Goal: Task Accomplishment & Management: Use online tool/utility

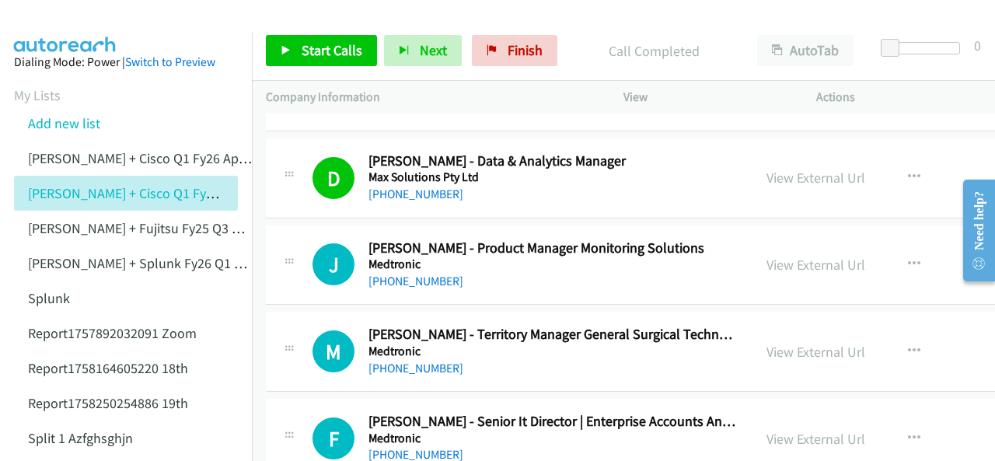
scroll to position [12434, 0]
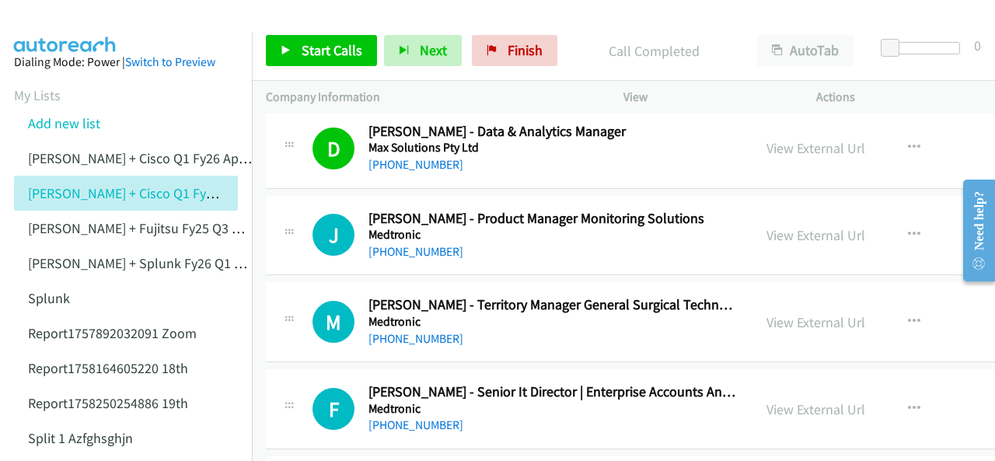
click at [84, 15] on img at bounding box center [65, 27] width 117 height 54
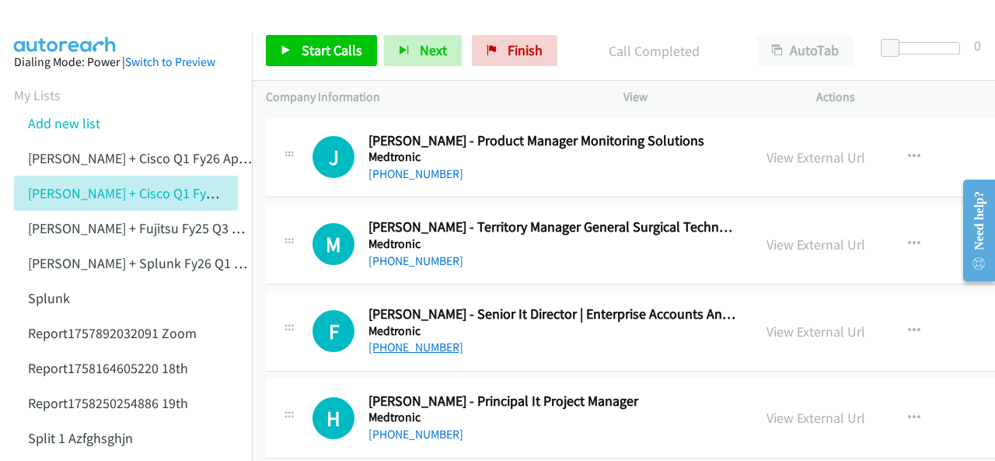
click at [405, 340] on link "+61 455 664 112" at bounding box center [415, 347] width 95 height 15
click at [72, 23] on img at bounding box center [65, 27] width 117 height 54
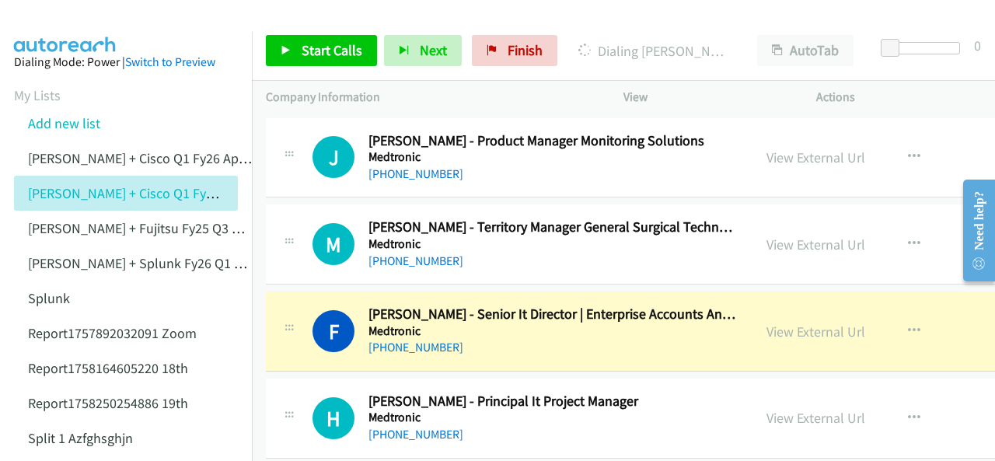
click at [115, 24] on img at bounding box center [65, 27] width 117 height 54
click at [53, 15] on img at bounding box center [65, 27] width 117 height 54
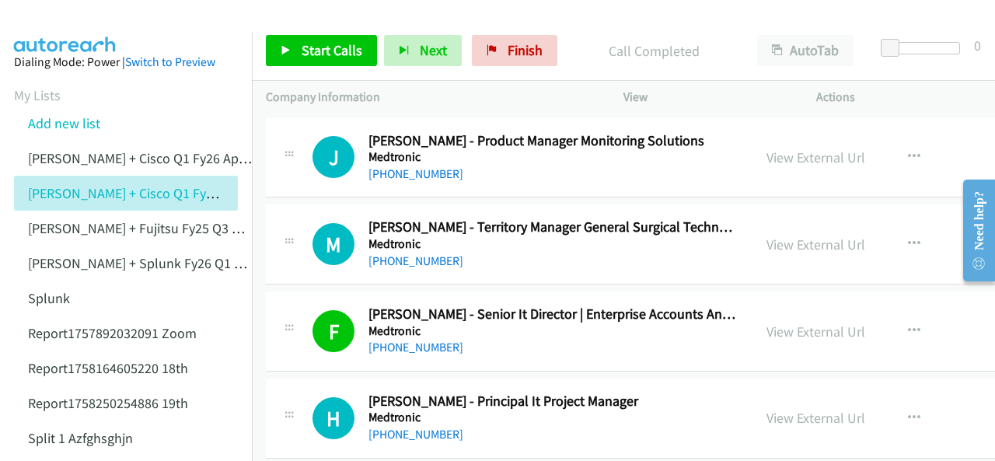
scroll to position [12589, 0]
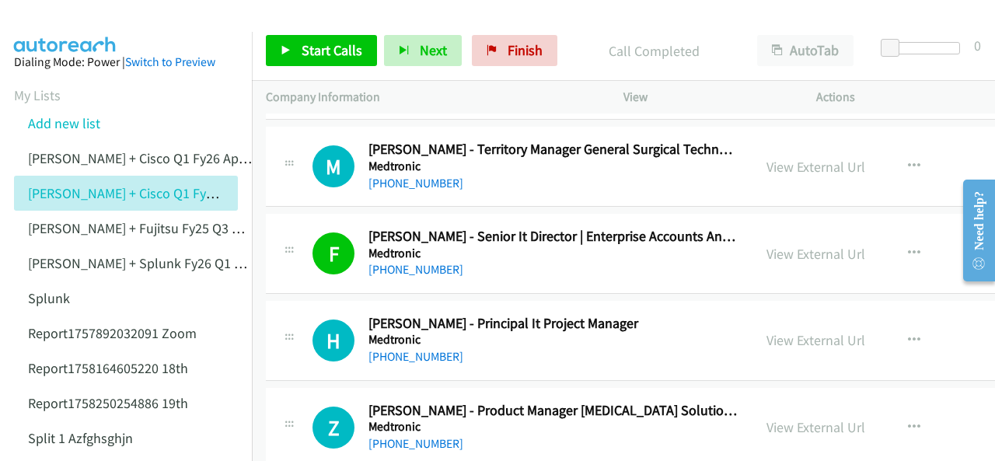
click at [152, 12] on div at bounding box center [490, 30] width 981 height 60
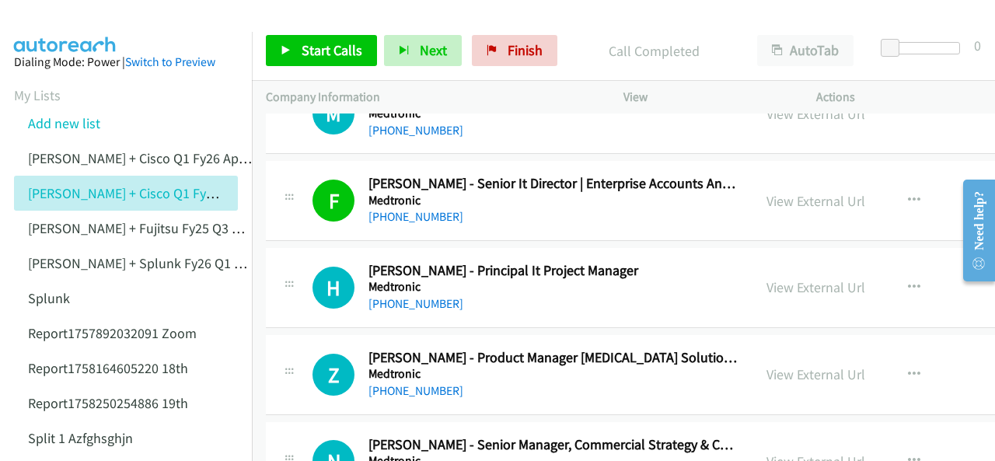
scroll to position [12667, 0]
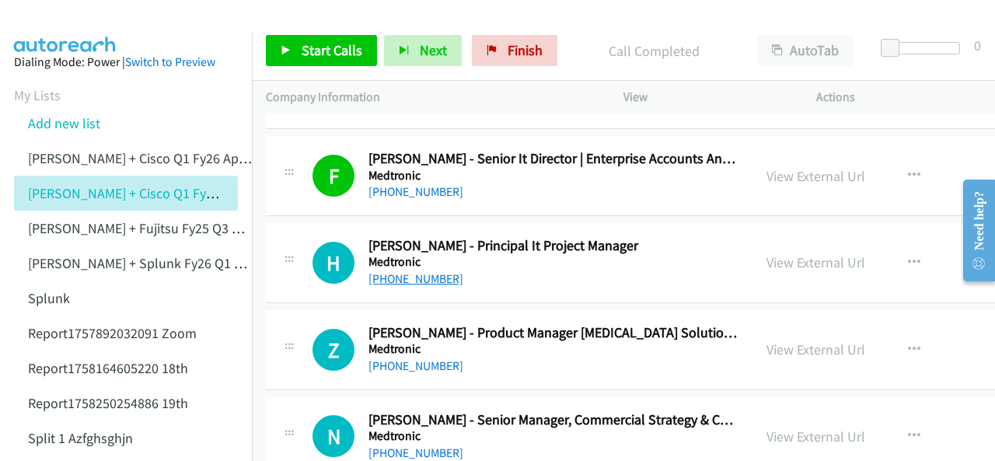
click at [416, 271] on link "+61 404 030 674" at bounding box center [415, 278] width 95 height 15
click at [61, 21] on img at bounding box center [65, 27] width 117 height 54
click at [73, 23] on img at bounding box center [65, 27] width 117 height 54
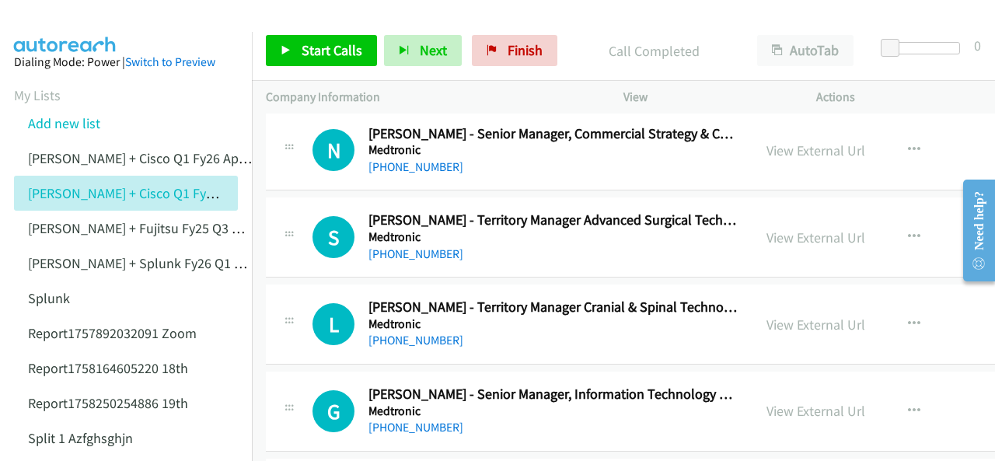
scroll to position [12978, 0]
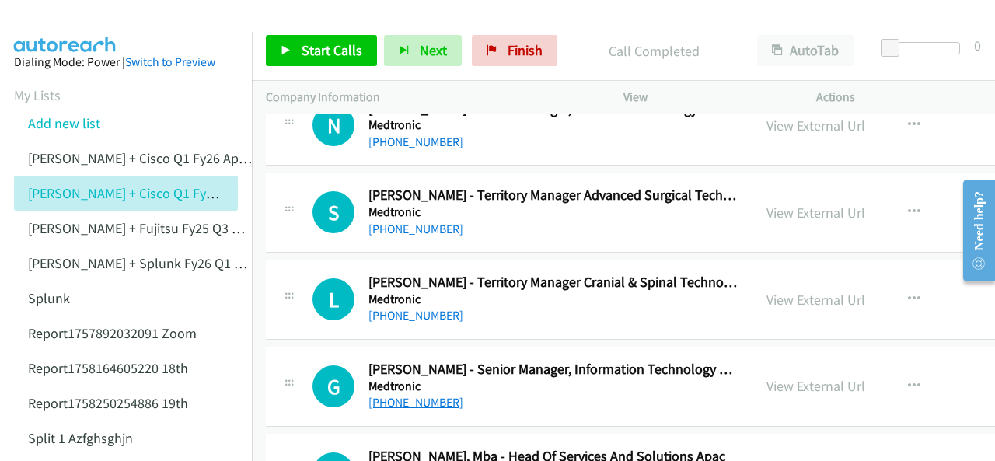
click at [406, 395] on link "+61 439 450 747" at bounding box center [415, 402] width 95 height 15
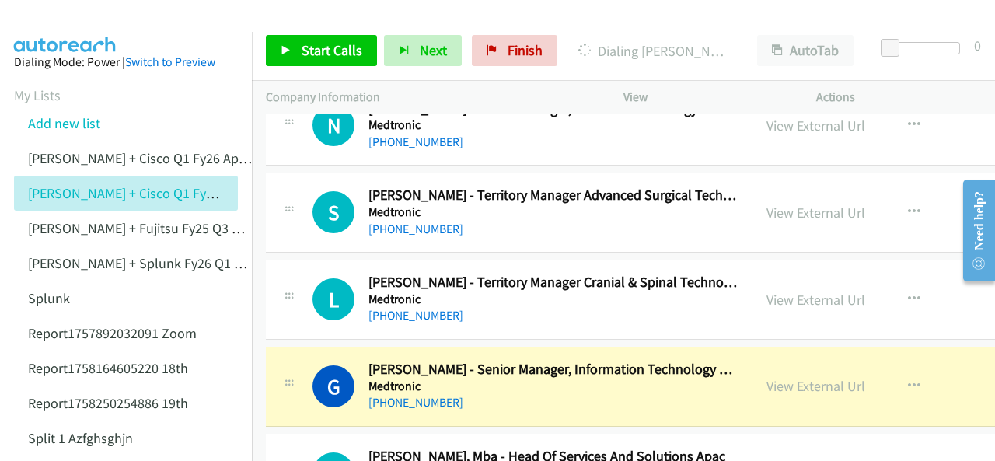
click at [84, 18] on img at bounding box center [65, 27] width 117 height 54
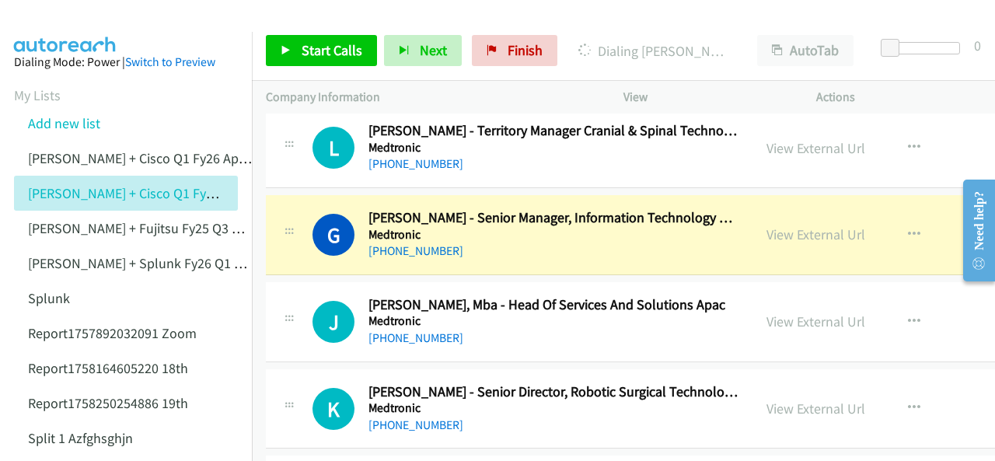
scroll to position [13133, 0]
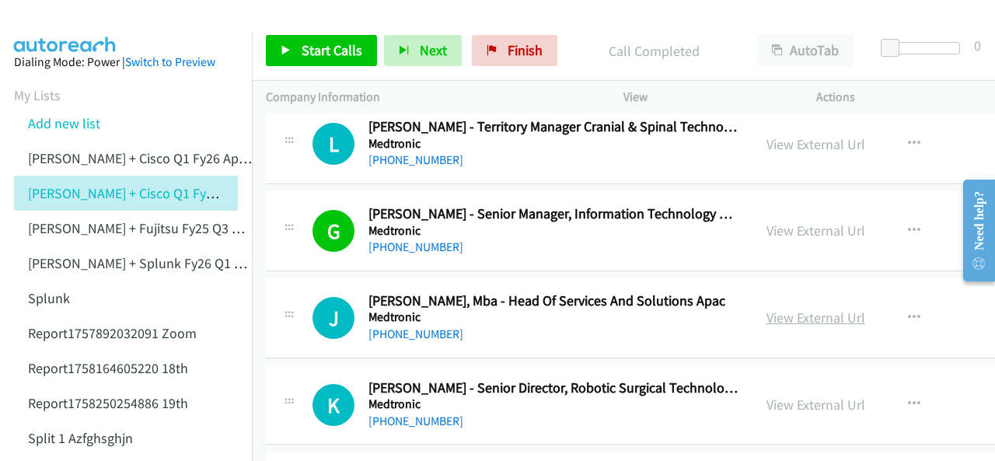
click at [766, 309] on link "View External Url" at bounding box center [815, 318] width 99 height 18
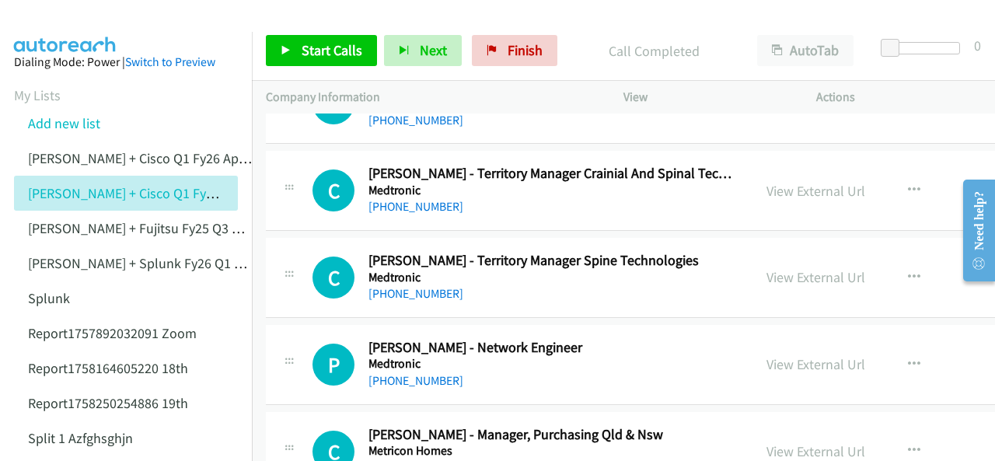
scroll to position [13522, 0]
click at [397, 372] on link "+61 411 717 935" at bounding box center [415, 379] width 95 height 15
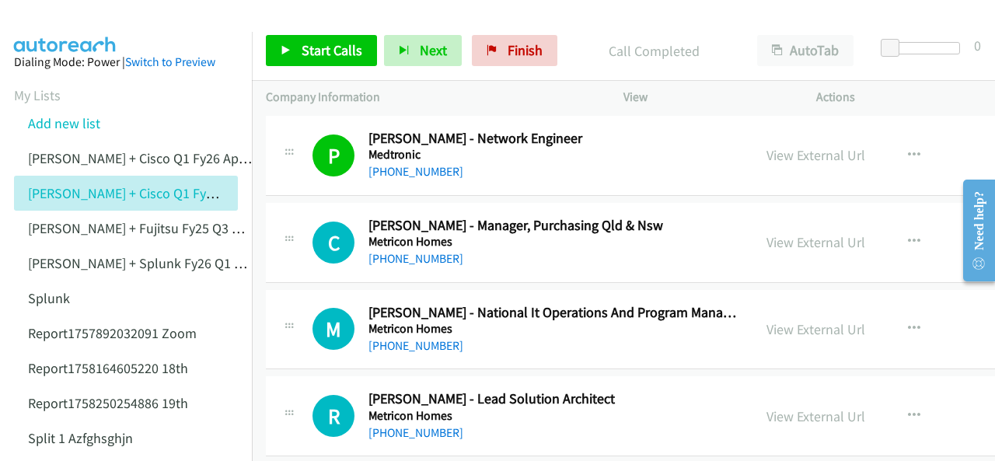
scroll to position [13755, 0]
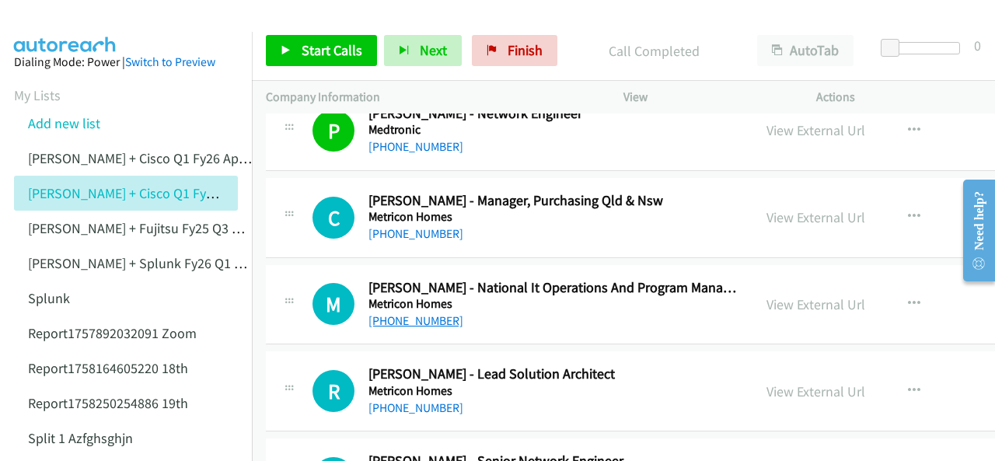
click at [415, 313] on link "+61 447 533 535" at bounding box center [415, 320] width 95 height 15
click at [73, 12] on img at bounding box center [65, 27] width 117 height 54
click at [59, 19] on img at bounding box center [65, 27] width 117 height 54
click at [388, 400] on link "+61 409 276 453" at bounding box center [415, 407] width 95 height 15
click at [58, 12] on img at bounding box center [65, 27] width 117 height 54
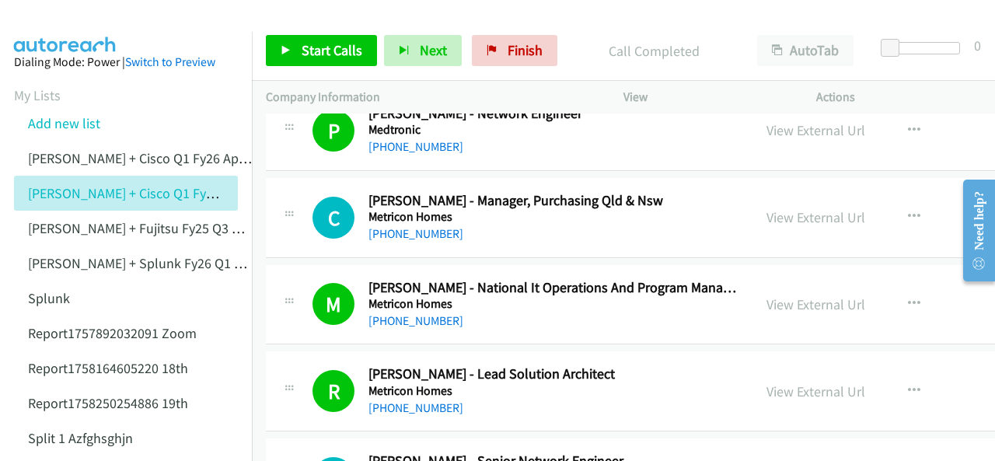
click at [82, 21] on img at bounding box center [65, 27] width 117 height 54
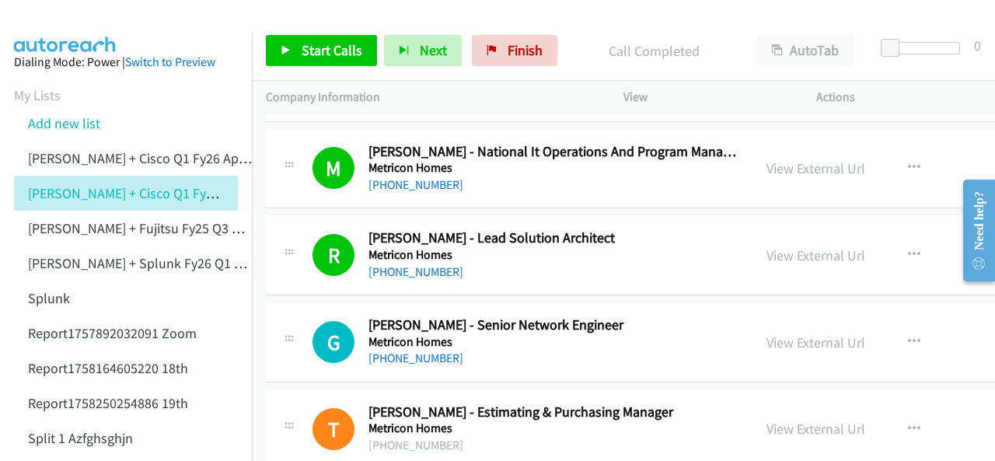
scroll to position [13910, 0]
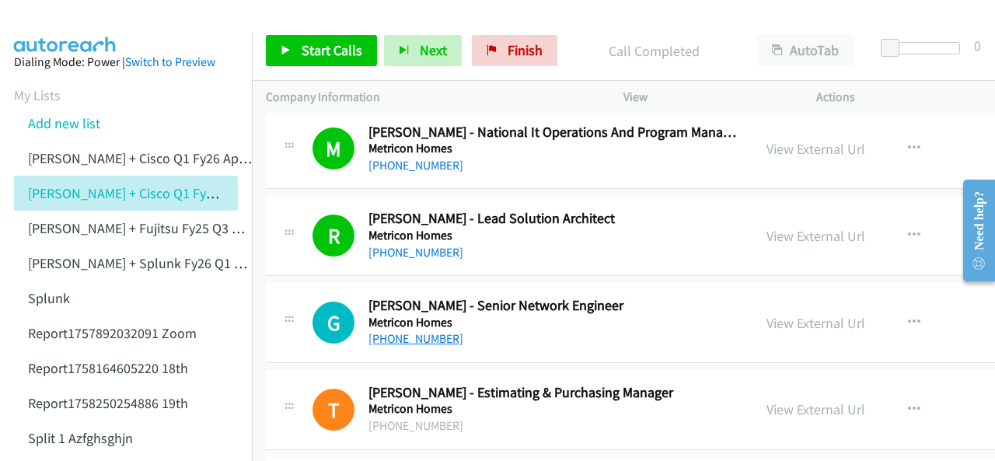
click at [418, 331] on link "+61 403 374 000" at bounding box center [415, 338] width 95 height 15
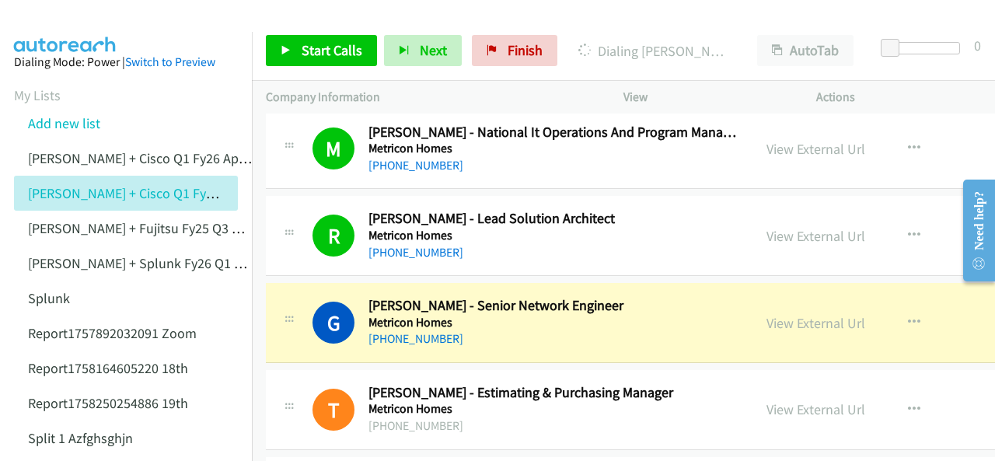
click at [77, 21] on img at bounding box center [65, 27] width 117 height 54
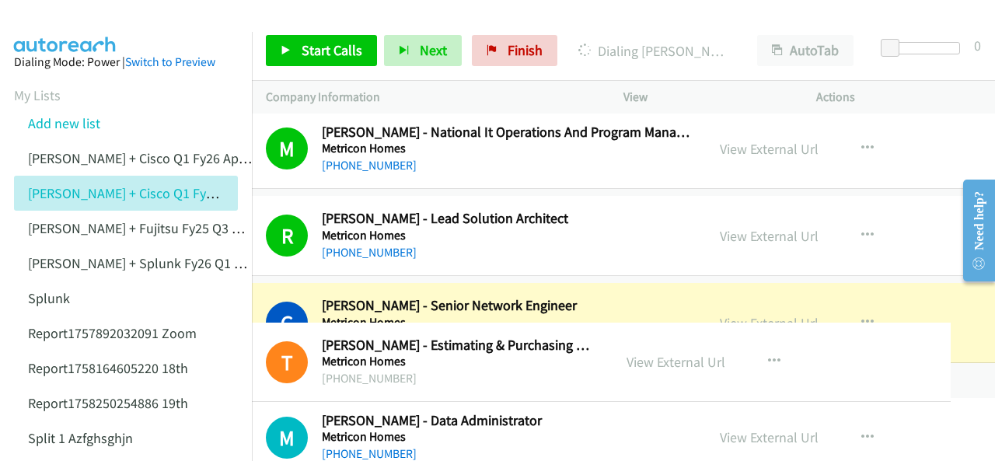
scroll to position [13910, 62]
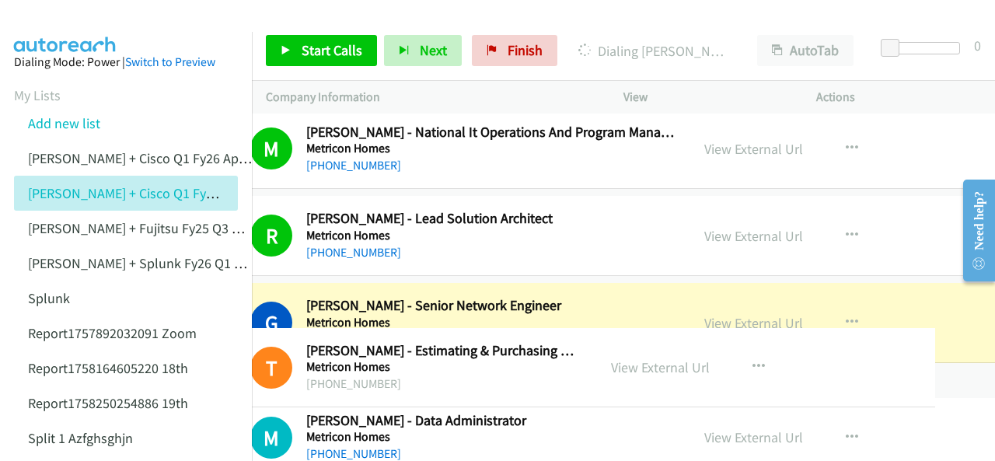
drag, startPoint x: 730, startPoint y: 397, endPoint x: 574, endPoint y: 397, distance: 157.0
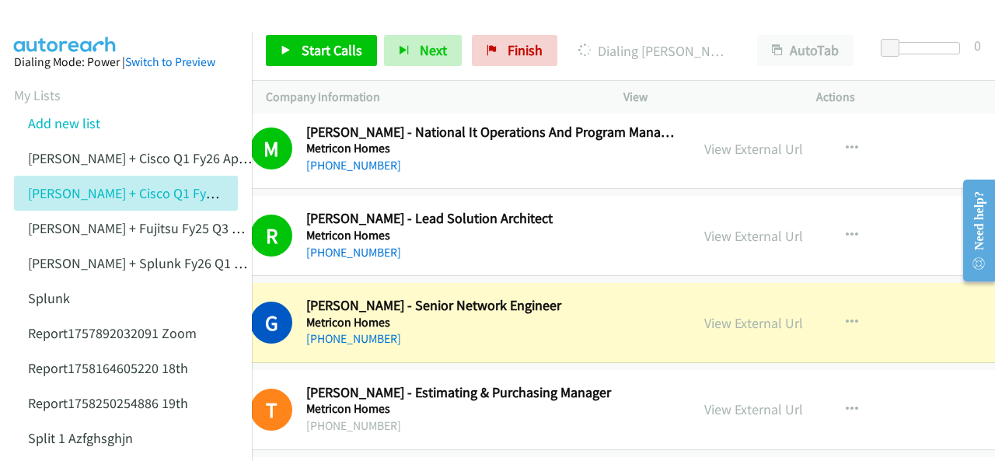
scroll to position [13910, 0]
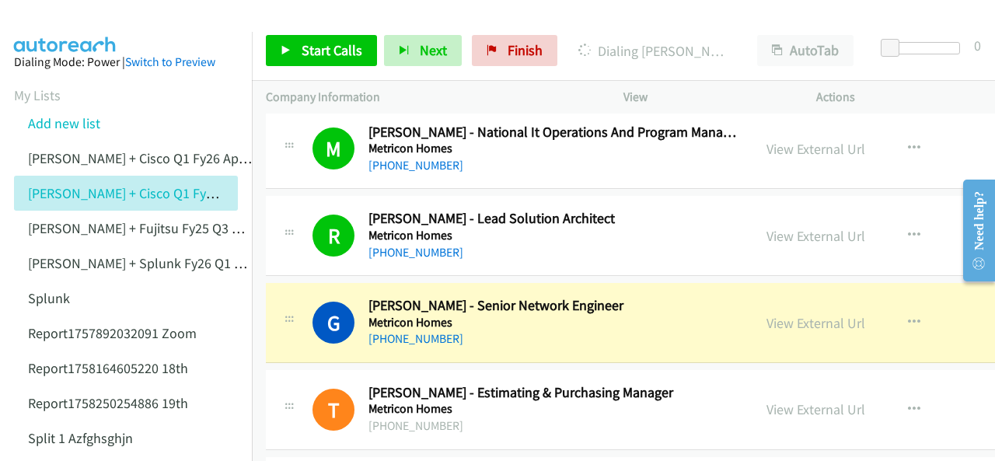
click at [48, 25] on img at bounding box center [65, 27] width 117 height 54
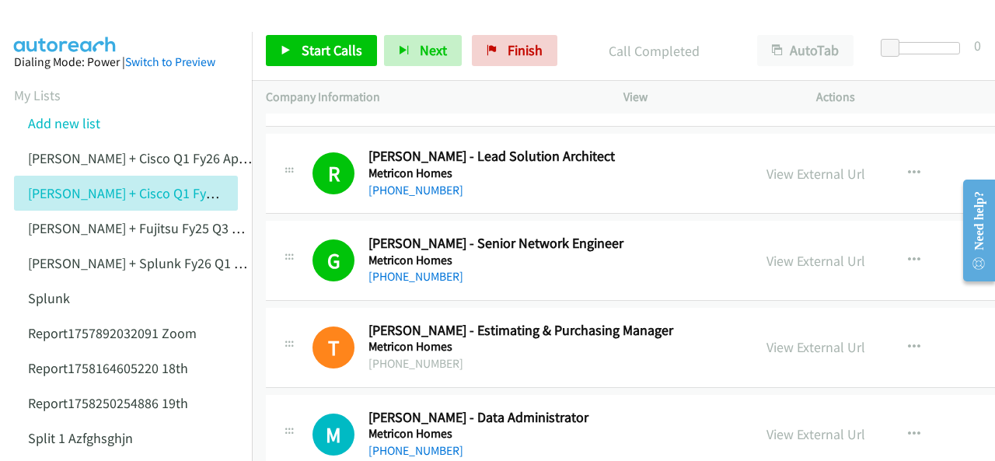
scroll to position [14066, 0]
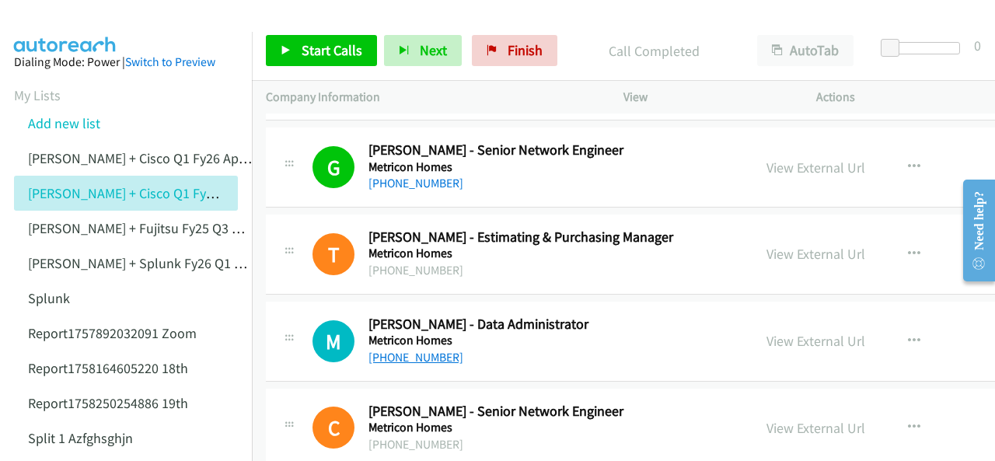
click at [405, 350] on link "+61 468 651 596" at bounding box center [415, 357] width 95 height 15
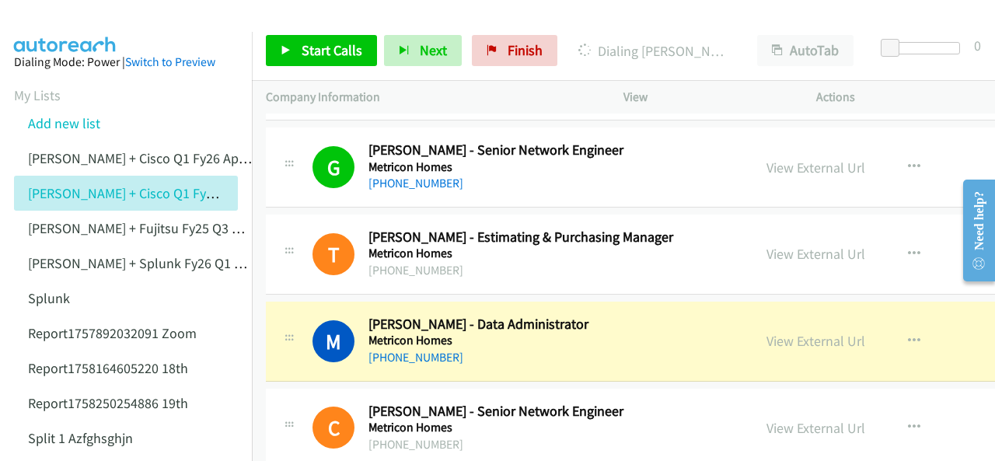
click at [78, 23] on img at bounding box center [65, 27] width 117 height 54
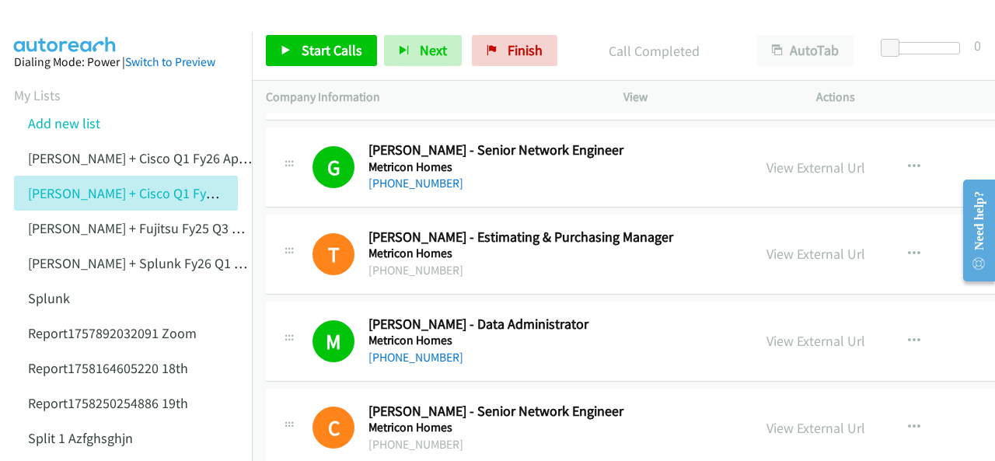
click at [60, 22] on img at bounding box center [65, 27] width 117 height 54
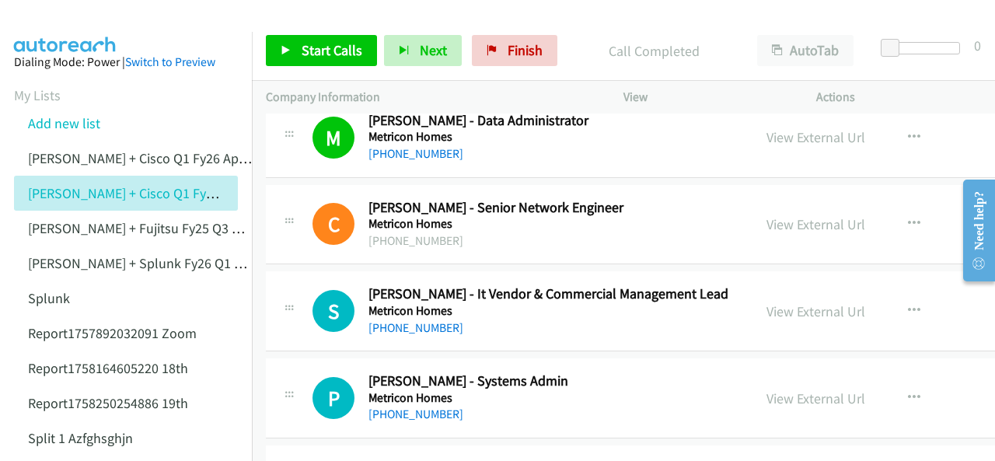
scroll to position [14299, 0]
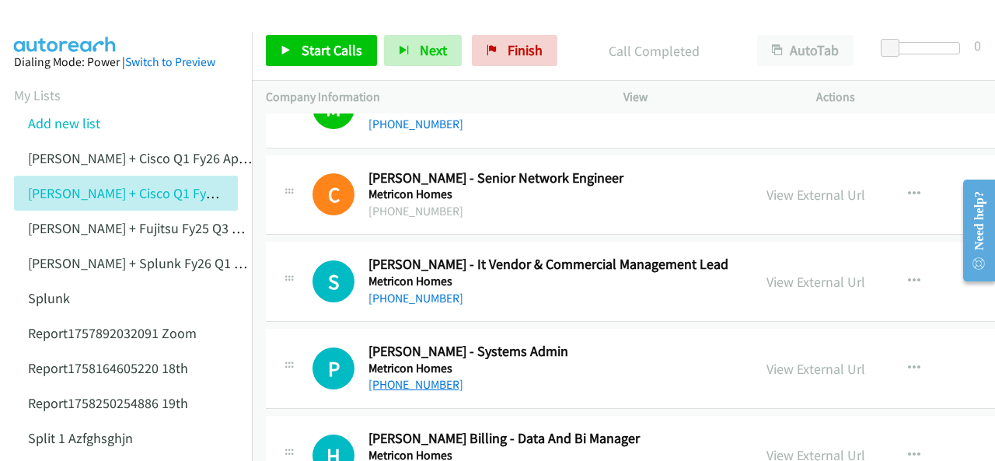
click at [413, 377] on link "+61 400 780 678" at bounding box center [415, 384] width 95 height 15
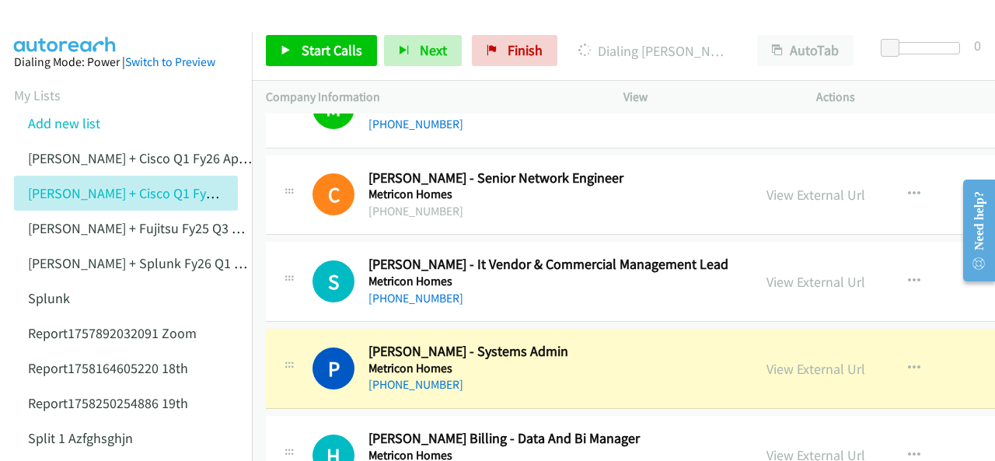
click at [73, 23] on img at bounding box center [65, 27] width 117 height 54
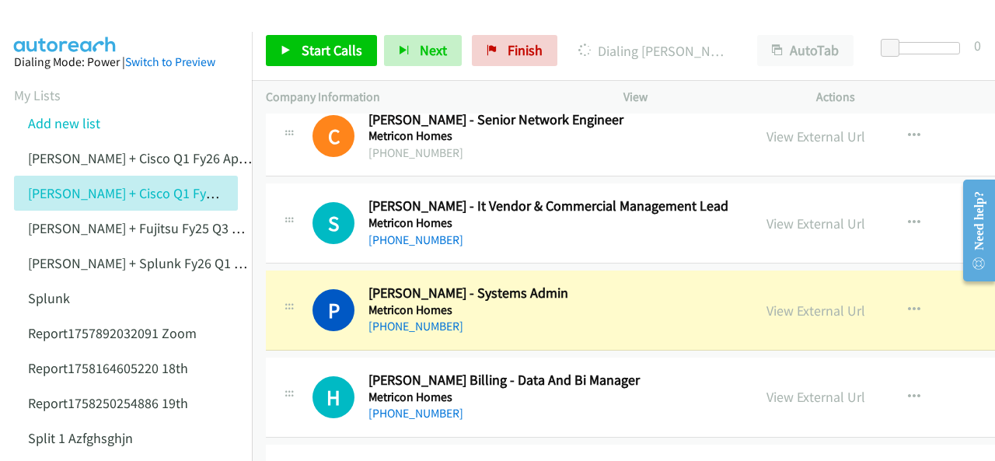
scroll to position [14377, 0]
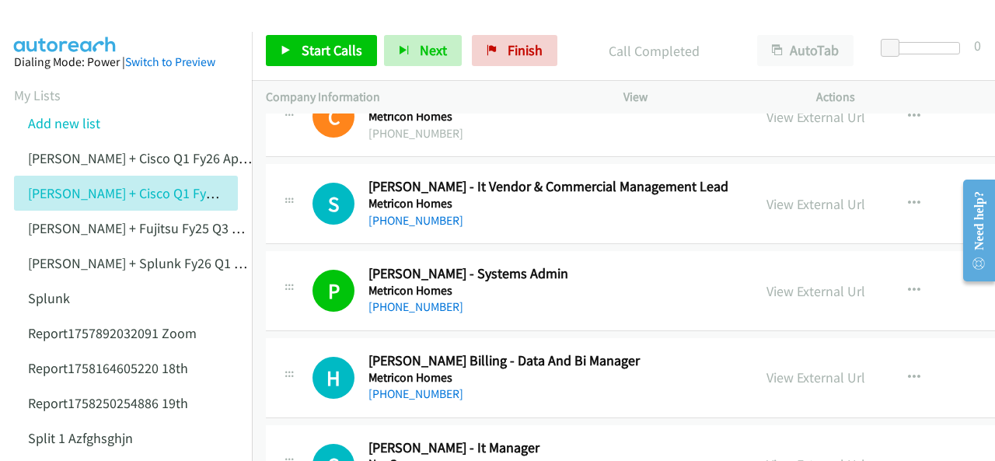
click at [49, 26] on img at bounding box center [65, 27] width 117 height 54
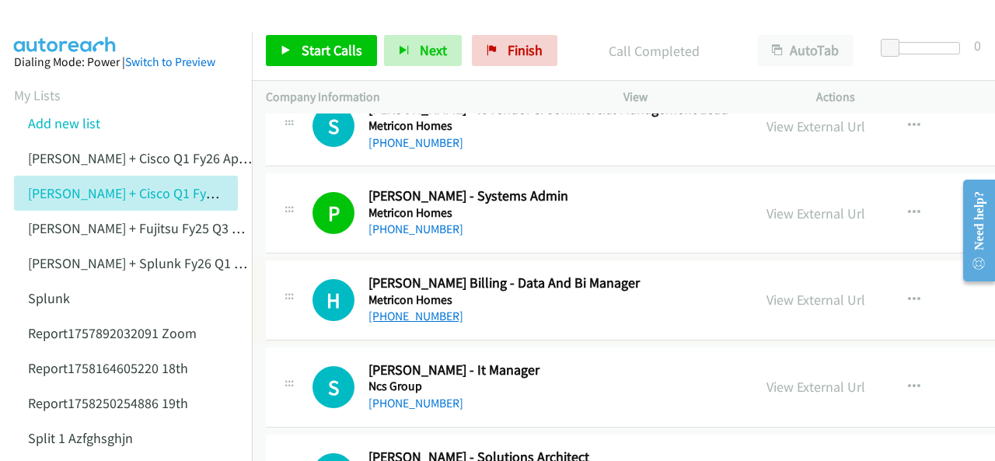
click at [413, 309] on link "+61 414 781 404" at bounding box center [415, 316] width 95 height 15
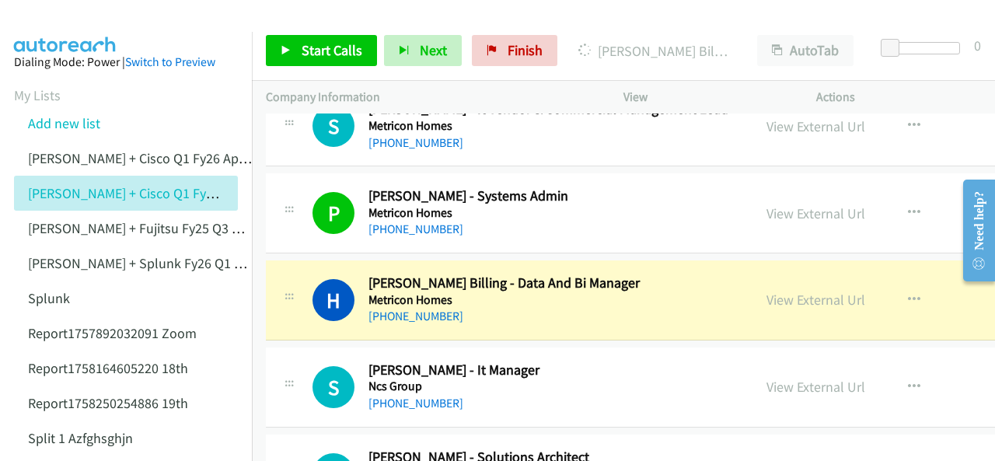
click at [71, 29] on img at bounding box center [65, 27] width 117 height 54
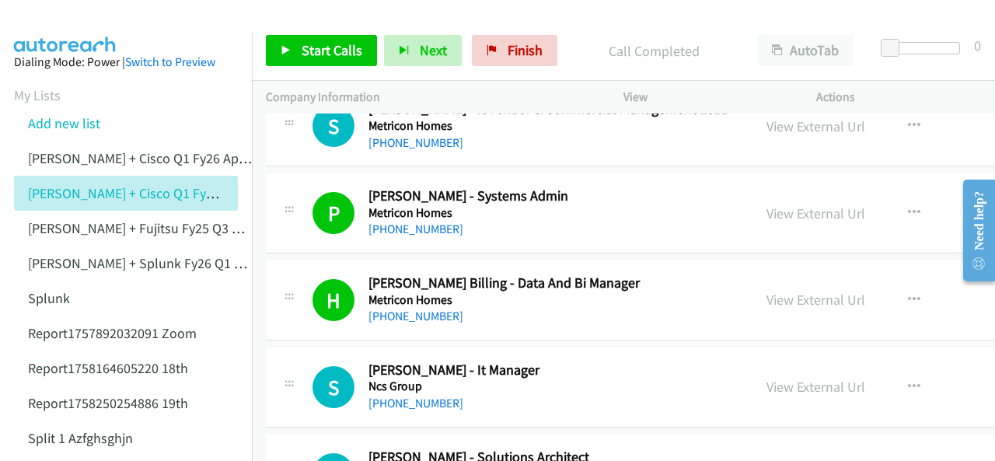
scroll to position [14532, 0]
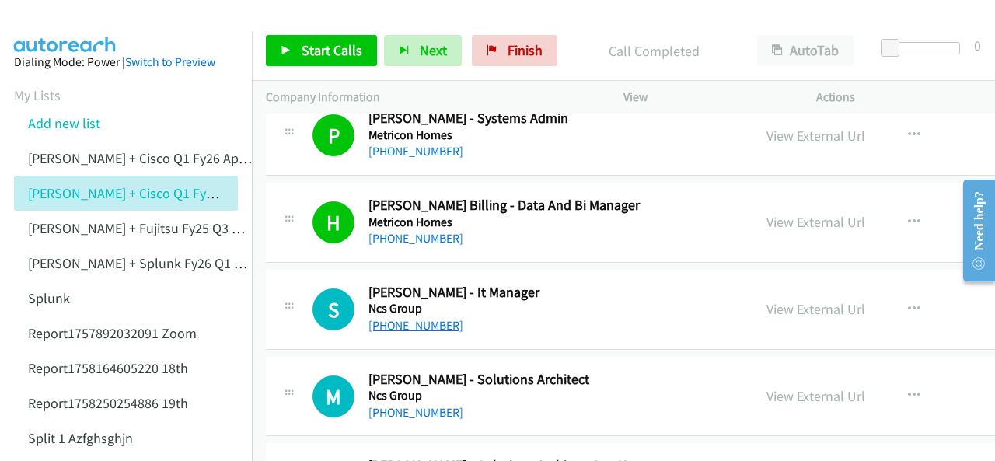
click at [413, 318] on link "+61 2 8999 0688" at bounding box center [415, 325] width 95 height 15
click at [71, 21] on img at bounding box center [65, 27] width 117 height 54
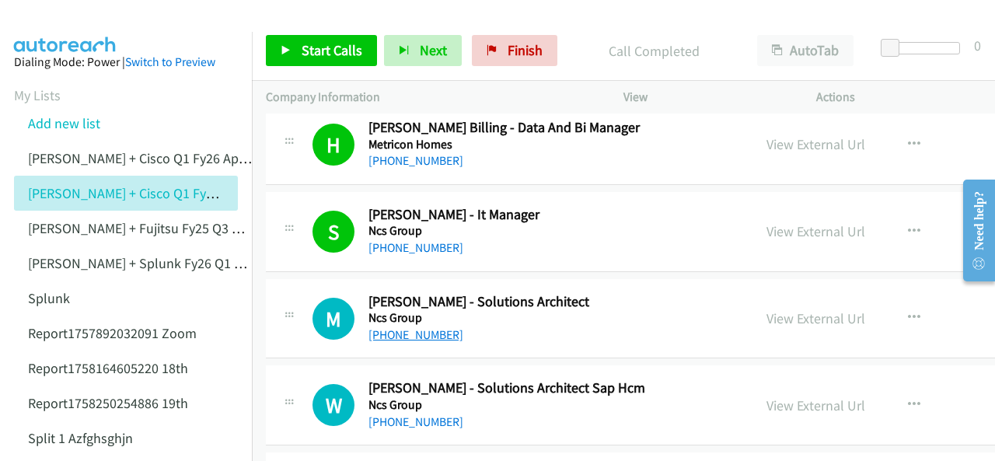
click at [410, 327] on link "+61 451 387 934" at bounding box center [415, 334] width 95 height 15
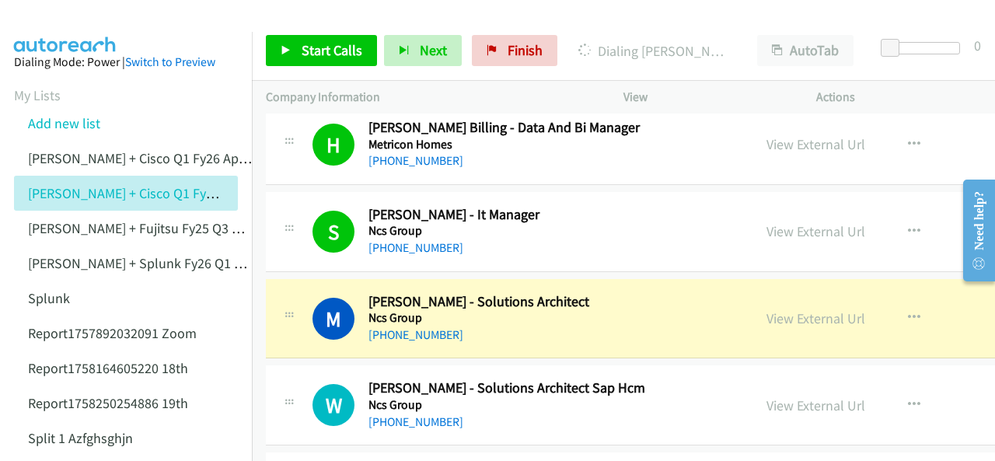
click at [51, 28] on img at bounding box center [65, 27] width 117 height 54
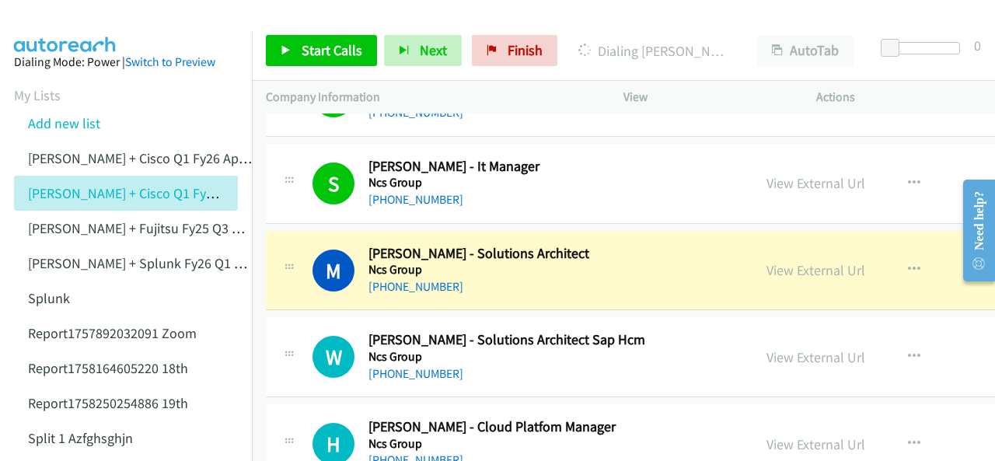
scroll to position [14687, 0]
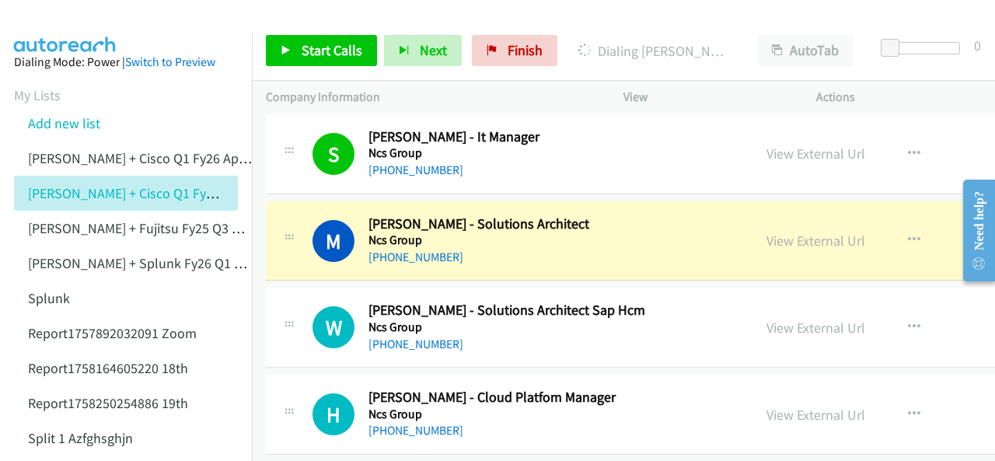
click at [60, 30] on img at bounding box center [65, 27] width 117 height 54
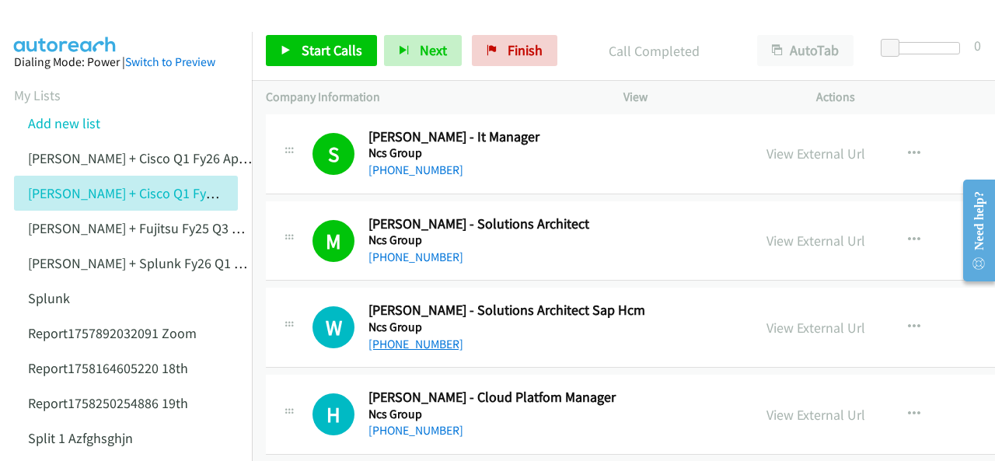
click at [406, 336] on link "+61 407 092 462" at bounding box center [415, 343] width 95 height 15
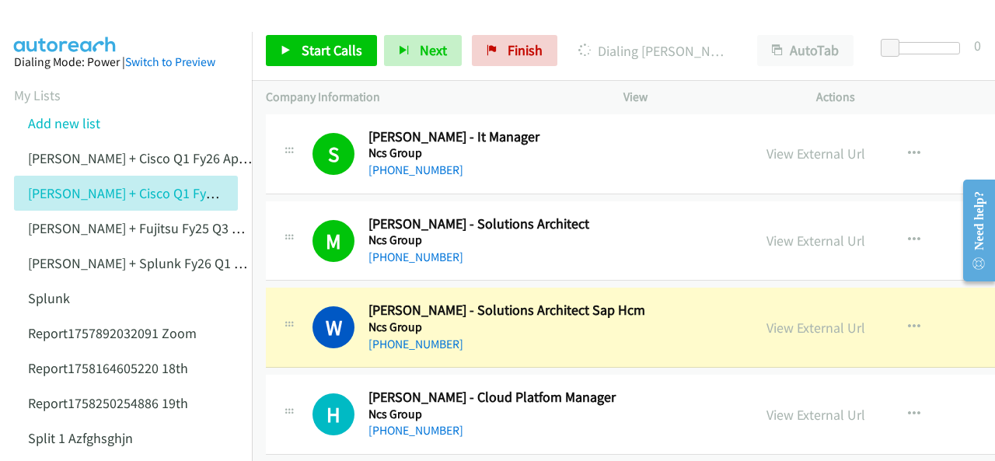
click at [71, 26] on img at bounding box center [65, 27] width 117 height 54
click at [78, 20] on img at bounding box center [65, 27] width 117 height 54
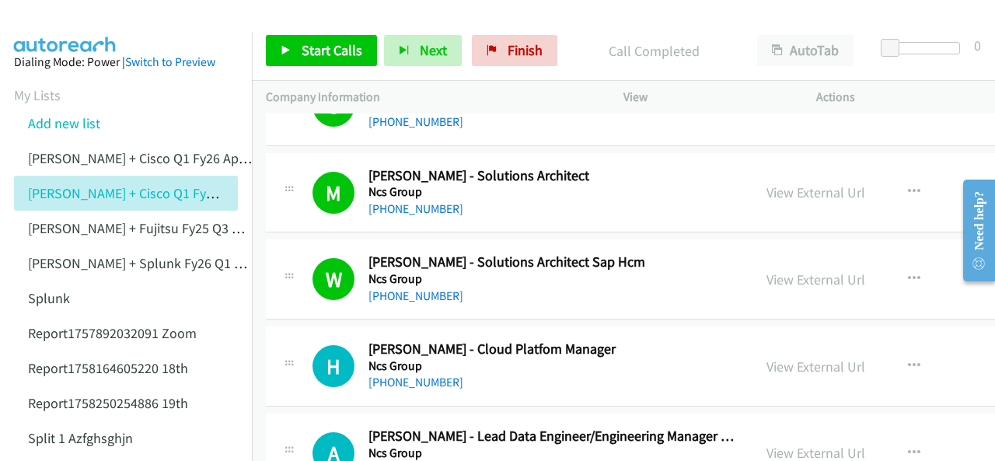
scroll to position [14765, 0]
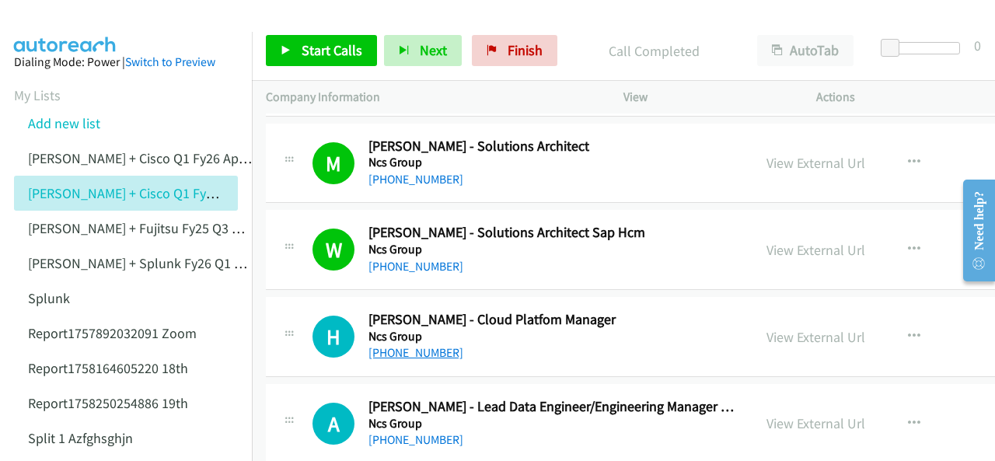
click at [401, 345] on link "+61 451 121 290" at bounding box center [415, 352] width 95 height 15
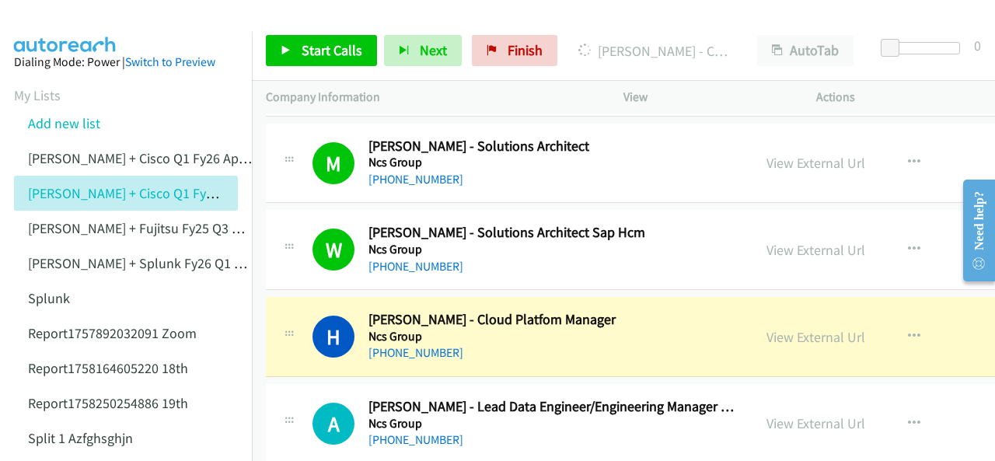
click at [64, 24] on img at bounding box center [65, 27] width 117 height 54
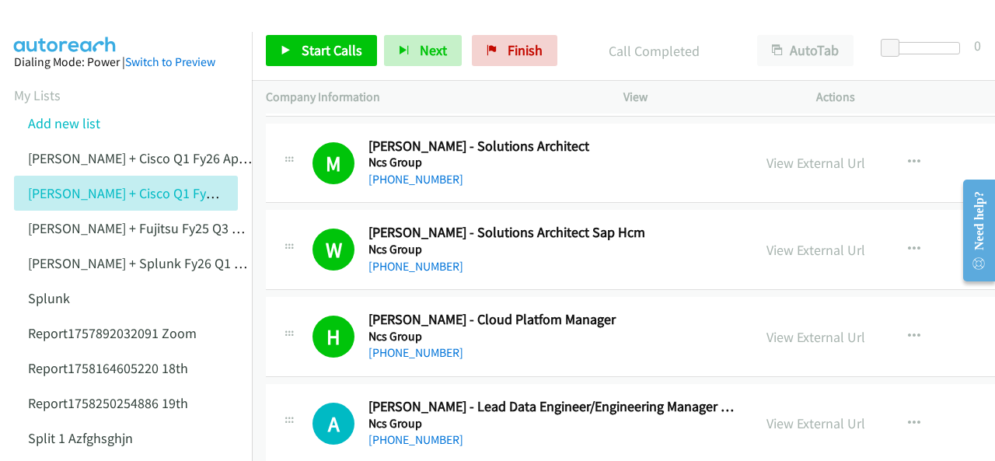
click at [72, 27] on img at bounding box center [65, 27] width 117 height 54
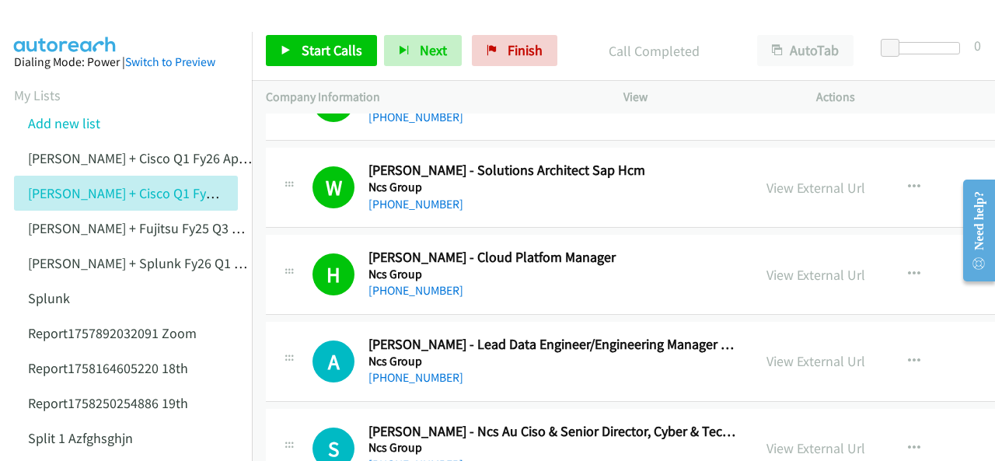
scroll to position [14843, 0]
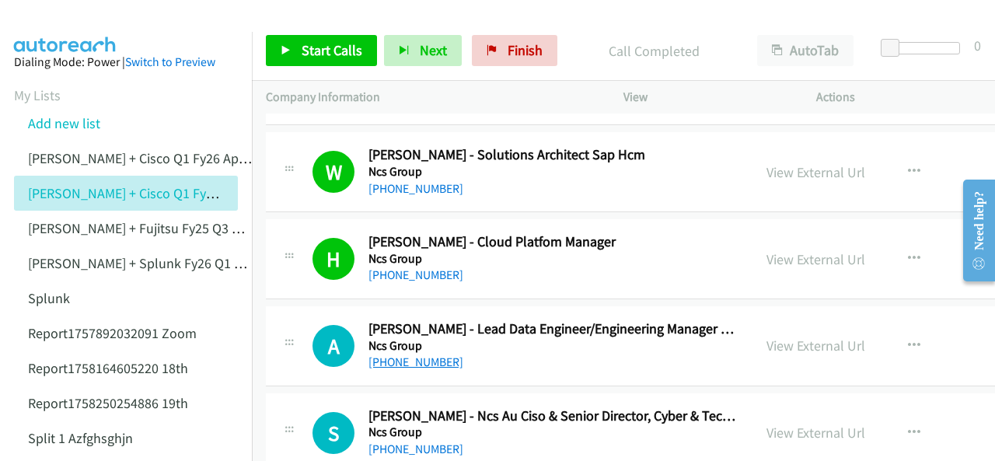
click at [407, 354] on link "+61 422 204 978" at bounding box center [415, 361] width 95 height 15
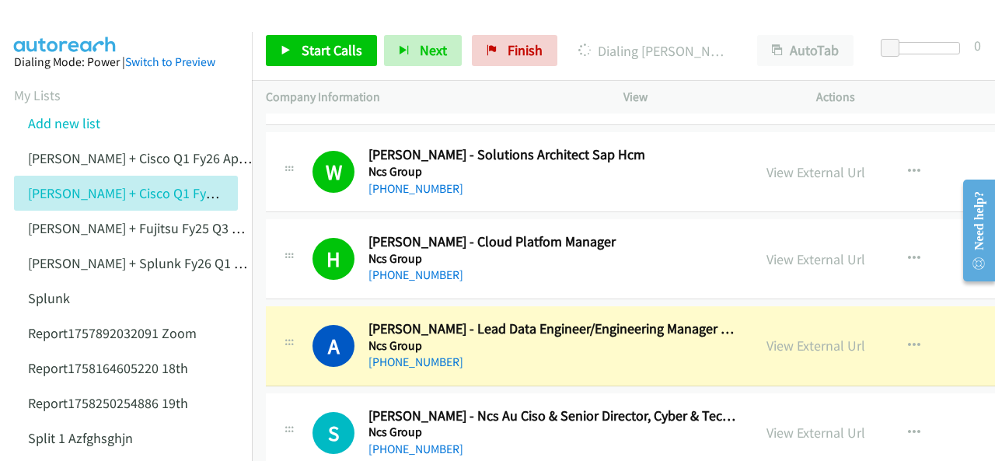
click at [82, 23] on img at bounding box center [65, 27] width 117 height 54
click at [771, 336] on link "View External Url" at bounding box center [815, 345] width 99 height 18
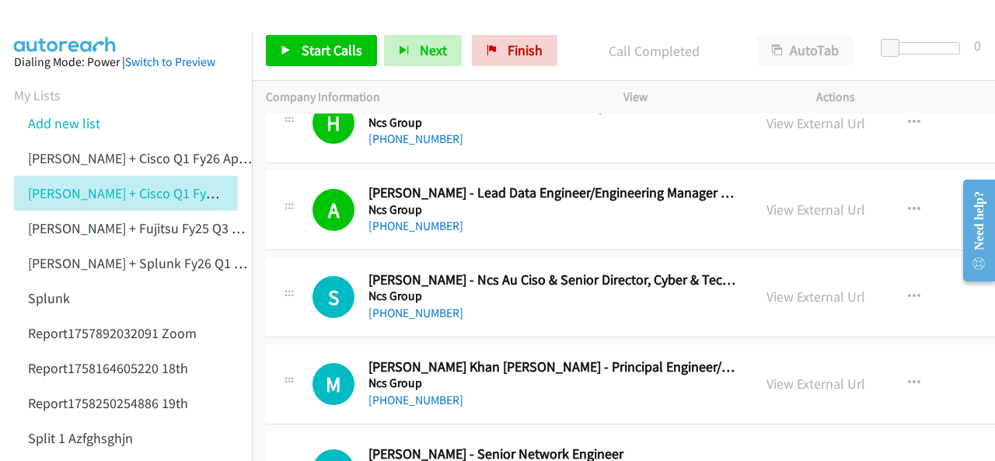
scroll to position [14998, 0]
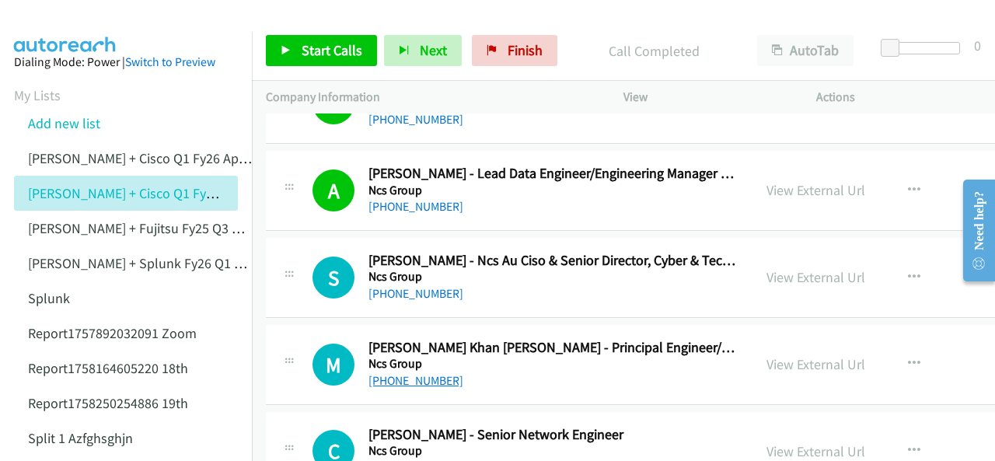
click at [399, 373] on link "+61 431 208 802" at bounding box center [415, 380] width 95 height 15
click at [65, 19] on img at bounding box center [65, 27] width 117 height 54
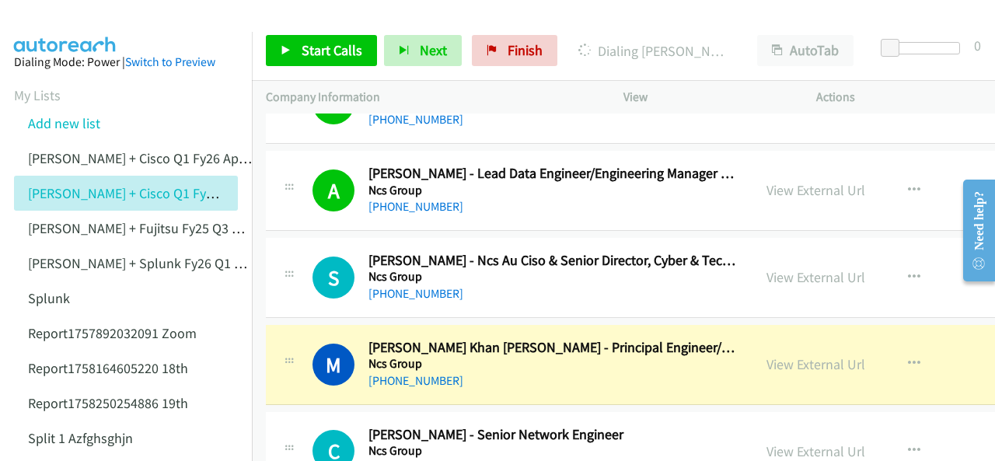
click at [65, 19] on img at bounding box center [65, 27] width 117 height 54
click at [766, 355] on link "View External Url" at bounding box center [815, 364] width 99 height 18
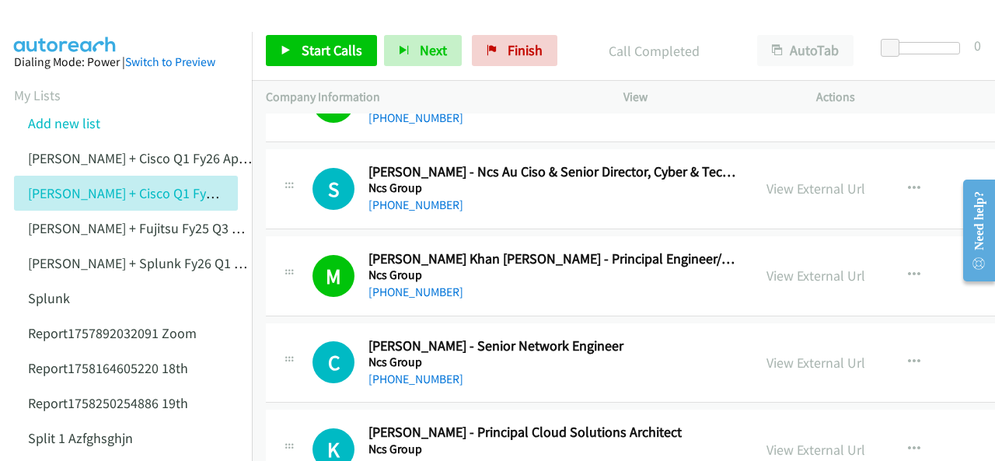
scroll to position [15154, 0]
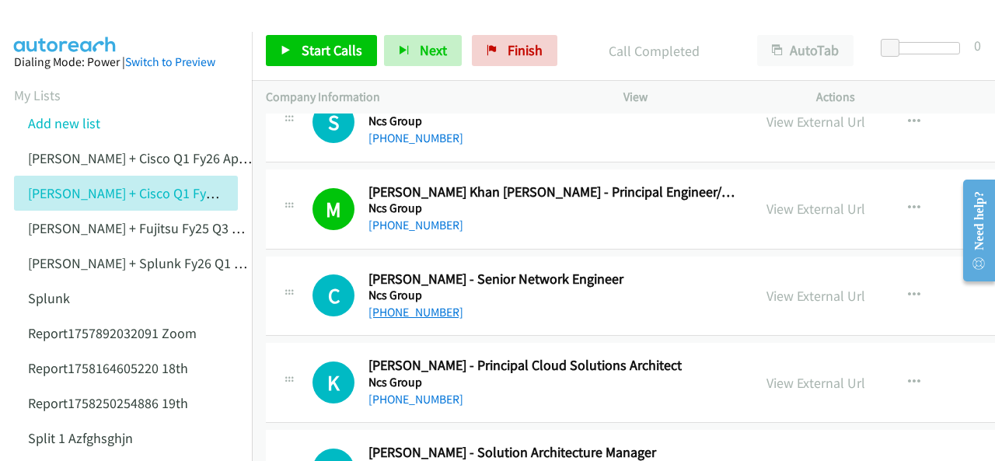
click at [392, 305] on link "+61 403 805 271" at bounding box center [415, 312] width 95 height 15
click at [75, 18] on img at bounding box center [65, 27] width 117 height 54
drag, startPoint x: 75, startPoint y: 19, endPoint x: 97, endPoint y: 24, distance: 23.0
click at [75, 19] on img at bounding box center [65, 27] width 117 height 54
click at [399, 392] on link "+61 447 397 677" at bounding box center [415, 399] width 95 height 15
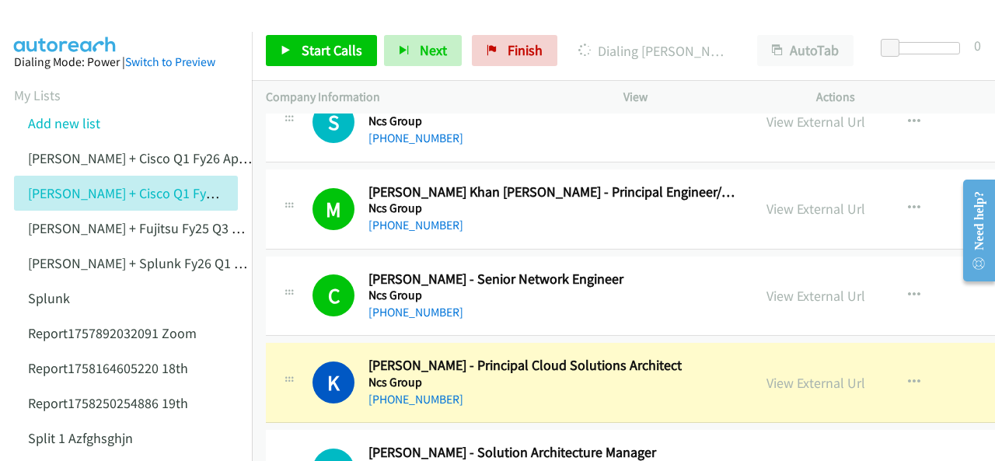
click at [67, 21] on img at bounding box center [65, 27] width 117 height 54
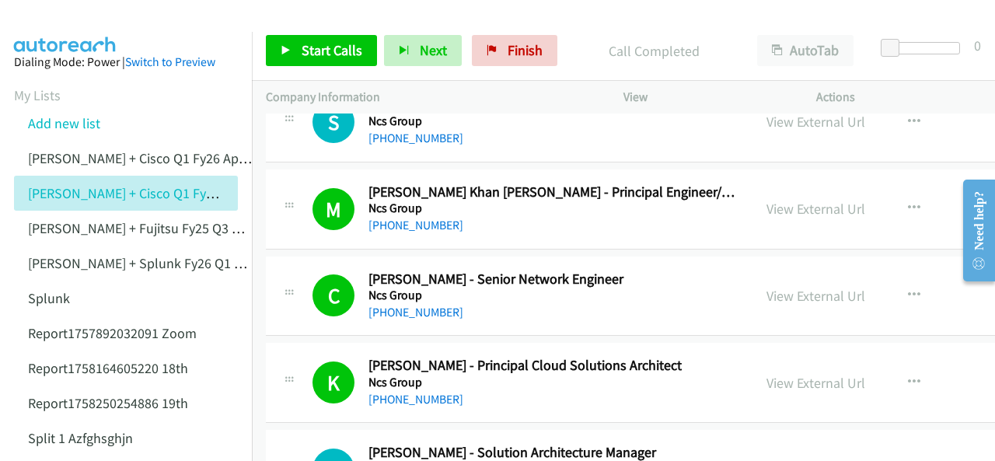
drag, startPoint x: 64, startPoint y: 30, endPoint x: 107, endPoint y: 40, distance: 44.7
click at [64, 29] on img at bounding box center [65, 27] width 117 height 54
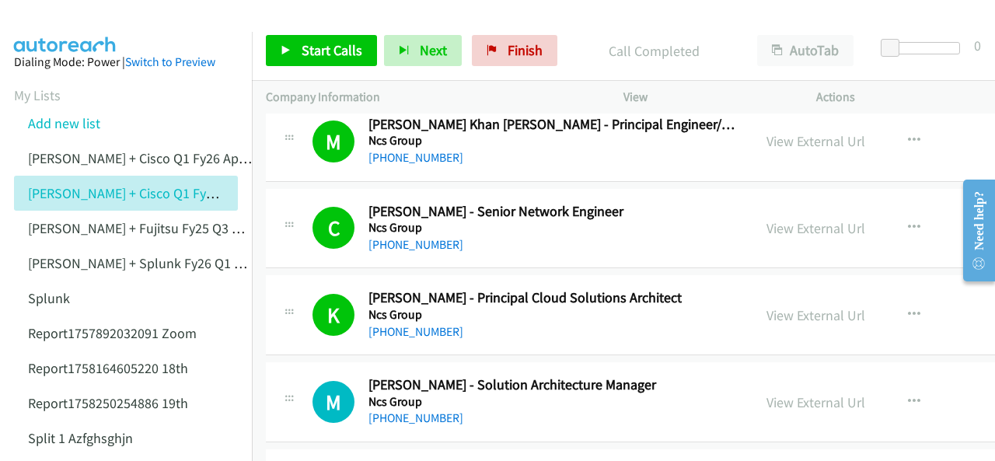
scroll to position [15231, 0]
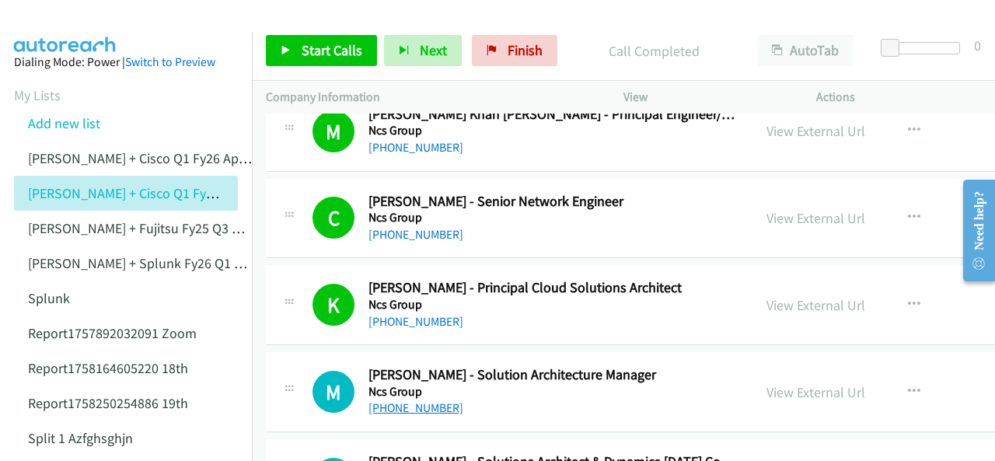
click at [410, 400] on link "+61 8 7577 8933" at bounding box center [415, 407] width 95 height 15
click at [65, 23] on img at bounding box center [65, 27] width 117 height 54
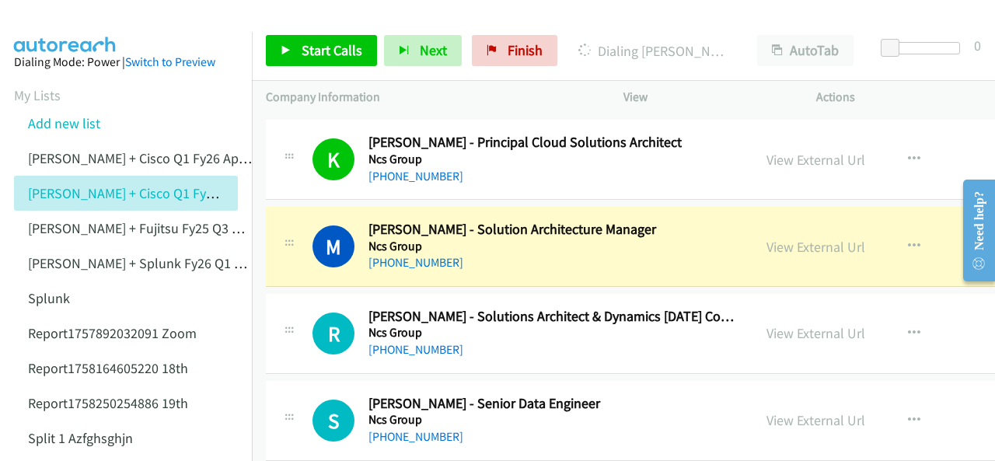
scroll to position [15387, 0]
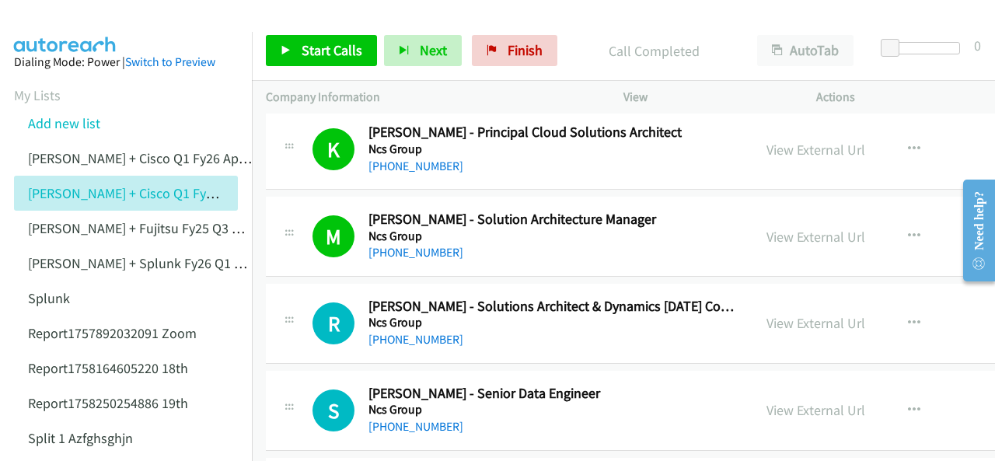
click at [89, 25] on img at bounding box center [65, 27] width 117 height 54
click at [409, 332] on link "+61 474 893 120" at bounding box center [415, 339] width 95 height 15
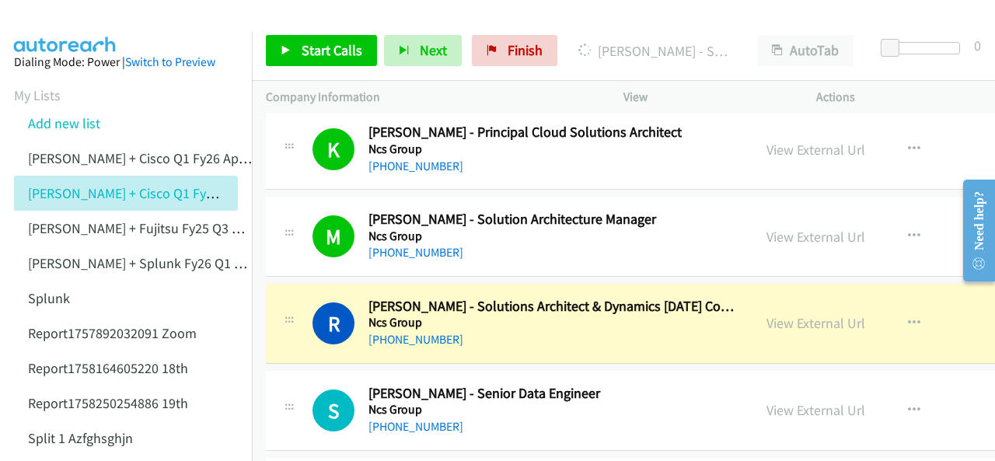
click at [82, 30] on img at bounding box center [65, 27] width 117 height 54
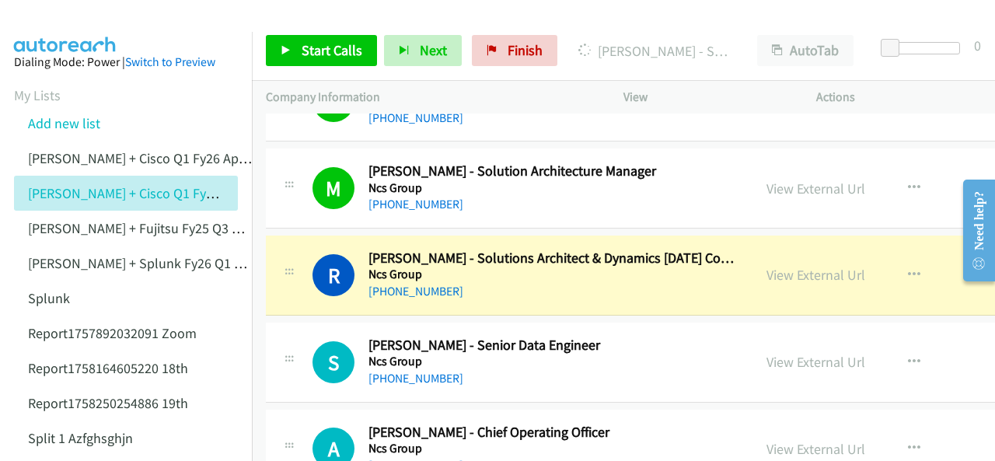
scroll to position [15464, 0]
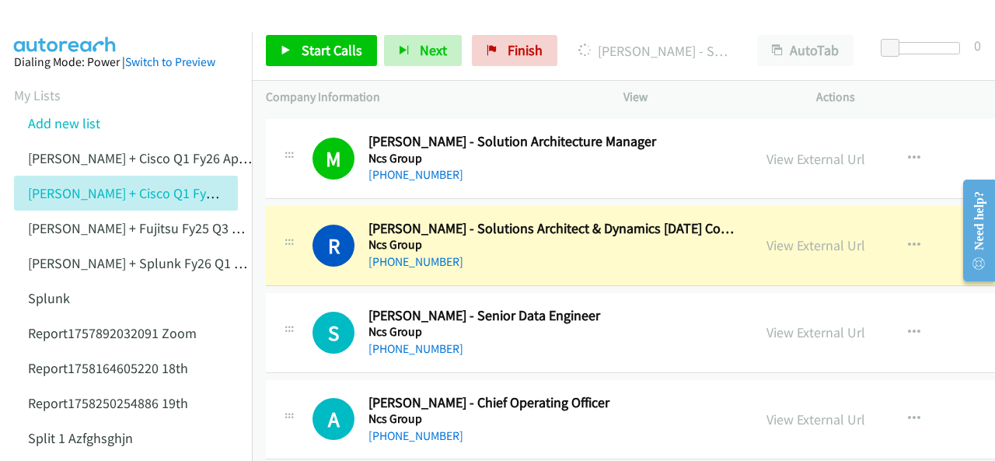
click at [45, 19] on img at bounding box center [65, 27] width 117 height 54
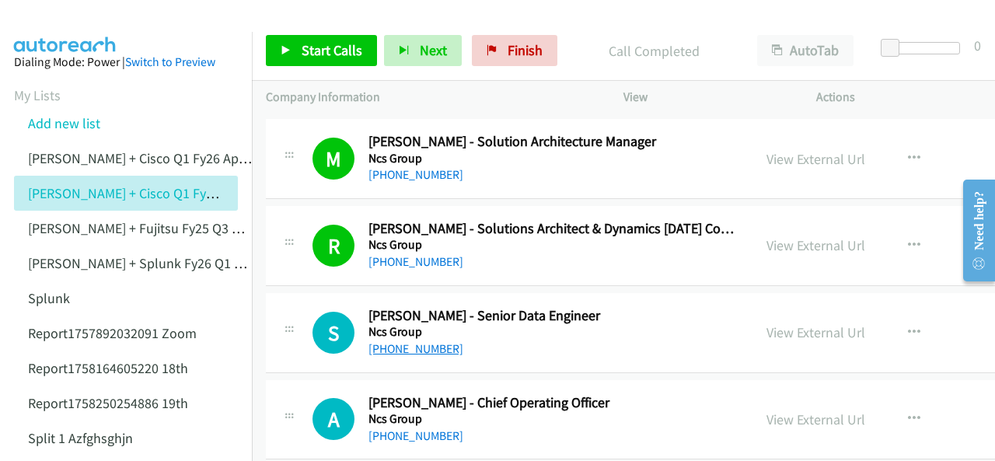
drag, startPoint x: 404, startPoint y: 299, endPoint x: 423, endPoint y: 298, distance: 18.7
click at [421, 341] on link "+61 406 233 059" at bounding box center [415, 348] width 95 height 15
click at [70, 18] on img at bounding box center [65, 27] width 117 height 54
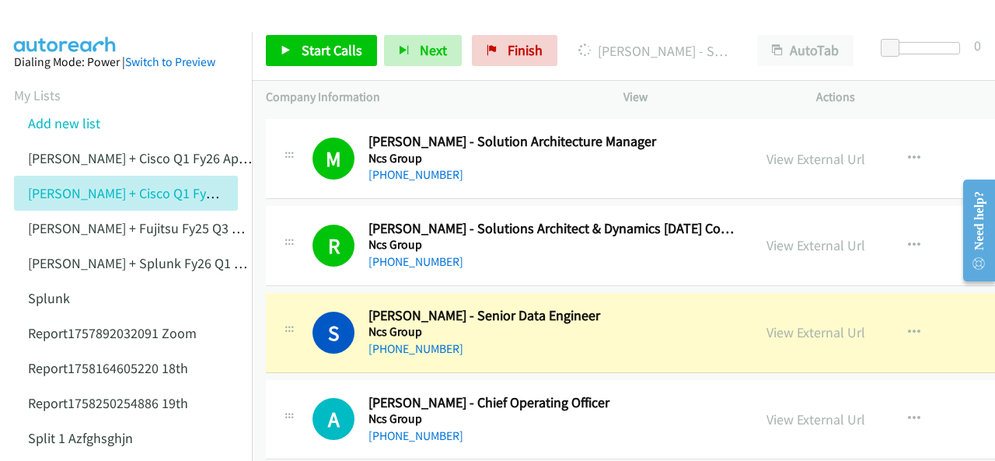
click at [65, 27] on img at bounding box center [65, 27] width 117 height 54
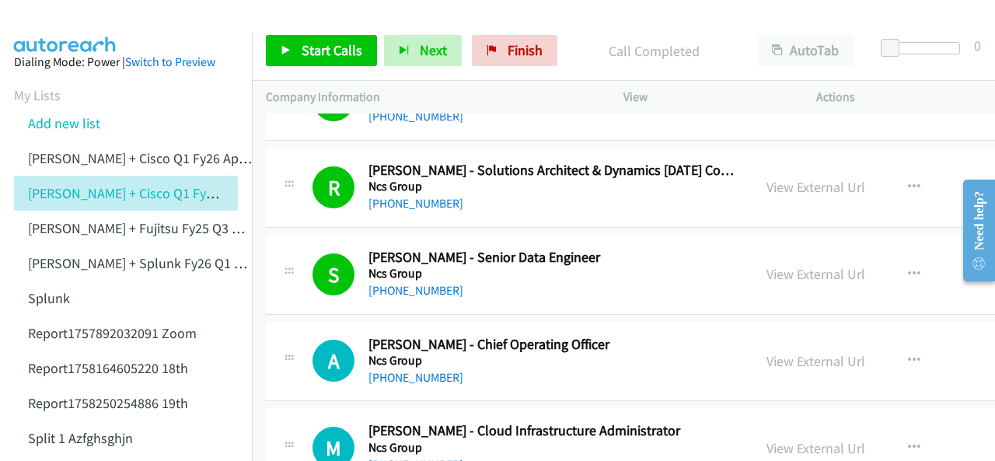
scroll to position [15542, 0]
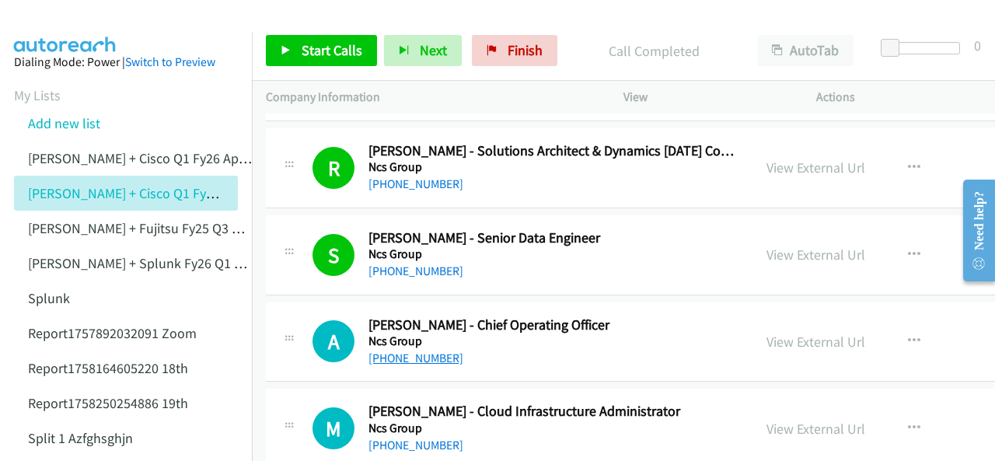
click at [387, 350] on link "+61 419 566 322" at bounding box center [415, 357] width 95 height 15
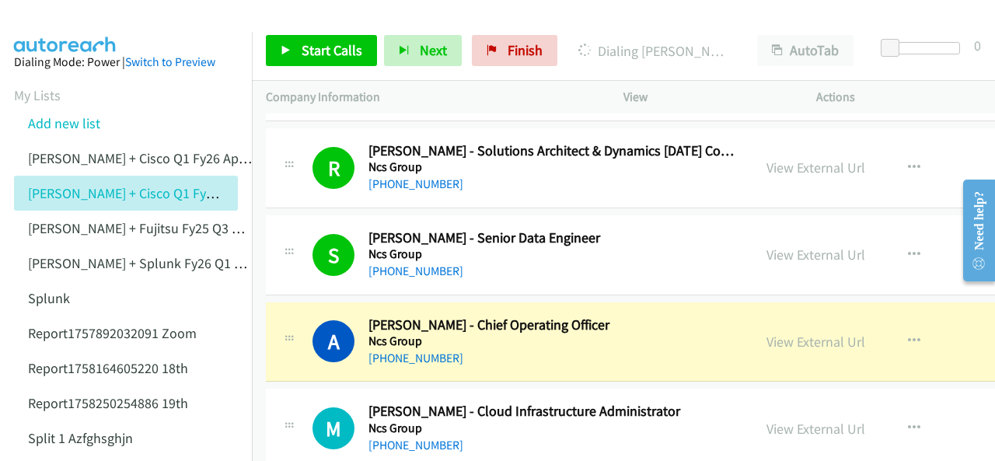
click at [78, 25] on img at bounding box center [65, 27] width 117 height 54
click at [65, 30] on img at bounding box center [65, 27] width 117 height 54
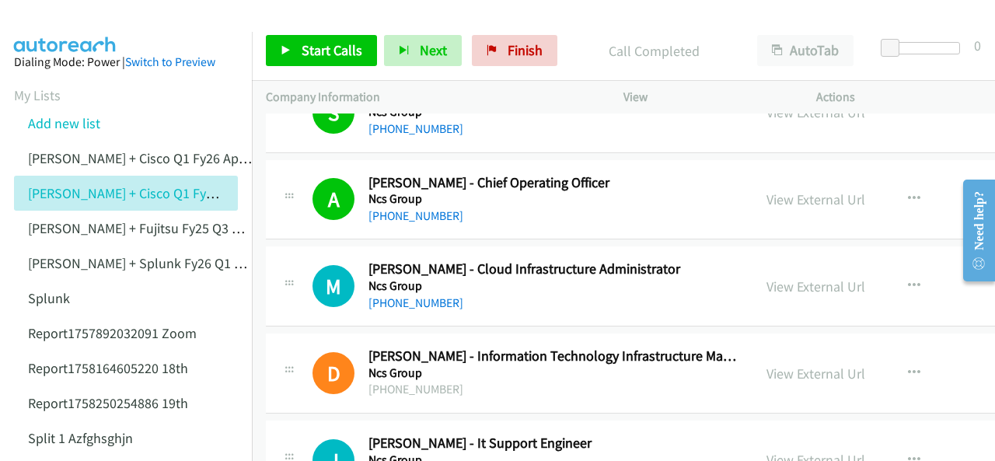
scroll to position [15698, 0]
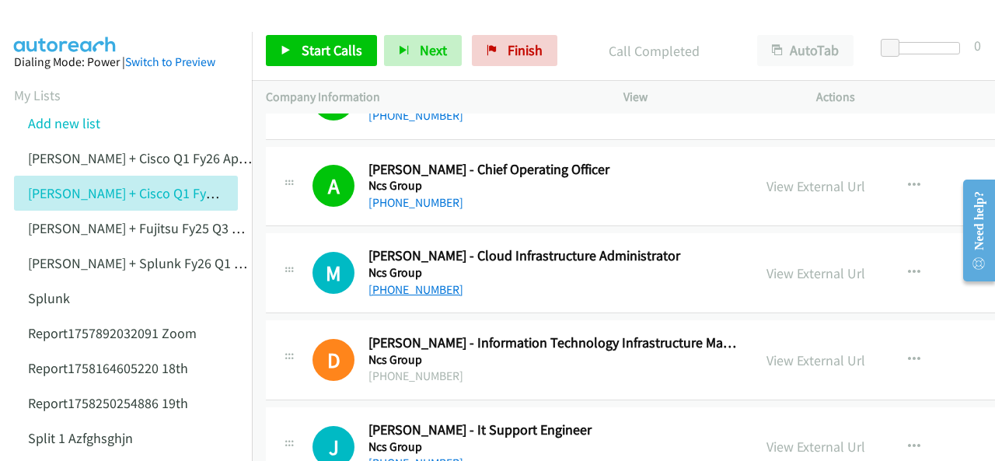
click at [410, 282] on link "+61 414 232 427" at bounding box center [415, 289] width 95 height 15
click at [56, 26] on img at bounding box center [65, 27] width 117 height 54
click at [48, 29] on img at bounding box center [65, 27] width 117 height 54
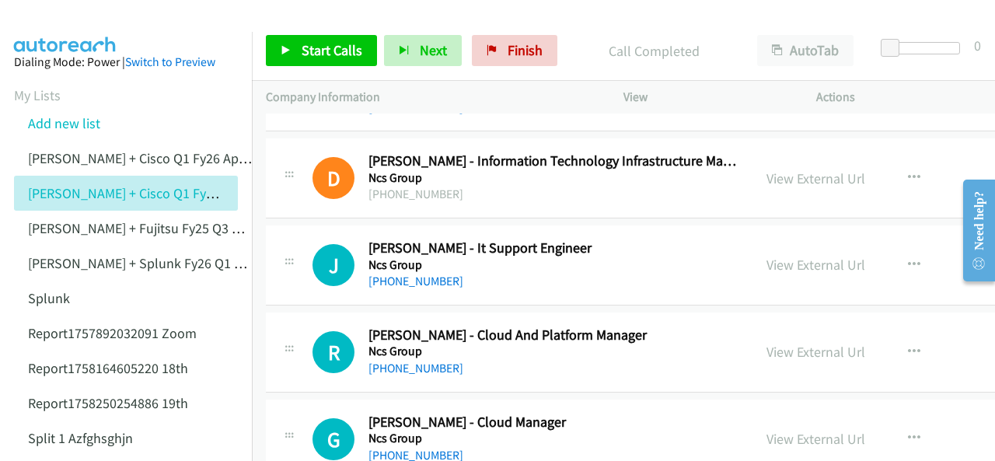
scroll to position [15853, 0]
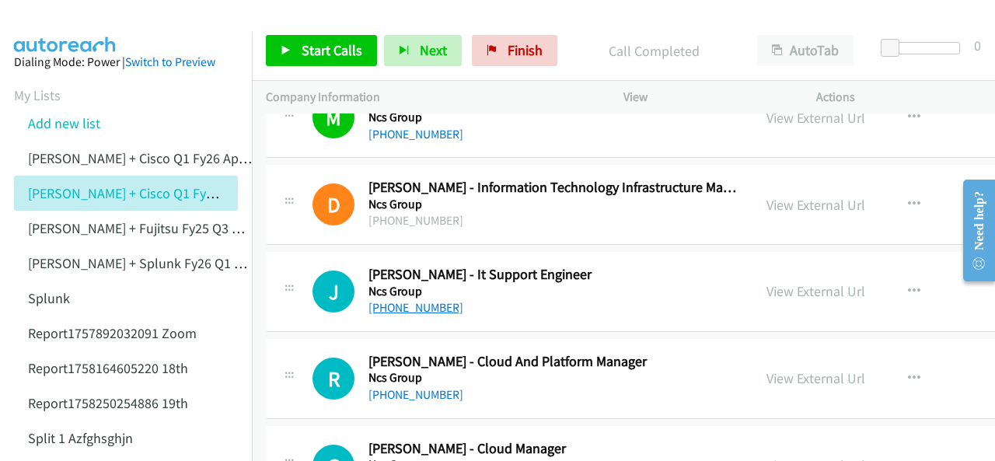
click at [420, 300] on link "+61 423 765 710" at bounding box center [415, 307] width 95 height 15
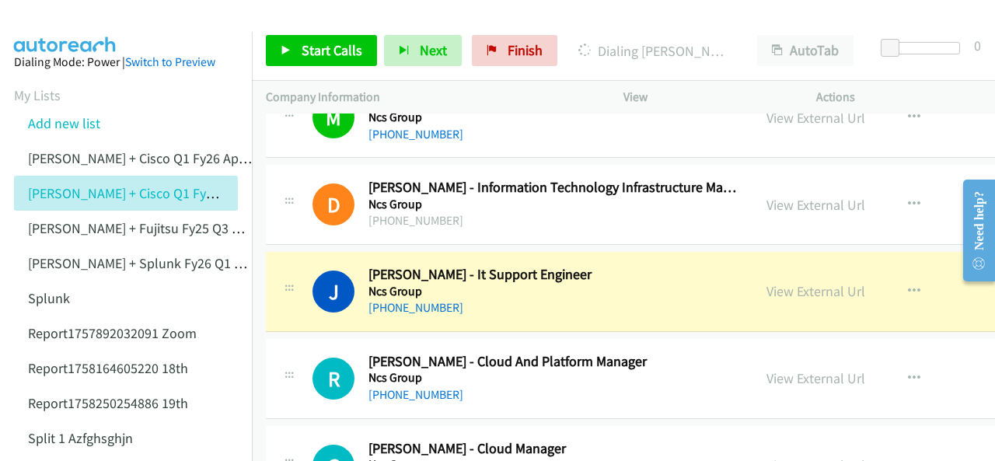
click at [42, 13] on img at bounding box center [65, 27] width 117 height 54
click at [65, 36] on aside "Dialing Mode: Power | Switch to Preview My Lists Add new list Justin Lennert + …" at bounding box center [126, 462] width 252 height 861
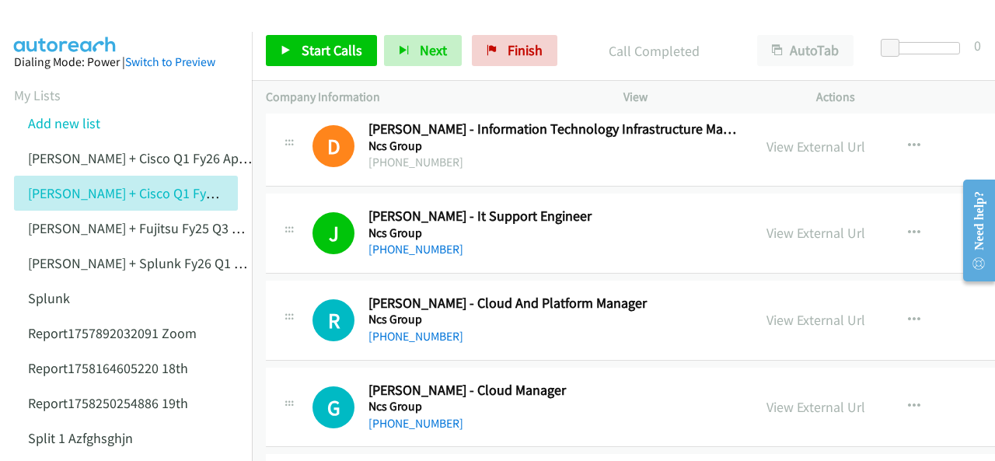
scroll to position [15931, 0]
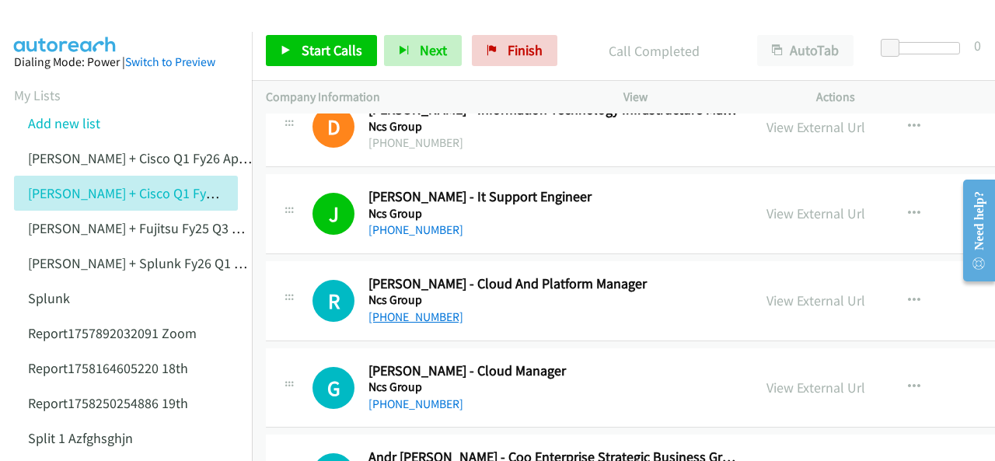
click at [386, 309] on link "+61 472 537 166" at bounding box center [415, 316] width 95 height 15
click at [37, 22] on img at bounding box center [65, 27] width 117 height 54
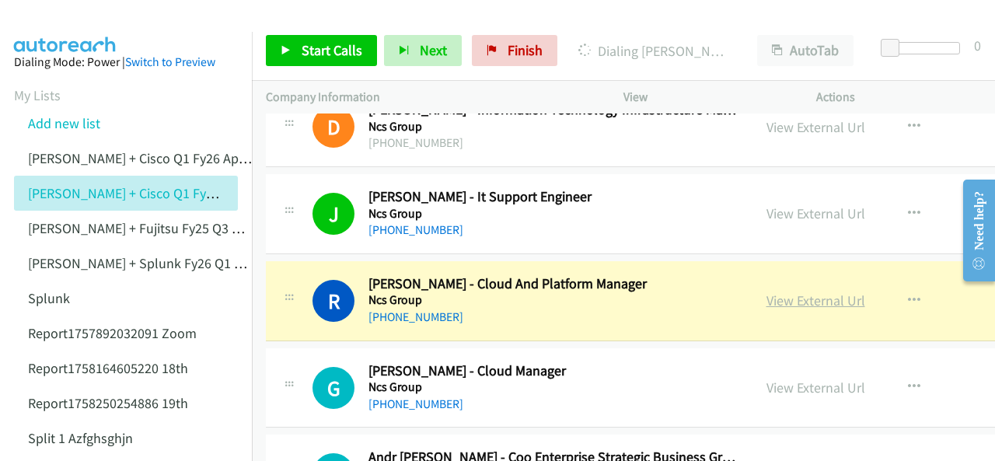
click at [766, 291] on link "View External Url" at bounding box center [815, 300] width 99 height 18
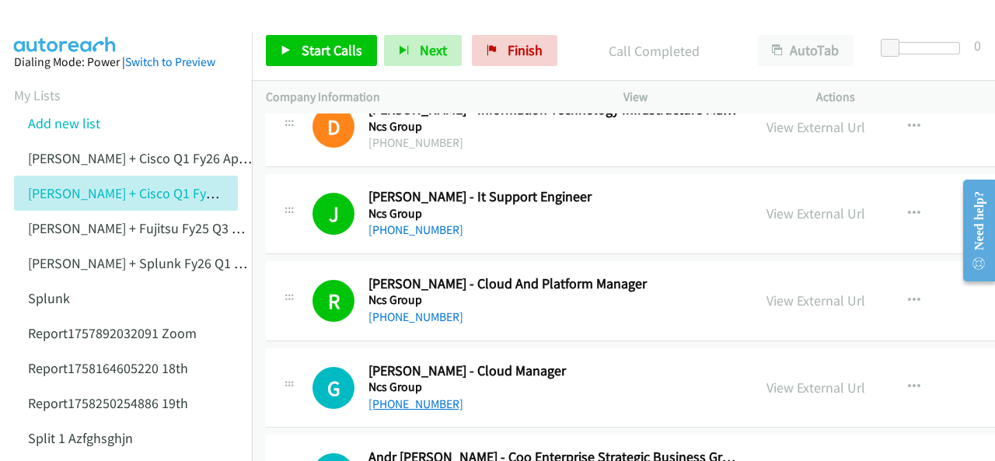
click at [407, 396] on link "+61 424 908 336" at bounding box center [415, 403] width 95 height 15
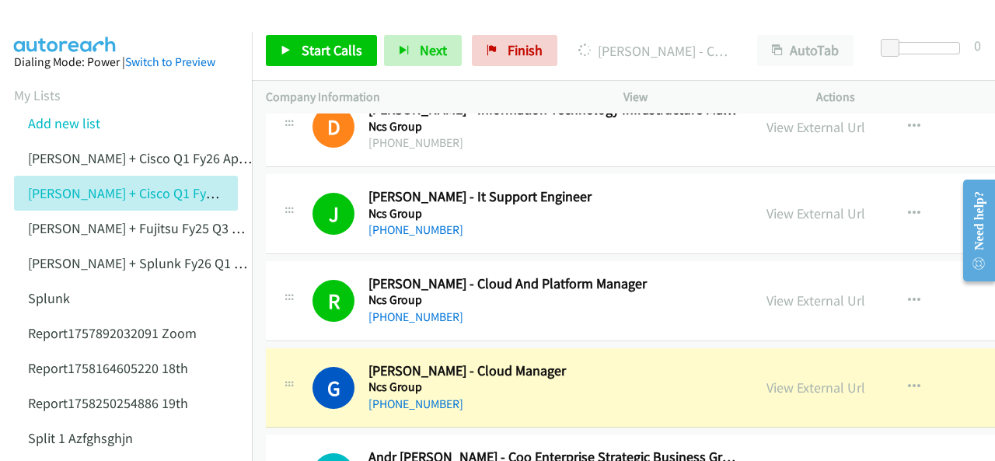
drag, startPoint x: 73, startPoint y: 20, endPoint x: 106, endPoint y: 28, distance: 33.6
click at [71, 20] on img at bounding box center [65, 27] width 117 height 54
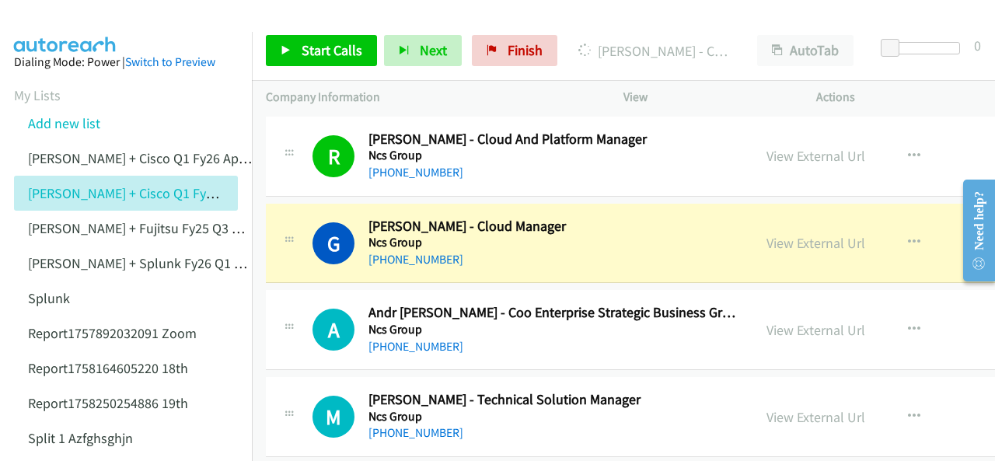
scroll to position [16086, 0]
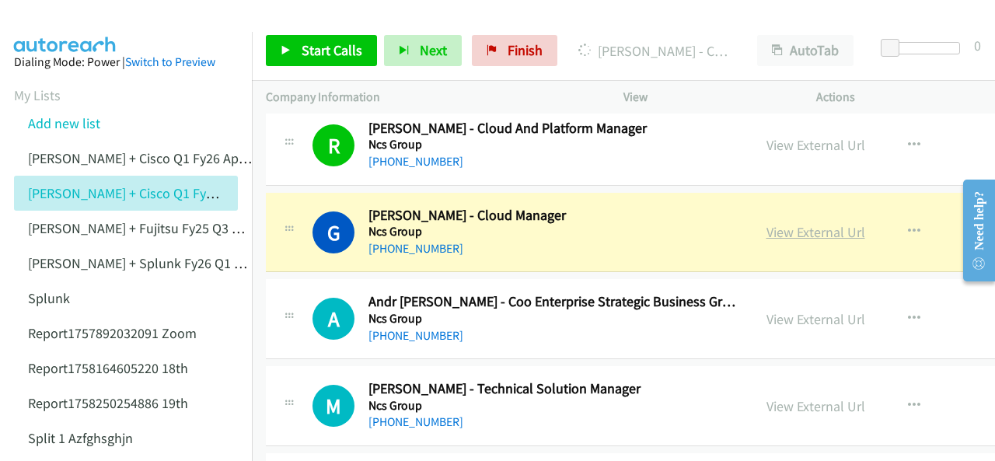
click at [766, 223] on link "View External Url" at bounding box center [815, 232] width 99 height 18
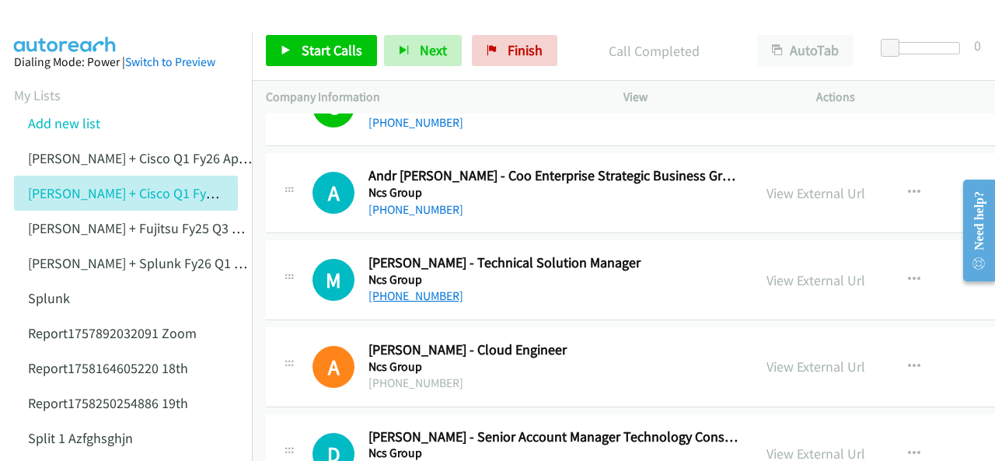
scroll to position [16242, 0]
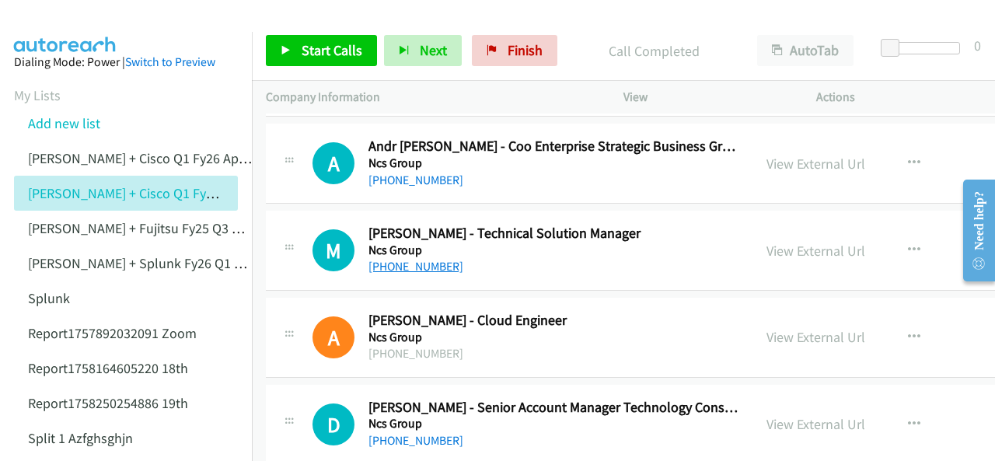
click at [390, 259] on link "+61 439 366 719" at bounding box center [415, 266] width 95 height 15
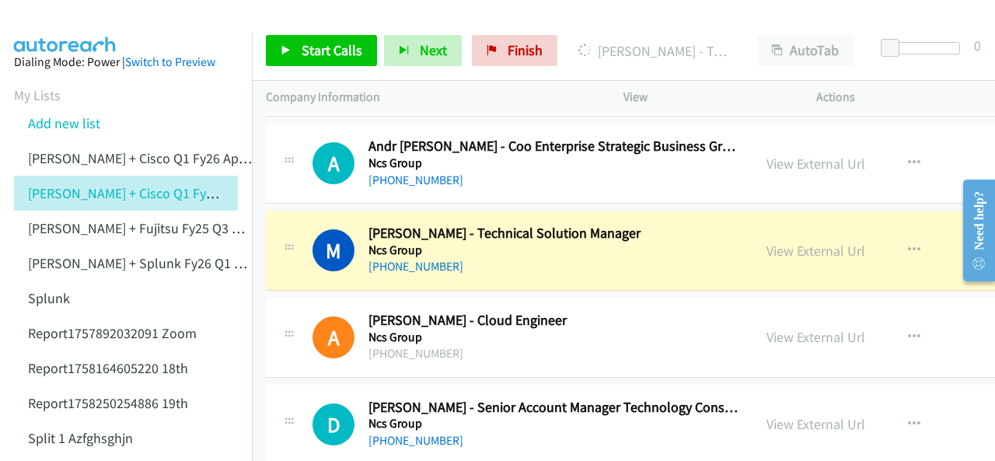
click at [61, 12] on img at bounding box center [65, 27] width 117 height 54
click at [70, 22] on img at bounding box center [65, 27] width 117 height 54
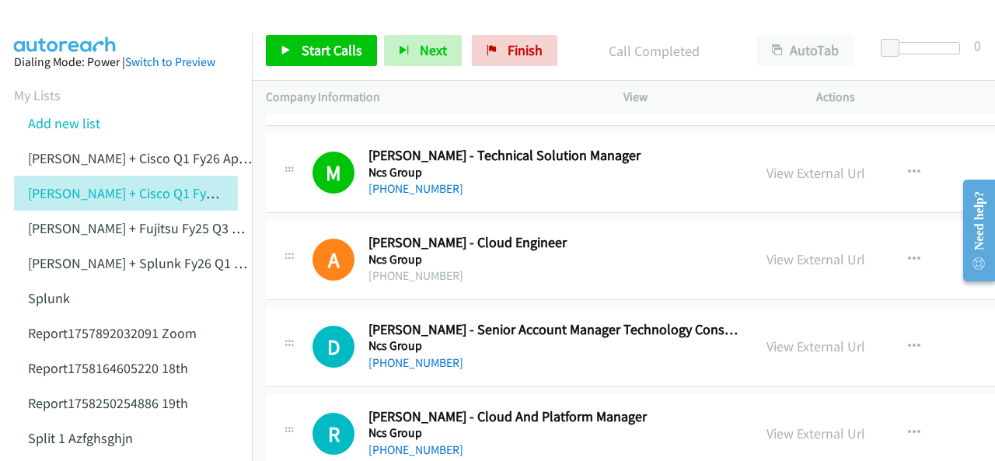
scroll to position [16397, 0]
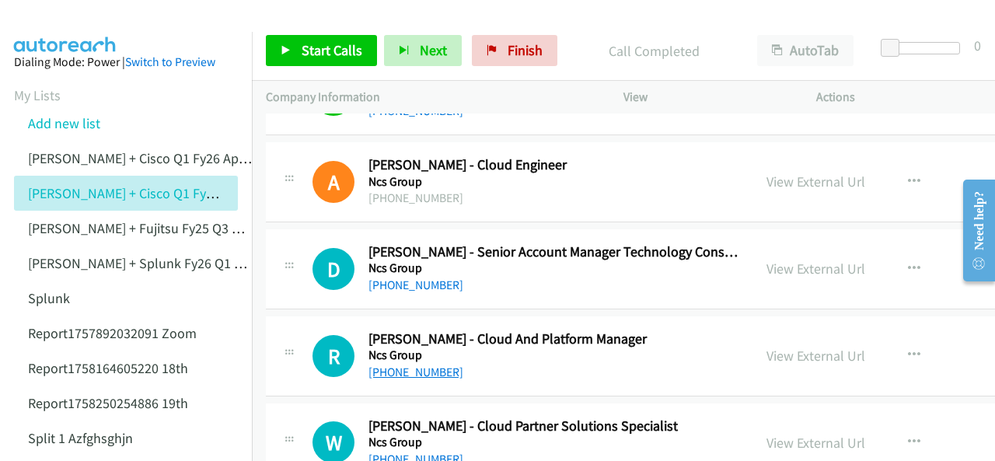
click at [417, 364] on link "+61 412 354 137" at bounding box center [415, 371] width 95 height 15
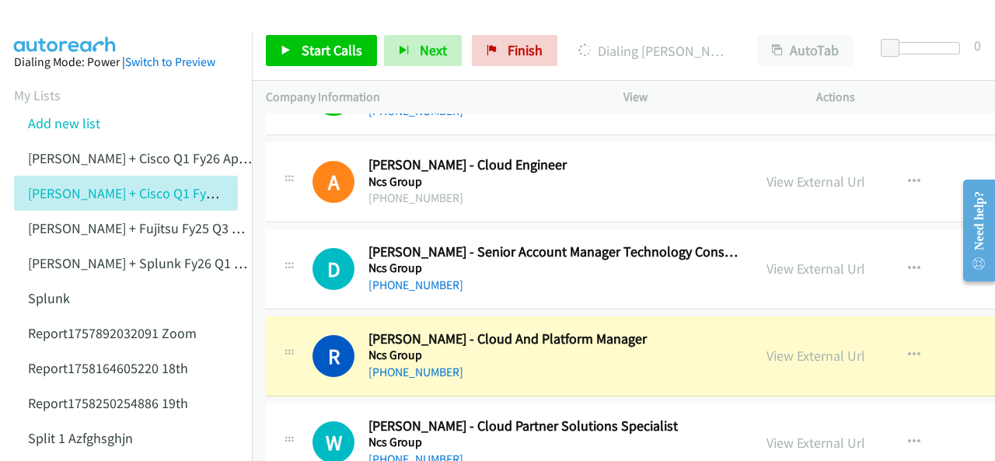
click at [73, 28] on img at bounding box center [65, 27] width 117 height 54
click at [72, 19] on img at bounding box center [65, 27] width 117 height 54
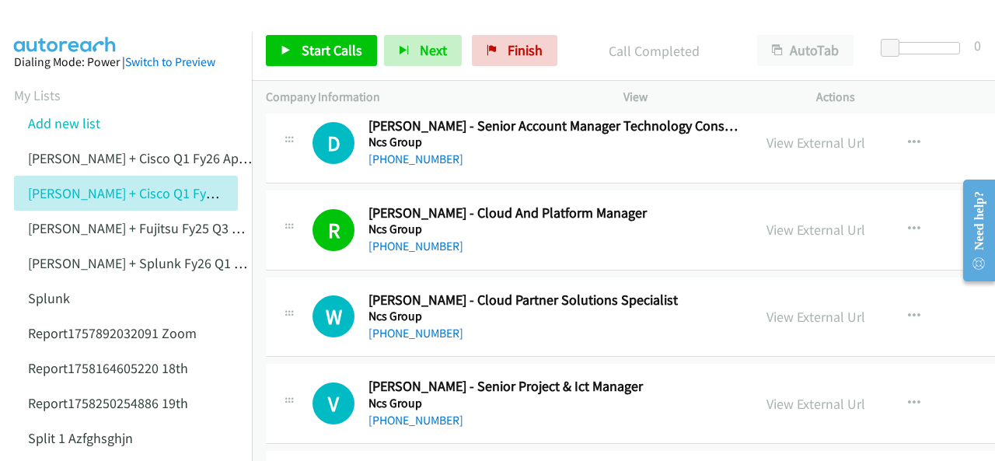
scroll to position [16552, 0]
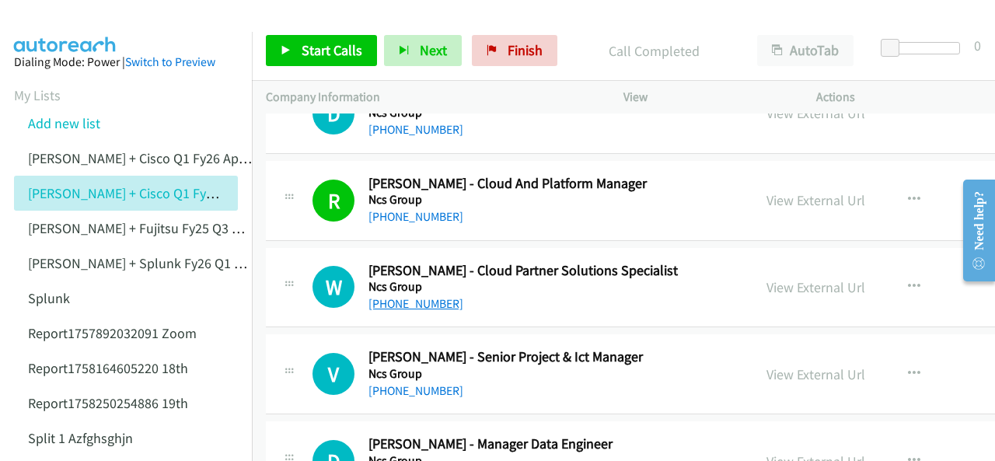
click at [403, 296] on link "+61 418 541 602" at bounding box center [415, 303] width 95 height 15
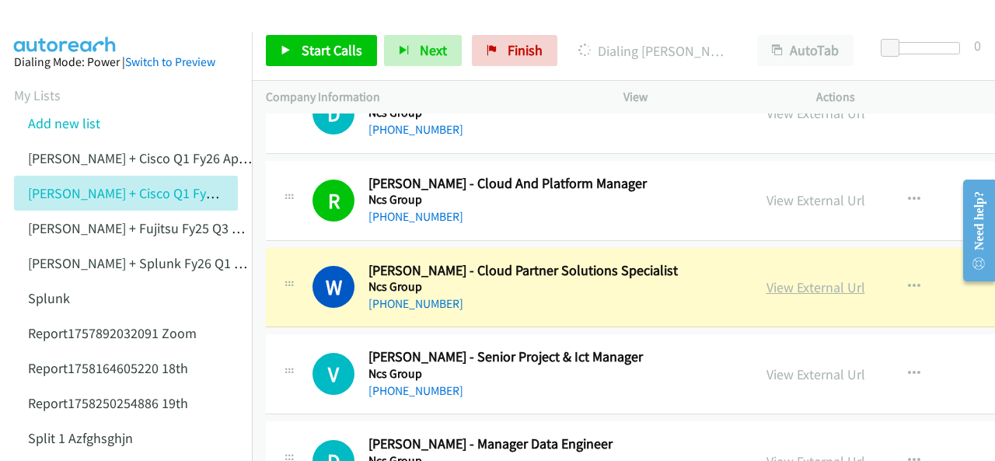
click at [766, 278] on link "View External Url" at bounding box center [815, 287] width 99 height 18
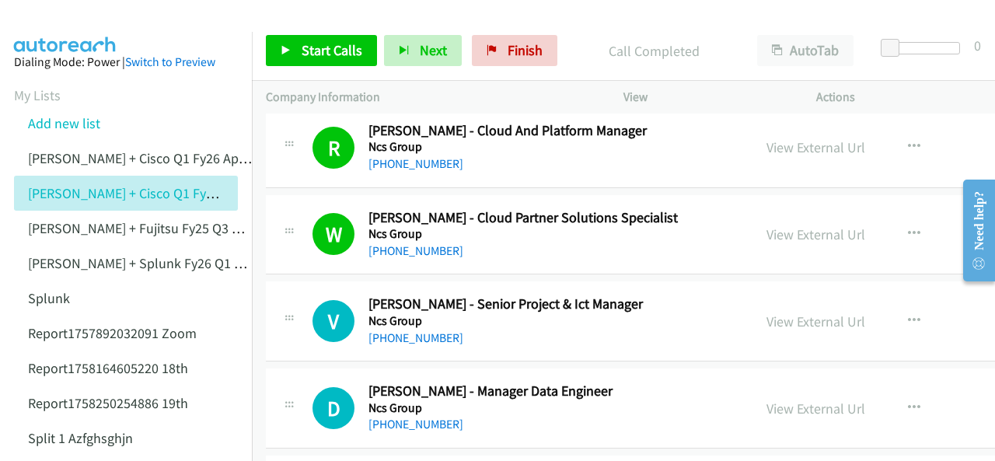
scroll to position [16630, 0]
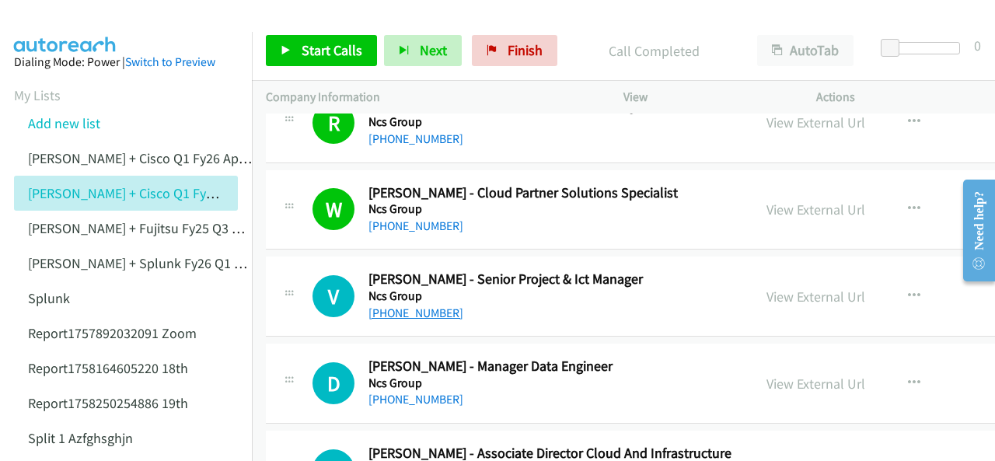
drag, startPoint x: 401, startPoint y: 263, endPoint x: 411, endPoint y: 263, distance: 10.1
click at [412, 305] on link "+61 424 651 973" at bounding box center [415, 312] width 95 height 15
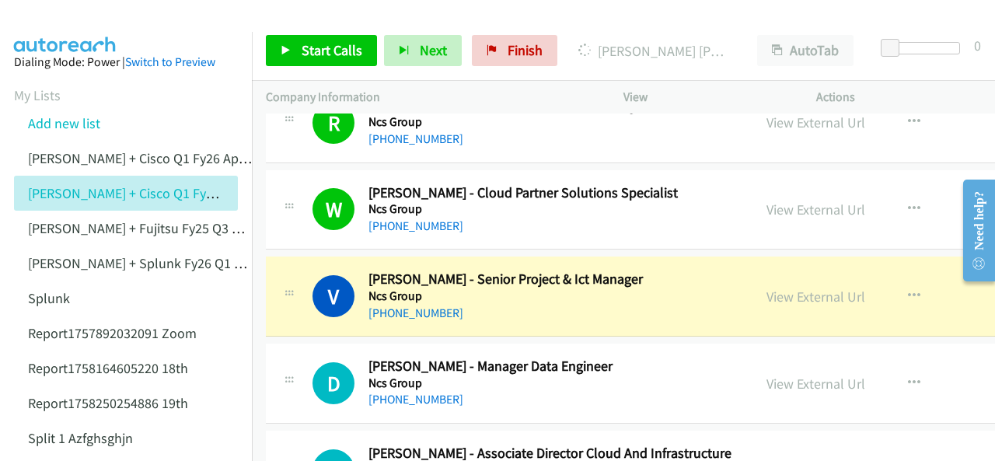
click at [57, 14] on img at bounding box center [65, 27] width 117 height 54
click at [766, 288] on link "View External Url" at bounding box center [815, 297] width 99 height 18
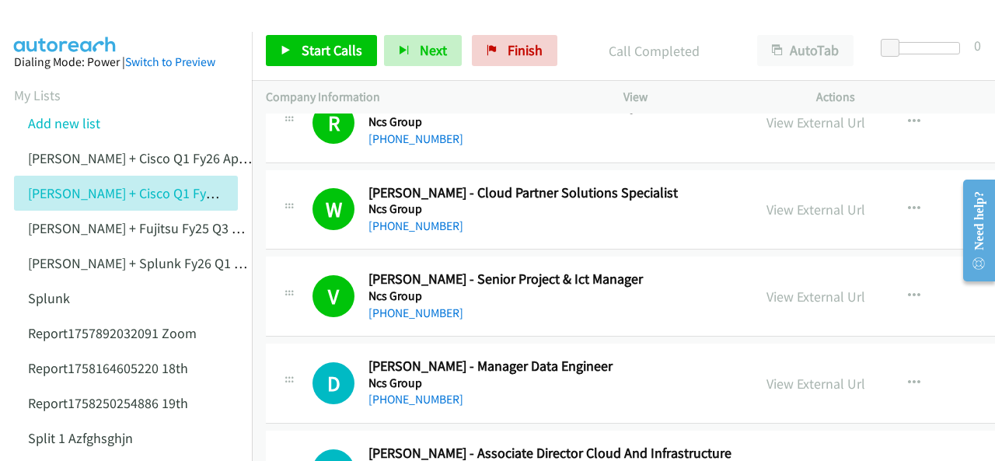
click at [47, 27] on img at bounding box center [65, 27] width 117 height 54
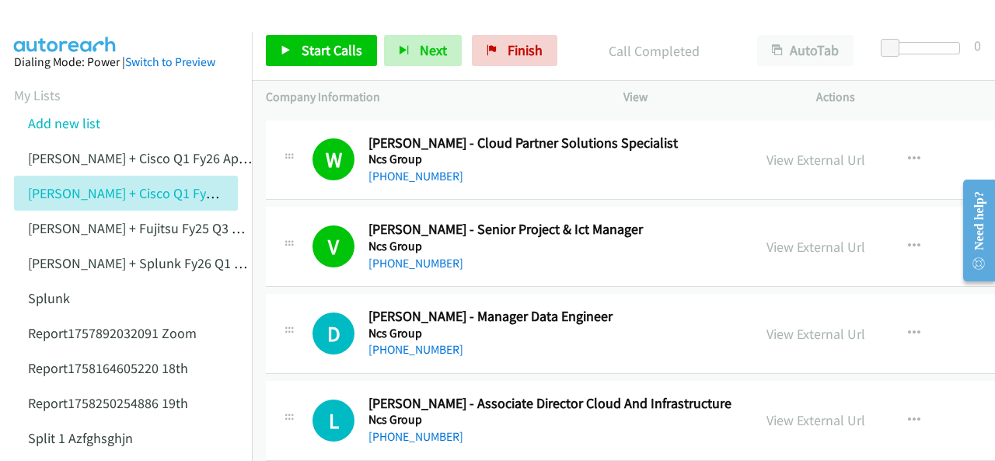
scroll to position [16786, 0]
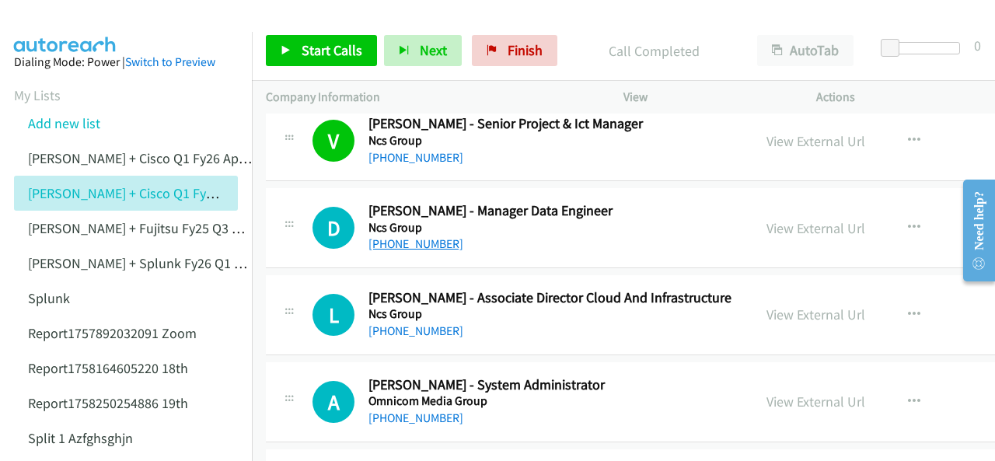
click at [395, 236] on link "+61 467 381 520" at bounding box center [415, 243] width 95 height 15
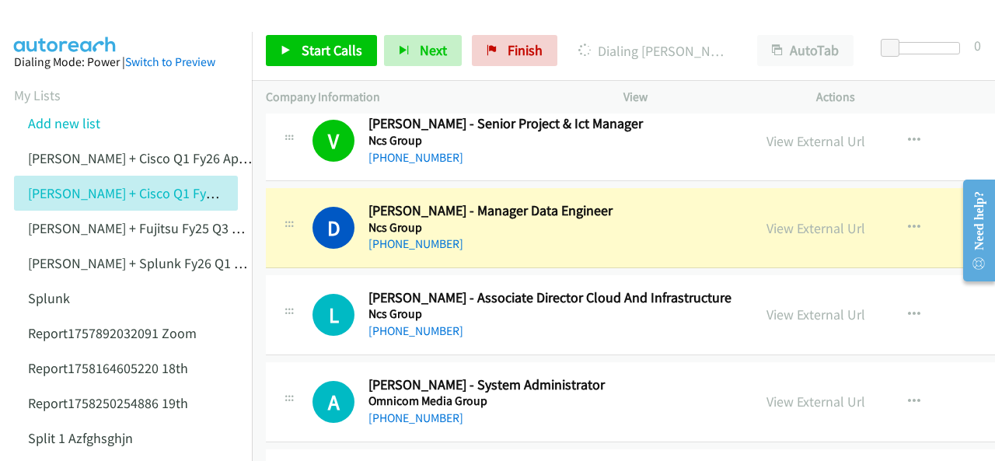
click at [41, 13] on img at bounding box center [65, 27] width 117 height 54
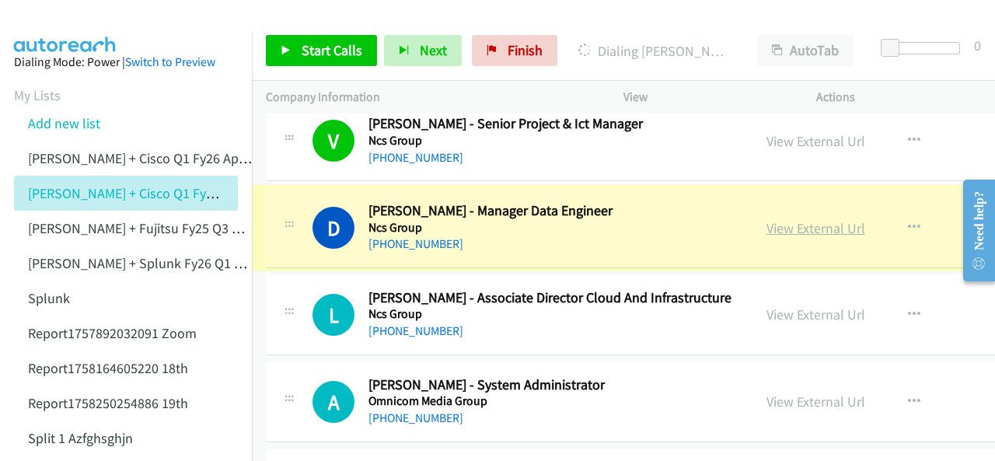
click at [766, 219] on link "View External Url" at bounding box center [815, 228] width 99 height 18
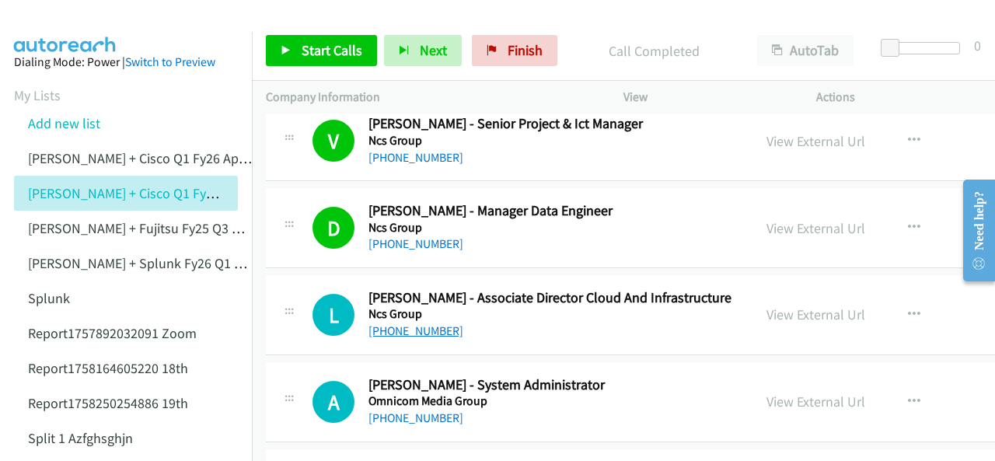
click at [413, 323] on link "+61 439 656 410" at bounding box center [415, 330] width 95 height 15
click at [54, 26] on img at bounding box center [65, 27] width 117 height 54
click at [62, 11] on main "Start Calls Pause Next Finish Call Completed AutoTab AutoTab 0 Company Informat…" at bounding box center [497, 37] width 995 height 74
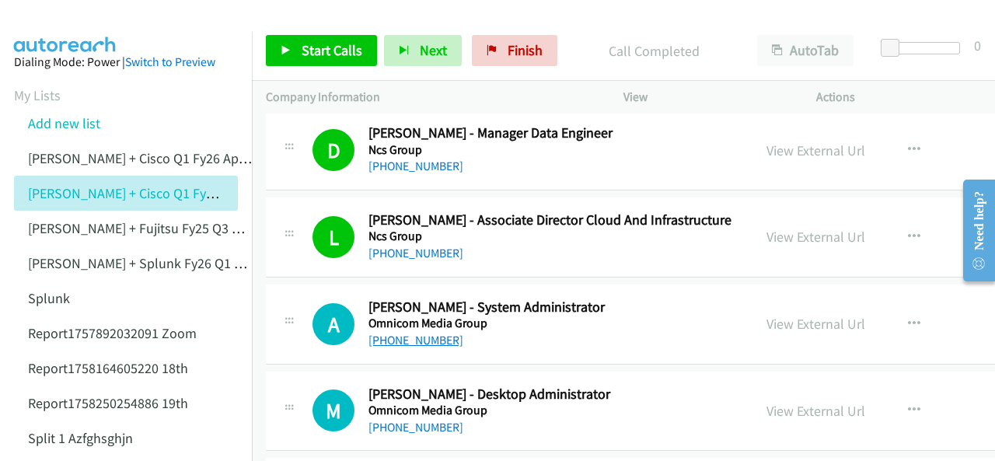
click at [393, 333] on link "+61 2 9692 2219" at bounding box center [415, 340] width 95 height 15
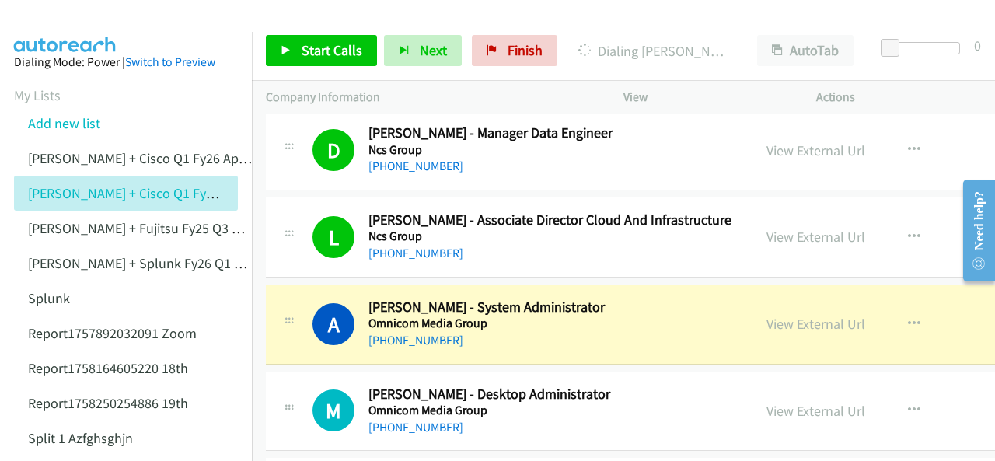
click at [68, 32] on aside "Dialing Mode: Power | Switch to Preview My Lists Add new list Justin Lennert + …" at bounding box center [126, 462] width 252 height 861
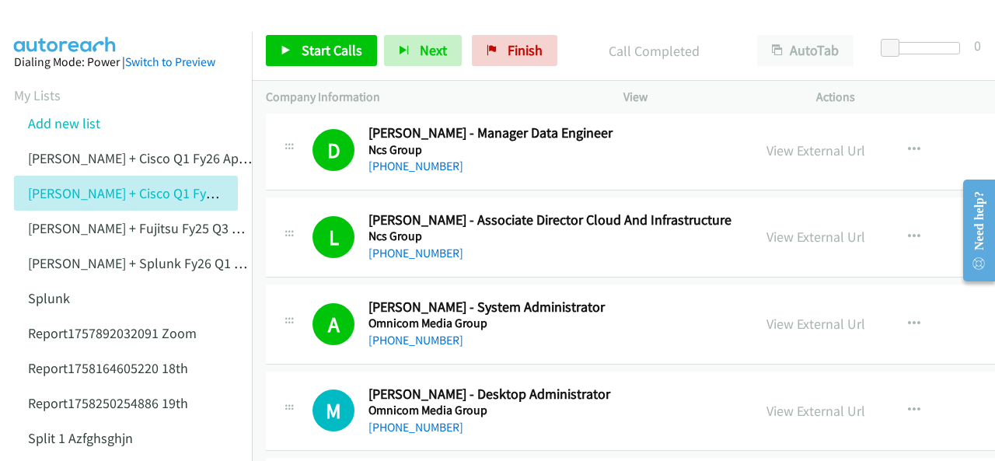
click at [62, 27] on img at bounding box center [65, 27] width 117 height 54
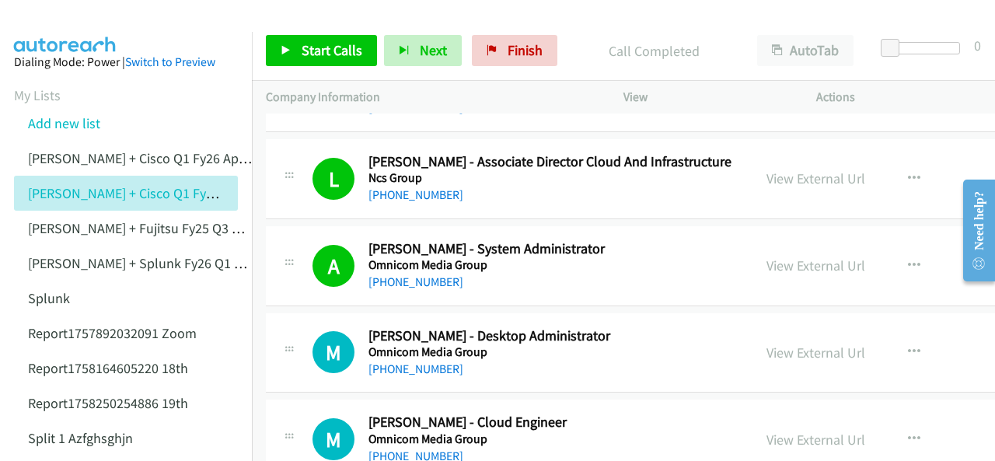
scroll to position [16941, 0]
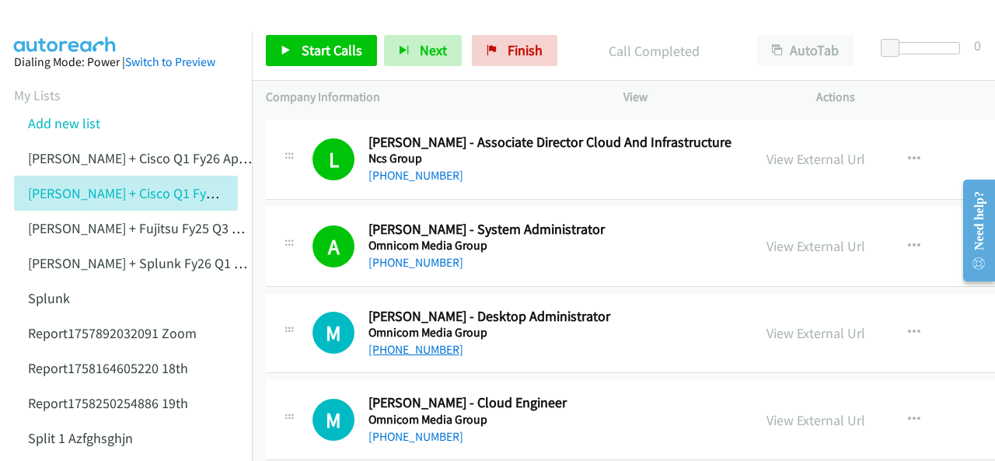
click at [408, 342] on link "+61 3 8420 9068" at bounding box center [415, 349] width 95 height 15
click at [537, 166] on div "+61 439 656 410" at bounding box center [553, 175] width 370 height 19
click at [82, 27] on img at bounding box center [65, 27] width 117 height 54
click at [416, 429] on link "+61 432 993 125" at bounding box center [415, 436] width 95 height 15
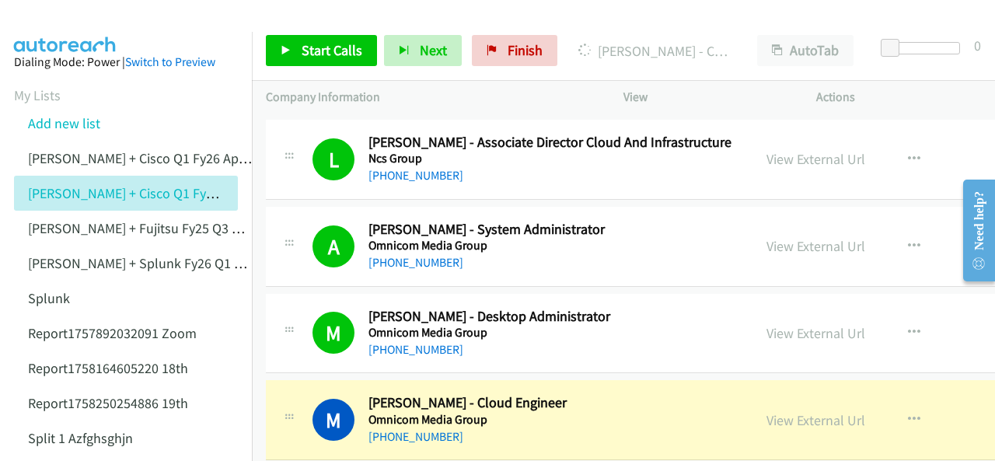
click at [64, 15] on img at bounding box center [65, 27] width 117 height 54
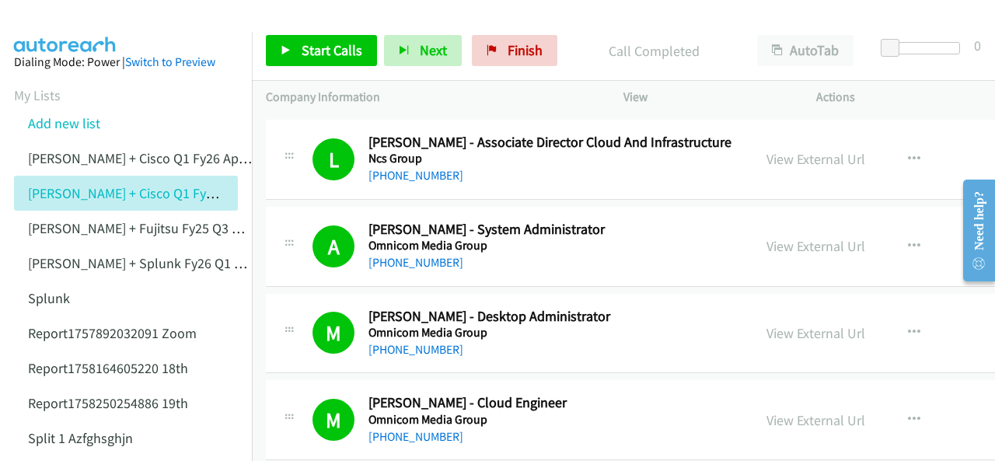
click at [71, 21] on img at bounding box center [65, 27] width 117 height 54
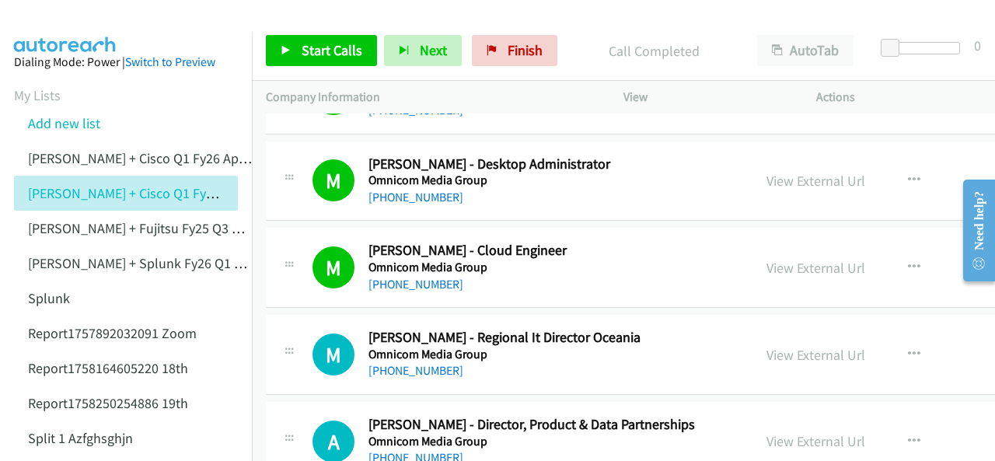
scroll to position [17096, 0]
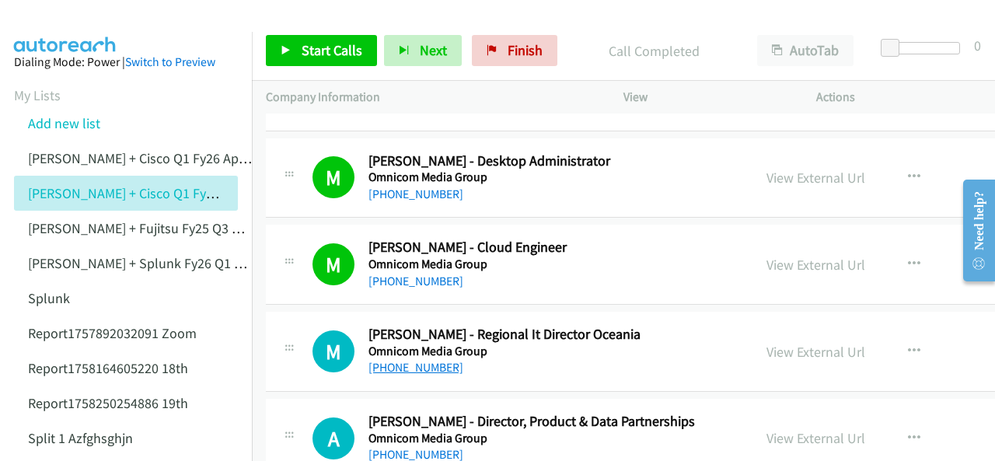
click at [418, 360] on link "+61 422 116 236" at bounding box center [415, 367] width 95 height 15
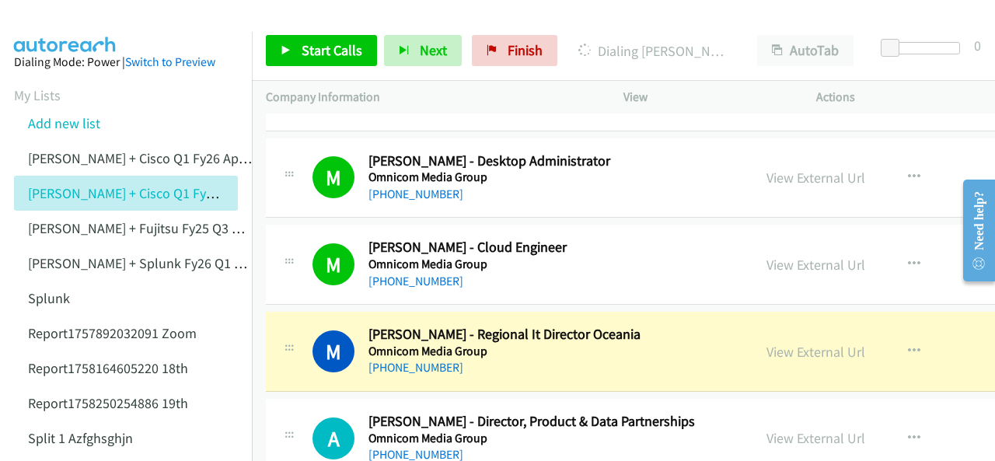
click at [59, 29] on img at bounding box center [65, 27] width 117 height 54
click at [766, 343] on link "View External Url" at bounding box center [815, 352] width 99 height 18
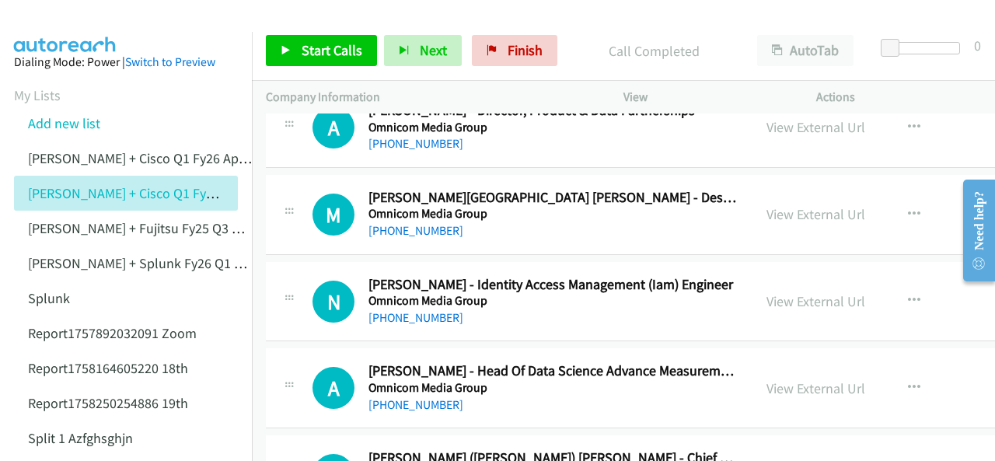
scroll to position [17485, 0]
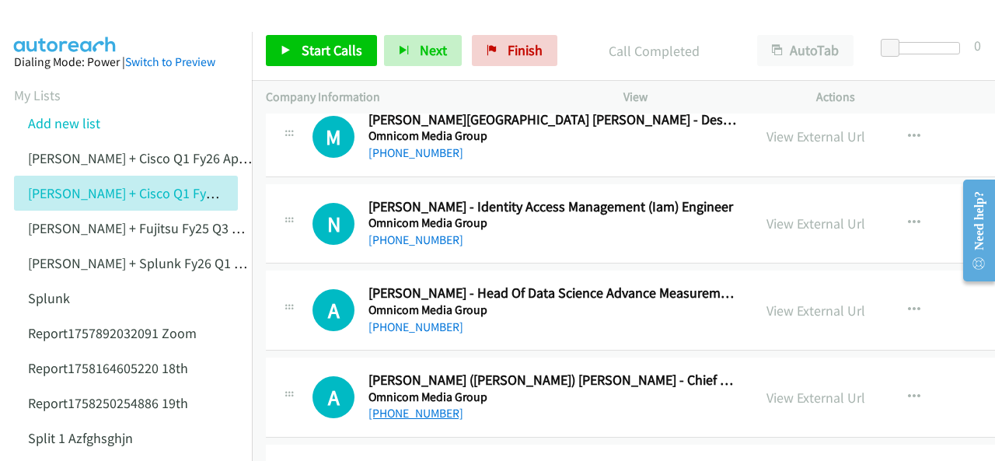
click at [418, 406] on link "+61 437 336 796" at bounding box center [415, 413] width 95 height 15
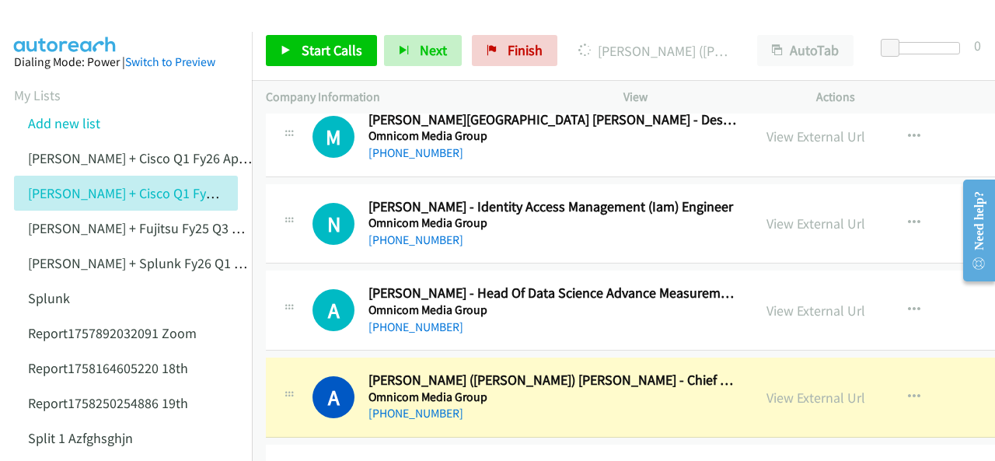
click at [53, 23] on img at bounding box center [65, 27] width 117 height 54
click at [78, 41] on aside "Dialing Mode: Power | Switch to Preview My Lists Add new list Justin Lennert + …" at bounding box center [126, 462] width 252 height 861
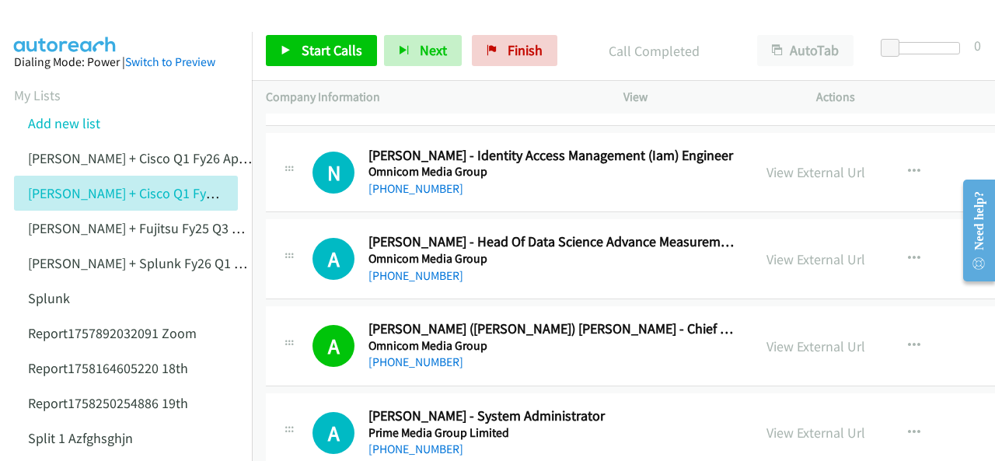
scroll to position [17563, 0]
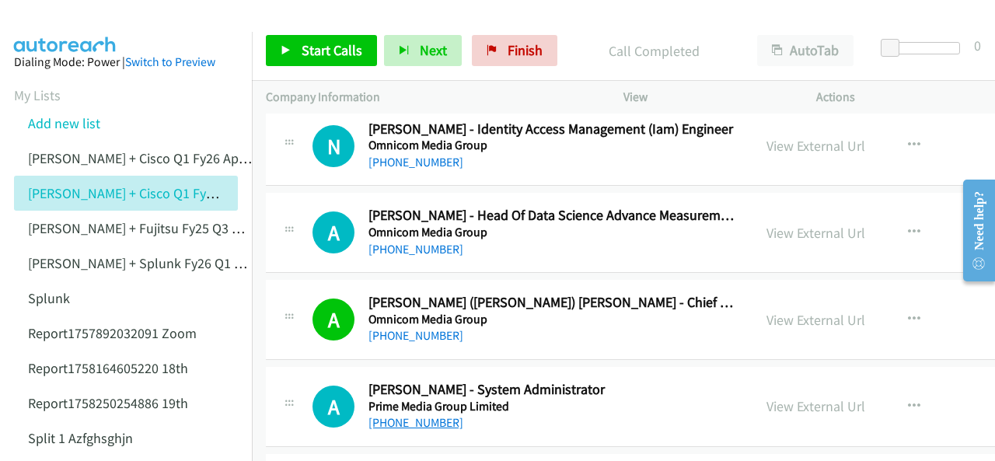
click at [421, 415] on link "+61 451 995 412" at bounding box center [415, 422] width 95 height 15
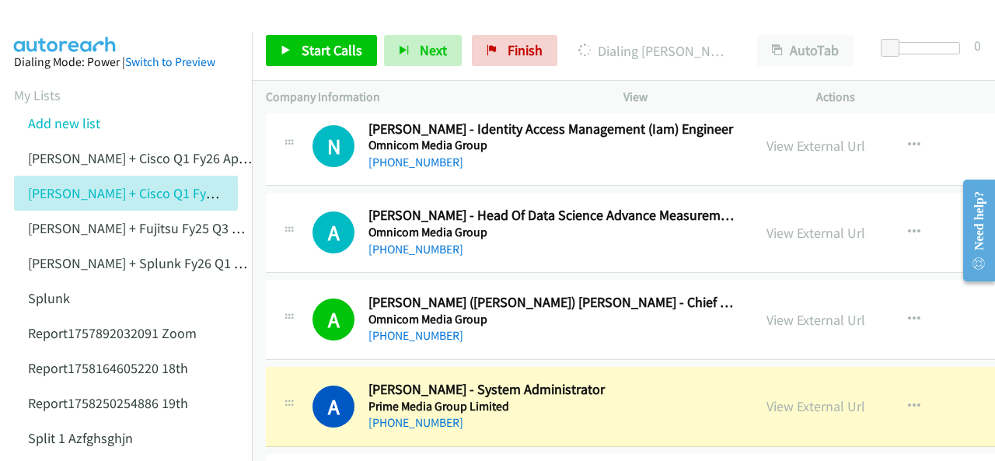
click at [62, 23] on img at bounding box center [65, 27] width 117 height 54
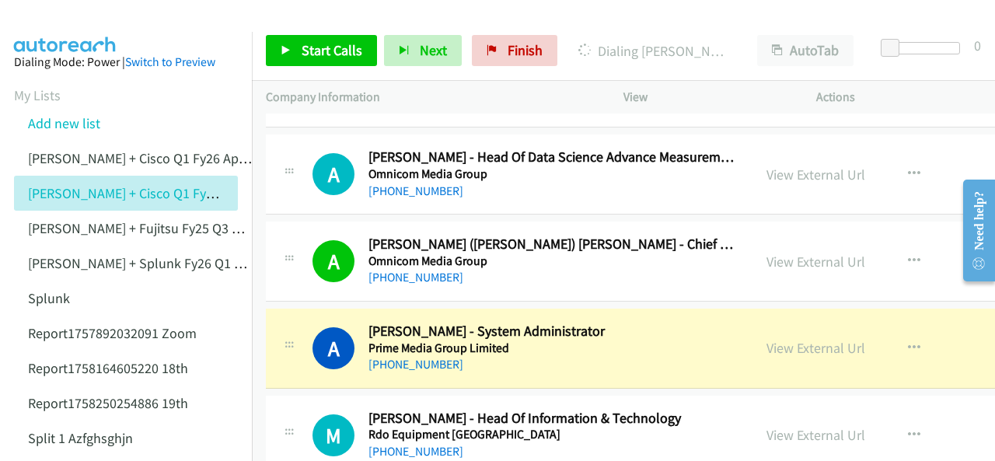
scroll to position [17640, 0]
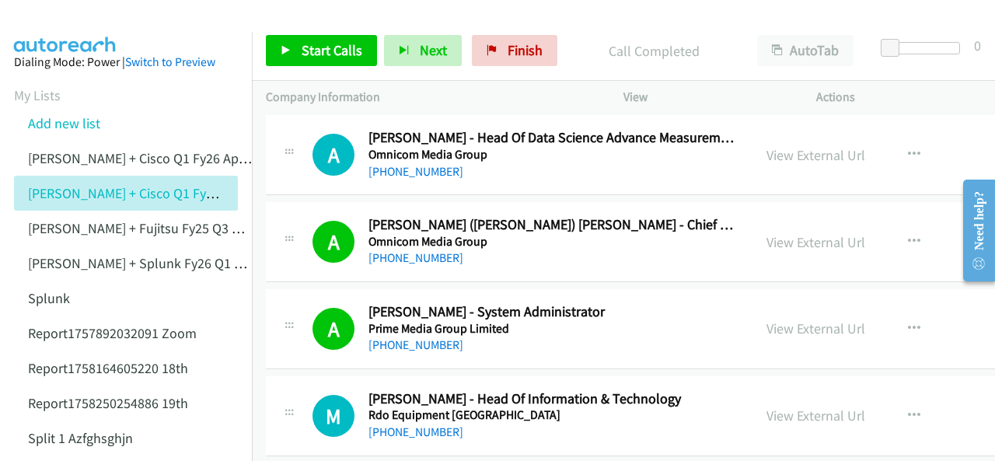
click at [84, 25] on img at bounding box center [65, 27] width 117 height 54
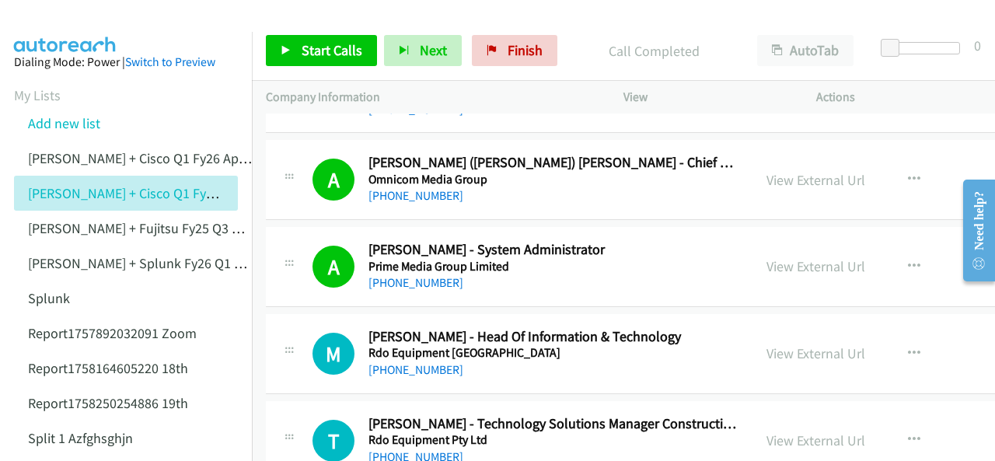
scroll to position [17718, 0]
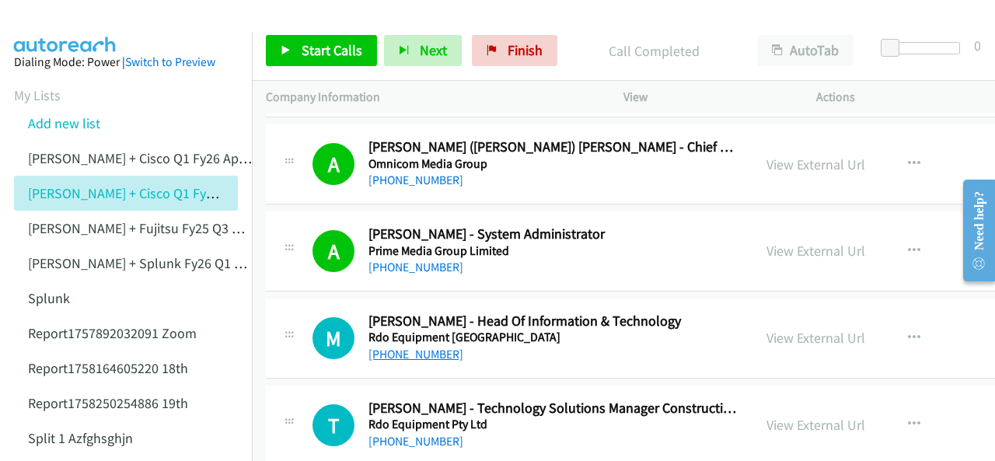
click at [401, 347] on link "+61 426 266 937" at bounding box center [415, 354] width 95 height 15
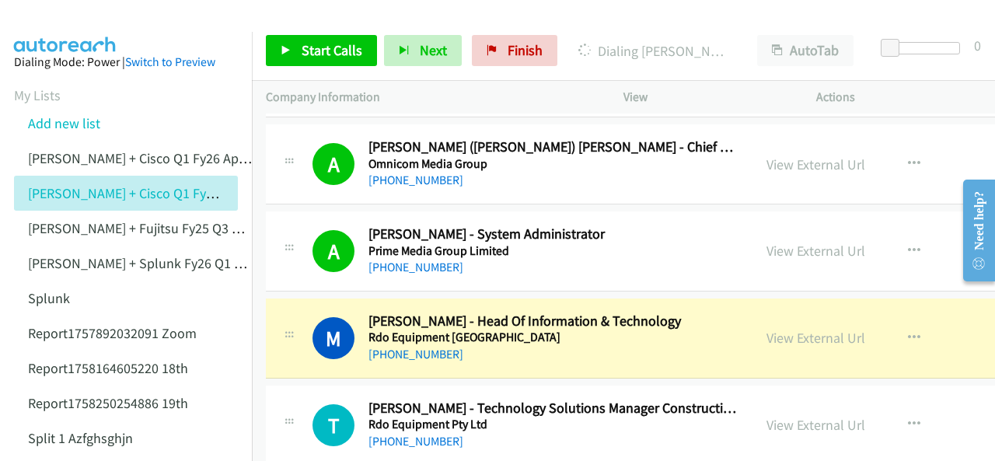
click at [79, 24] on img at bounding box center [65, 27] width 117 height 54
click at [766, 329] on link "View External Url" at bounding box center [815, 338] width 99 height 18
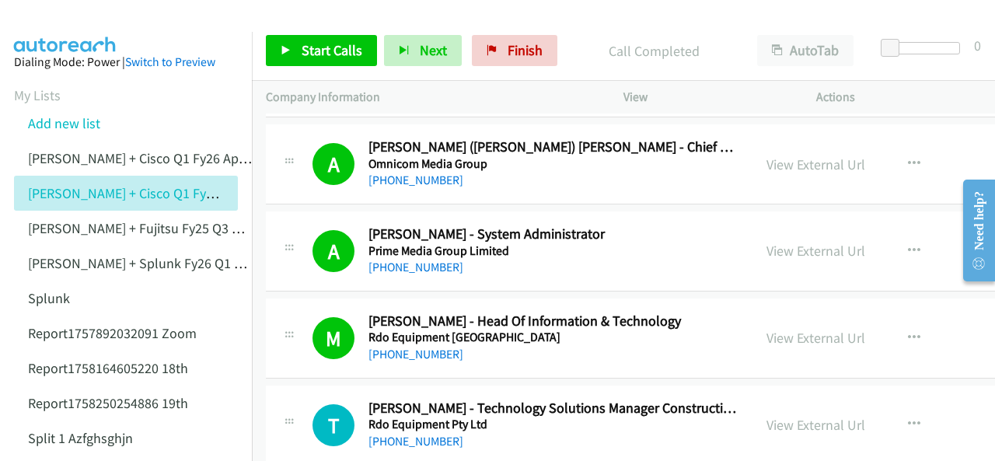
scroll to position [17796, 0]
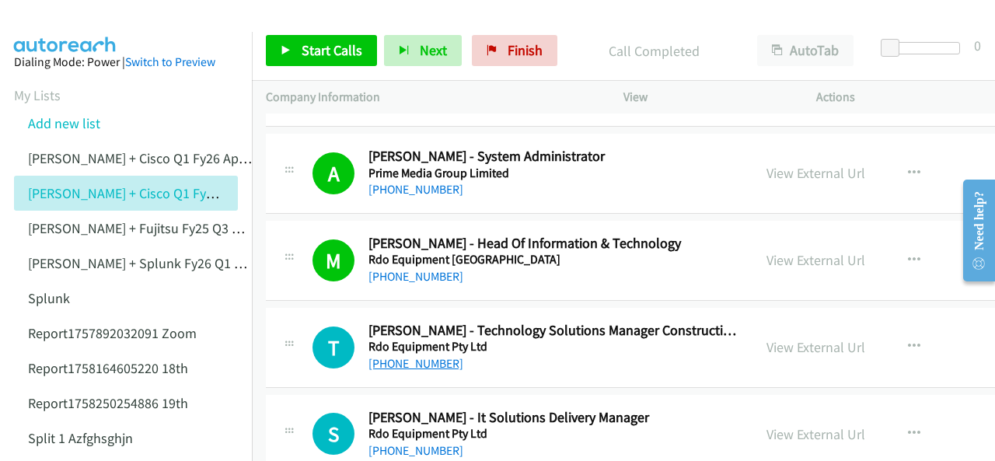
click at [401, 356] on link "+61 408 826 152" at bounding box center [415, 363] width 95 height 15
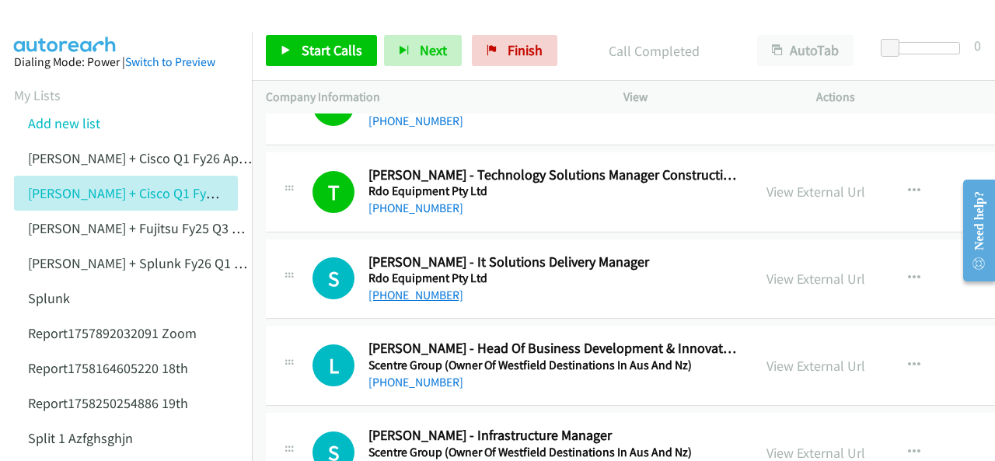
click at [396, 288] on link "+61 413 155 684" at bounding box center [415, 295] width 95 height 15
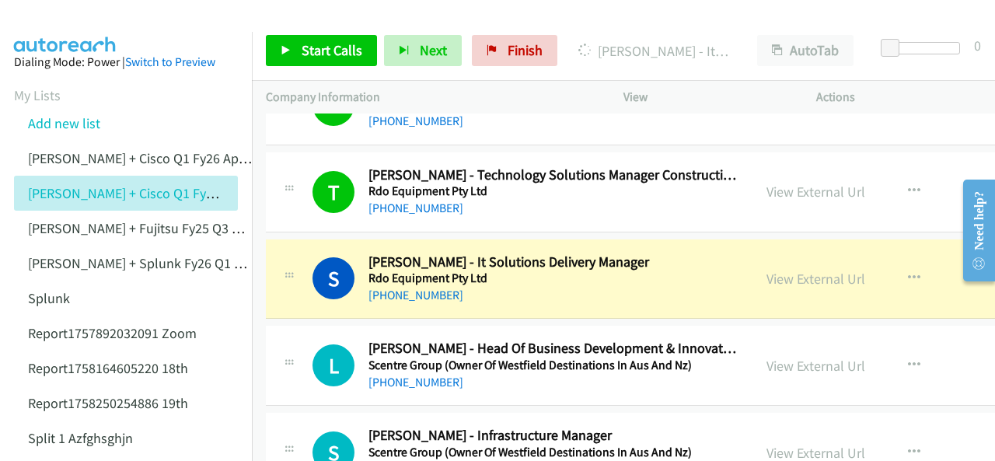
click at [78, 26] on img at bounding box center [65, 27] width 117 height 54
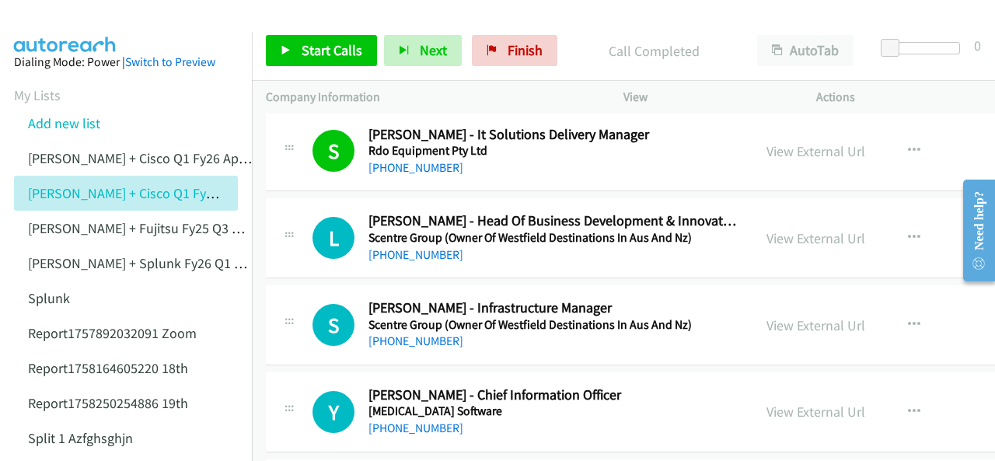
scroll to position [18107, 0]
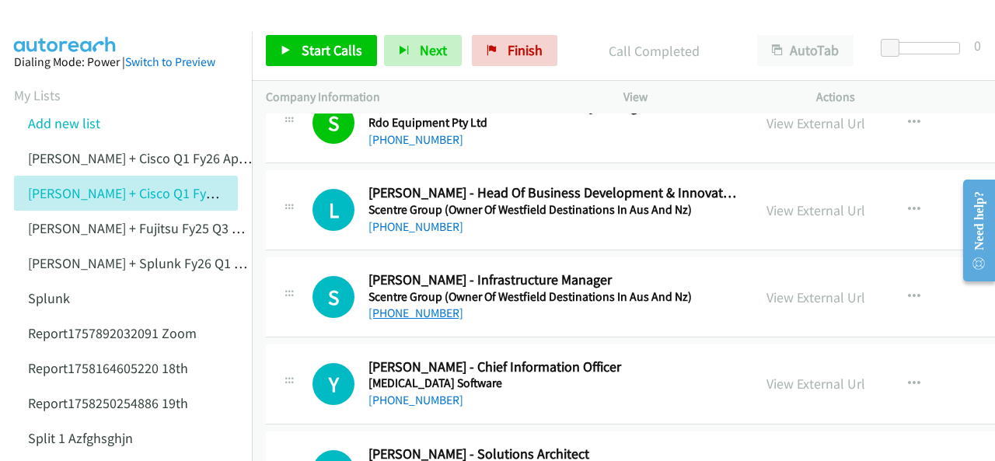
click at [406, 305] on link "+61 2 4305 5368" at bounding box center [415, 312] width 95 height 15
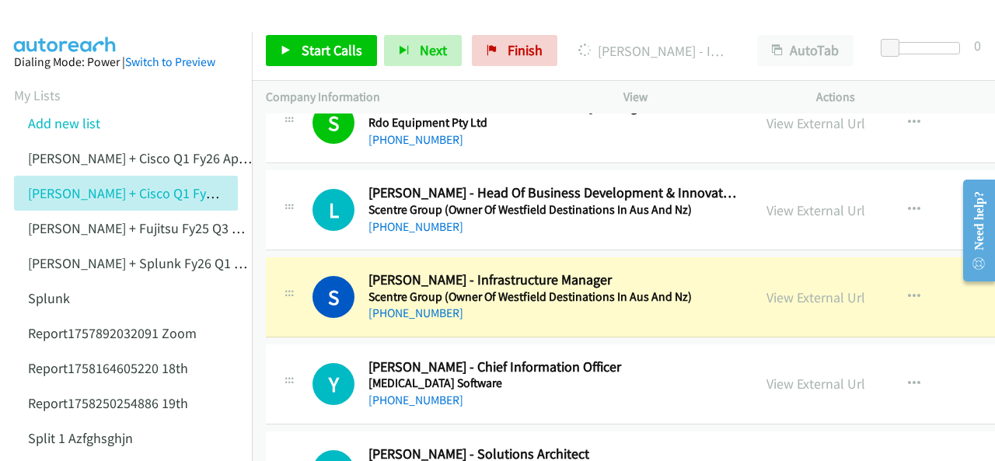
click at [53, 19] on img at bounding box center [65, 27] width 117 height 54
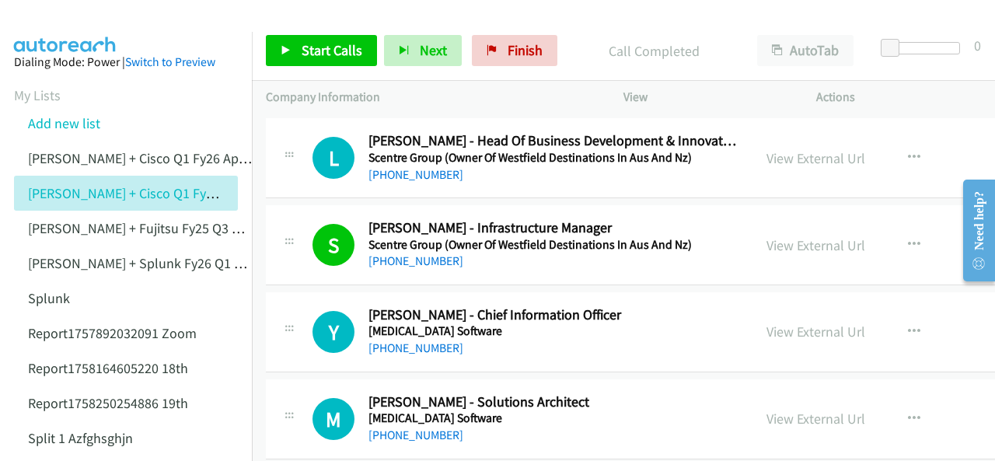
scroll to position [18184, 0]
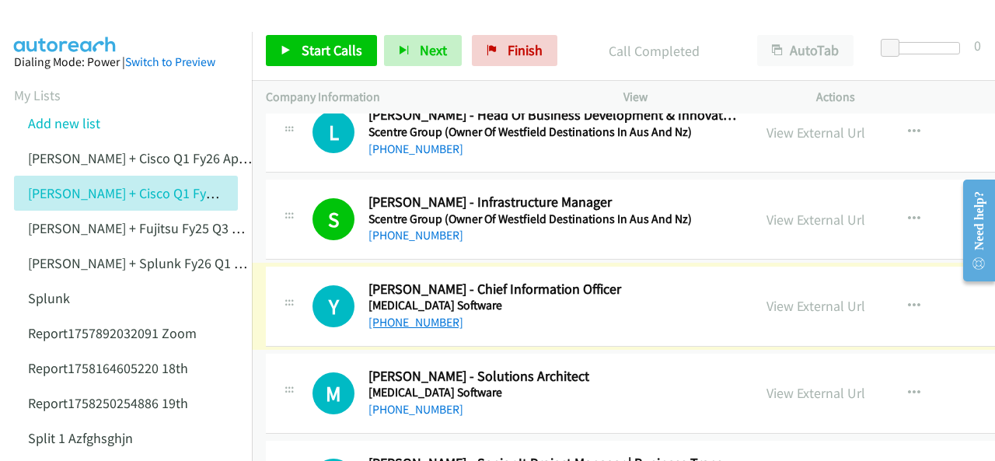
click at [413, 315] on link "+61 433 286 227" at bounding box center [415, 322] width 95 height 15
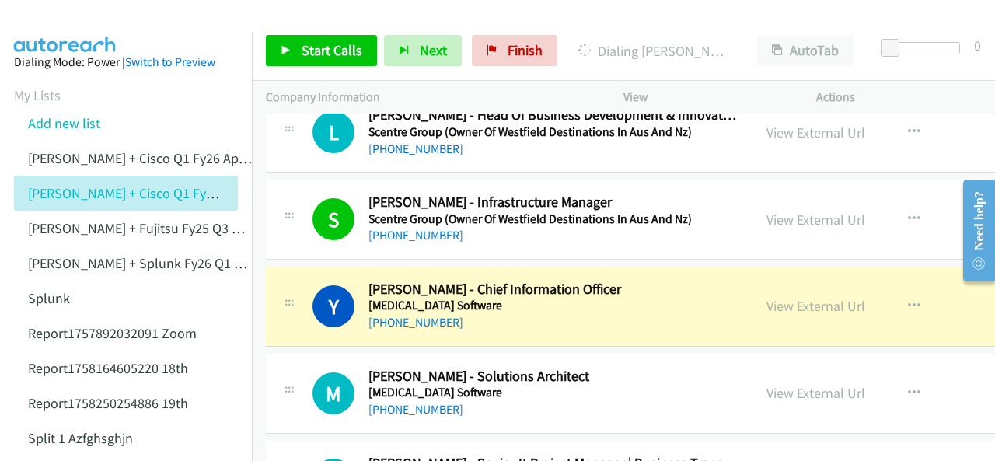
click at [76, 19] on img at bounding box center [65, 27] width 117 height 54
click at [40, 23] on img at bounding box center [65, 27] width 117 height 54
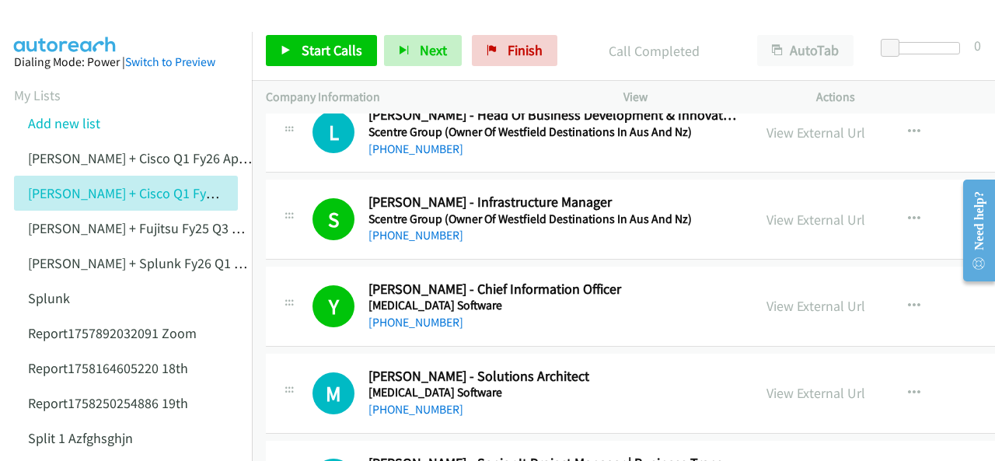
scroll to position [18262, 0]
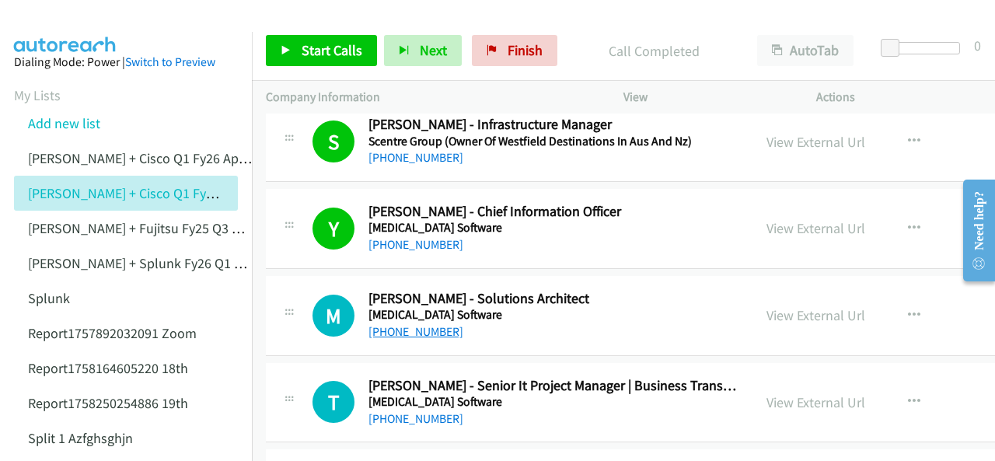
click at [389, 324] on link "+61 484 625 457" at bounding box center [415, 331] width 95 height 15
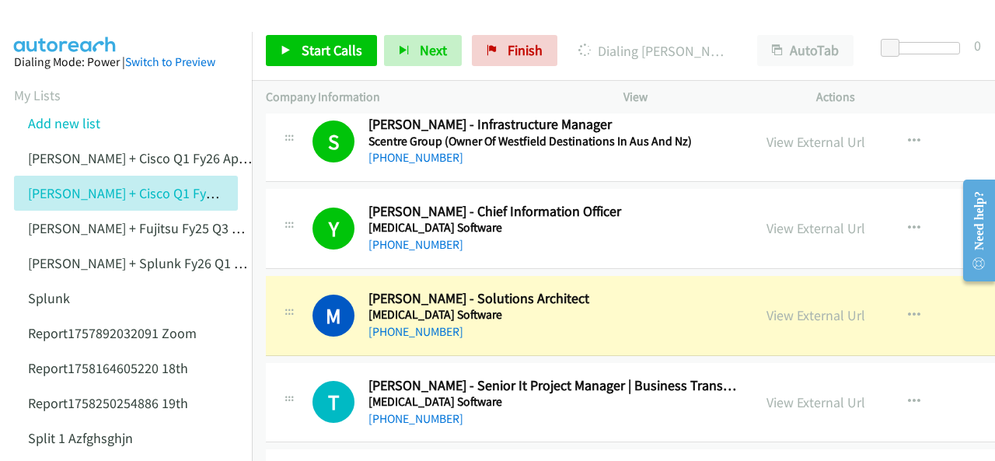
click at [62, 30] on img at bounding box center [65, 27] width 117 height 54
click at [766, 306] on link "View External Url" at bounding box center [815, 315] width 99 height 18
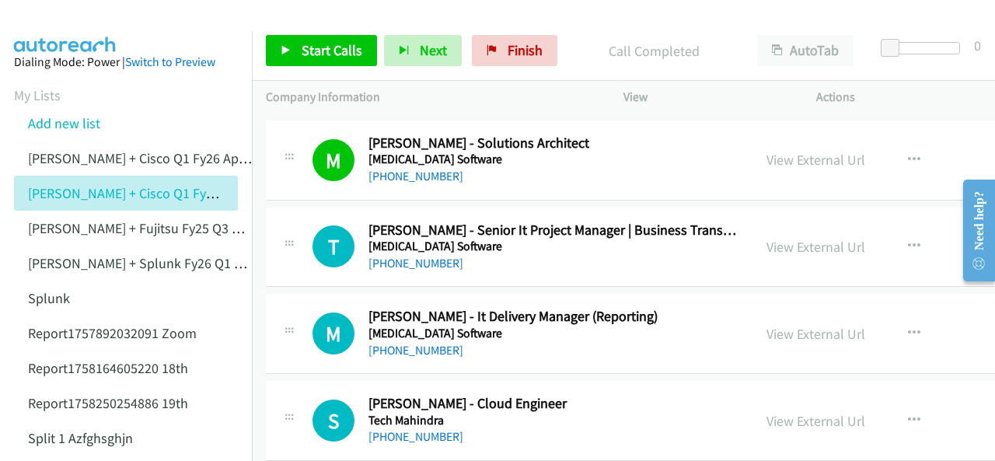
scroll to position [18495, 0]
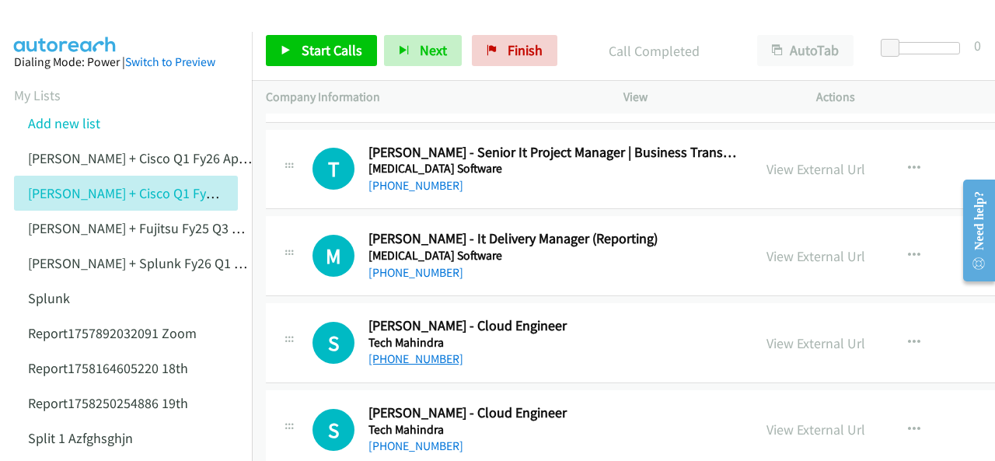
click at [409, 351] on link "+61 481 790 877" at bounding box center [415, 358] width 95 height 15
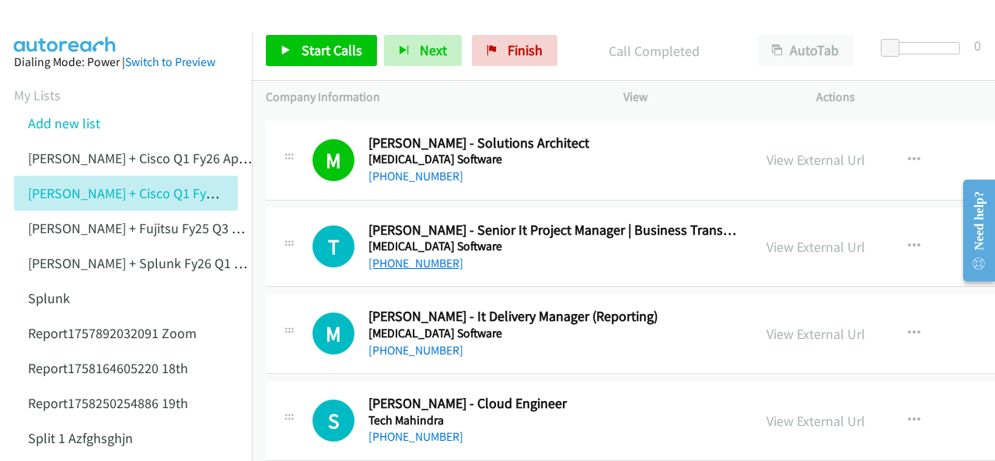
click at [399, 256] on link "+61 427 468 051" at bounding box center [415, 263] width 95 height 15
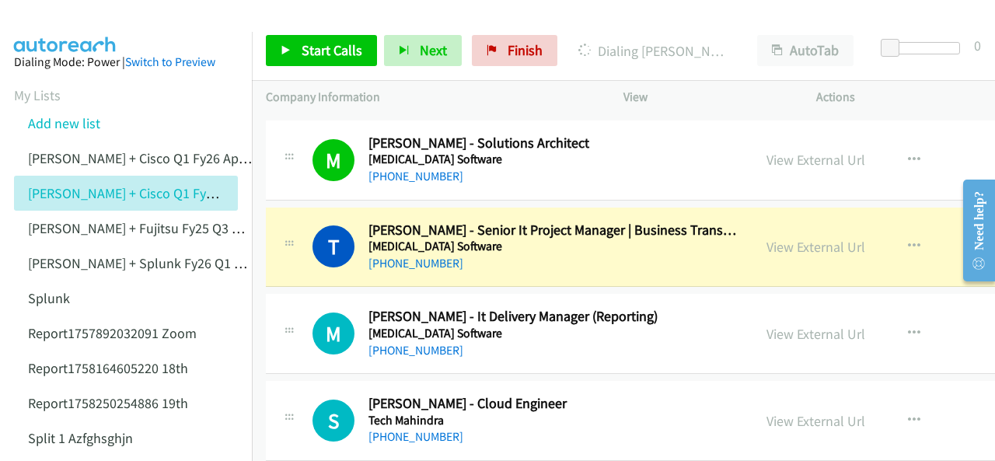
click at [91, 26] on img at bounding box center [65, 27] width 117 height 54
click at [78, 15] on img at bounding box center [65, 27] width 117 height 54
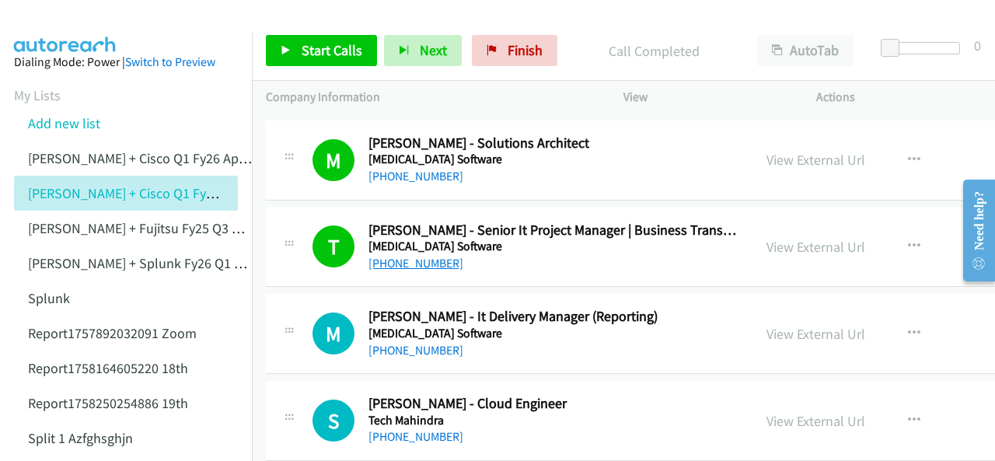
click at [397, 256] on link "+61 427 468 051" at bounding box center [415, 263] width 95 height 15
click at [65, 23] on img at bounding box center [65, 27] width 117 height 54
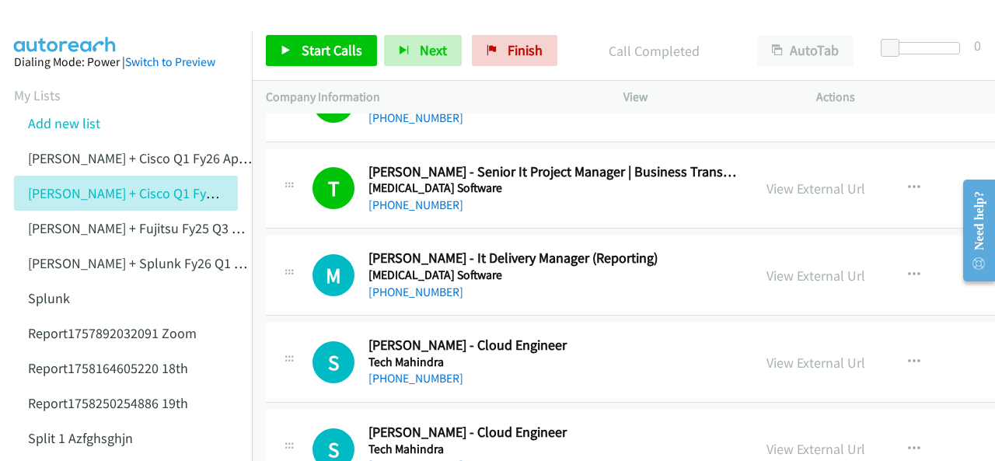
scroll to position [18495, 0]
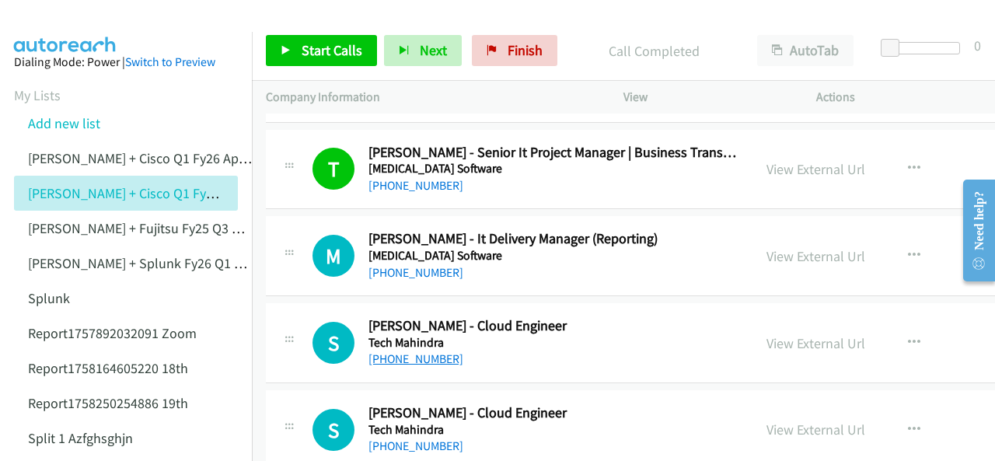
click at [415, 351] on link "+61 481 790 877" at bounding box center [415, 358] width 95 height 15
click at [59, 26] on img at bounding box center [65, 27] width 117 height 54
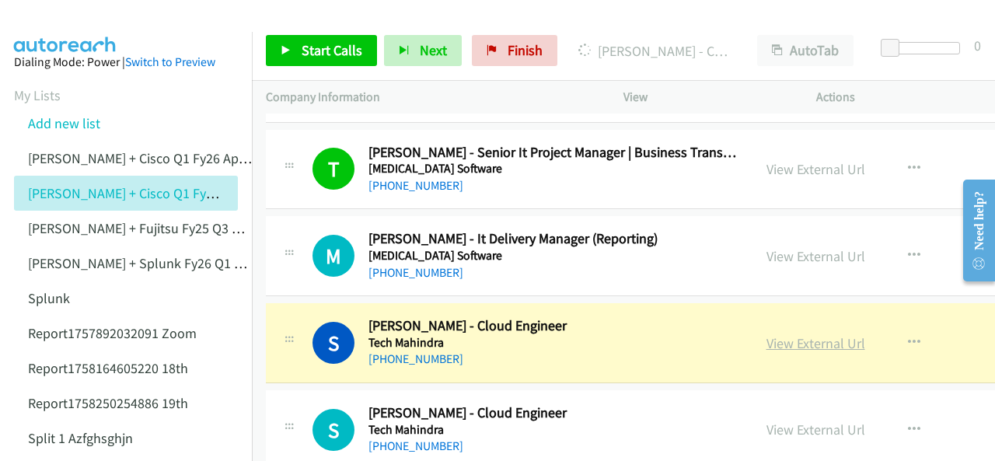
click at [766, 334] on link "View External Url" at bounding box center [815, 343] width 99 height 18
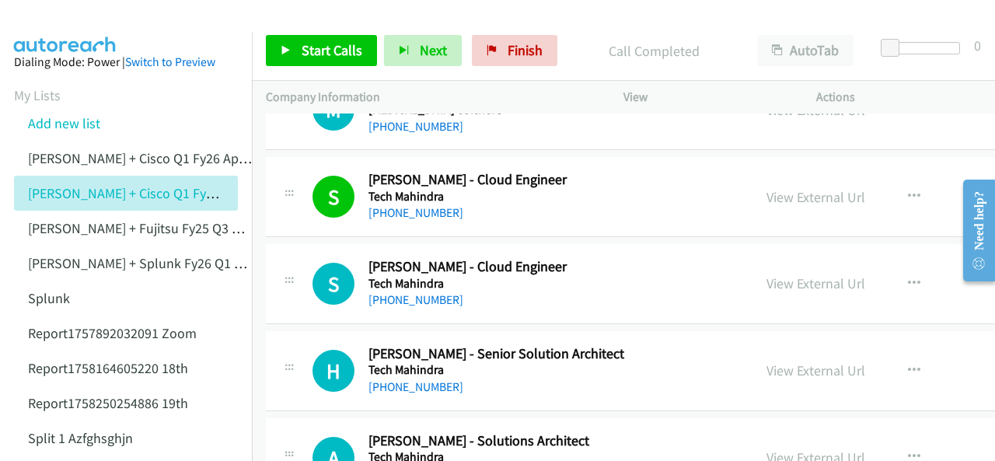
scroll to position [18651, 0]
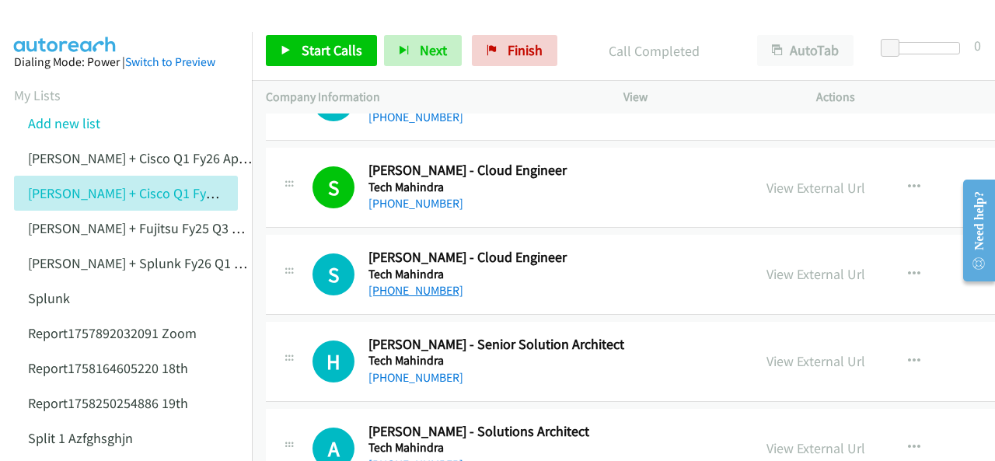
click at [410, 283] on link "+61 434 943 963" at bounding box center [415, 290] width 95 height 15
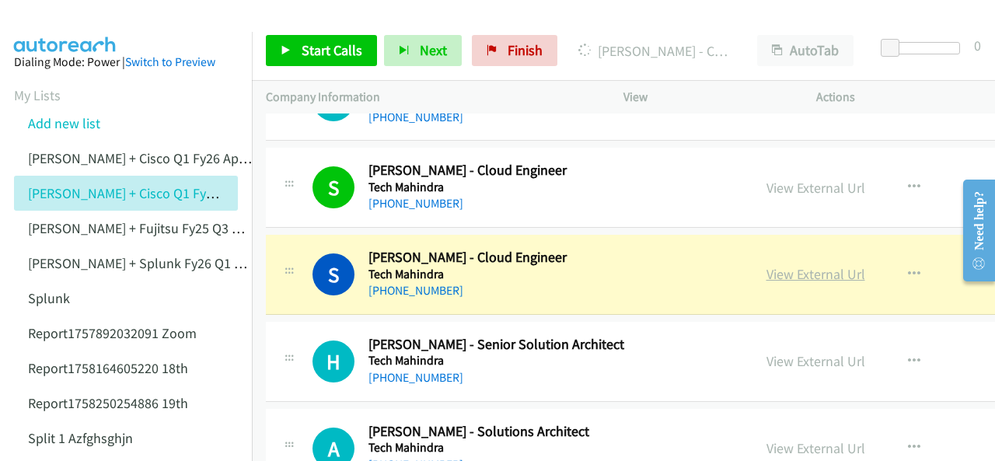
click at [766, 265] on link "View External Url" at bounding box center [815, 274] width 99 height 18
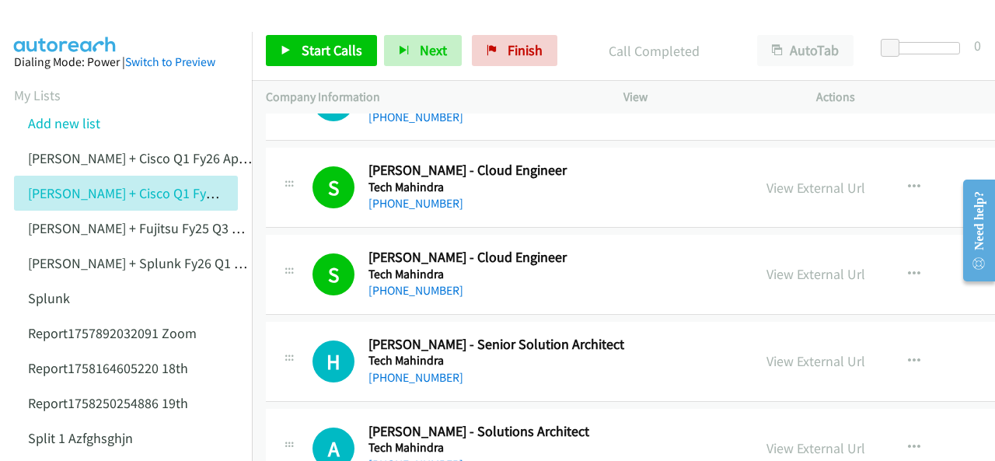
scroll to position [18728, 0]
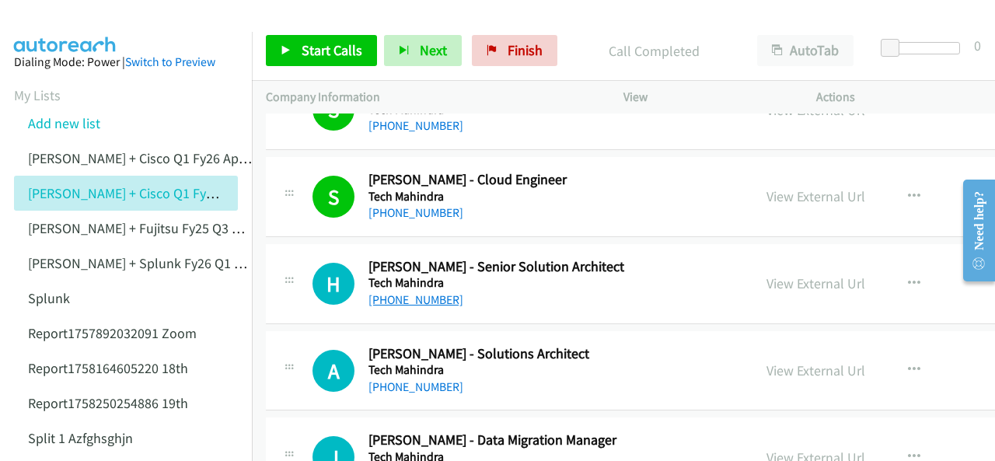
click at [392, 292] on link "[PHONE_NUMBER]" at bounding box center [415, 299] width 95 height 15
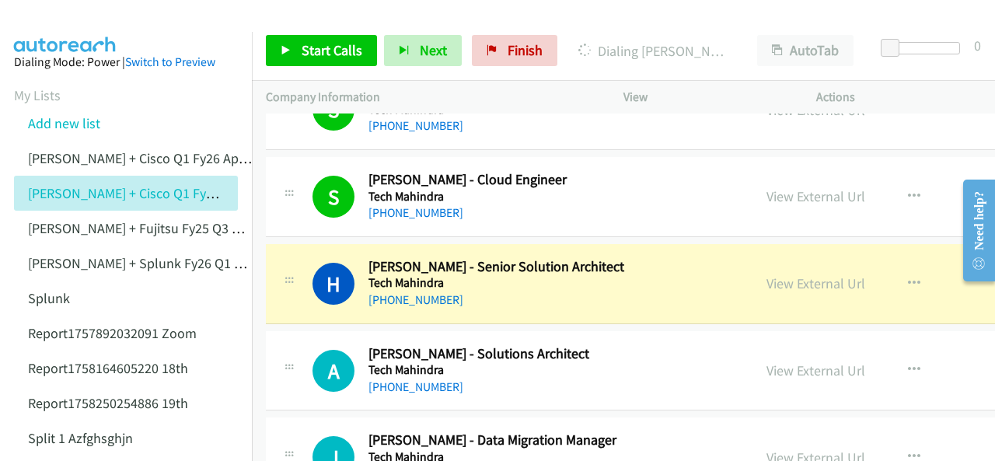
click at [61, 26] on img at bounding box center [65, 27] width 117 height 54
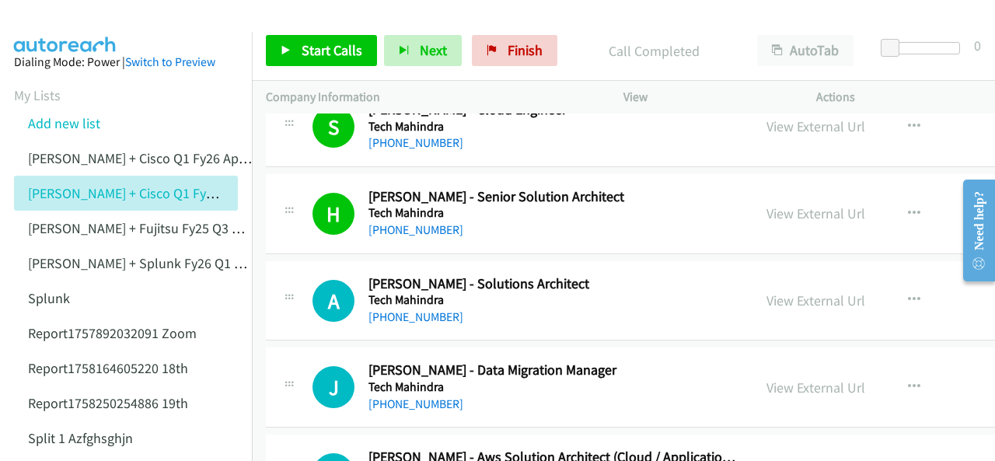
scroll to position [18806, 0]
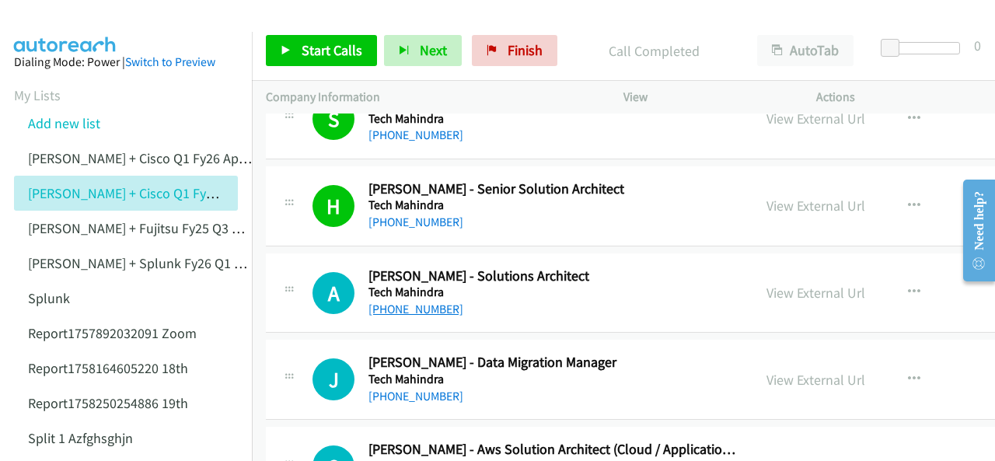
click at [389, 302] on link "[PHONE_NUMBER]" at bounding box center [415, 309] width 95 height 15
click at [90, 27] on img at bounding box center [65, 27] width 117 height 54
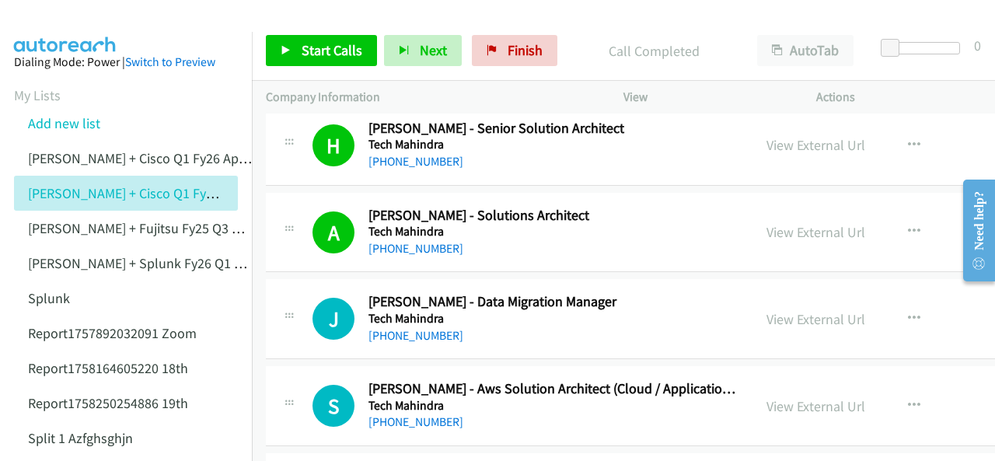
scroll to position [18884, 0]
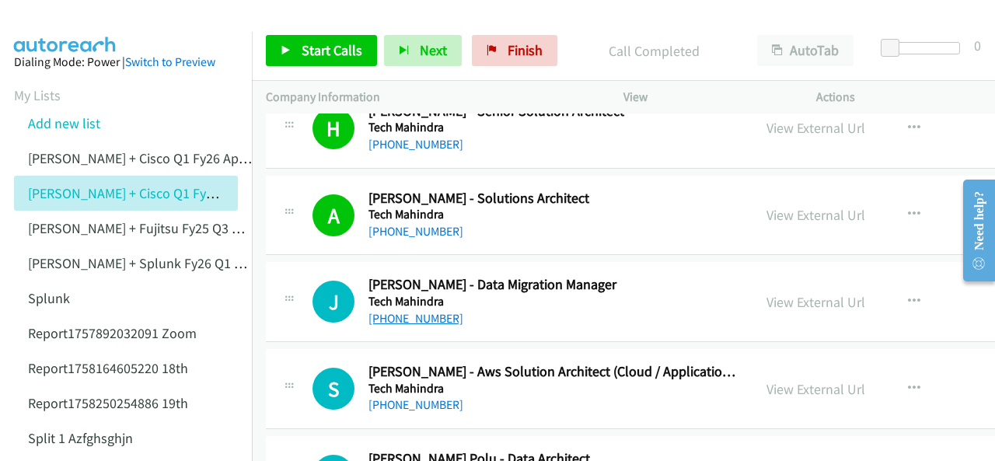
click at [385, 311] on link "+61 450 788 403" at bounding box center [415, 318] width 95 height 15
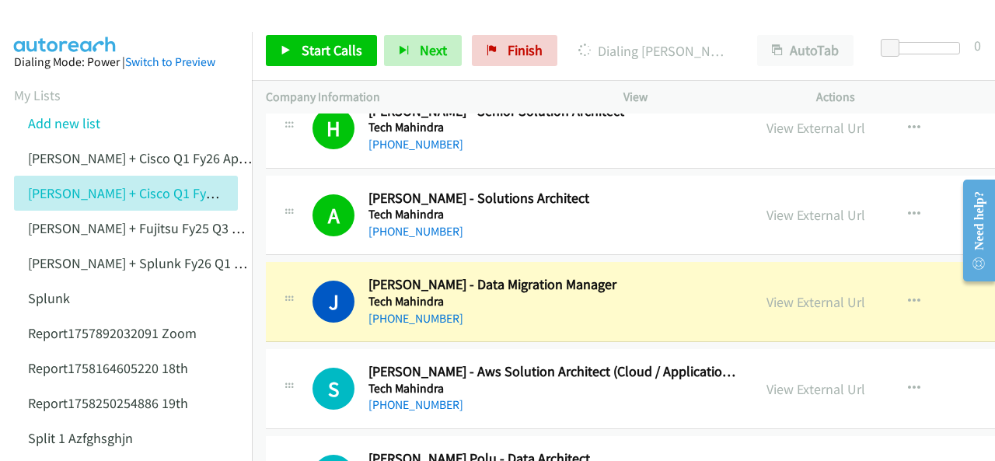
click at [61, 25] on img at bounding box center [65, 27] width 117 height 54
drag, startPoint x: 741, startPoint y: 239, endPoint x: 744, endPoint y: 276, distance: 36.7
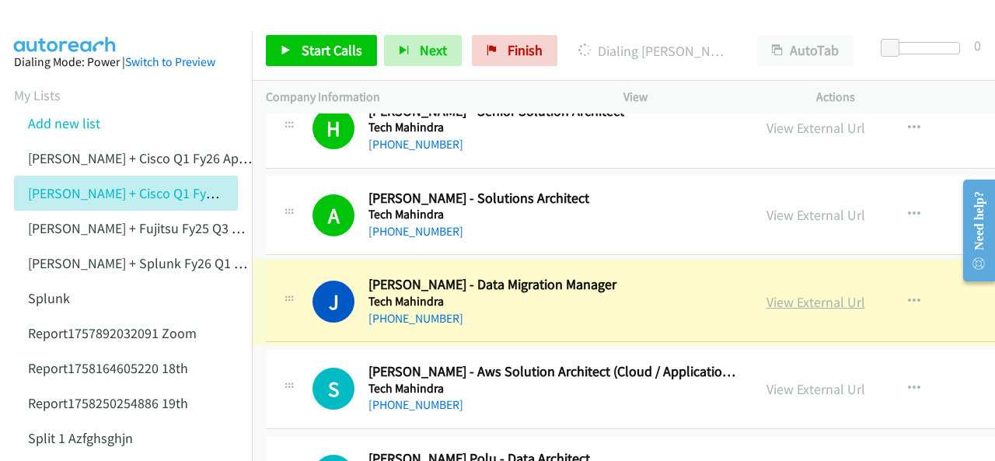
drag, startPoint x: 749, startPoint y: 254, endPoint x: 743, endPoint y: 246, distance: 10.0
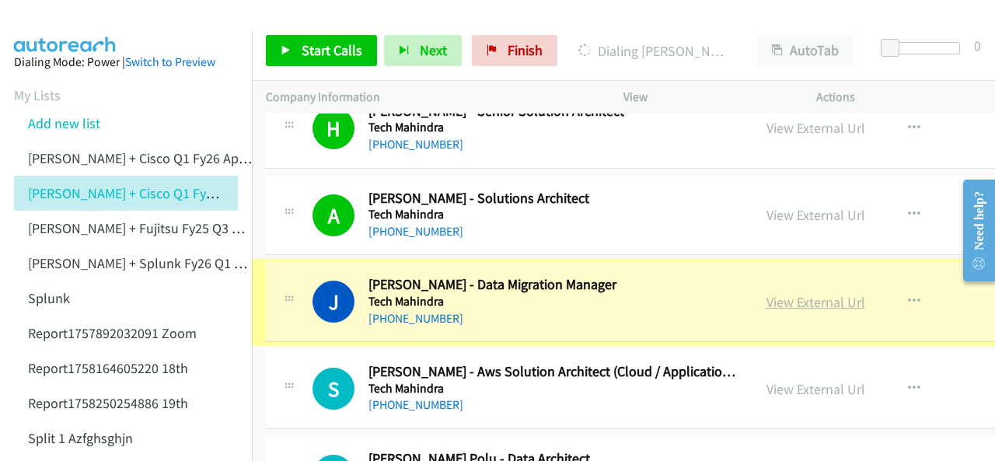
click at [766, 293] on link "View External Url" at bounding box center [815, 302] width 99 height 18
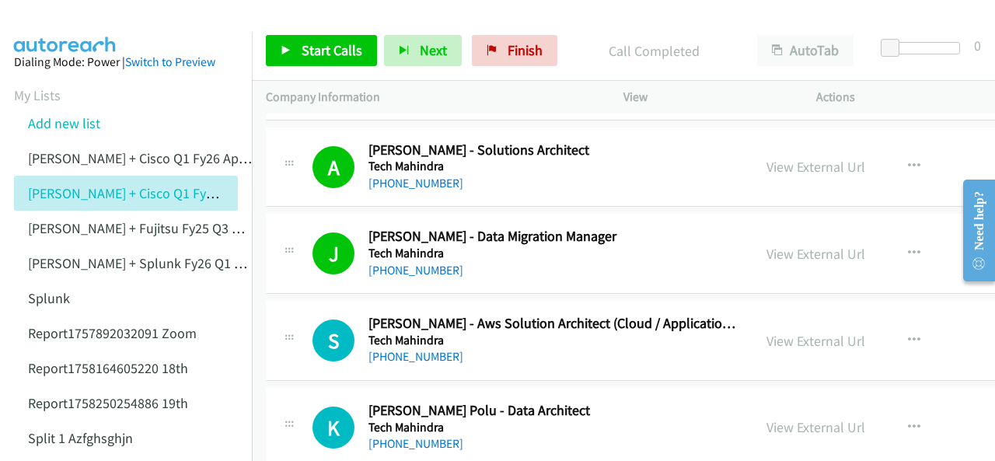
scroll to position [18961, 0]
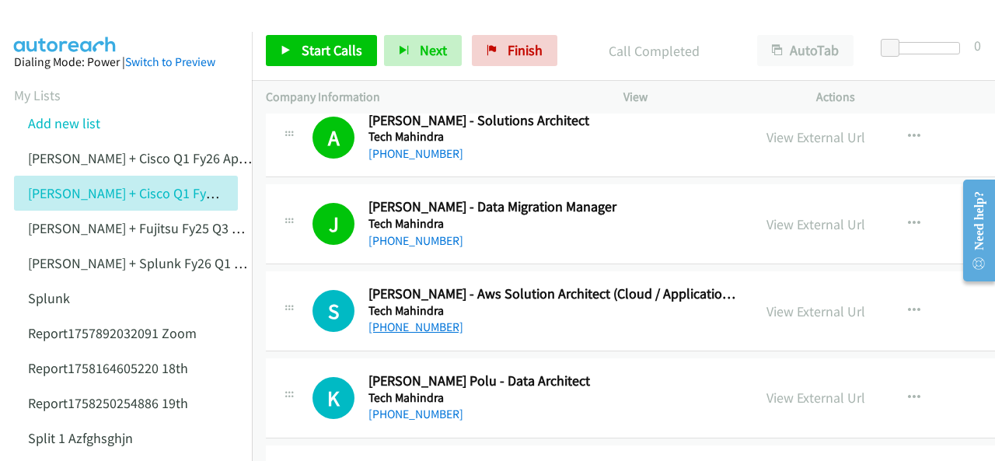
click at [409, 319] on link "[PHONE_NUMBER]" at bounding box center [415, 326] width 95 height 15
click at [33, 23] on img at bounding box center [65, 27] width 117 height 54
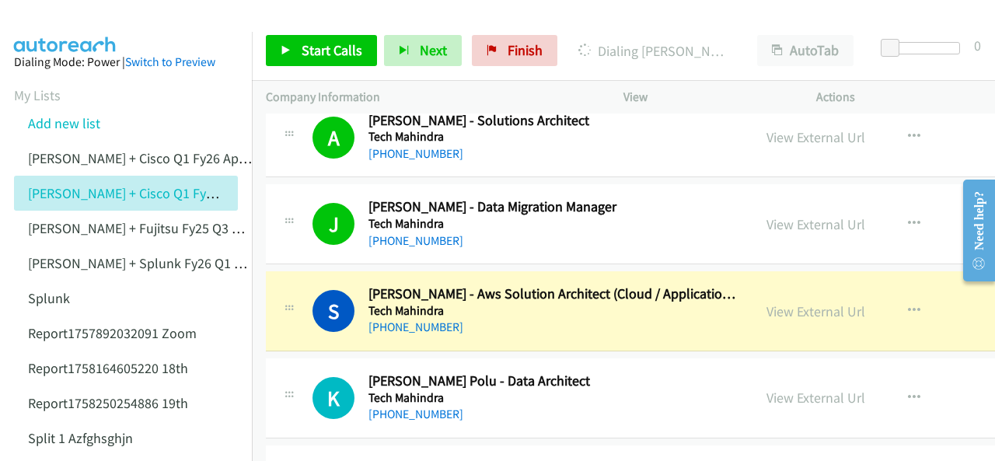
click at [78, 30] on img at bounding box center [65, 27] width 117 height 54
click at [92, 37] on aside "Dialing Mode: Power | Switch to Preview My Lists Add new list Justin Lennert + …" at bounding box center [126, 462] width 252 height 861
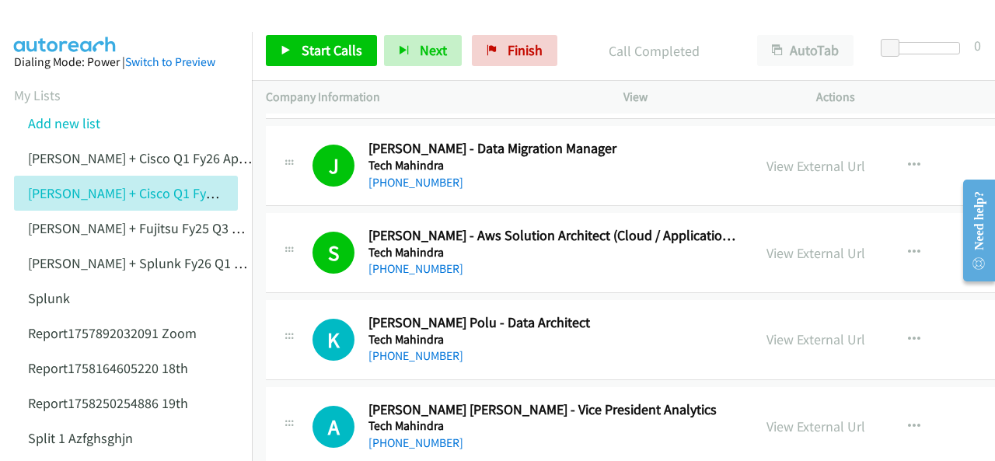
scroll to position [19039, 0]
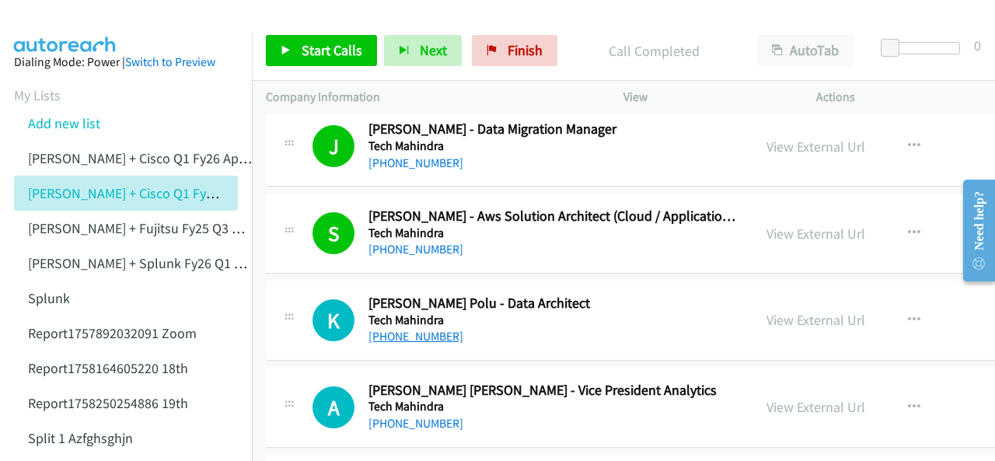
click at [410, 329] on link "+61 434 005 064" at bounding box center [415, 336] width 95 height 15
click at [59, 26] on img at bounding box center [65, 27] width 117 height 54
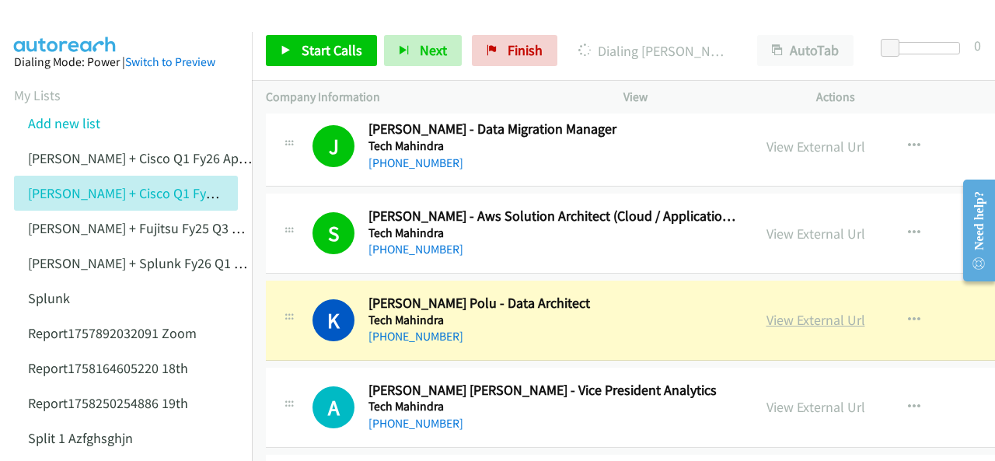
click at [766, 311] on link "View External Url" at bounding box center [815, 320] width 99 height 18
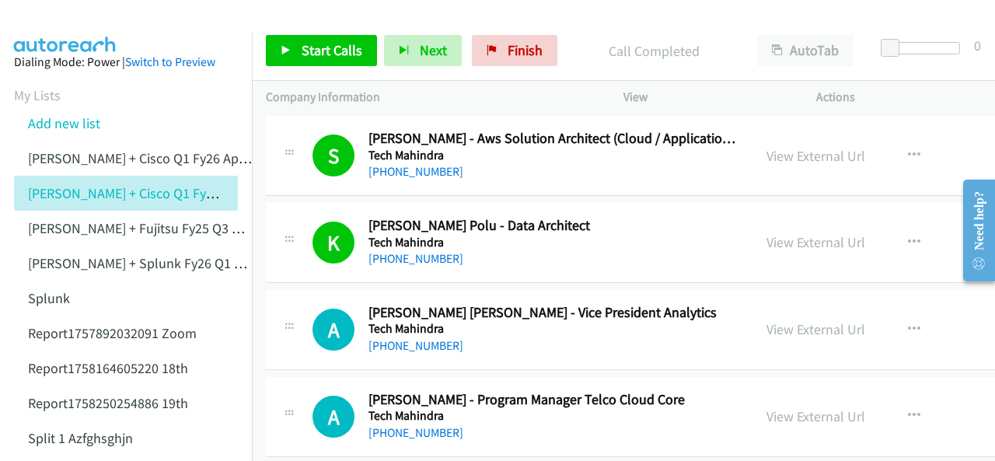
scroll to position [19195, 0]
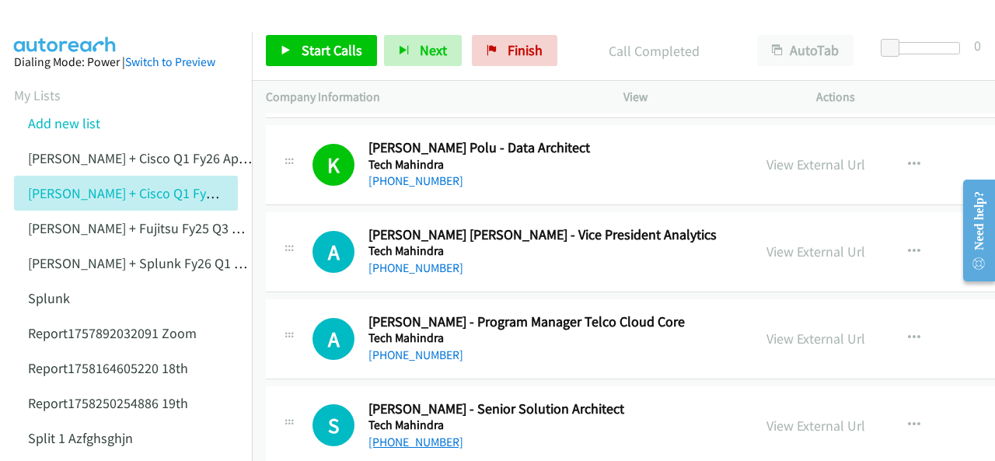
click at [420, 434] on link "+61 424 681 712" at bounding box center [415, 441] width 95 height 15
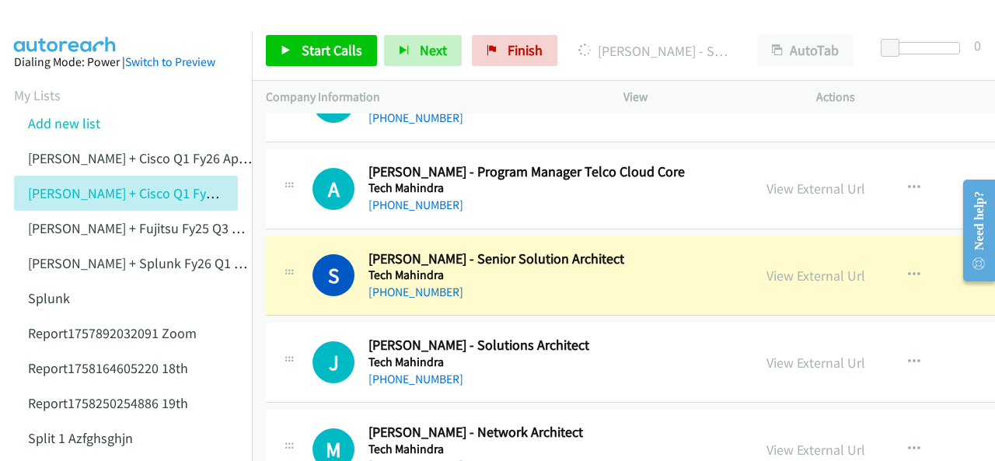
scroll to position [19350, 0]
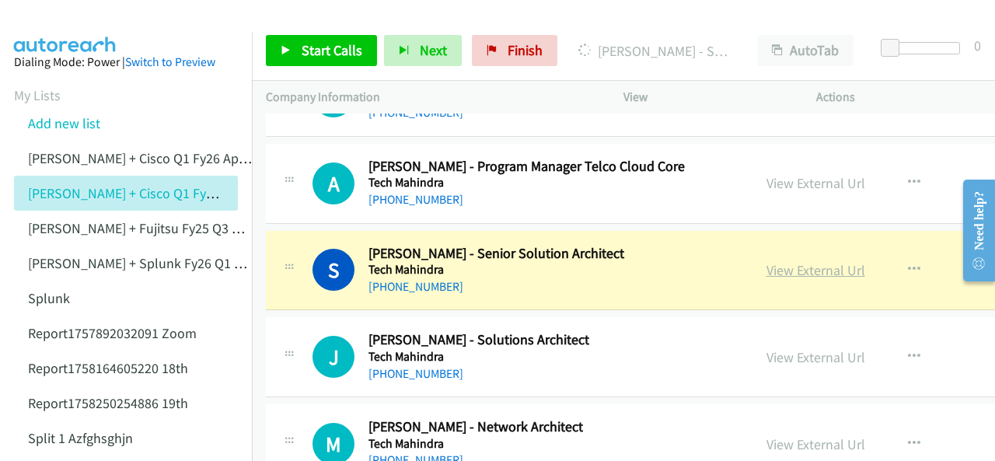
click at [766, 261] on link "View External Url" at bounding box center [815, 270] width 99 height 18
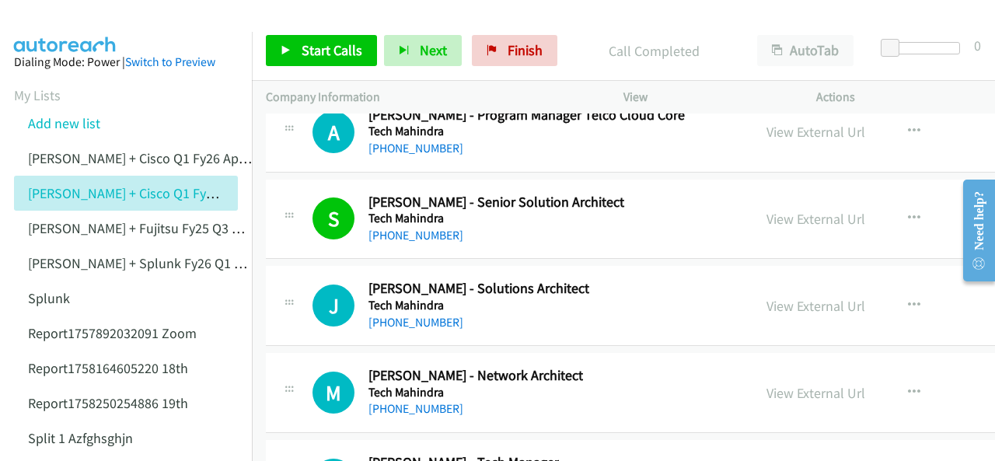
scroll to position [19428, 0]
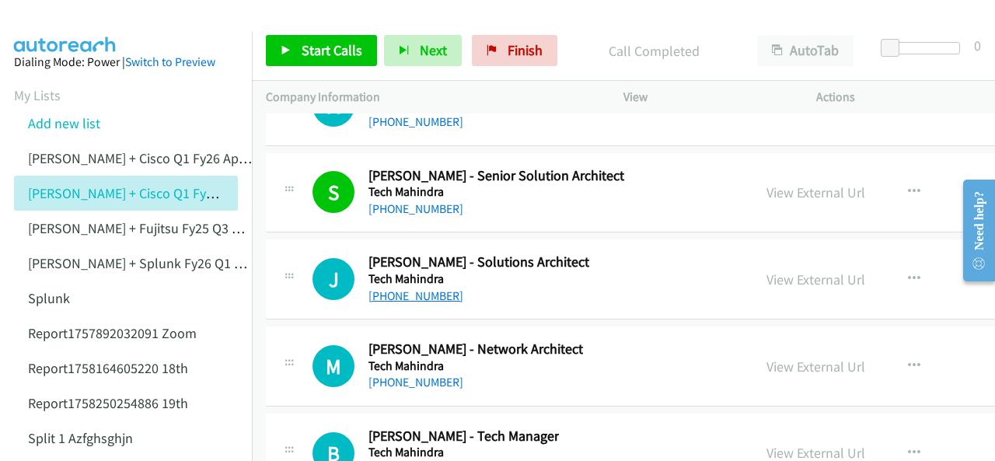
click at [398, 288] on link "[PHONE_NUMBER]" at bounding box center [415, 295] width 95 height 15
click at [58, 27] on img at bounding box center [65, 27] width 117 height 54
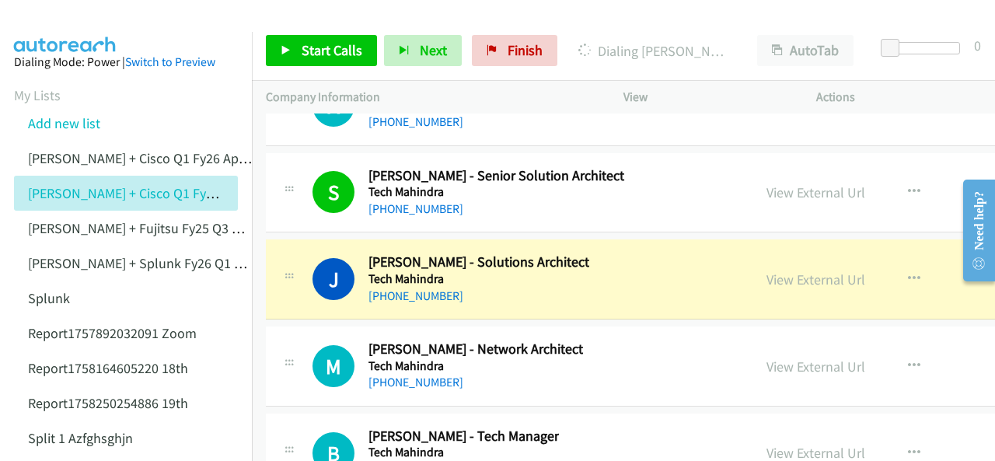
click at [59, 23] on img at bounding box center [65, 27] width 117 height 54
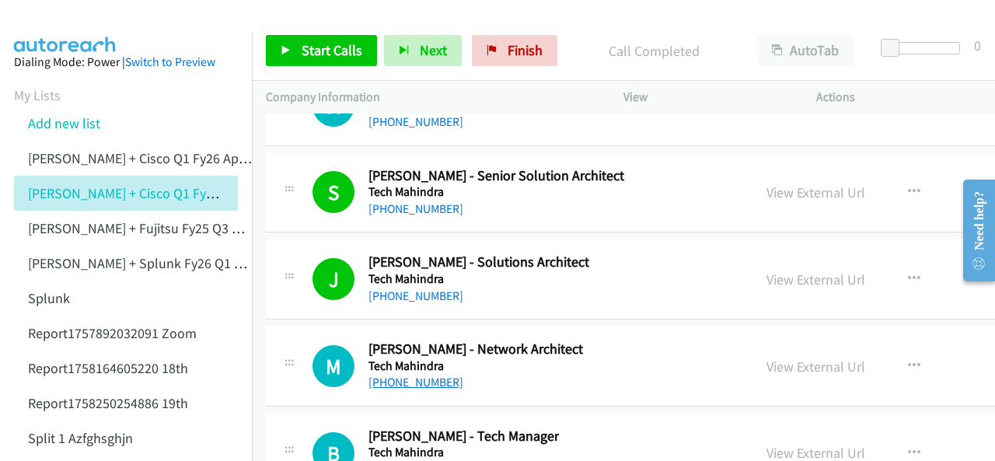
click at [390, 375] on link "+61 458 867 670" at bounding box center [415, 382] width 95 height 15
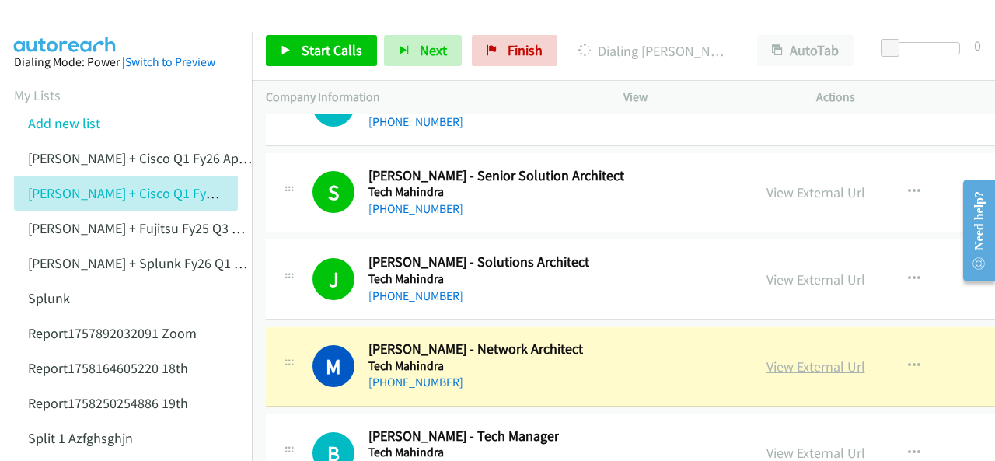
click at [766, 357] on link "View External Url" at bounding box center [815, 366] width 99 height 18
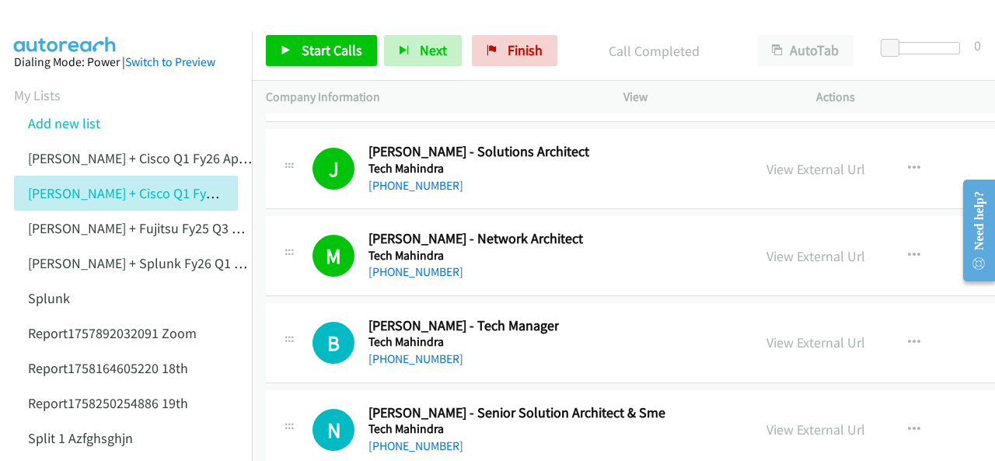
scroll to position [19583, 0]
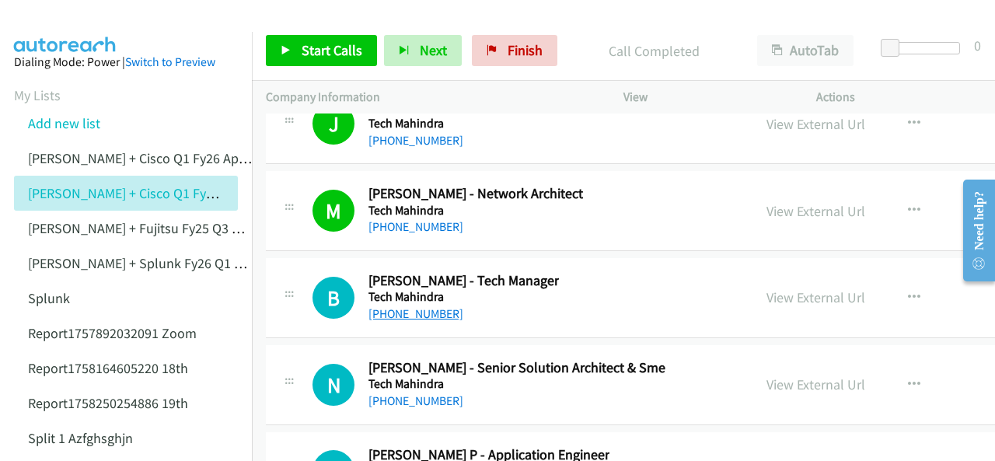
click at [389, 306] on link "+61 410 059 196" at bounding box center [415, 313] width 95 height 15
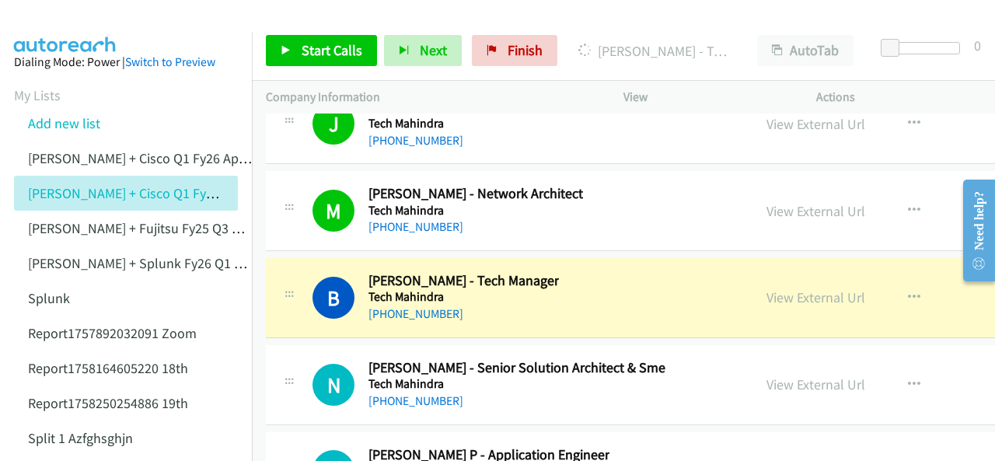
click at [64, 12] on img at bounding box center [65, 27] width 117 height 54
click at [766, 288] on link "View External Url" at bounding box center [815, 297] width 99 height 18
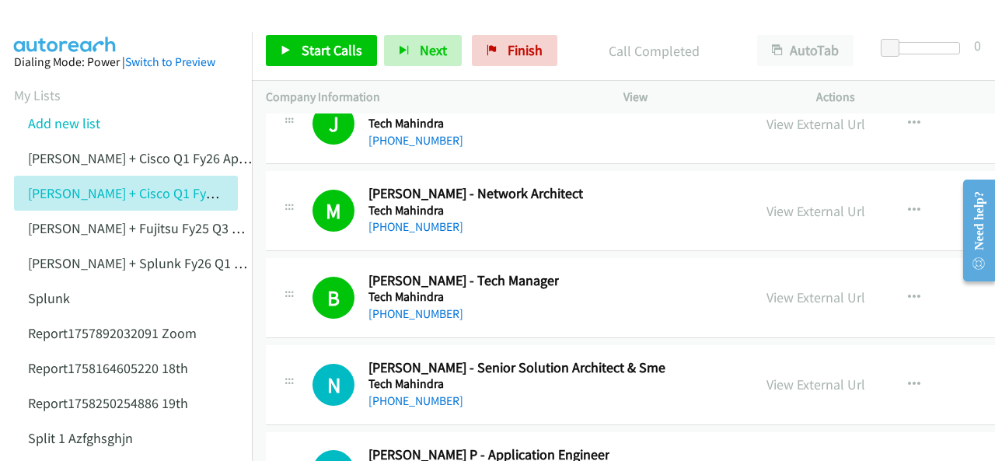
scroll to position [19661, 0]
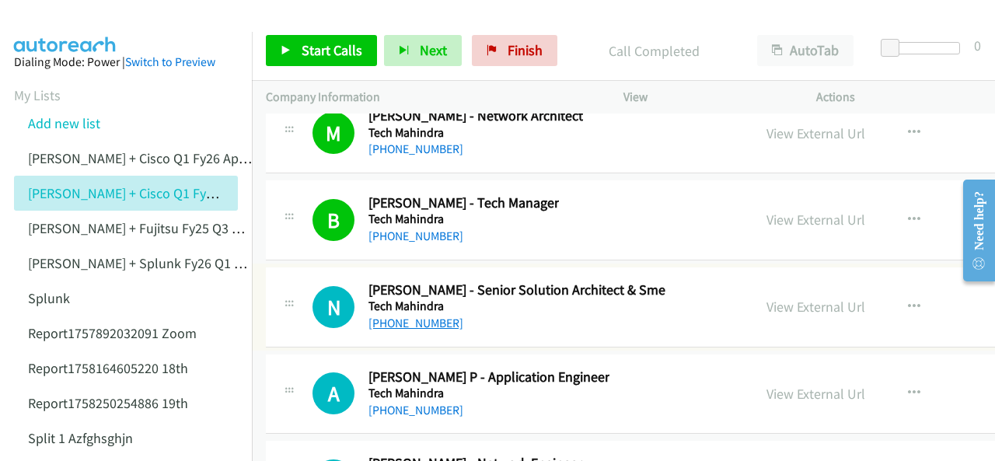
click at [389, 316] on link "+61 416 966 995" at bounding box center [415, 323] width 95 height 15
click at [50, 20] on img at bounding box center [65, 27] width 117 height 54
click at [62, 21] on img at bounding box center [65, 27] width 117 height 54
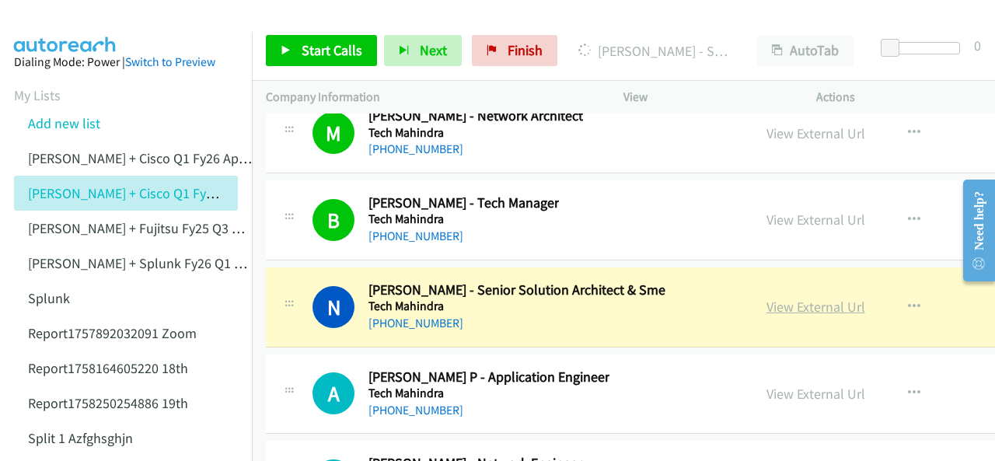
click at [766, 298] on link "View External Url" at bounding box center [815, 307] width 99 height 18
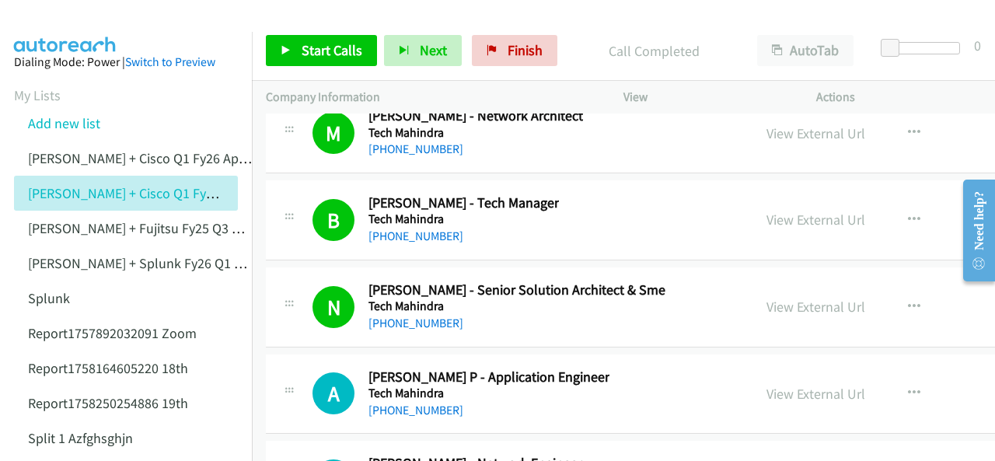
scroll to position [19739, 0]
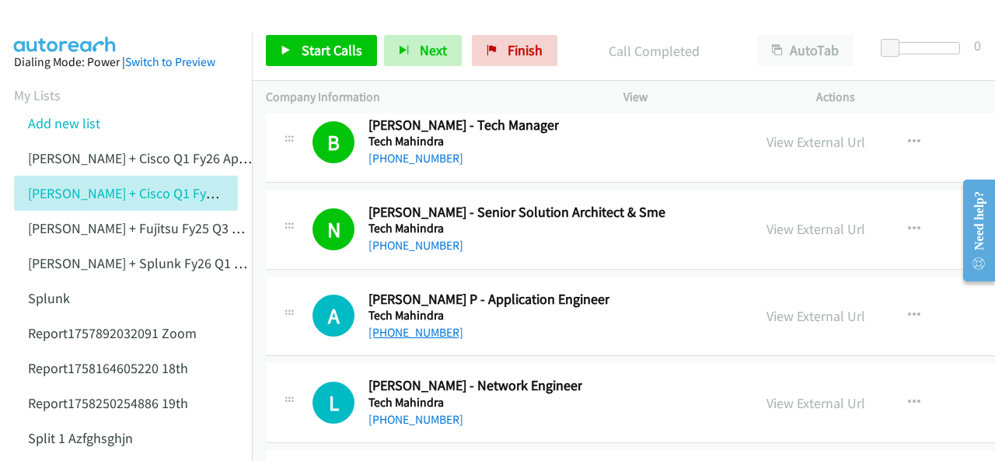
click at [393, 325] on link "[PHONE_NUMBER]" at bounding box center [415, 332] width 95 height 15
click at [75, 21] on img at bounding box center [65, 27] width 117 height 54
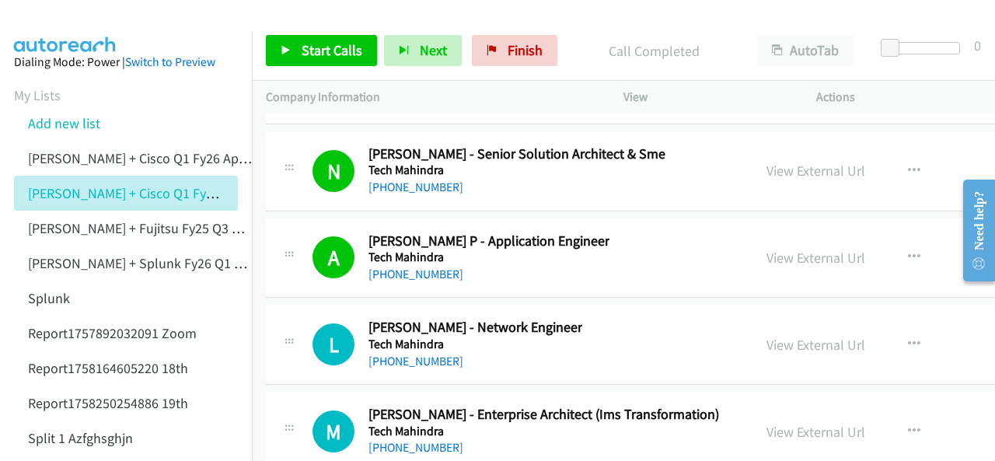
scroll to position [19816, 0]
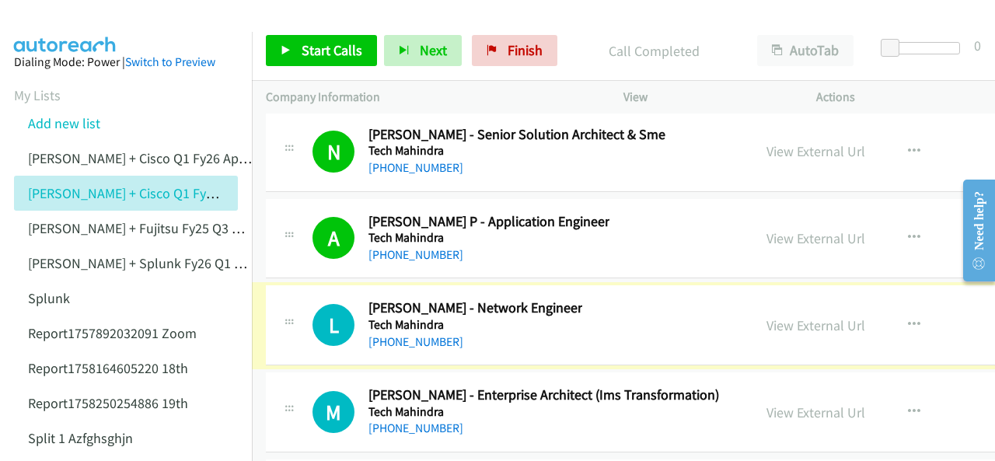
click at [385, 334] on link "+61 452 417 782" at bounding box center [415, 341] width 95 height 15
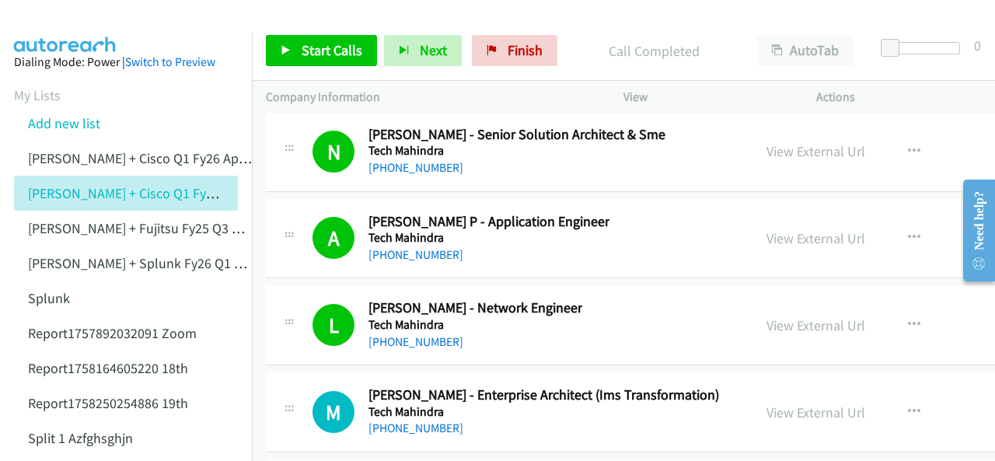
click at [47, 33] on aside "Dialing Mode: Power | Switch to Preview My Lists Add new list Justin Lennert + …" at bounding box center [126, 462] width 252 height 861
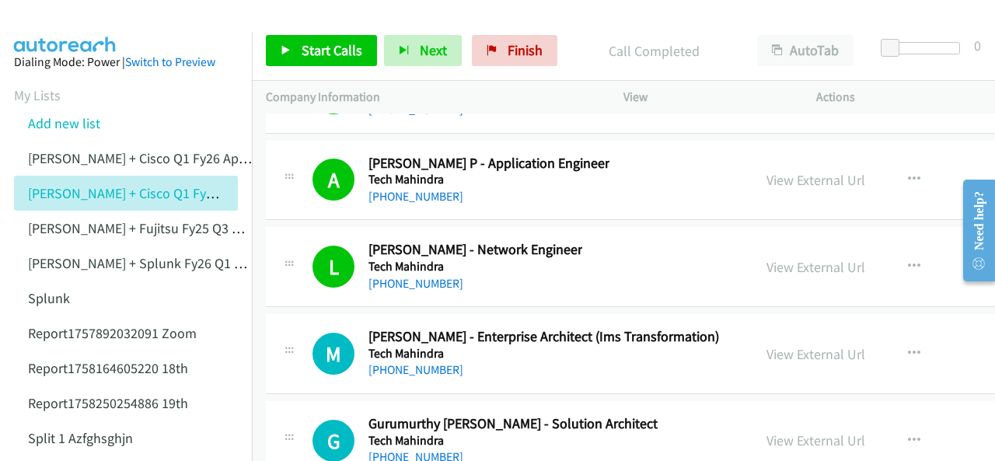
scroll to position [19894, 0]
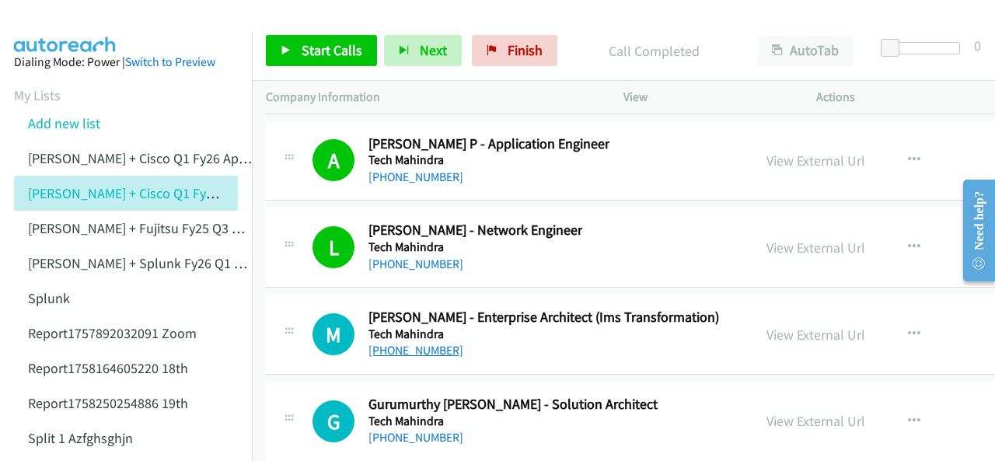
click at [396, 343] on link "[PHONE_NUMBER]" at bounding box center [415, 350] width 95 height 15
click at [68, 26] on img at bounding box center [65, 27] width 117 height 54
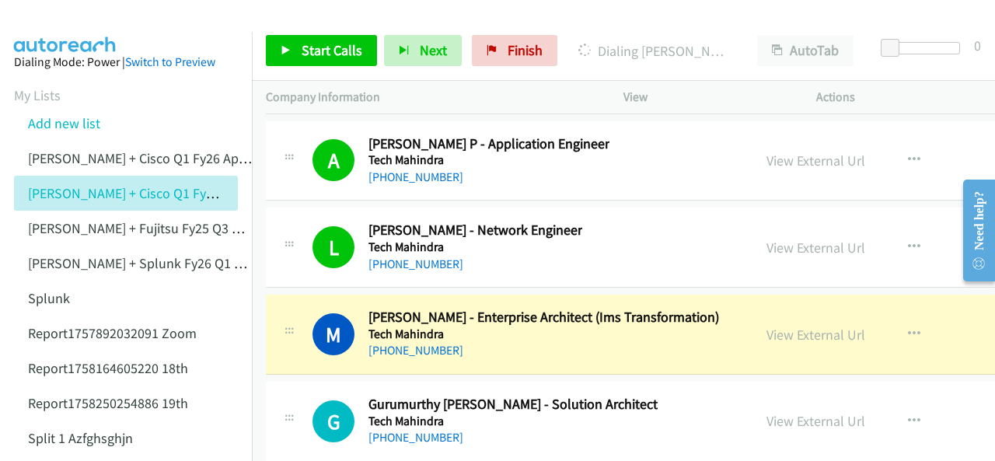
click at [70, 23] on img at bounding box center [65, 27] width 117 height 54
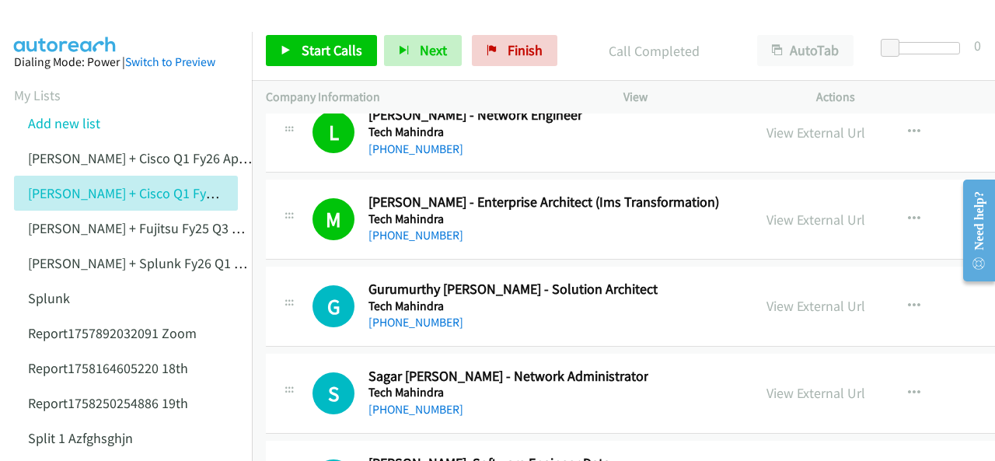
scroll to position [20049, 0]
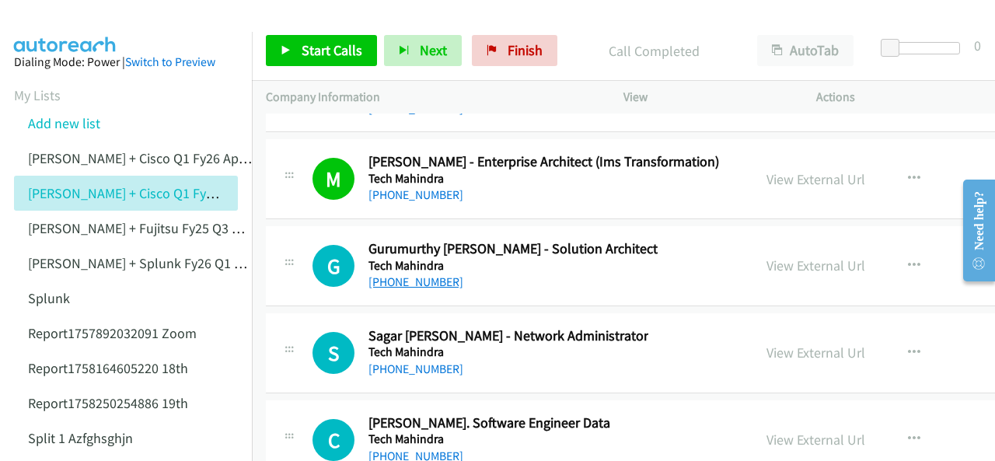
click at [389, 274] on link "[PHONE_NUMBER]" at bounding box center [415, 281] width 95 height 15
click at [64, 26] on img at bounding box center [65, 27] width 117 height 54
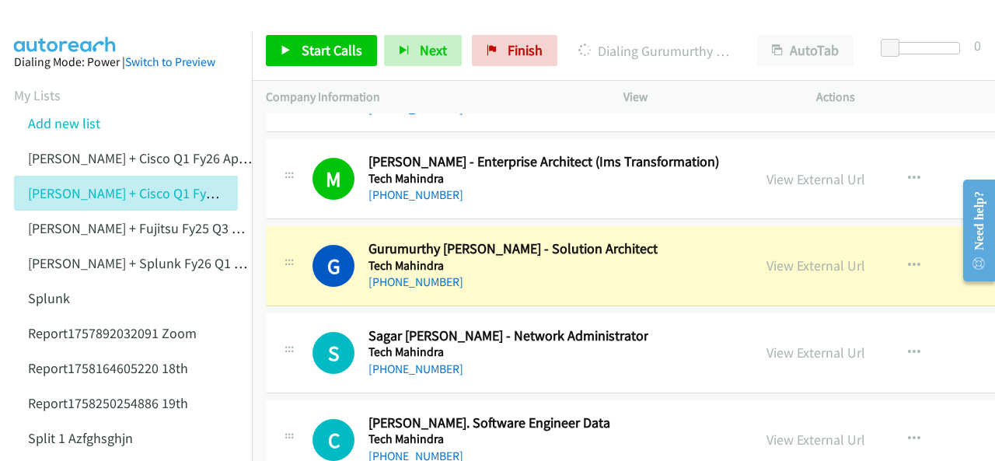
click at [48, 22] on img at bounding box center [65, 27] width 117 height 54
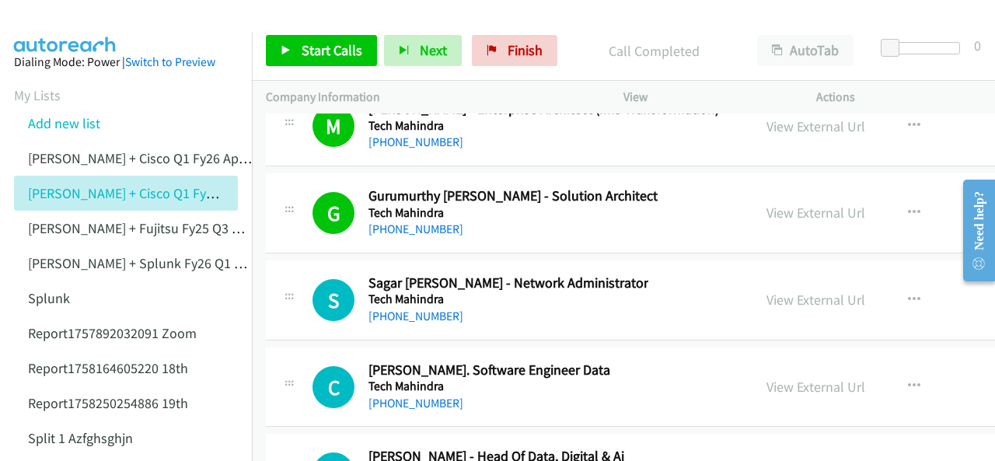
scroll to position [20127, 0]
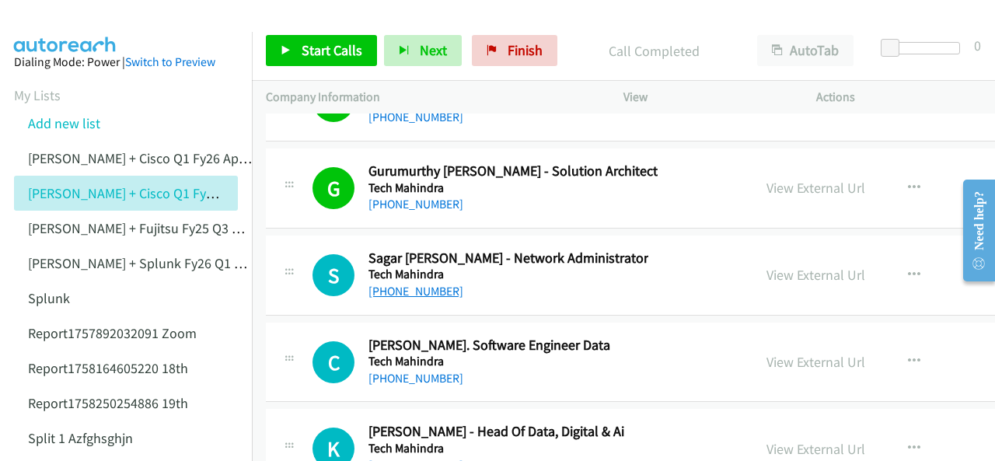
click at [398, 284] on link "[PHONE_NUMBER]" at bounding box center [415, 291] width 95 height 15
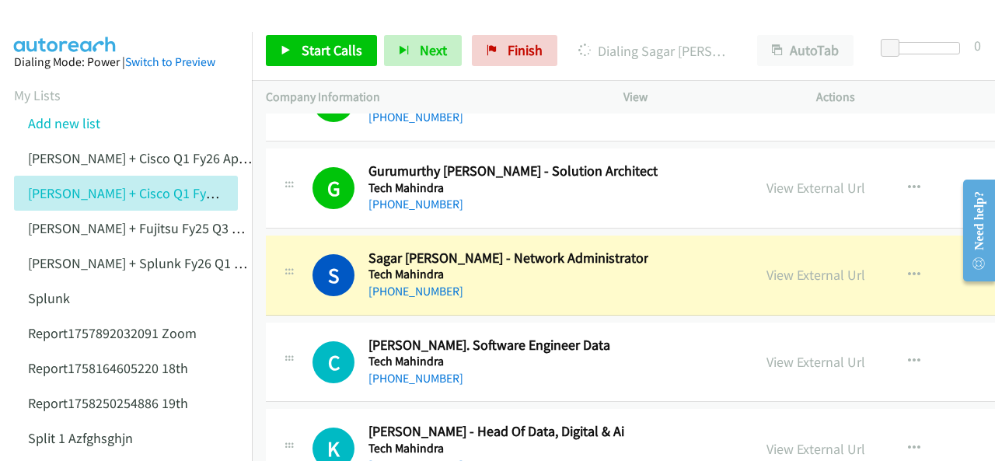
click at [67, 17] on img at bounding box center [65, 27] width 117 height 54
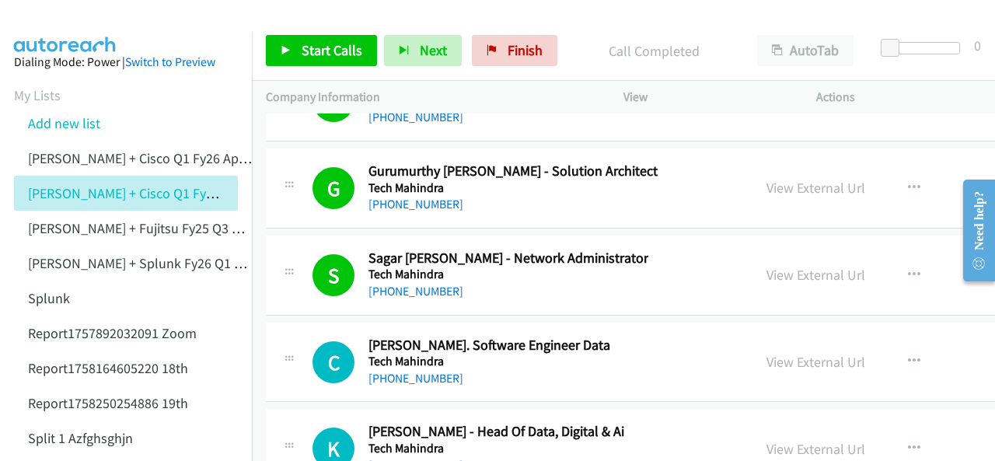
click at [42, 25] on img at bounding box center [65, 27] width 117 height 54
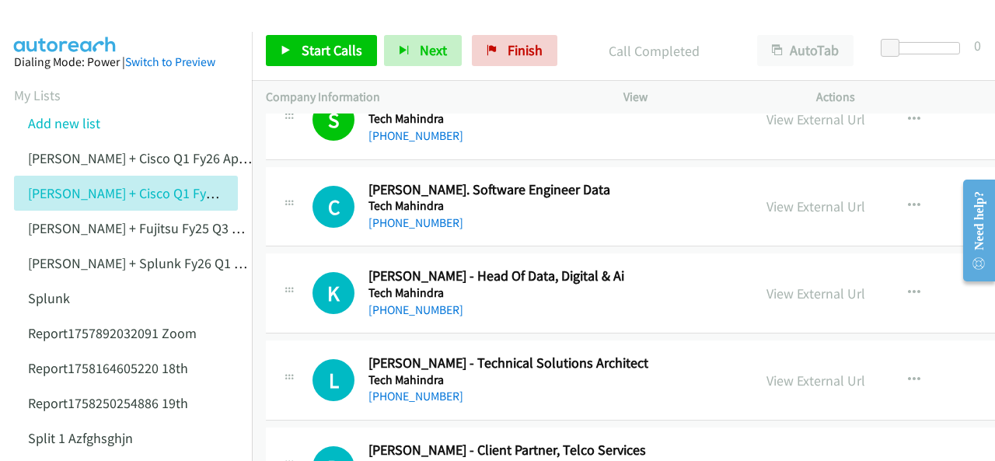
scroll to position [20205, 0]
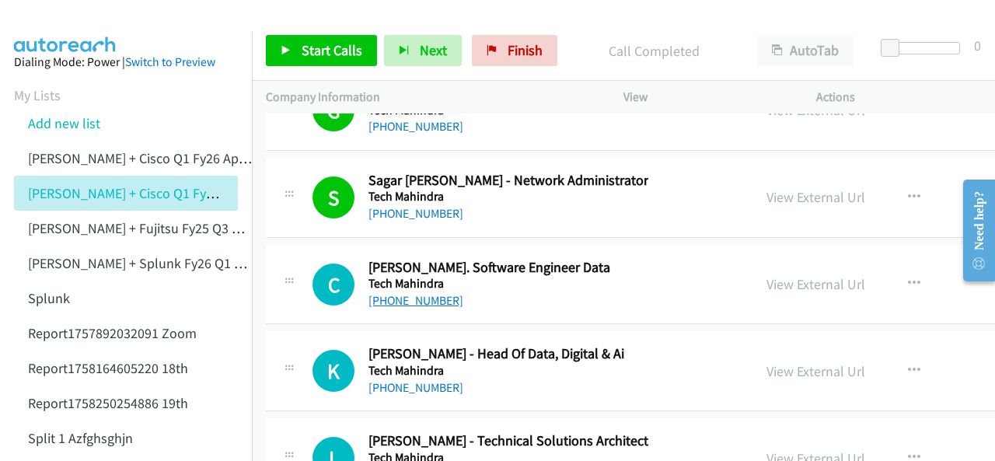
click at [389, 293] on link "[PHONE_NUMBER]" at bounding box center [415, 300] width 95 height 15
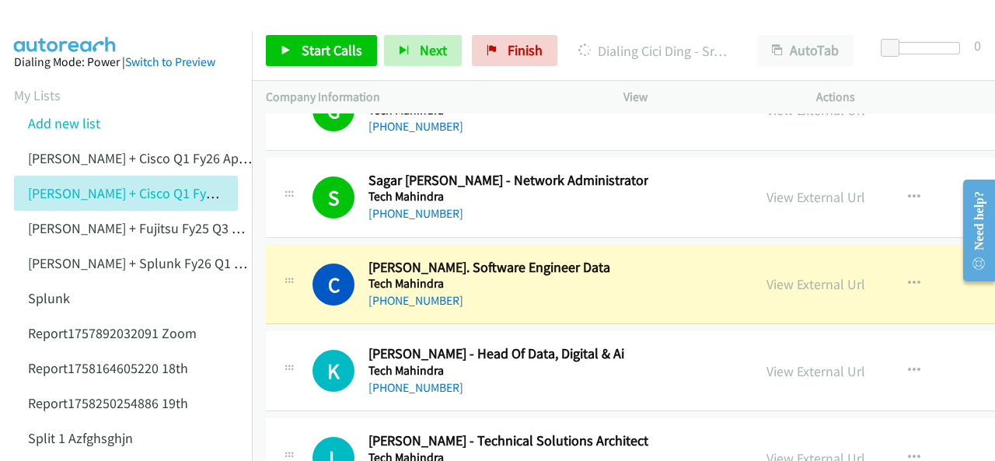
click at [75, 22] on img at bounding box center [65, 27] width 117 height 54
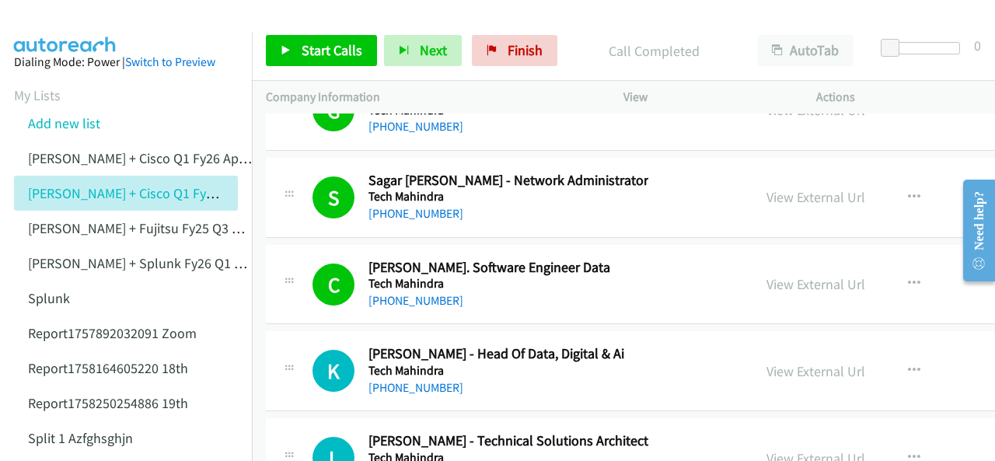
click at [46, 26] on img at bounding box center [65, 27] width 117 height 54
click at [187, 18] on div at bounding box center [490, 30] width 981 height 60
click at [406, 380] on link "[PHONE_NUMBER]" at bounding box center [415, 387] width 95 height 15
click at [71, 16] on img at bounding box center [65, 27] width 117 height 54
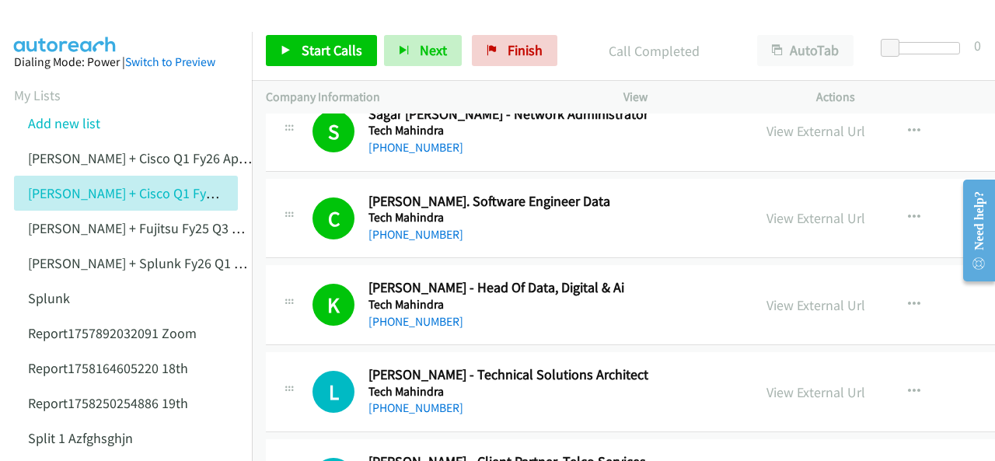
scroll to position [20283, 0]
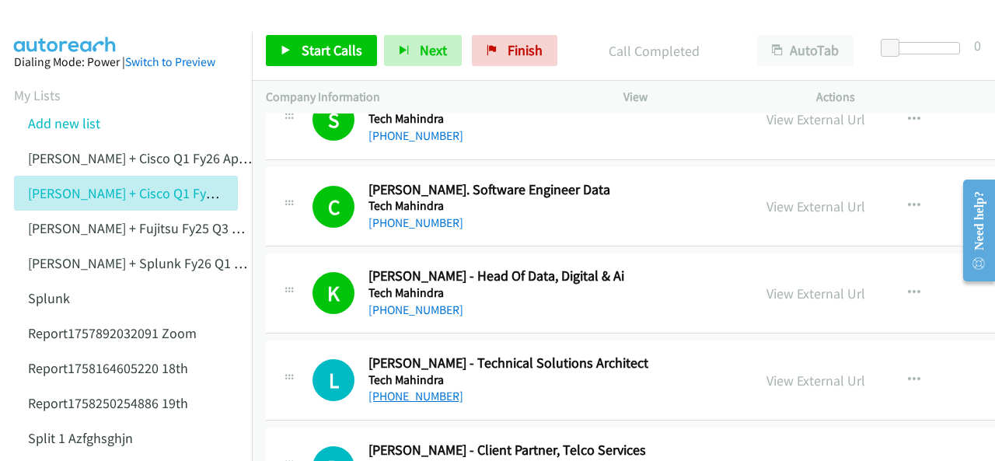
click at [419, 389] on link "[PHONE_NUMBER]" at bounding box center [415, 396] width 95 height 15
click at [44, 24] on img at bounding box center [65, 27] width 117 height 54
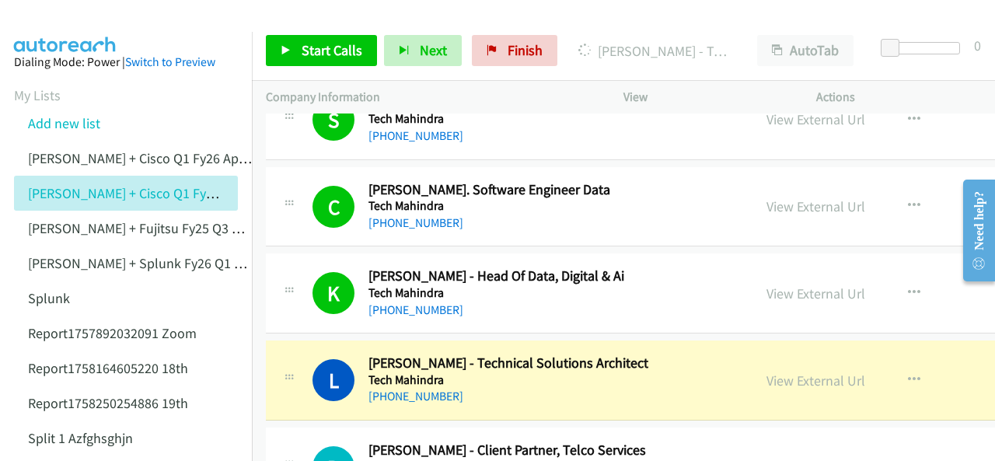
drag, startPoint x: 65, startPoint y: 18, endPoint x: 76, endPoint y: 18, distance: 11.7
click at [66, 18] on img at bounding box center [65, 27] width 117 height 54
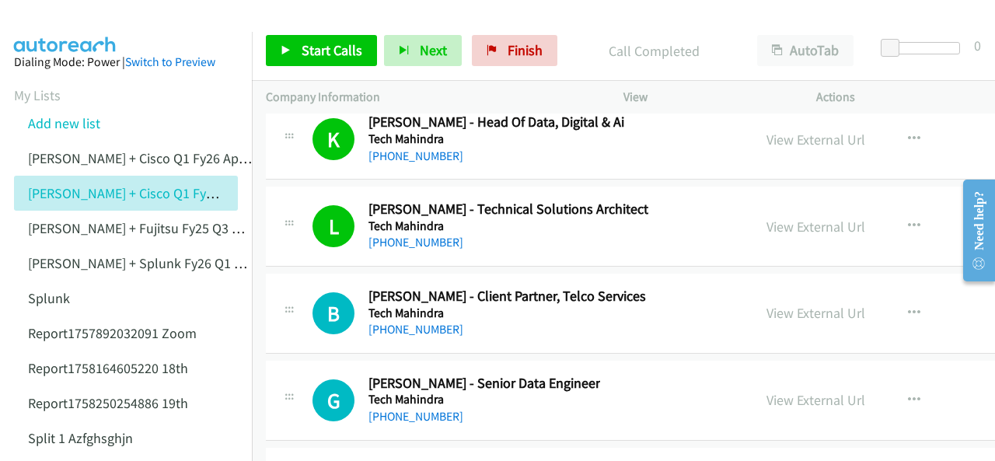
scroll to position [20438, 0]
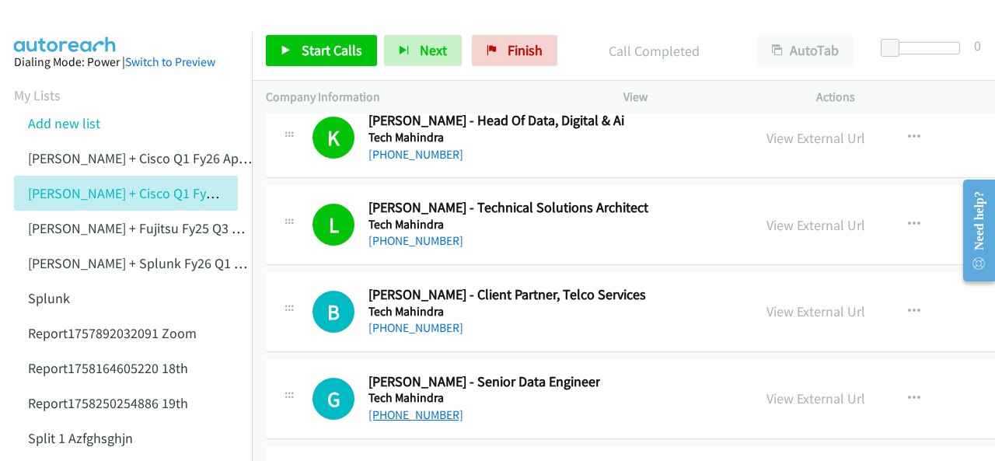
click at [410, 407] on link "+61 478 152 456" at bounding box center [415, 414] width 95 height 15
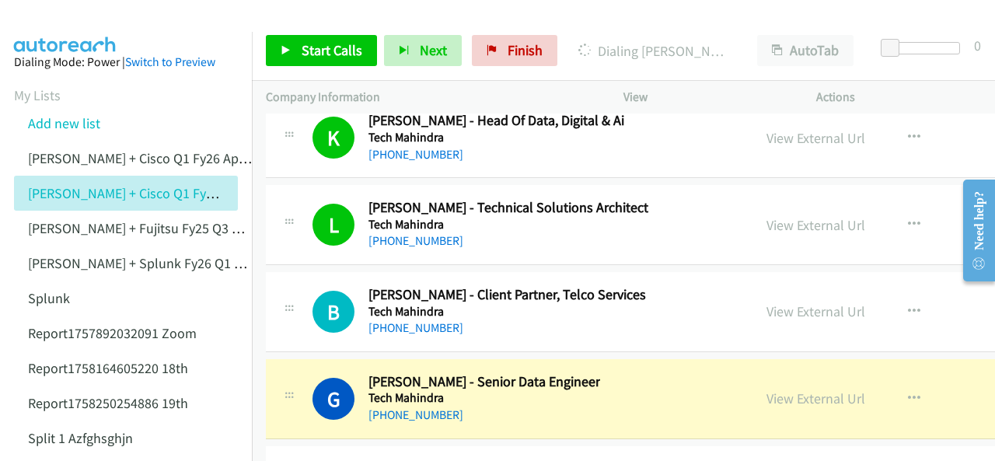
drag, startPoint x: 41, startPoint y: 22, endPoint x: 176, endPoint y: 69, distance: 143.3
click at [41, 22] on img at bounding box center [65, 27] width 117 height 54
click at [766, 389] on link "View External Url" at bounding box center [815, 398] width 99 height 18
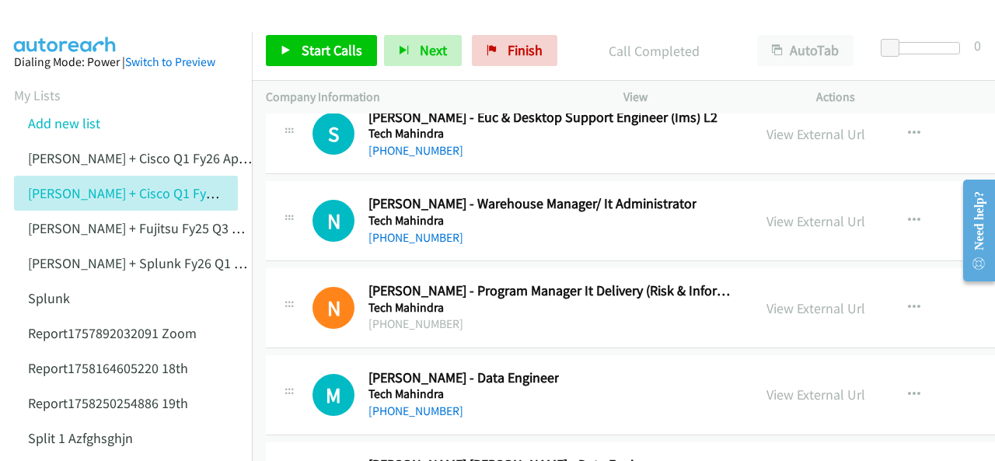
scroll to position [20904, 0]
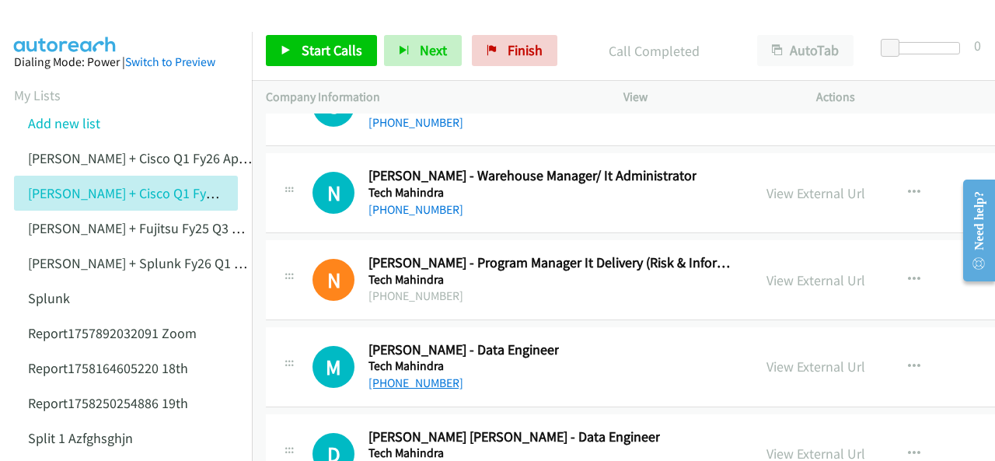
click at [413, 375] on link "[PHONE_NUMBER]" at bounding box center [415, 382] width 95 height 15
click at [82, 23] on img at bounding box center [65, 27] width 117 height 54
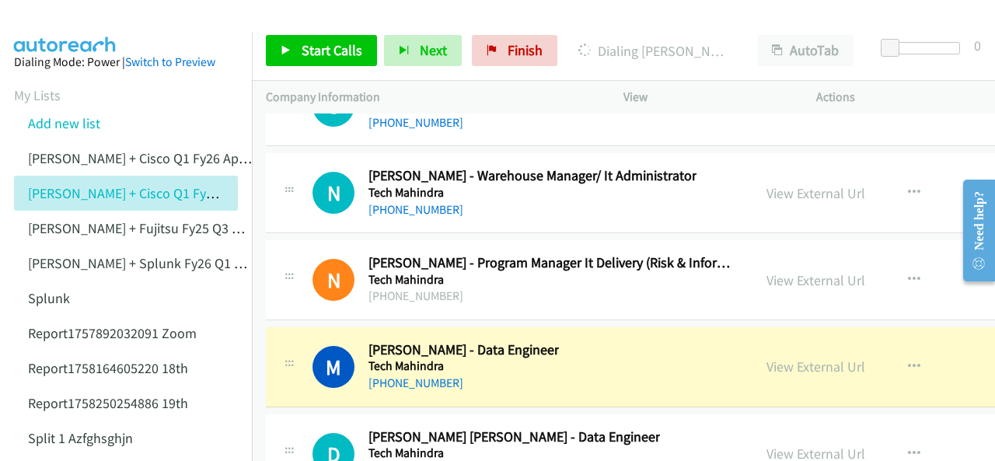
click at [66, 15] on img at bounding box center [65, 27] width 117 height 54
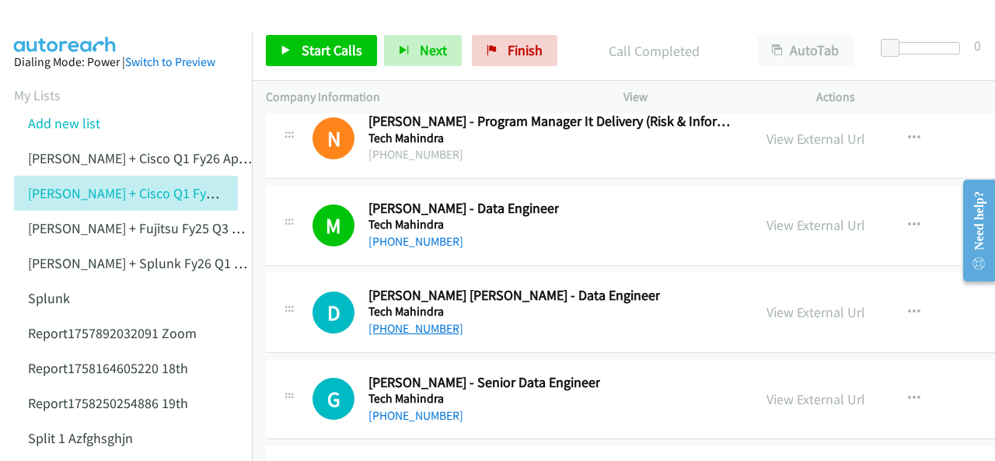
scroll to position [21060, 0]
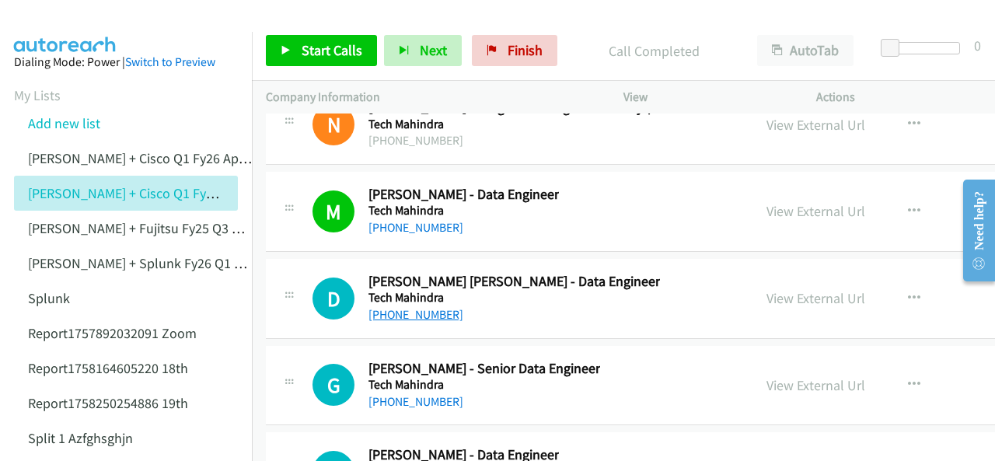
click at [390, 307] on link "[PHONE_NUMBER]" at bounding box center [415, 314] width 95 height 15
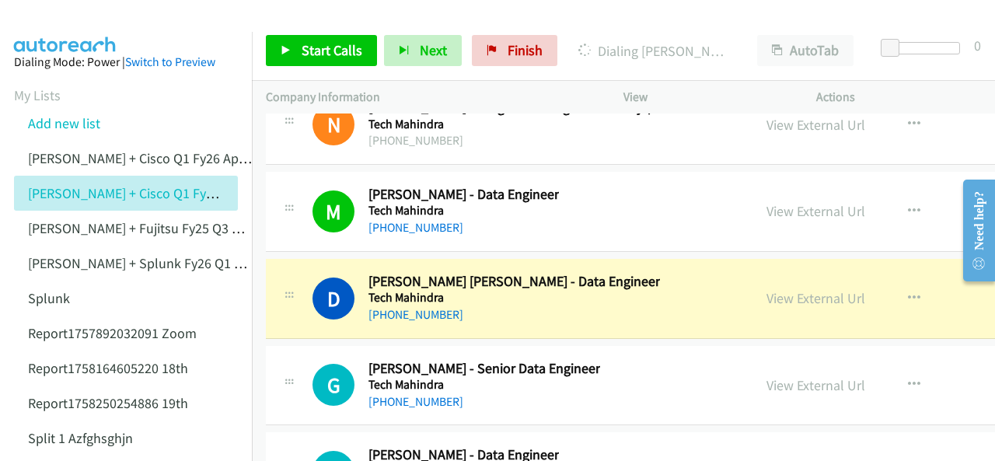
click at [59, 27] on img at bounding box center [65, 27] width 117 height 54
drag, startPoint x: 64, startPoint y: 21, endPoint x: 163, endPoint y: 61, distance: 107.4
click at [65, 21] on img at bounding box center [65, 27] width 117 height 54
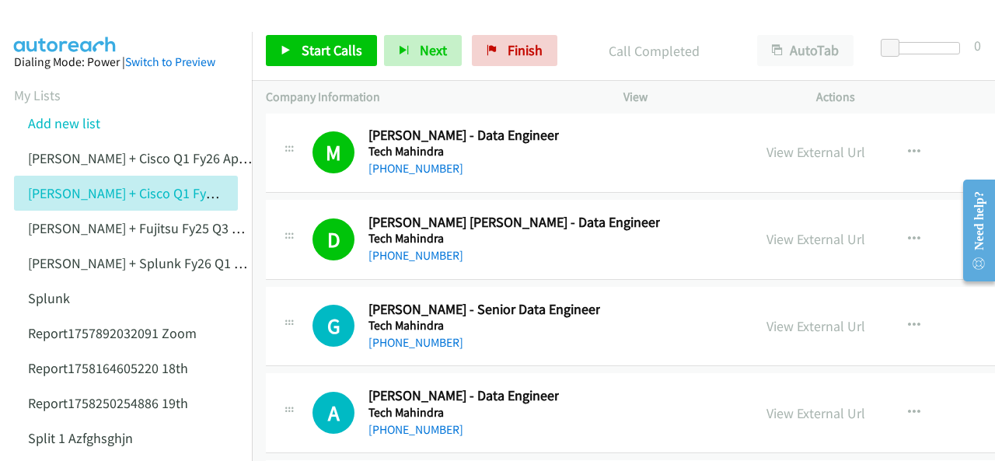
scroll to position [21137, 0]
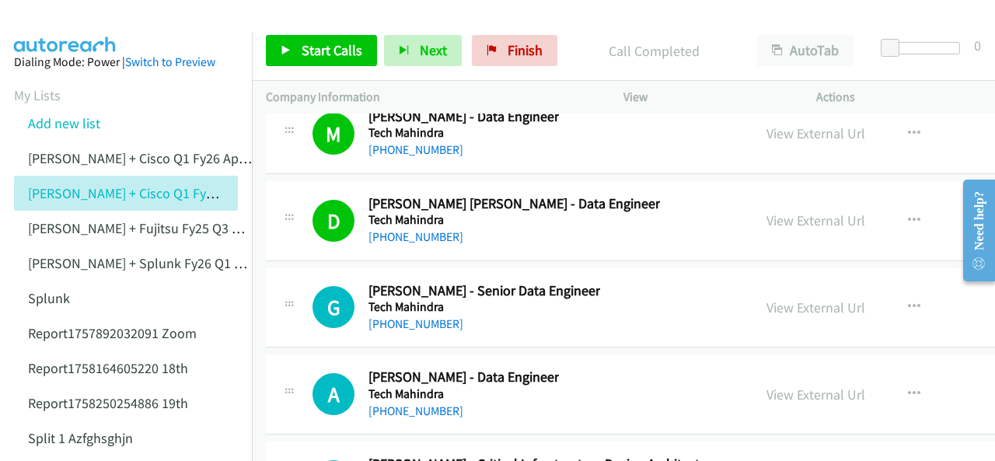
drag, startPoint x: 408, startPoint y: 258, endPoint x: 519, endPoint y: 204, distance: 123.7
drag, startPoint x: 415, startPoint y: 269, endPoint x: 415, endPoint y: 259, distance: 10.1
click at [413, 316] on link "[PHONE_NUMBER]" at bounding box center [415, 323] width 95 height 15
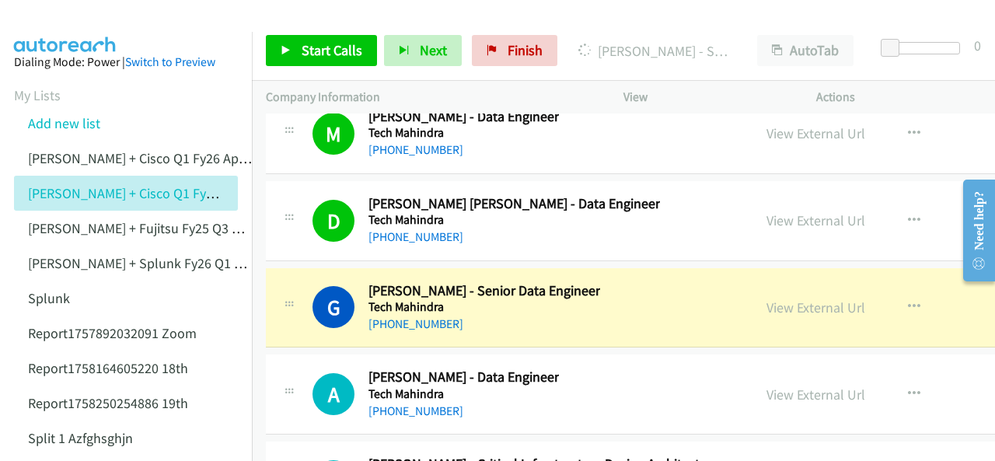
click at [64, 16] on img at bounding box center [65, 27] width 117 height 54
click at [766, 298] on link "View External Url" at bounding box center [815, 307] width 99 height 18
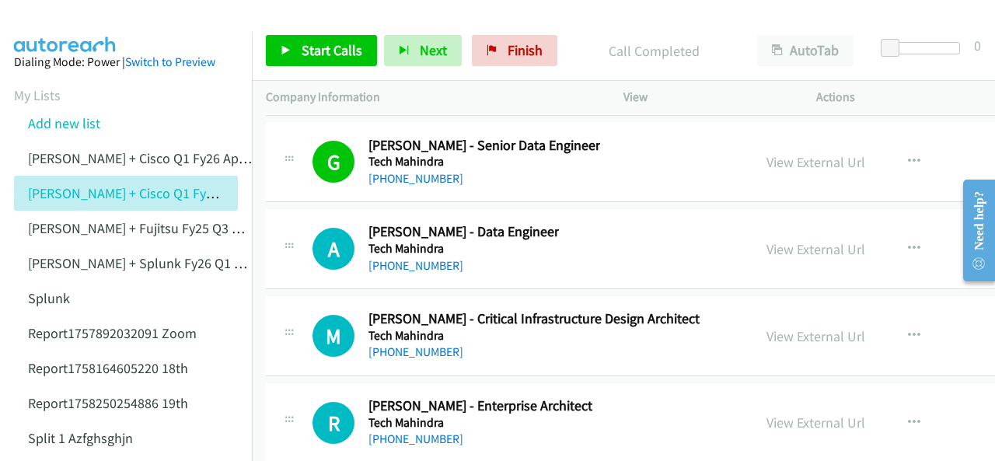
scroll to position [21293, 0]
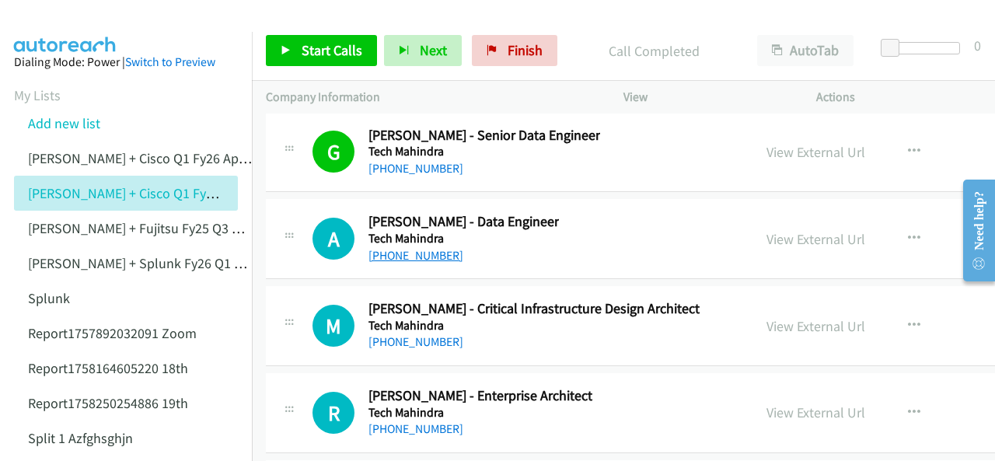
click at [382, 248] on link "+61 415 088 344" at bounding box center [415, 255] width 95 height 15
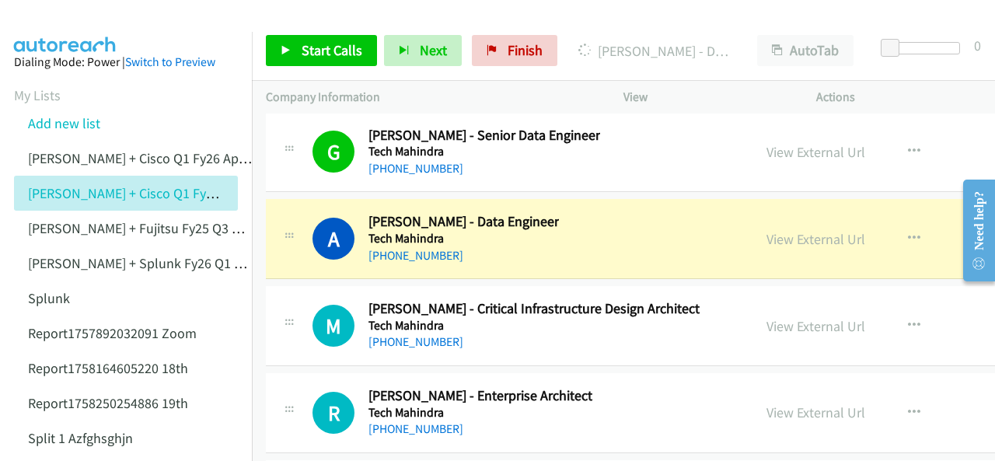
click at [73, 24] on img at bounding box center [65, 27] width 117 height 54
click at [766, 230] on link "View External Url" at bounding box center [815, 239] width 99 height 18
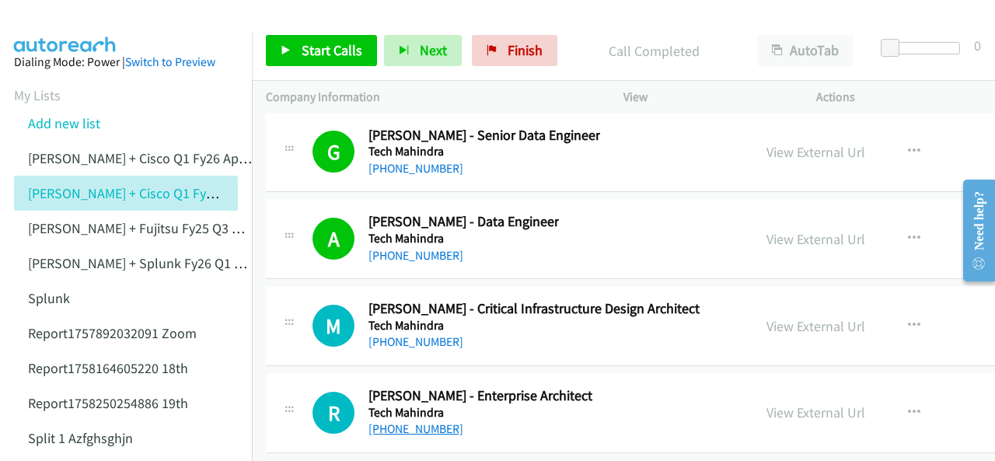
click at [393, 421] on link "[PHONE_NUMBER]" at bounding box center [415, 428] width 95 height 15
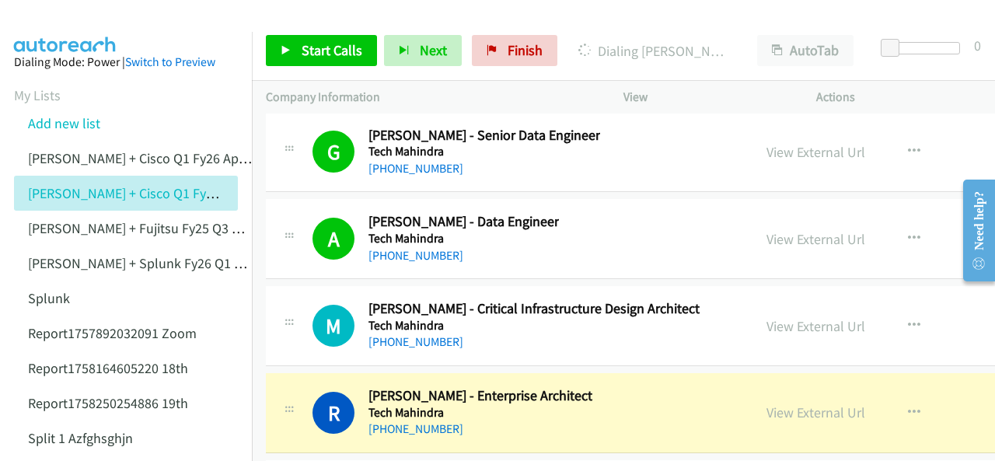
click at [46, 15] on img at bounding box center [65, 27] width 117 height 54
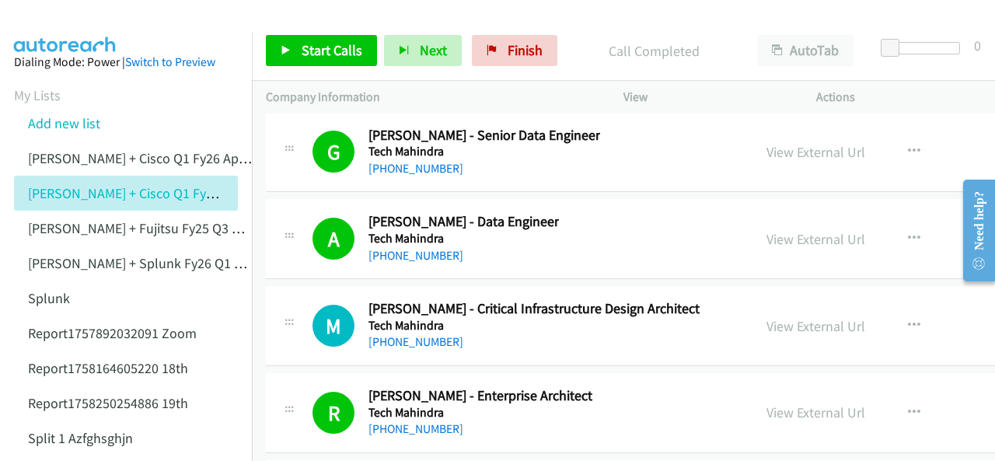
click at [93, 23] on img at bounding box center [65, 27] width 117 height 54
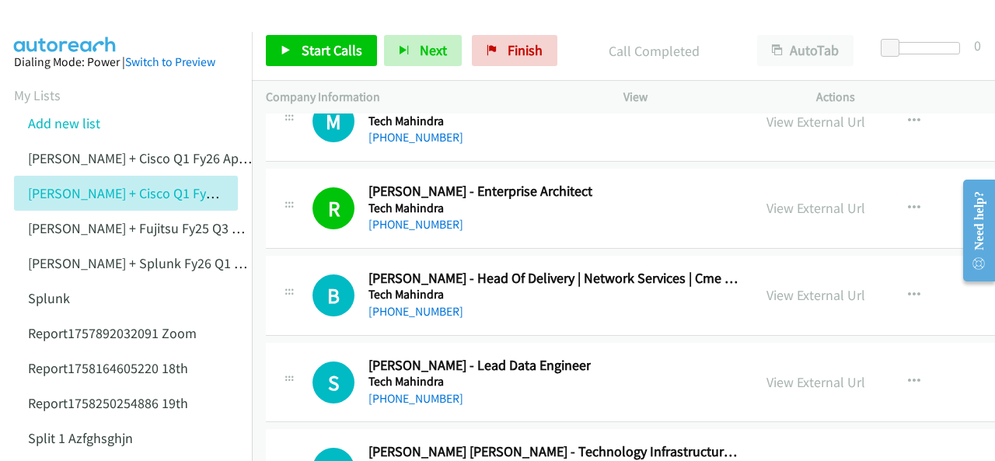
scroll to position [21526, 0]
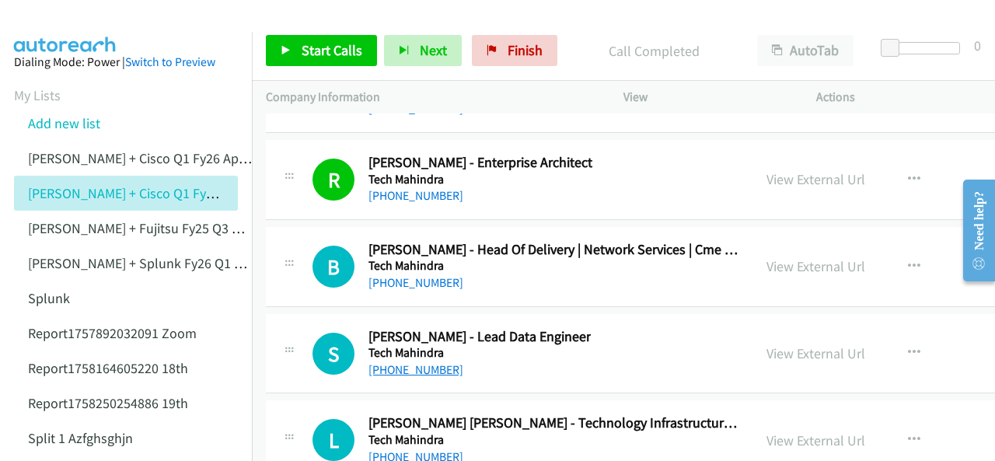
click at [406, 362] on link "[PHONE_NUMBER]" at bounding box center [415, 369] width 95 height 15
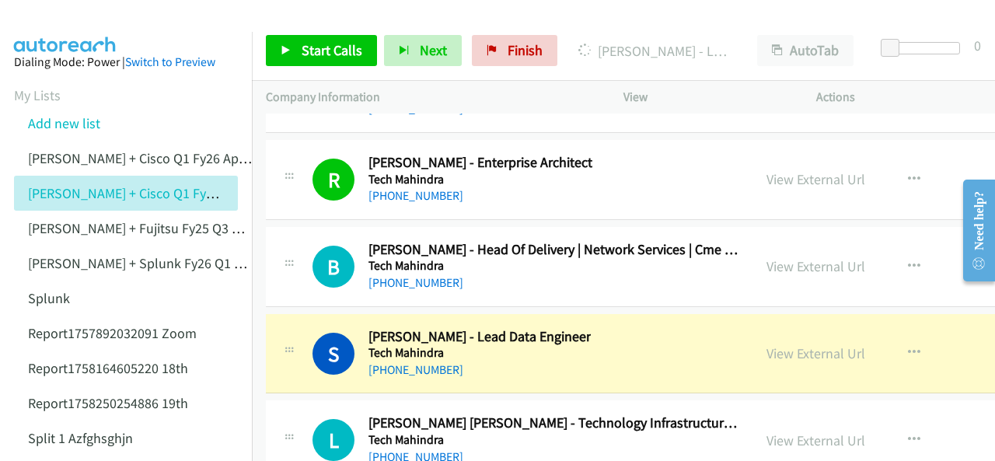
click at [65, 23] on img at bounding box center [65, 27] width 117 height 54
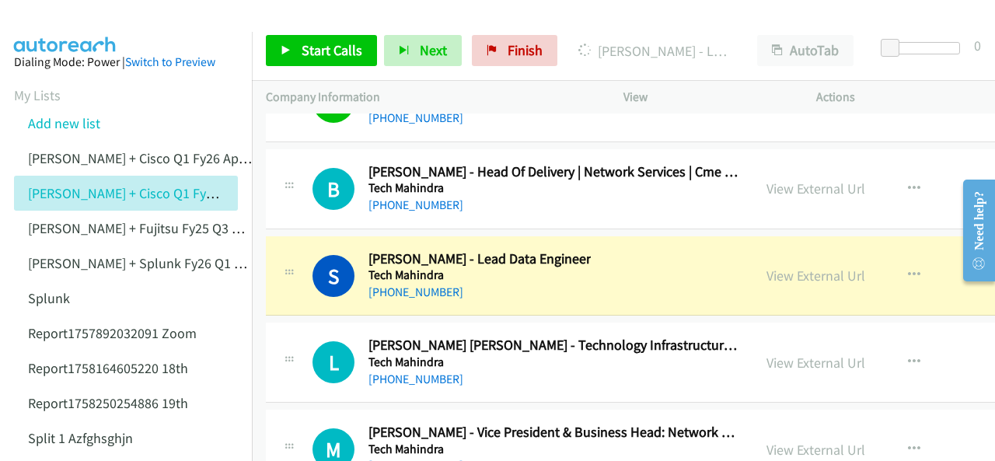
click at [168, 12] on div at bounding box center [490, 30] width 981 height 60
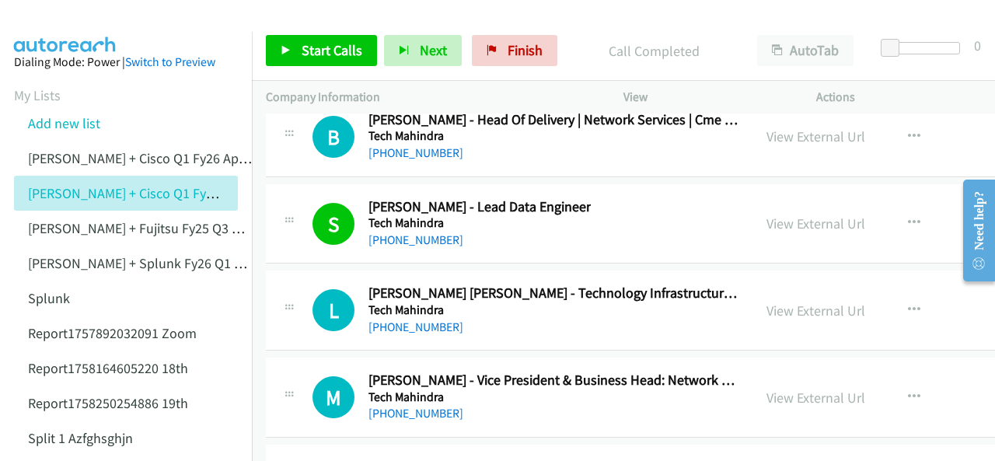
scroll to position [21681, 0]
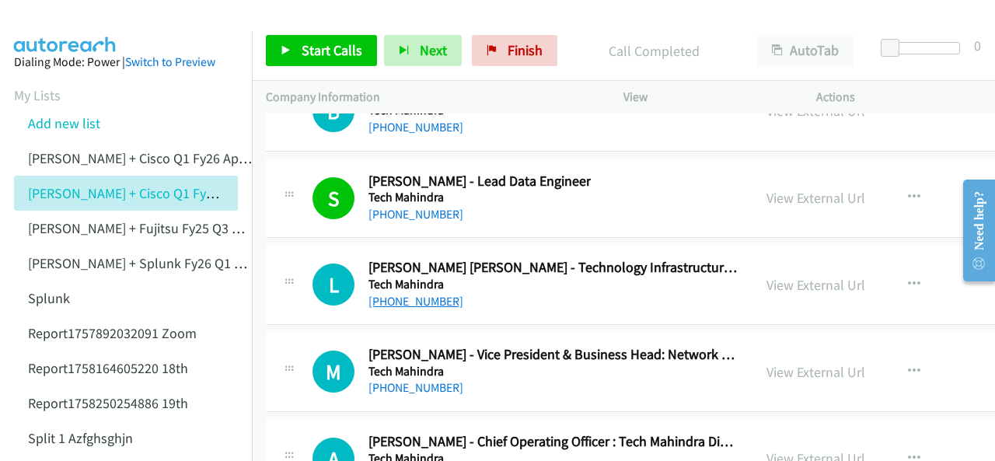
click at [406, 294] on link "[PHONE_NUMBER]" at bounding box center [415, 301] width 95 height 15
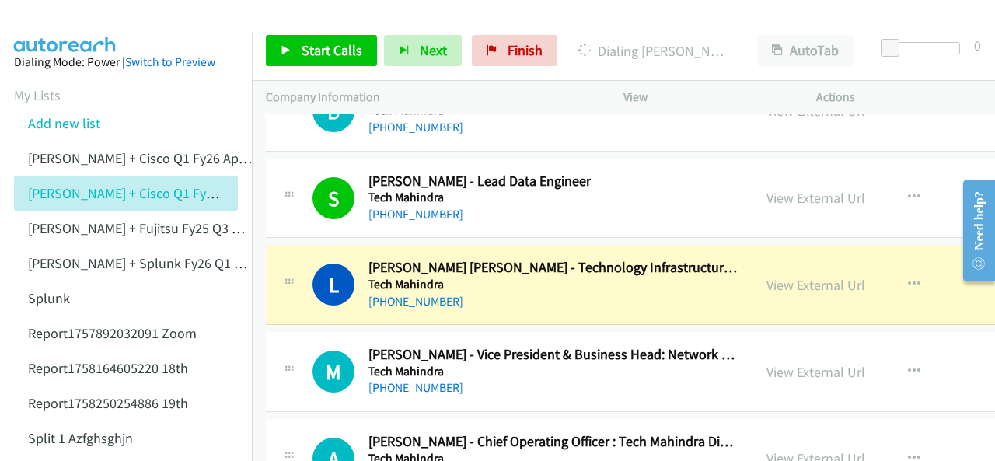
click at [64, 20] on img at bounding box center [65, 27] width 117 height 54
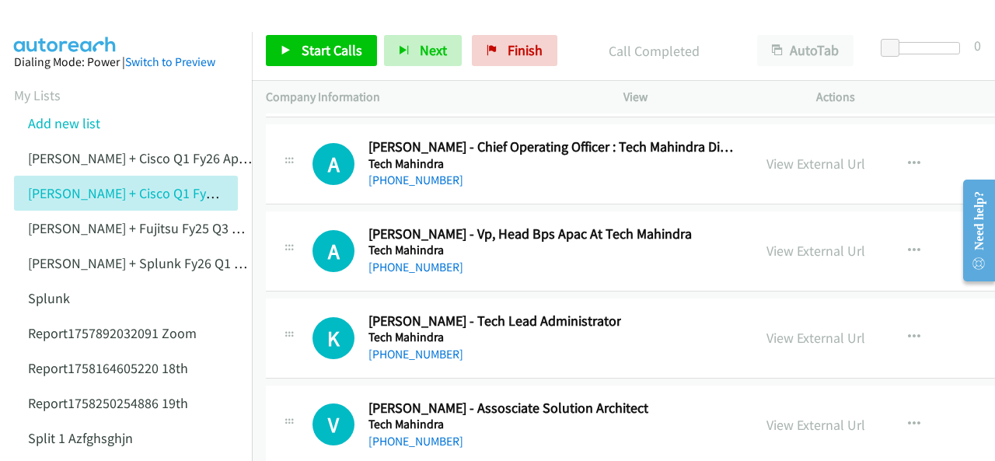
scroll to position [21992, 0]
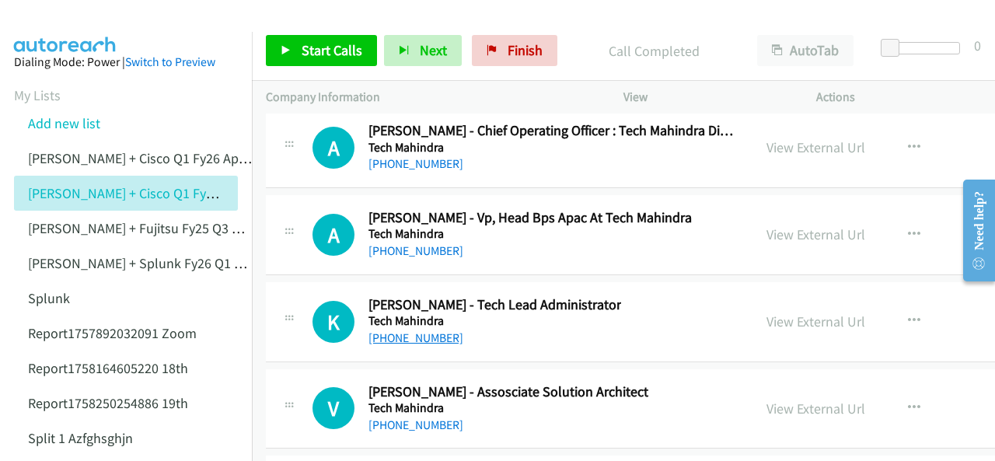
click at [387, 330] on link "[PHONE_NUMBER]" at bounding box center [415, 337] width 95 height 15
click at [417, 417] on link "[PHONE_NUMBER]" at bounding box center [415, 424] width 95 height 15
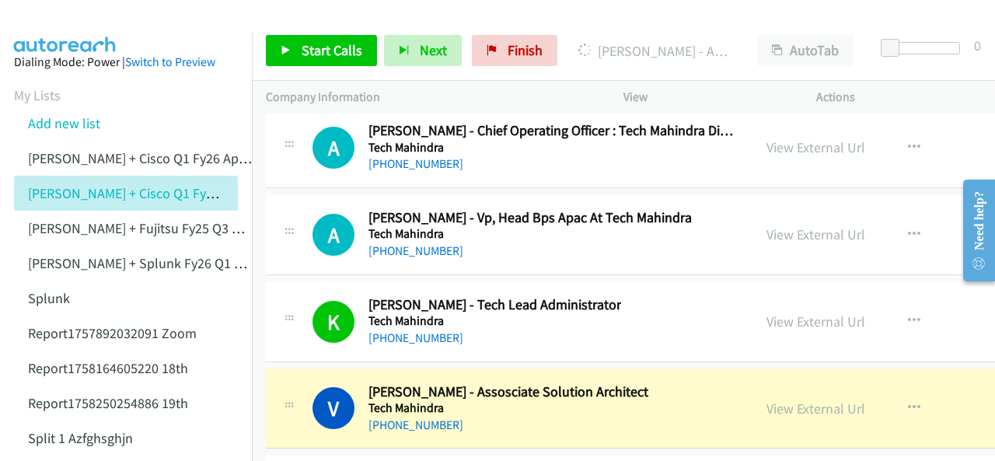
click at [54, 17] on img at bounding box center [65, 27] width 117 height 54
click at [766, 399] on link "View External Url" at bounding box center [815, 408] width 99 height 18
click at [54, 18] on img at bounding box center [65, 27] width 117 height 54
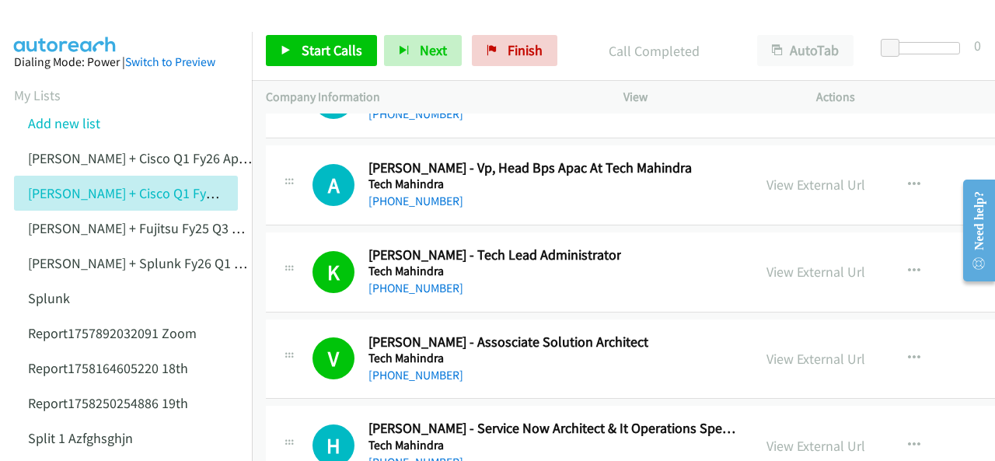
scroll to position [22070, 0]
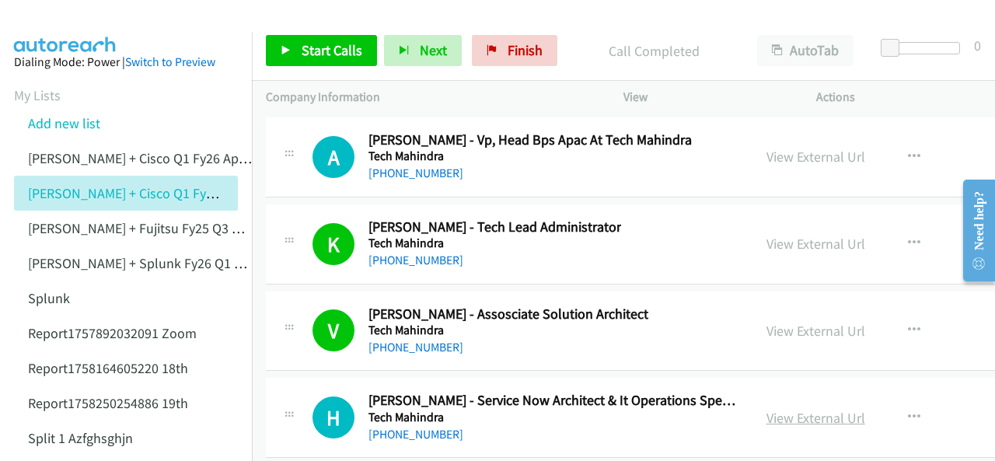
click at [766, 409] on link "View External Url" at bounding box center [815, 418] width 99 height 18
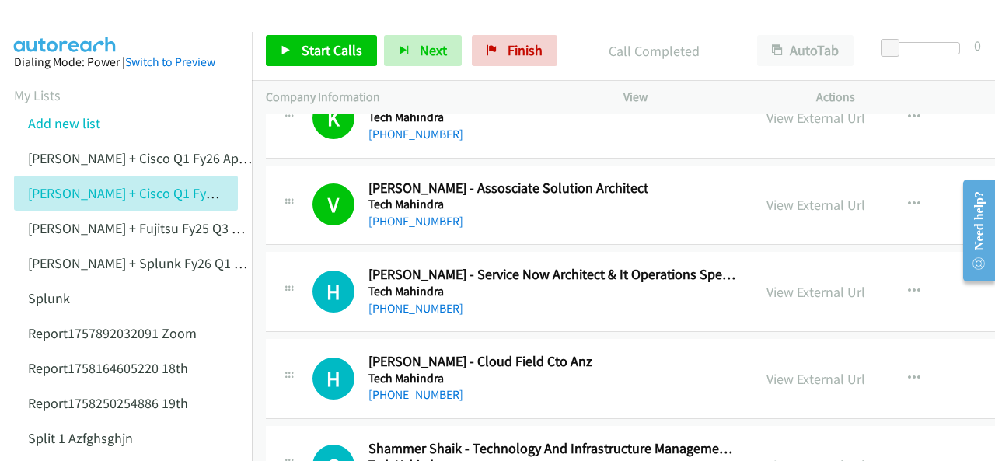
scroll to position [22225, 0]
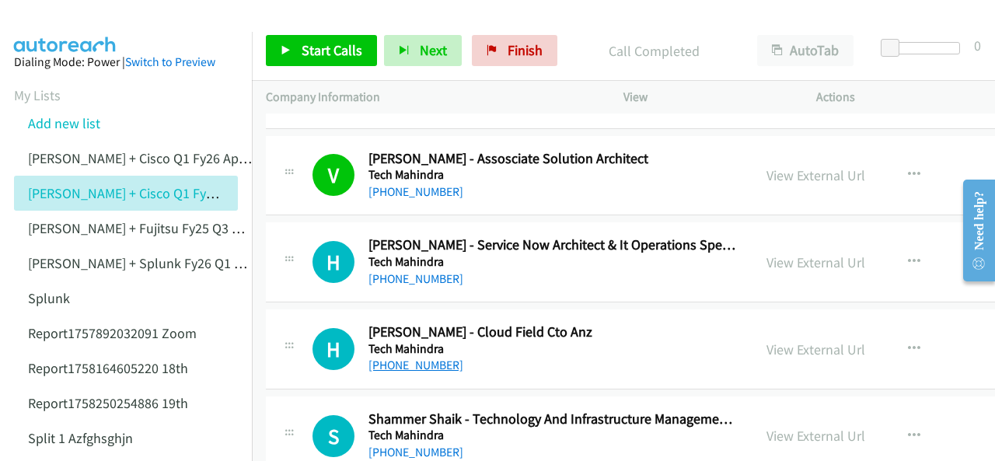
click at [406, 357] on link "[PHONE_NUMBER]" at bounding box center [415, 364] width 95 height 15
click at [85, 12] on img at bounding box center [65, 27] width 117 height 54
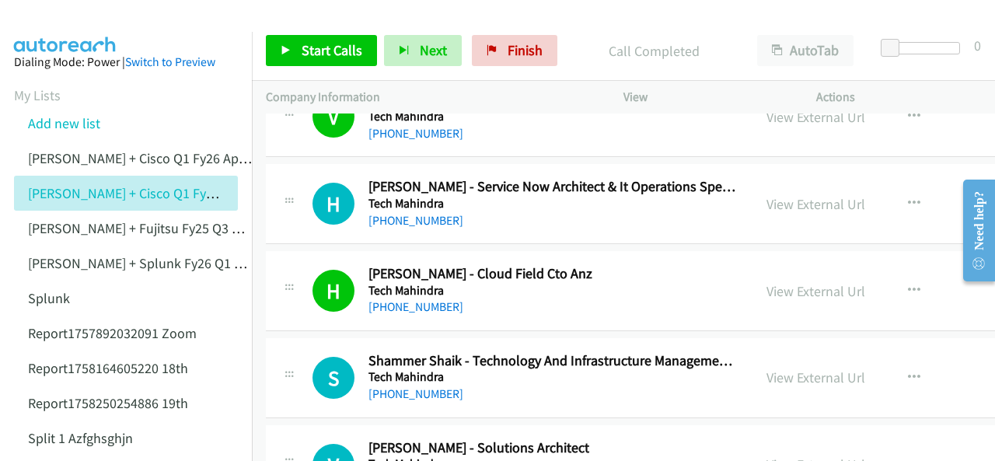
scroll to position [22303, 0]
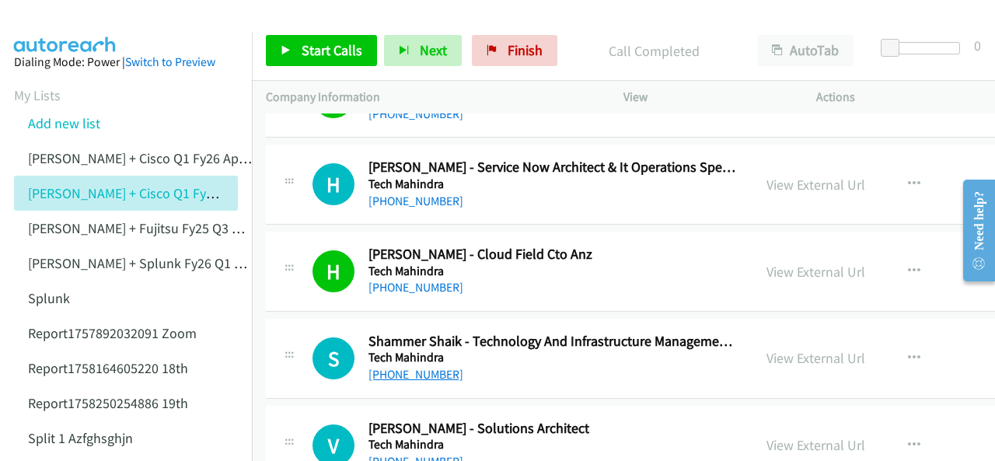
click at [399, 367] on link "[PHONE_NUMBER]" at bounding box center [415, 374] width 95 height 15
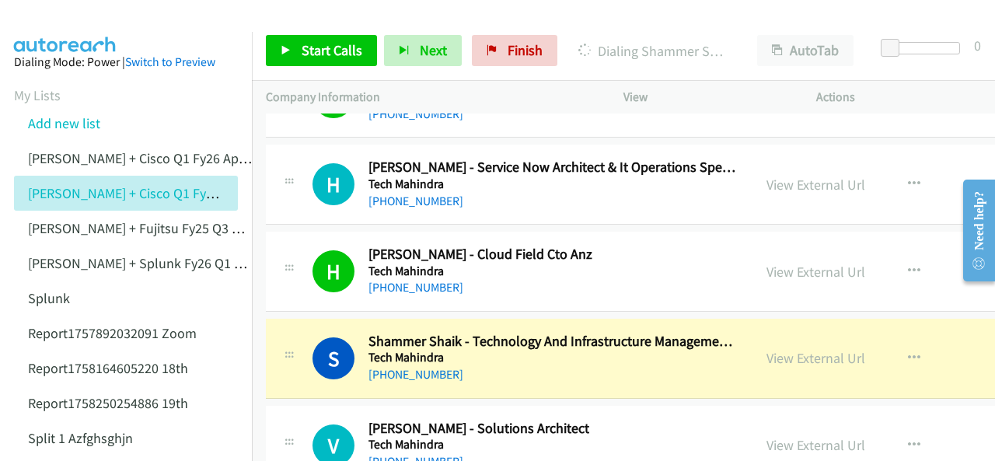
click at [76, 21] on img at bounding box center [65, 27] width 117 height 54
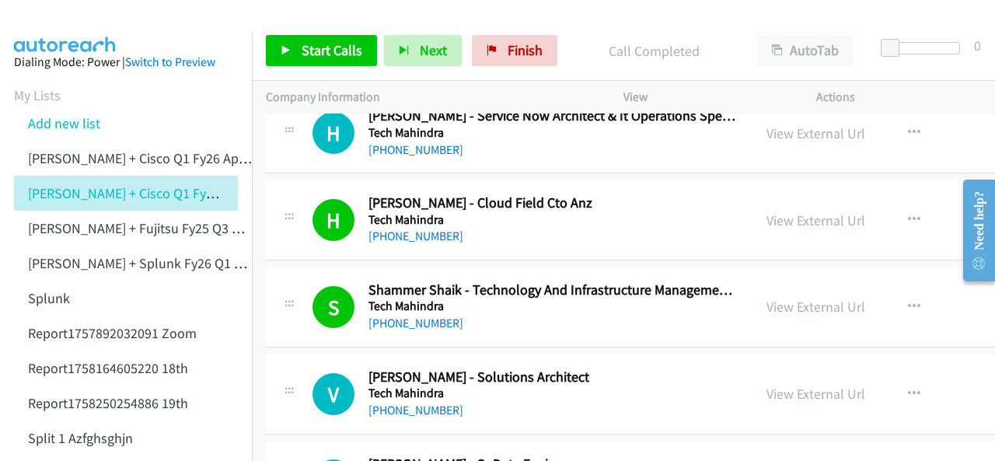
scroll to position [22381, 0]
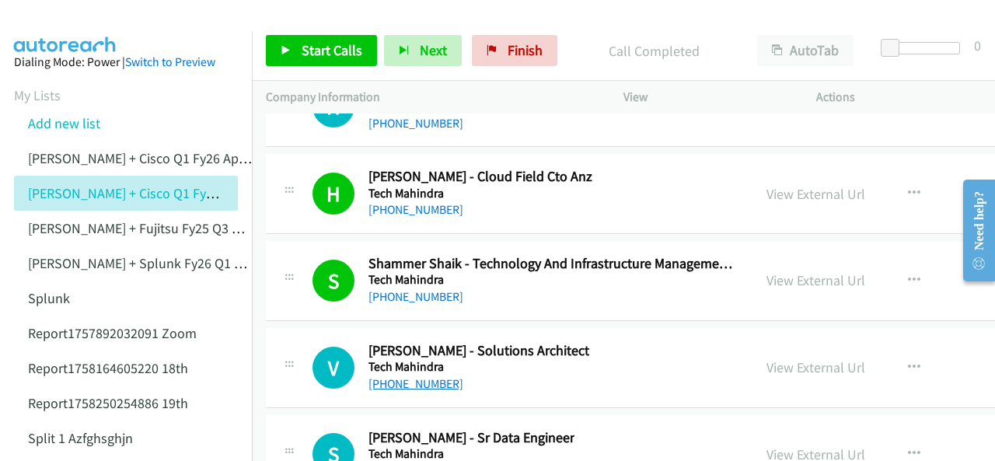
click at [410, 376] on link "[PHONE_NUMBER]" at bounding box center [415, 383] width 95 height 15
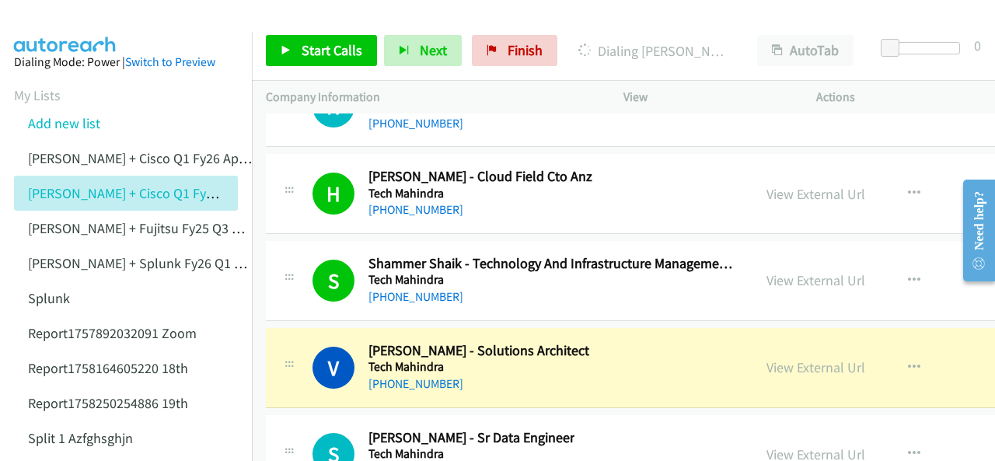
click at [32, 15] on img at bounding box center [65, 27] width 117 height 54
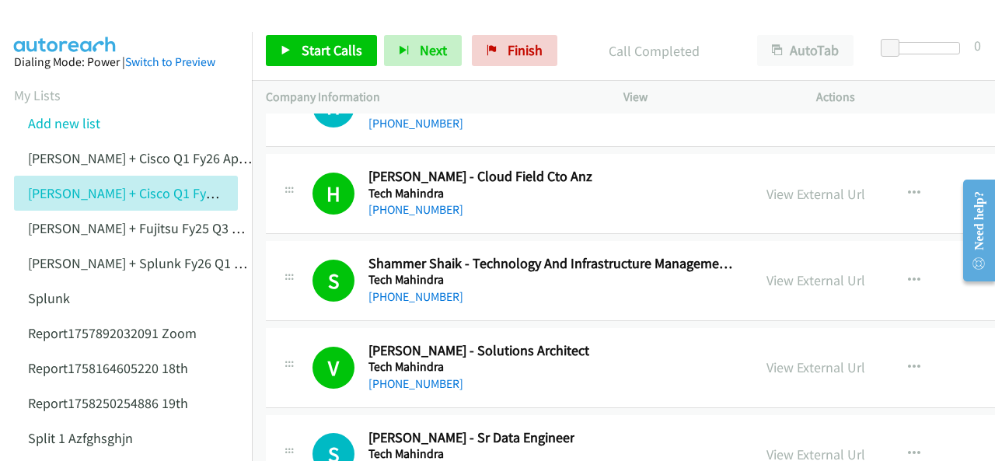
click at [99, 13] on img at bounding box center [65, 27] width 117 height 54
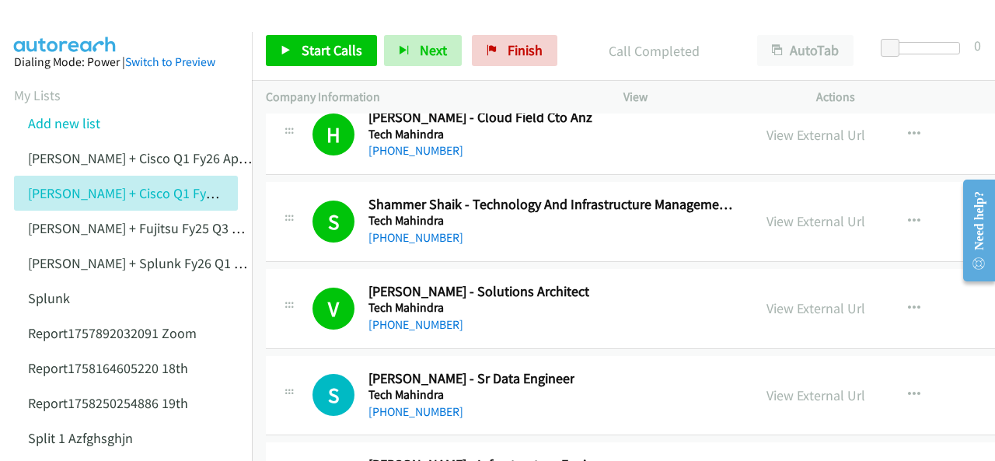
scroll to position [22458, 0]
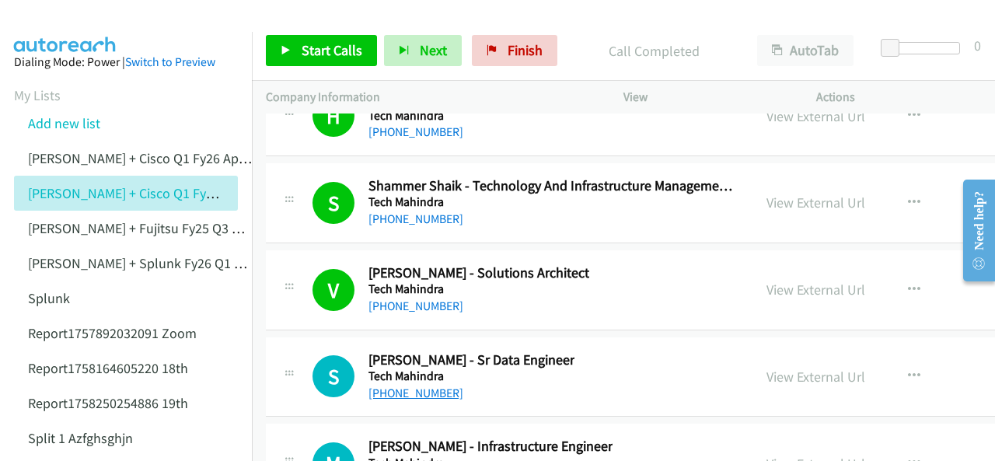
click at [410, 385] on link "[PHONE_NUMBER]" at bounding box center [415, 392] width 95 height 15
click at [43, 21] on img at bounding box center [65, 27] width 117 height 54
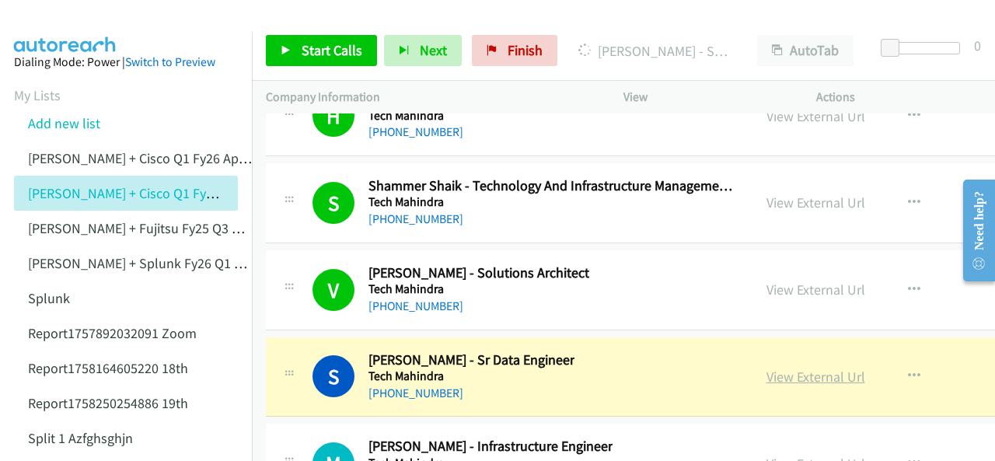
click at [766, 368] on link "View External Url" at bounding box center [815, 377] width 99 height 18
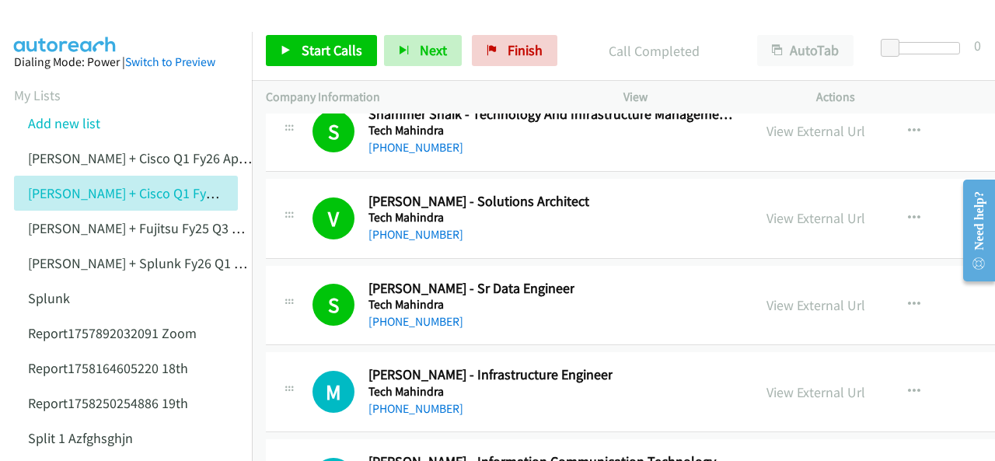
scroll to position [22614, 0]
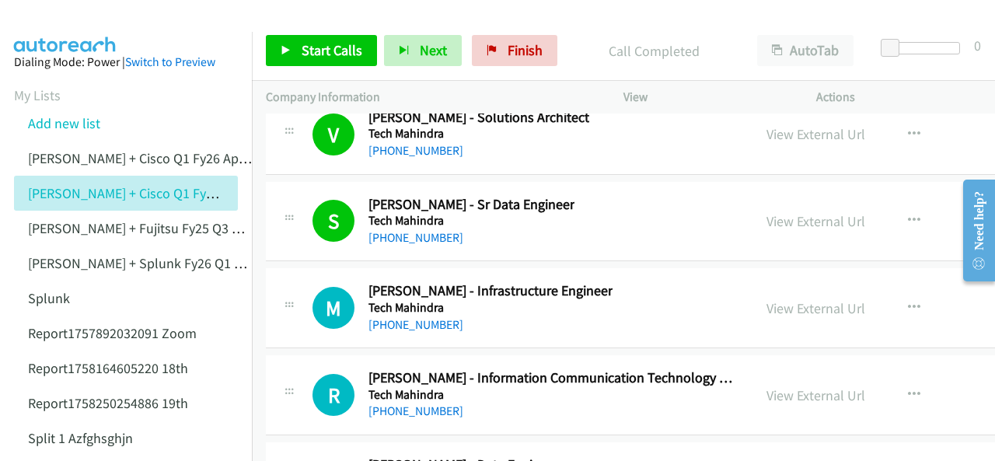
click at [78, 24] on img at bounding box center [65, 27] width 117 height 54
click at [402, 317] on link "[PHONE_NUMBER]" at bounding box center [415, 324] width 95 height 15
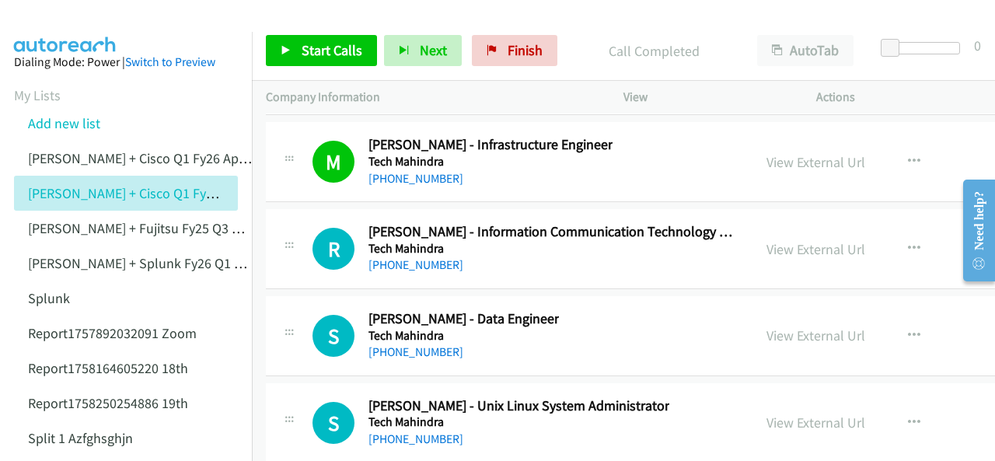
scroll to position [22769, 0]
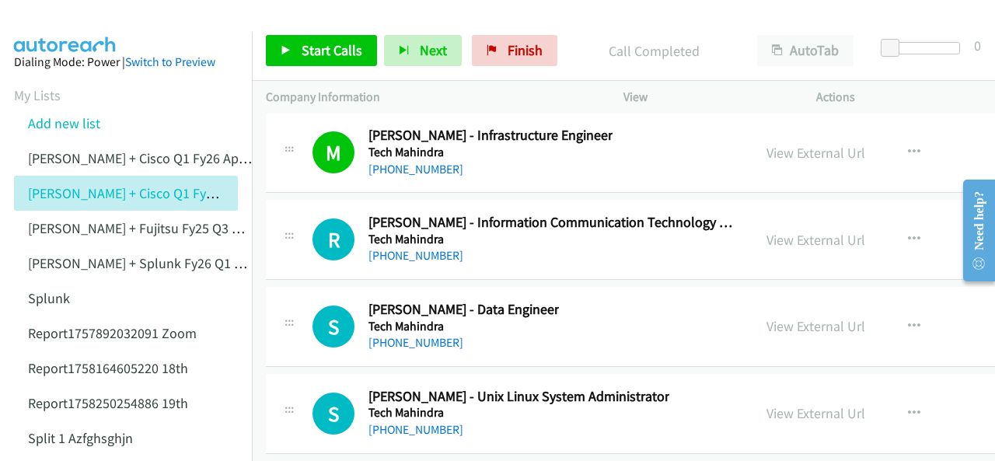
click at [54, 13] on img at bounding box center [65, 27] width 117 height 54
click at [507, 51] on span "Finish" at bounding box center [524, 50] width 35 height 18
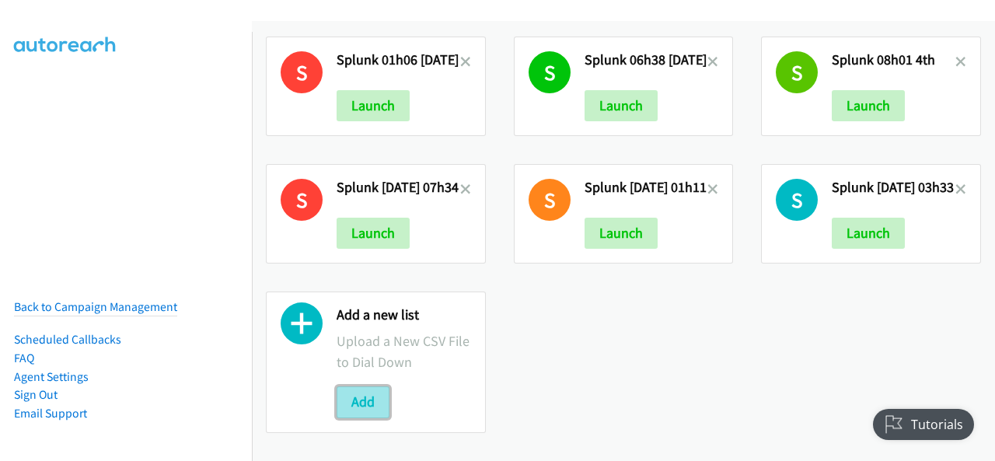
click at [361, 389] on button "Add" at bounding box center [362, 401] width 53 height 31
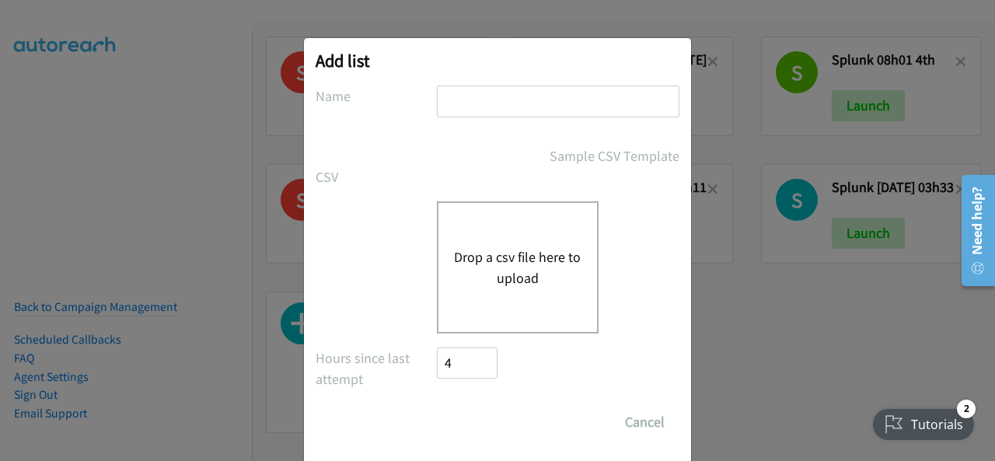
paste input "split_4"
type input "split_4"
click at [500, 255] on button "Drop a csv file here to upload" at bounding box center [517, 267] width 127 height 42
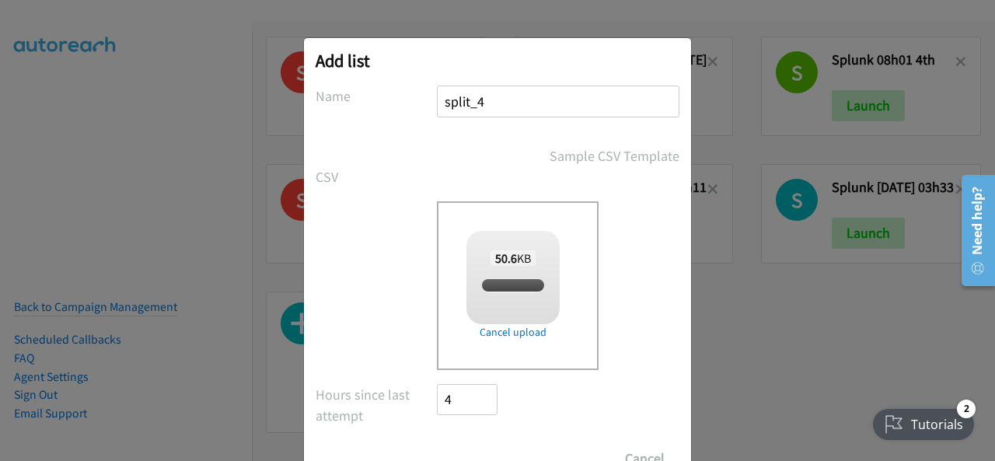
checkbox input "true"
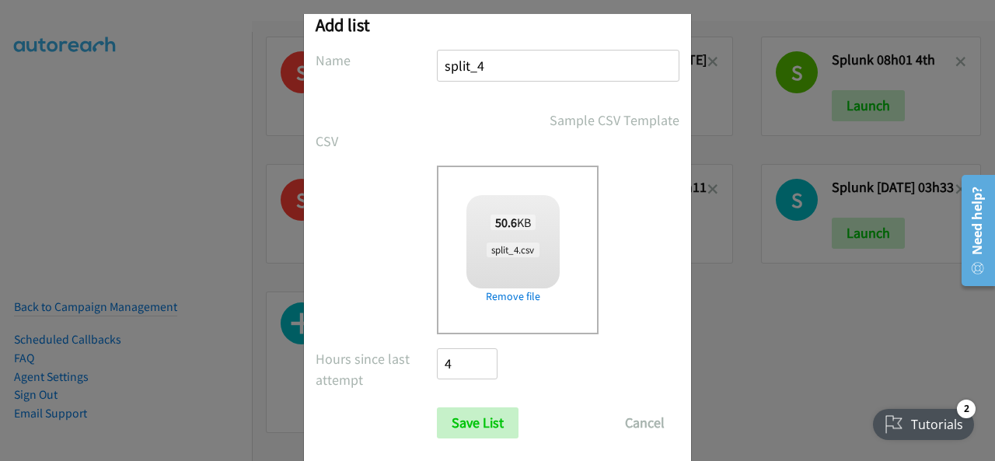
scroll to position [62, 0]
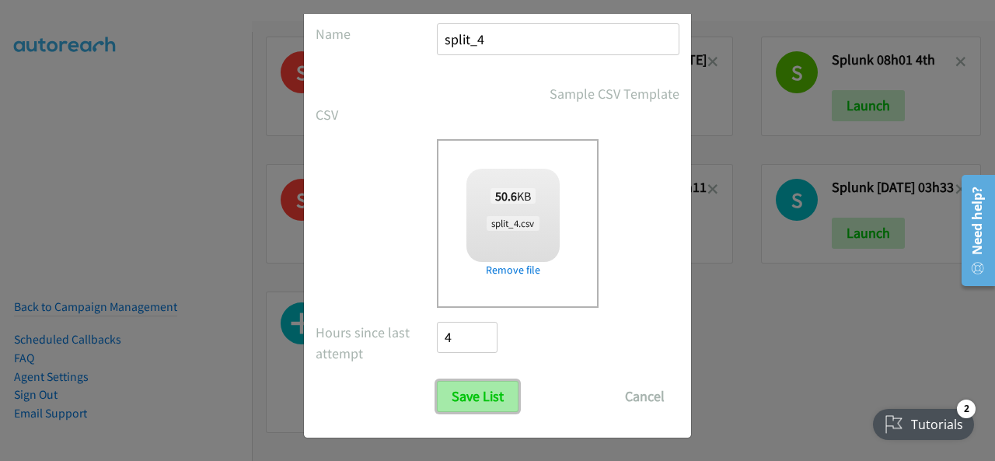
click at [466, 408] on input "Save List" at bounding box center [478, 396] width 82 height 31
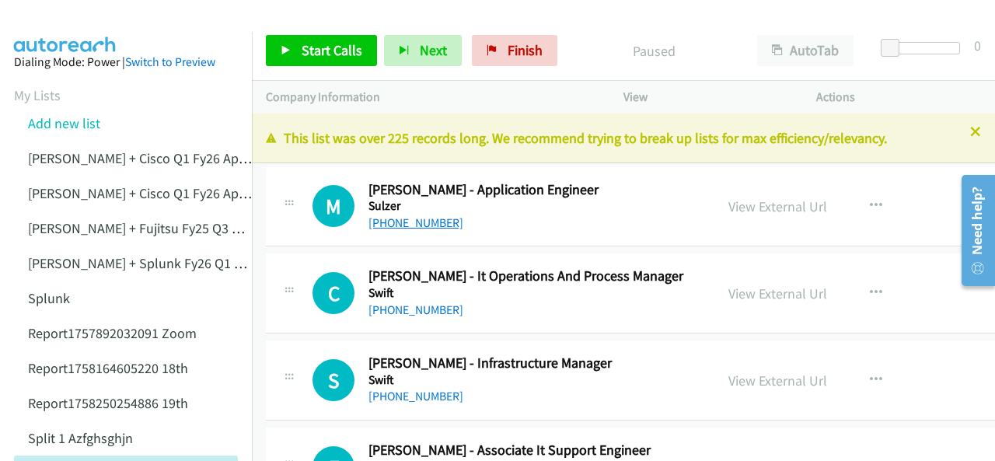
click at [407, 227] on link "[PHONE_NUMBER]" at bounding box center [415, 222] width 95 height 15
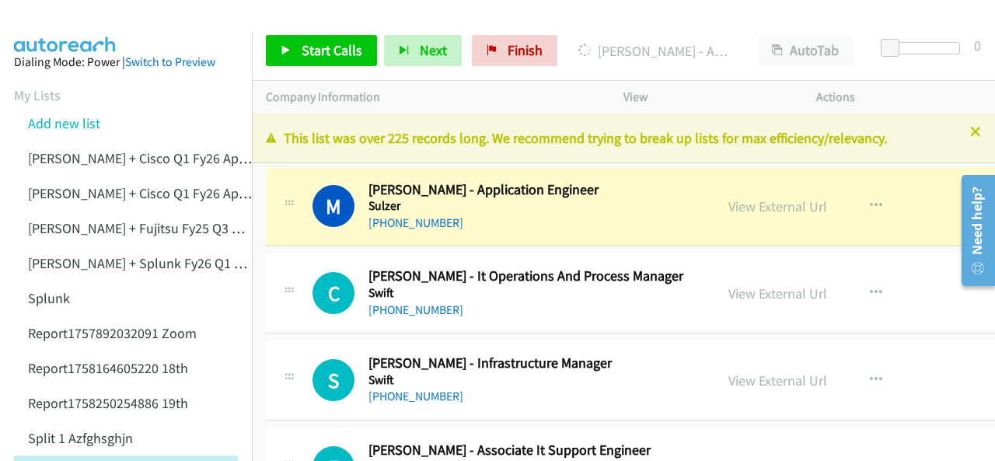
click at [80, 26] on img at bounding box center [65, 27] width 117 height 54
click at [970, 131] on icon at bounding box center [975, 132] width 11 height 11
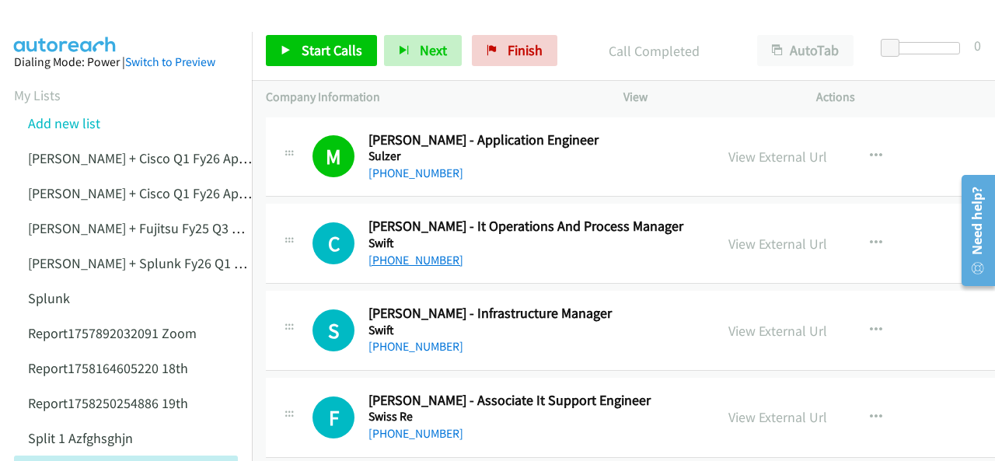
click at [398, 259] on link "[PHONE_NUMBER]" at bounding box center [415, 260] width 95 height 15
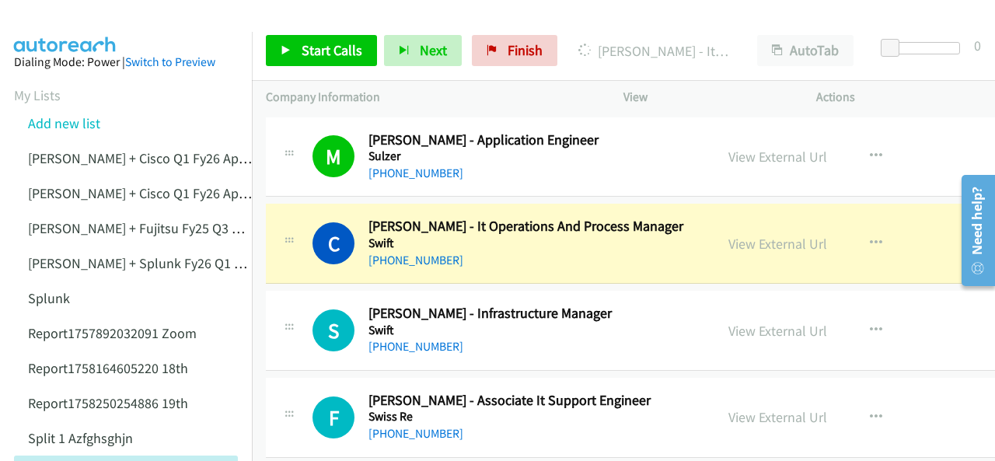
click at [48, 20] on img at bounding box center [65, 27] width 117 height 54
click at [78, 28] on img at bounding box center [65, 27] width 117 height 54
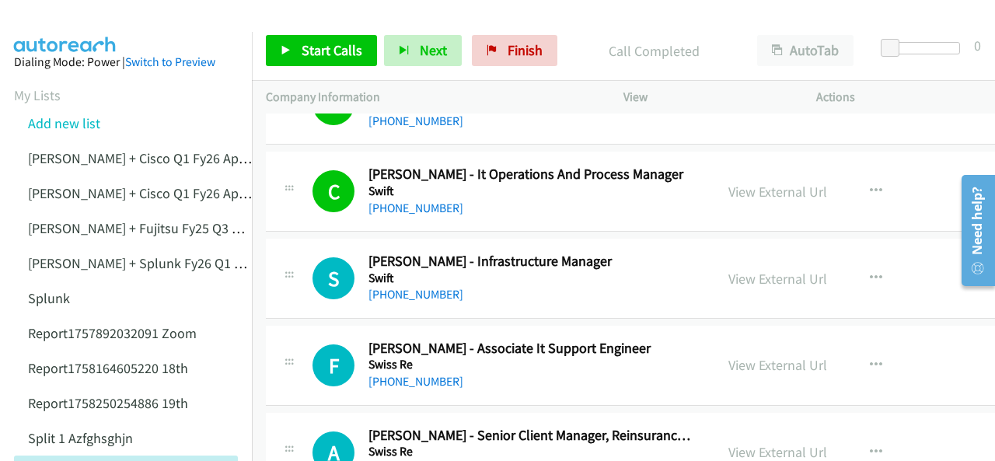
scroll to position [78, 0]
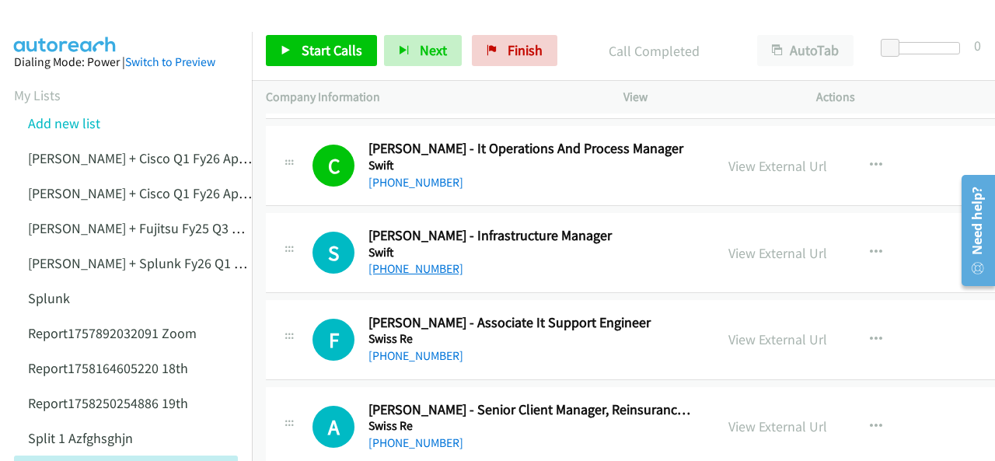
click at [395, 270] on link "[PHONE_NUMBER]" at bounding box center [415, 268] width 95 height 15
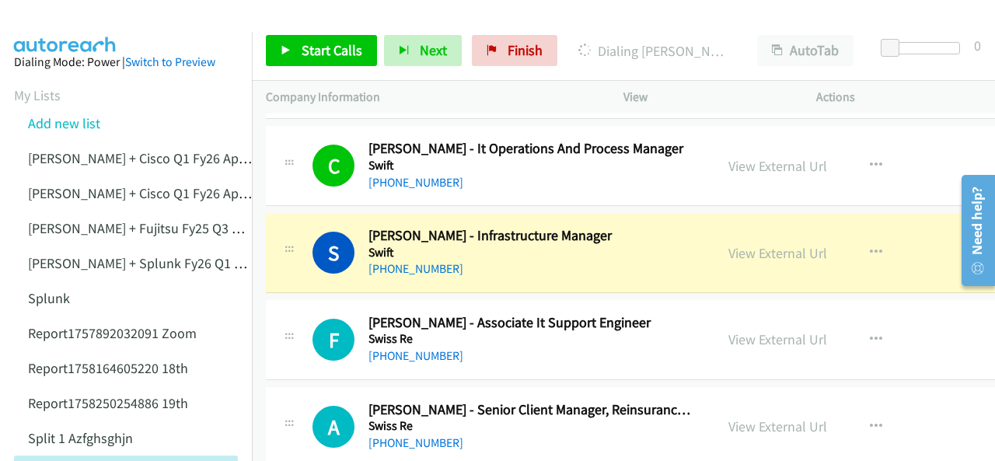
click at [75, 18] on img at bounding box center [65, 27] width 117 height 54
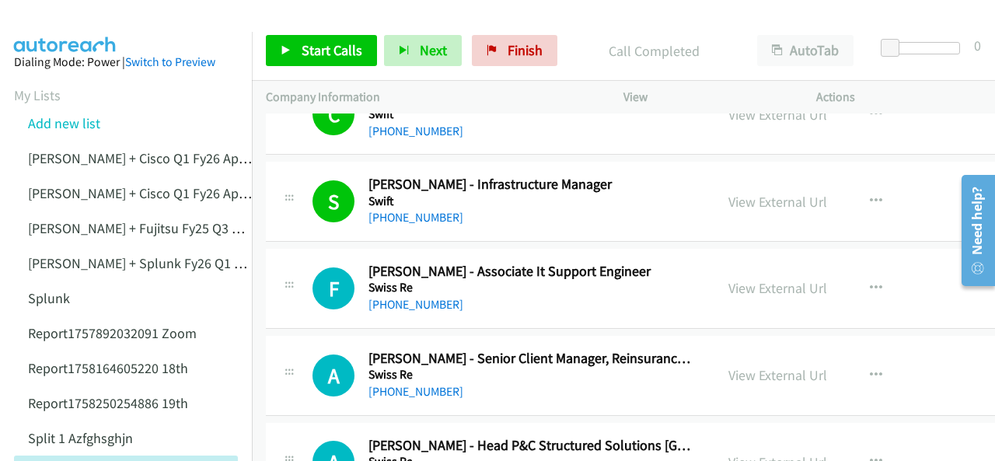
scroll to position [155, 0]
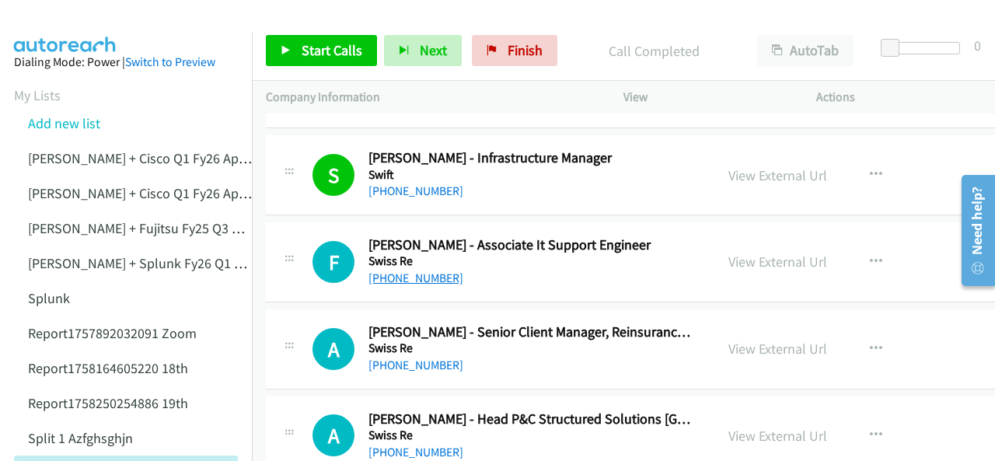
click at [413, 274] on link "[PHONE_NUMBER]" at bounding box center [415, 277] width 95 height 15
click at [72, 21] on img at bounding box center [65, 27] width 117 height 54
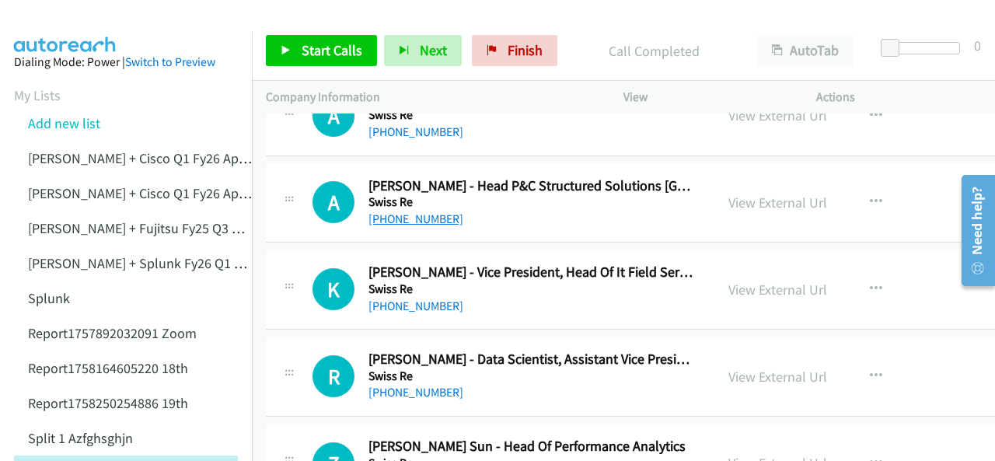
scroll to position [311, 0]
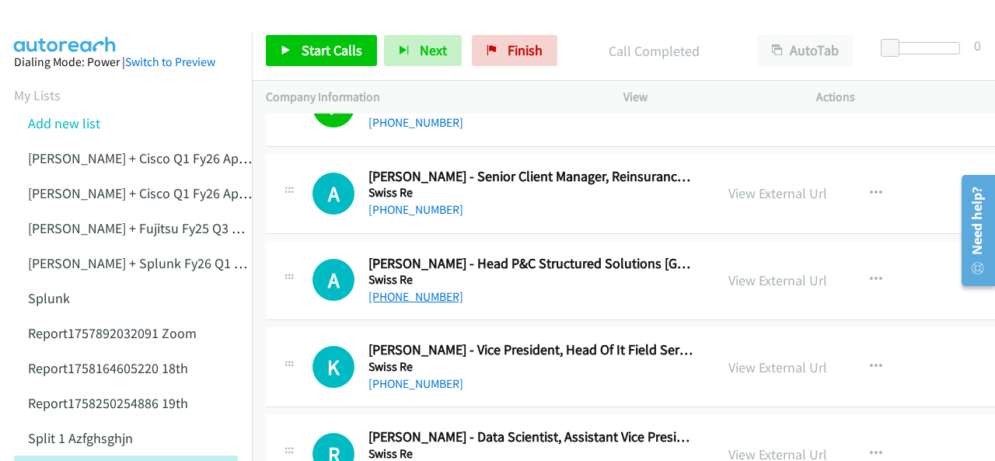
click at [398, 293] on link "[PHONE_NUMBER]" at bounding box center [415, 296] width 95 height 15
click at [40, 22] on img at bounding box center [65, 27] width 117 height 54
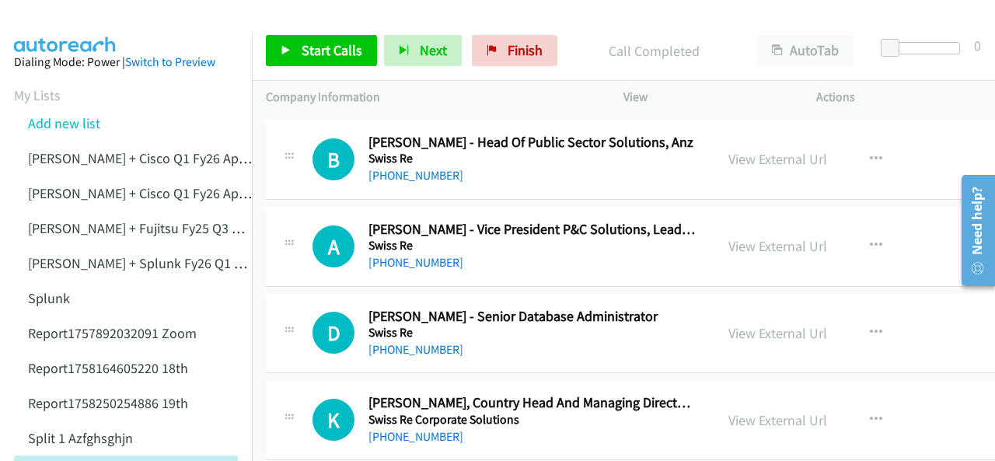
scroll to position [1243, 0]
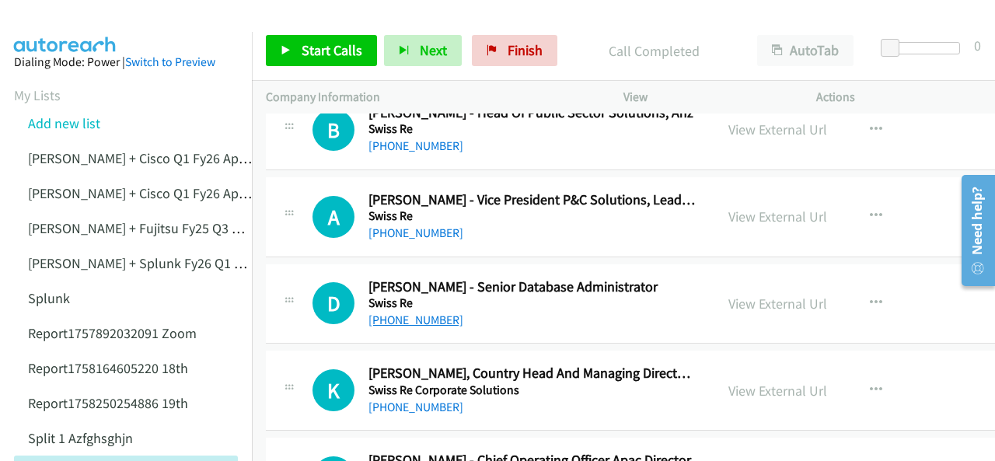
click at [402, 315] on link "[PHONE_NUMBER]" at bounding box center [415, 319] width 95 height 15
click at [78, 19] on img at bounding box center [65, 27] width 117 height 54
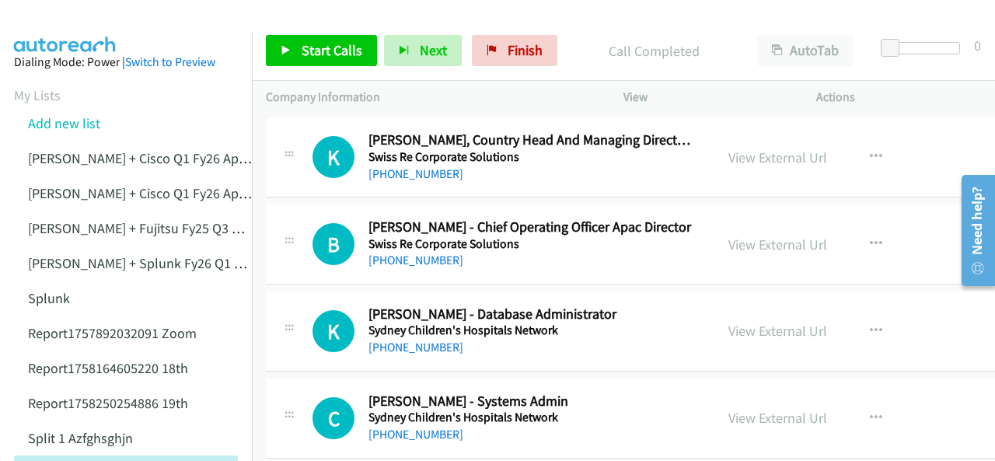
scroll to position [1554, 0]
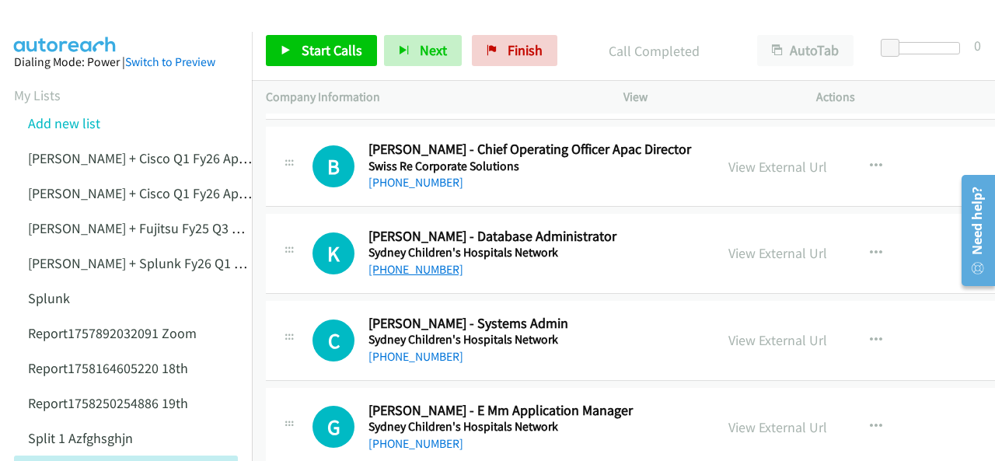
click at [404, 267] on link "[PHONE_NUMBER]" at bounding box center [415, 269] width 95 height 15
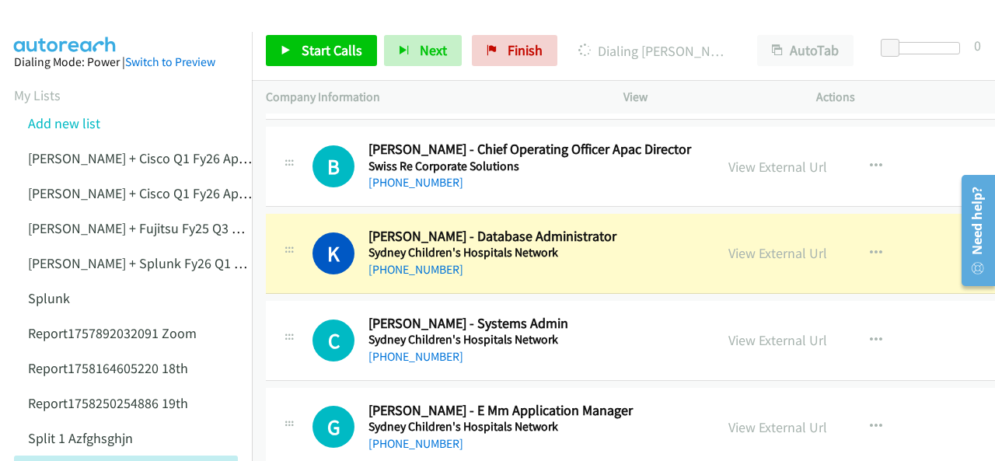
click at [74, 17] on img at bounding box center [65, 27] width 117 height 54
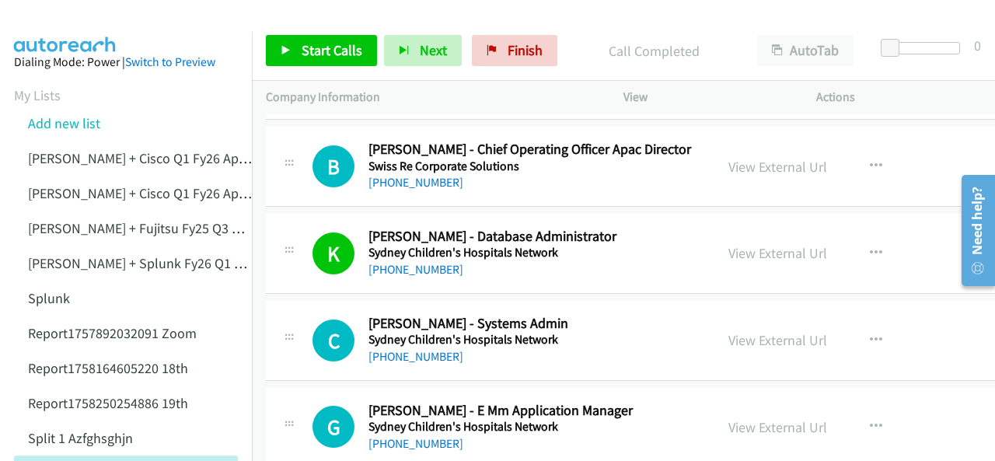
click at [61, 25] on img at bounding box center [65, 27] width 117 height 54
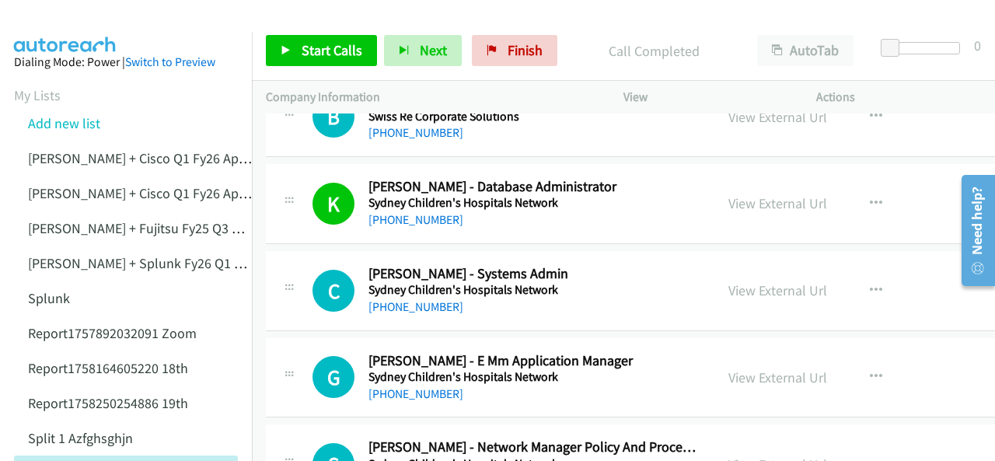
scroll to position [1632, 0]
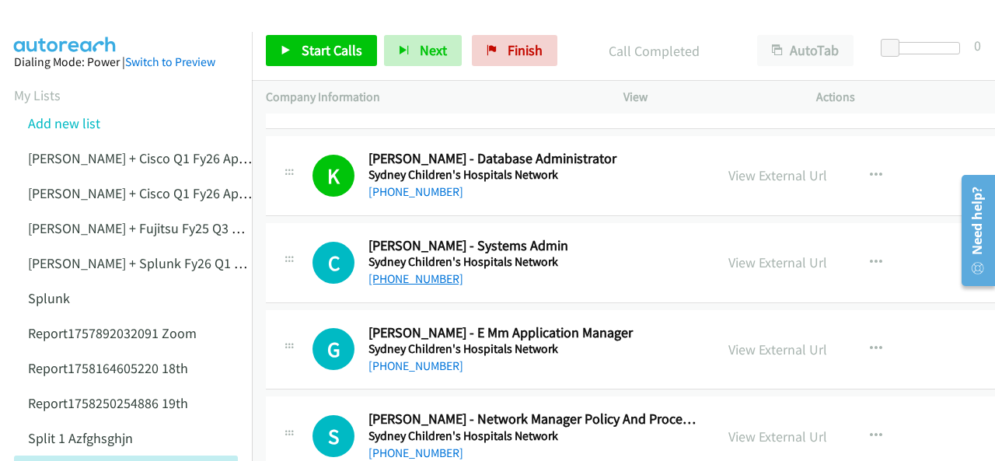
click at [389, 274] on link "[PHONE_NUMBER]" at bounding box center [415, 278] width 95 height 15
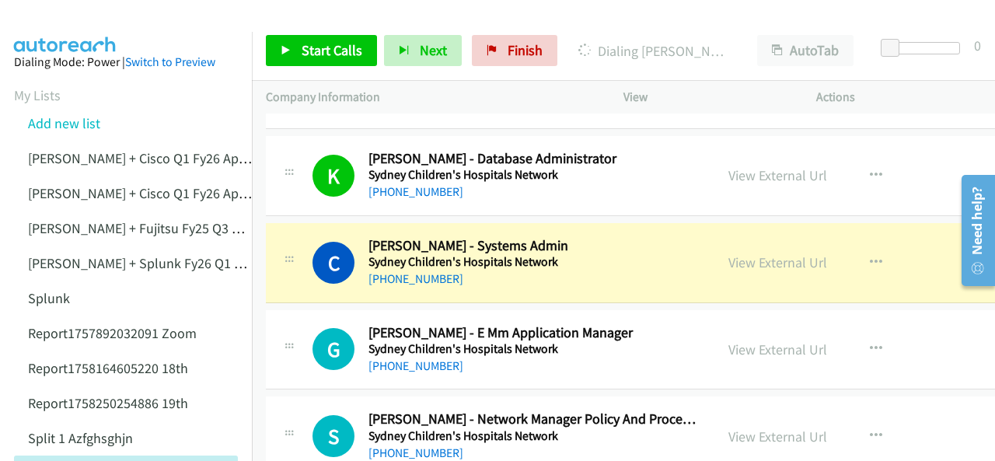
click at [78, 23] on img at bounding box center [65, 27] width 117 height 54
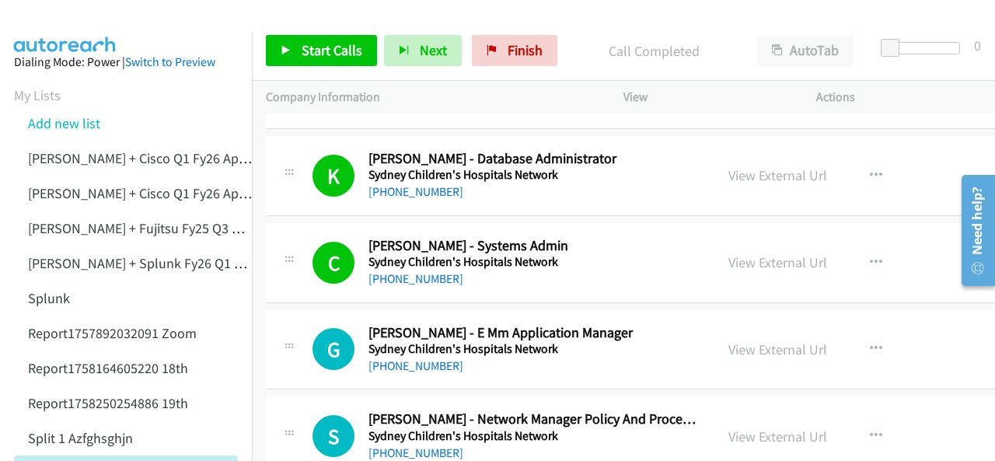
click at [44, 24] on img at bounding box center [65, 27] width 117 height 54
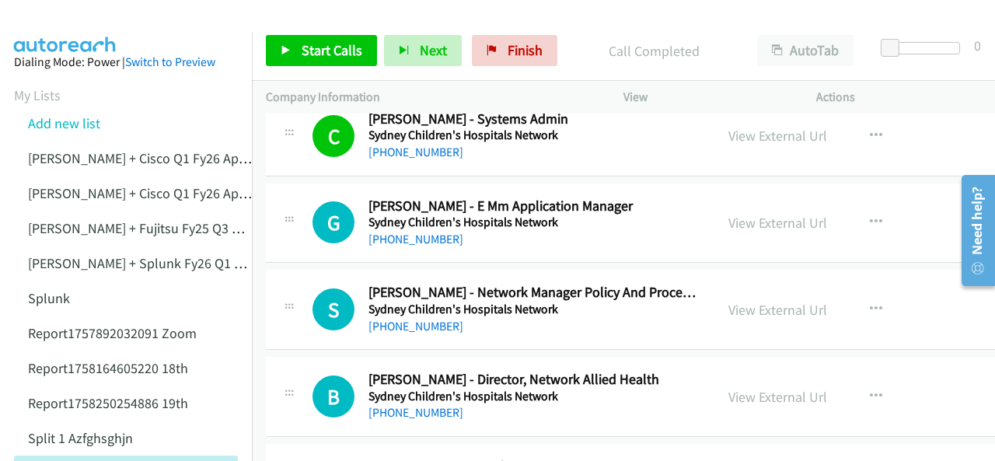
scroll to position [1787, 0]
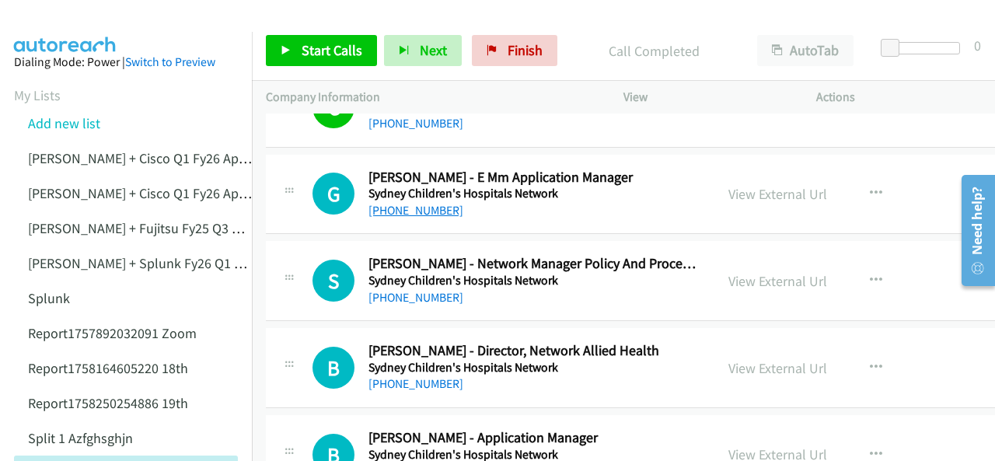
click at [417, 204] on link "[PHONE_NUMBER]" at bounding box center [415, 210] width 95 height 15
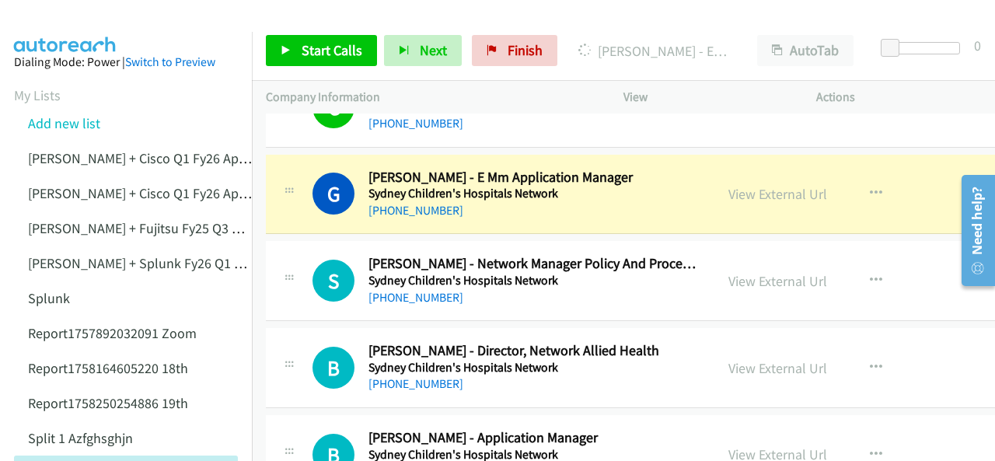
click at [50, 15] on img at bounding box center [65, 27] width 117 height 54
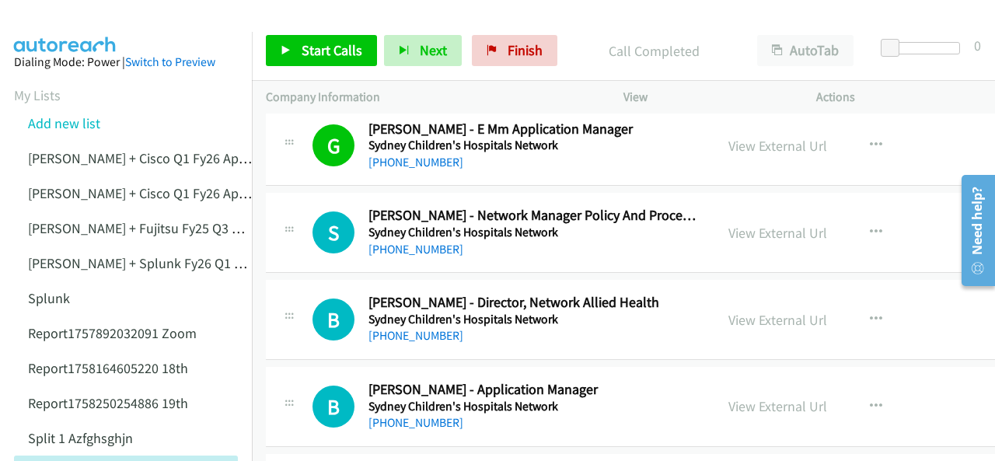
scroll to position [1865, 0]
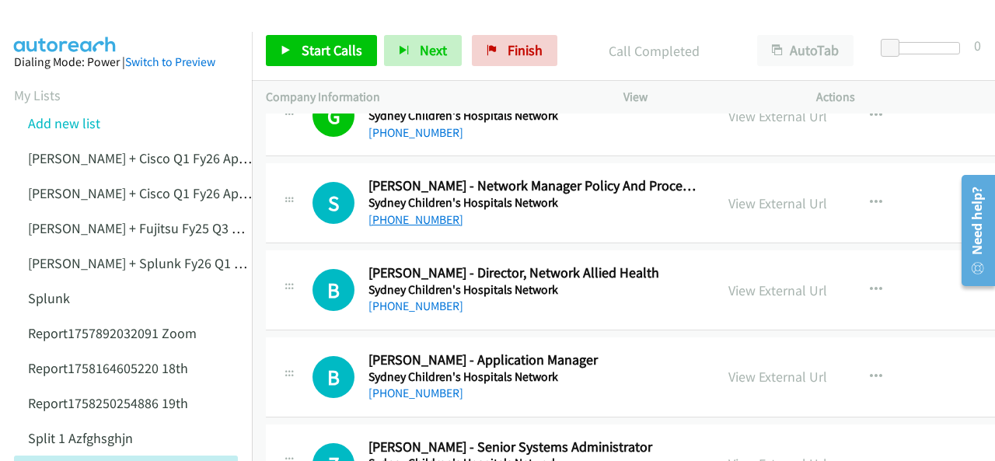
click at [400, 217] on link "[PHONE_NUMBER]" at bounding box center [415, 219] width 95 height 15
click at [93, 30] on img at bounding box center [65, 27] width 117 height 54
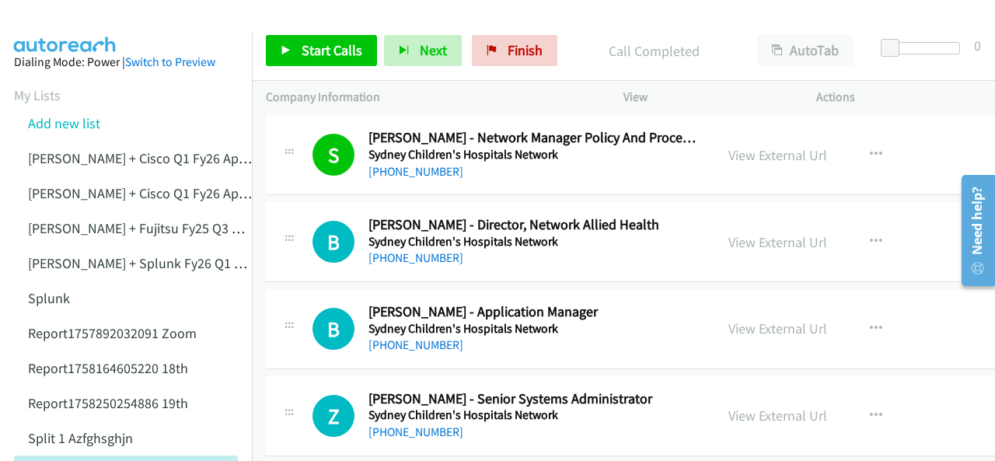
scroll to position [1943, 0]
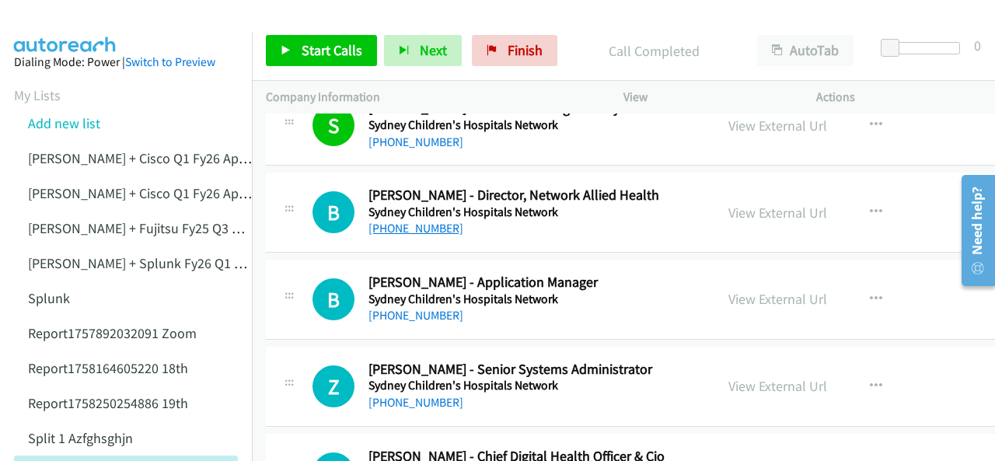
click at [395, 225] on link "[PHONE_NUMBER]" at bounding box center [415, 228] width 95 height 15
click at [67, 21] on img at bounding box center [65, 27] width 117 height 54
click at [403, 312] on link "[PHONE_NUMBER]" at bounding box center [415, 315] width 95 height 15
click at [73, 21] on img at bounding box center [65, 27] width 117 height 54
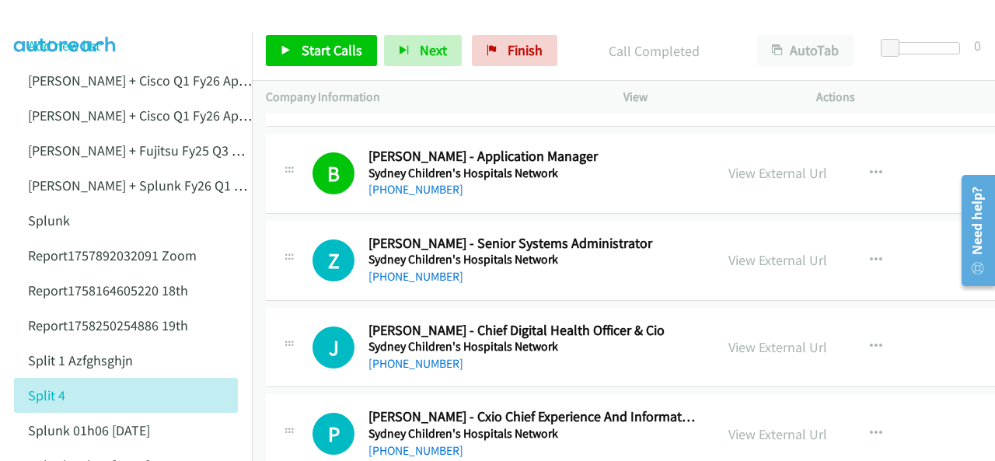
scroll to position [2098, 0]
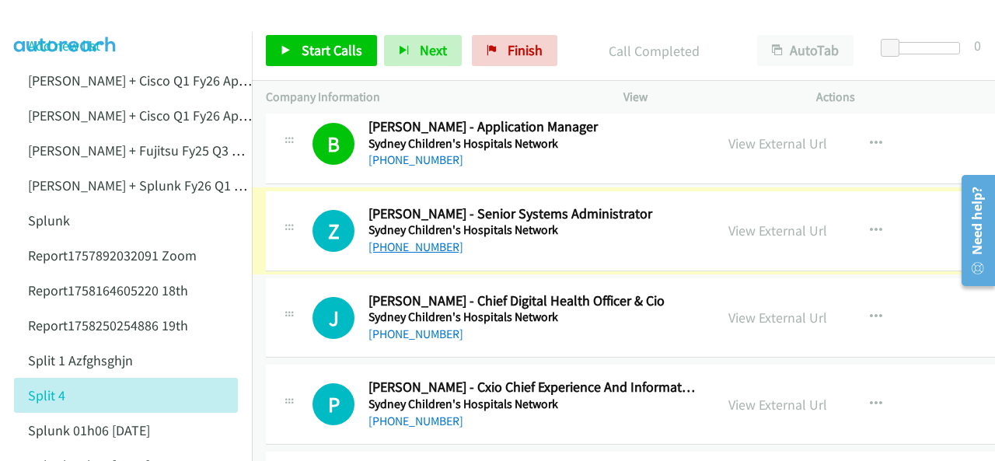
click at [413, 239] on link "[PHONE_NUMBER]" at bounding box center [415, 246] width 95 height 15
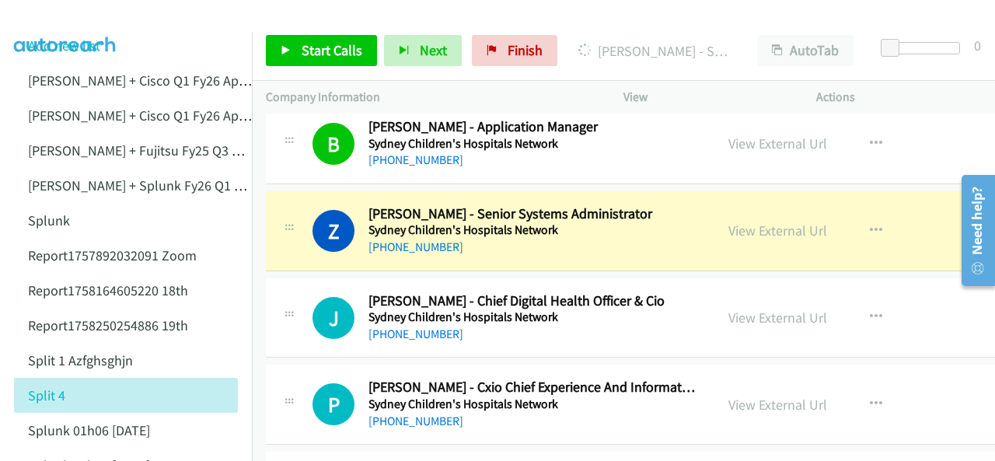
click at [54, 22] on img at bounding box center [65, 27] width 117 height 54
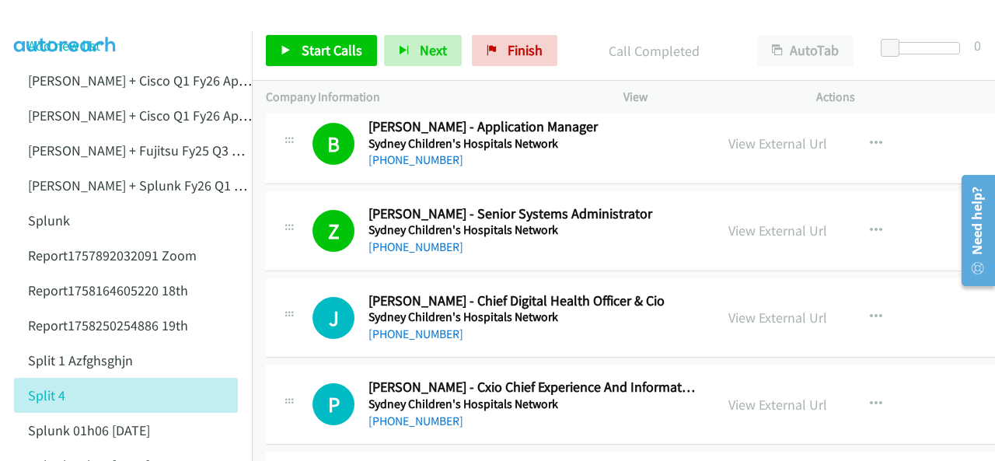
click at [56, 30] on img at bounding box center [65, 27] width 117 height 54
click at [405, 327] on link "[PHONE_NUMBER]" at bounding box center [415, 333] width 95 height 15
click at [78, 17] on img at bounding box center [65, 27] width 117 height 54
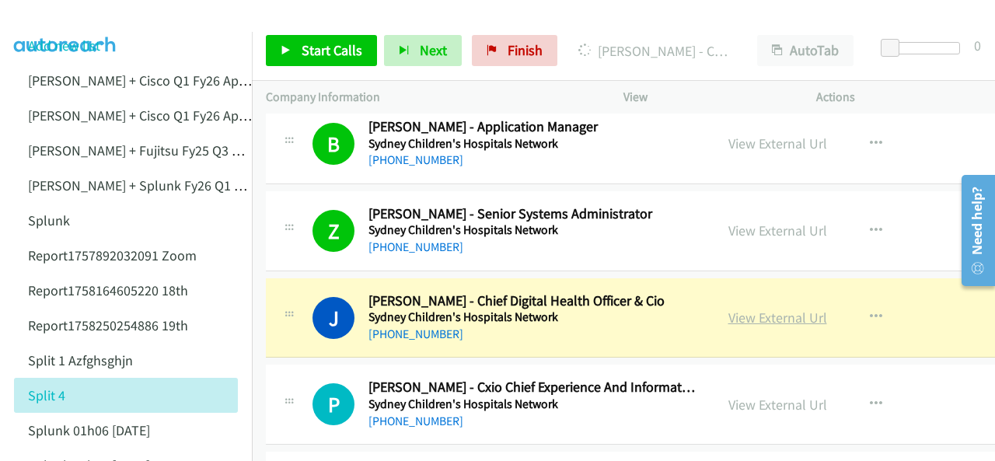
click at [728, 315] on link "View External Url" at bounding box center [777, 318] width 99 height 18
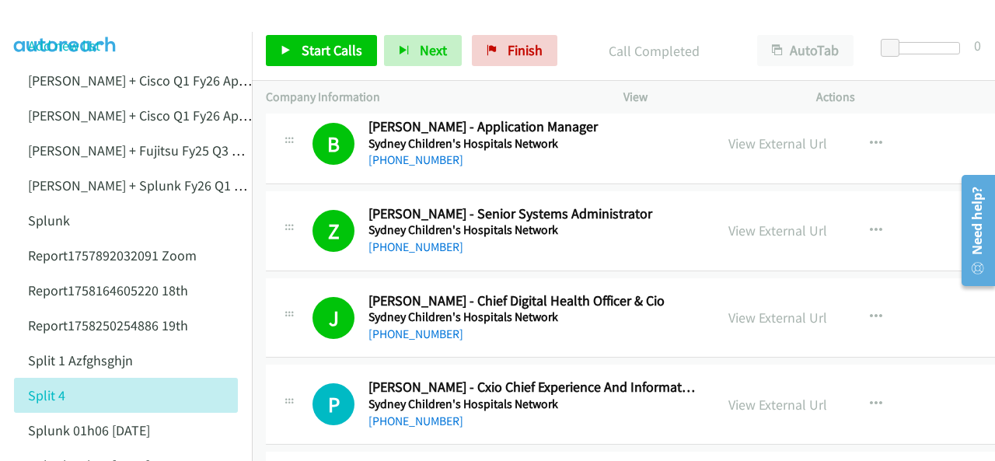
click at [55, 13] on img at bounding box center [65, 27] width 117 height 54
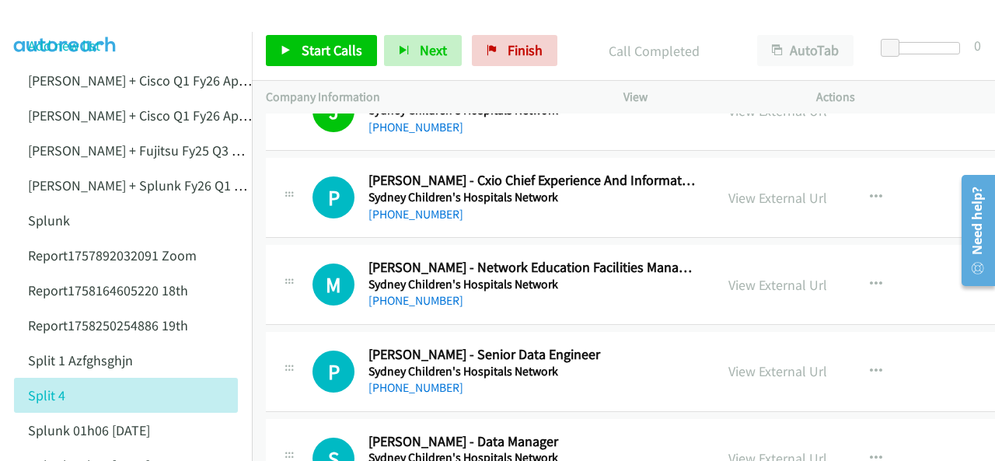
scroll to position [2331, 0]
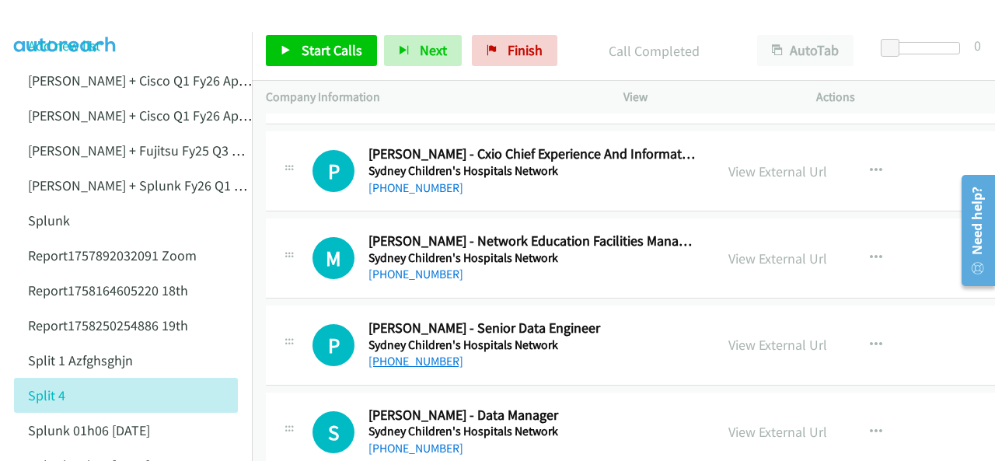
click at [410, 354] on link "[PHONE_NUMBER]" at bounding box center [415, 361] width 95 height 15
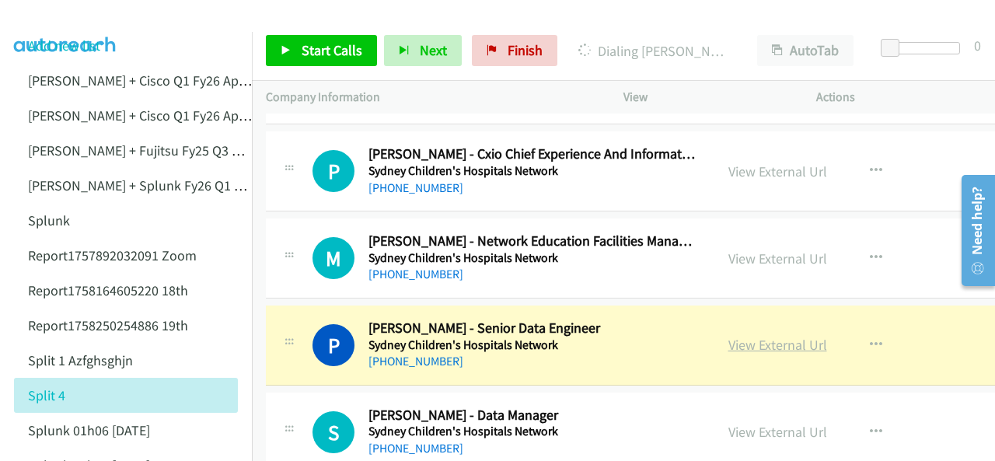
click at [728, 336] on link "View External Url" at bounding box center [777, 345] width 99 height 18
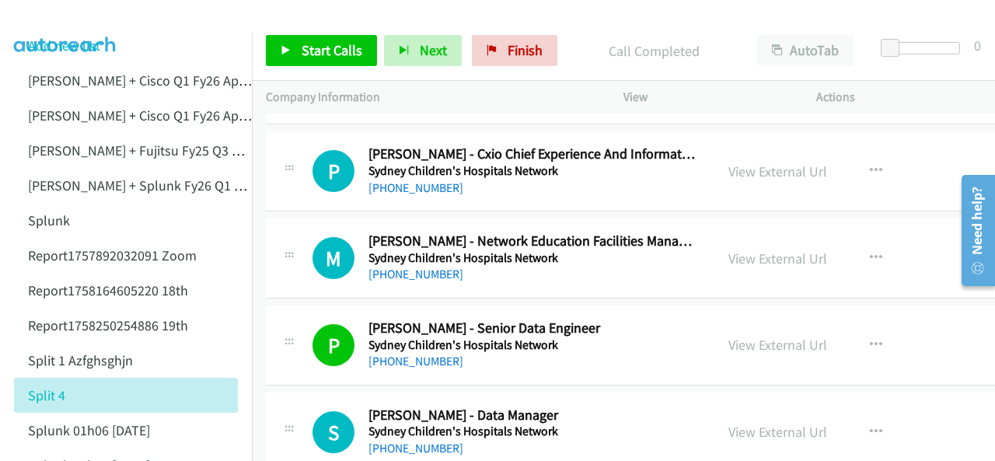
scroll to position [2409, 0]
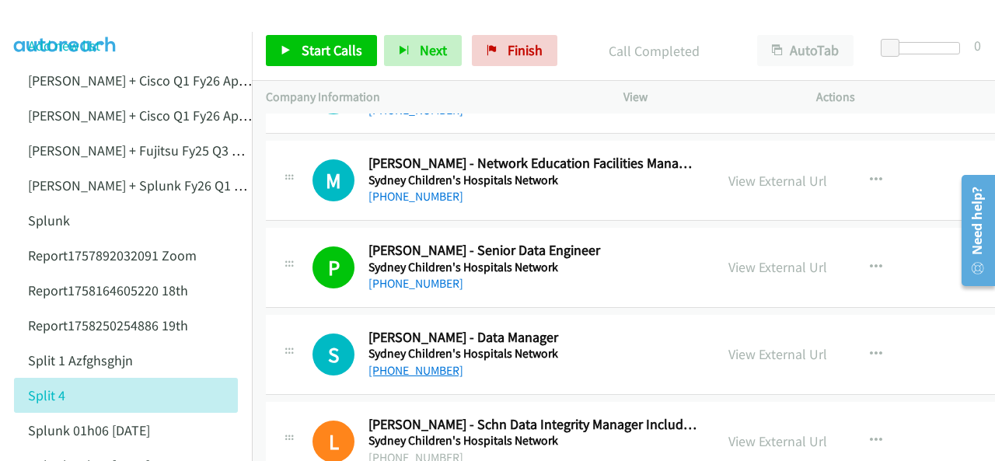
click at [409, 363] on link "[PHONE_NUMBER]" at bounding box center [415, 370] width 95 height 15
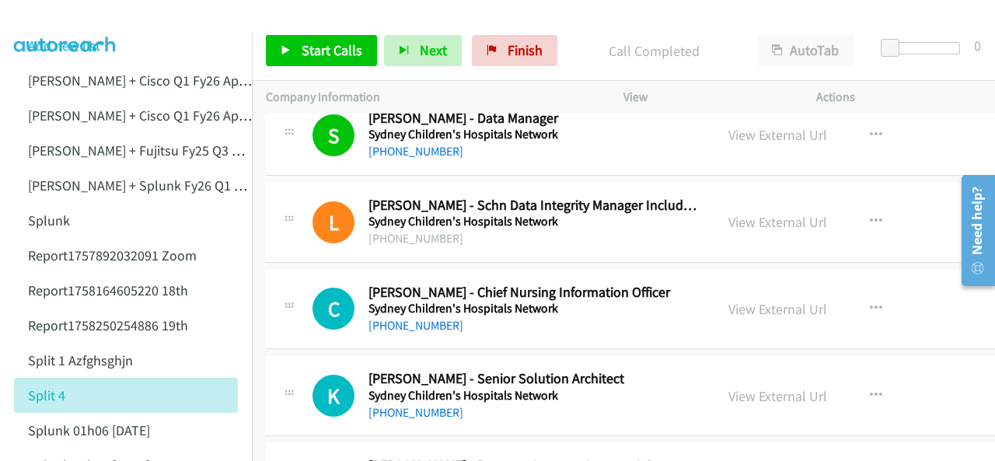
scroll to position [2720, 0]
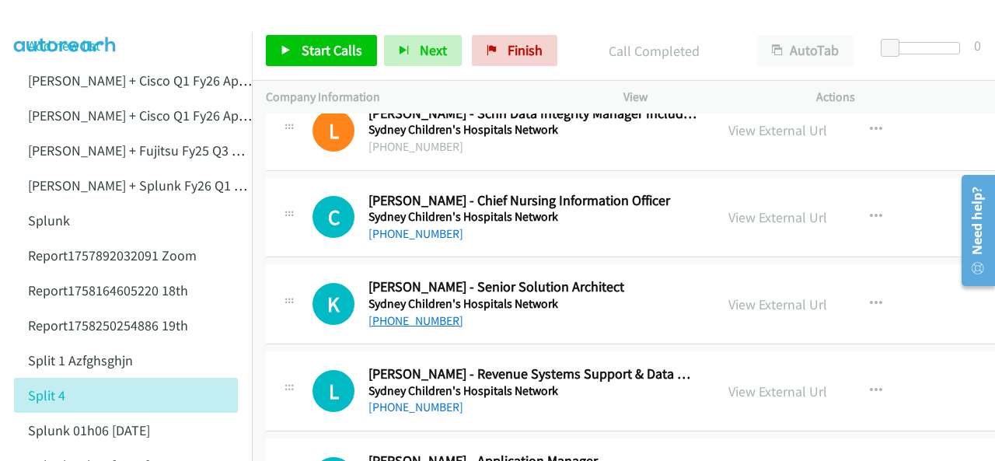
click at [415, 313] on link "[PHONE_NUMBER]" at bounding box center [415, 320] width 95 height 15
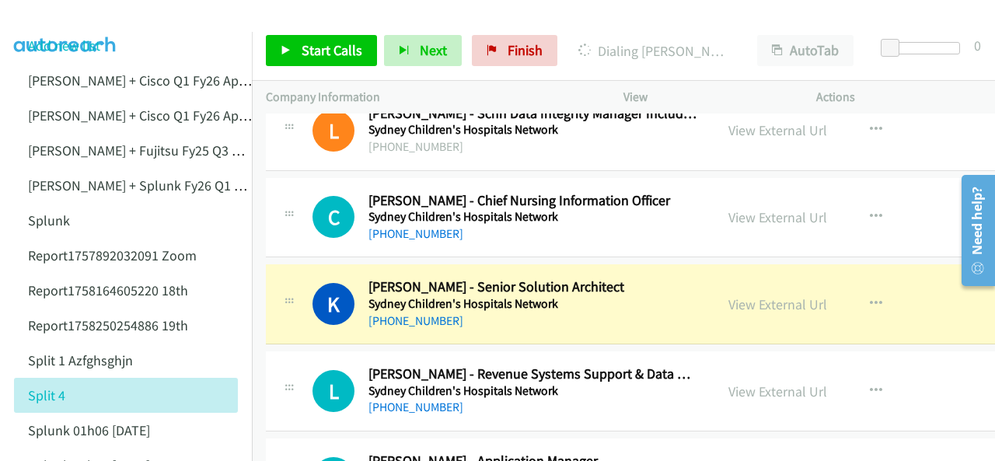
click at [68, 13] on img at bounding box center [65, 27] width 117 height 54
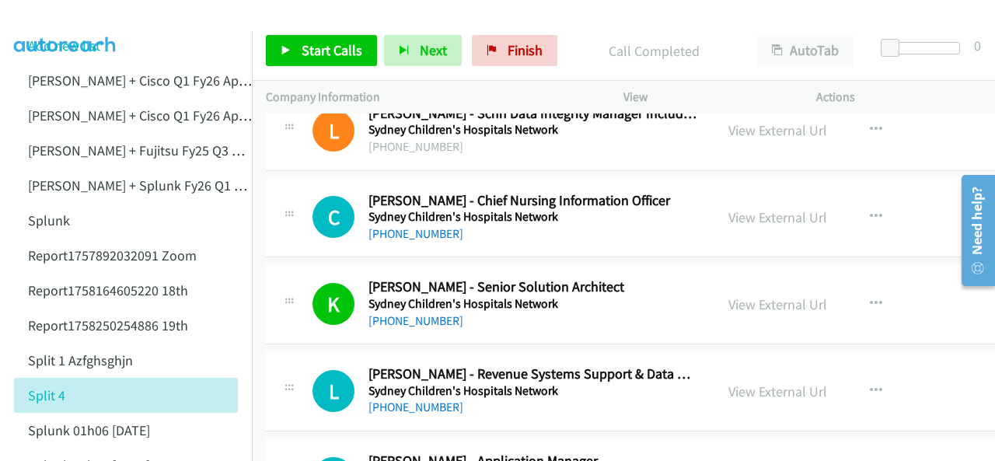
click at [106, 18] on img at bounding box center [65, 27] width 117 height 54
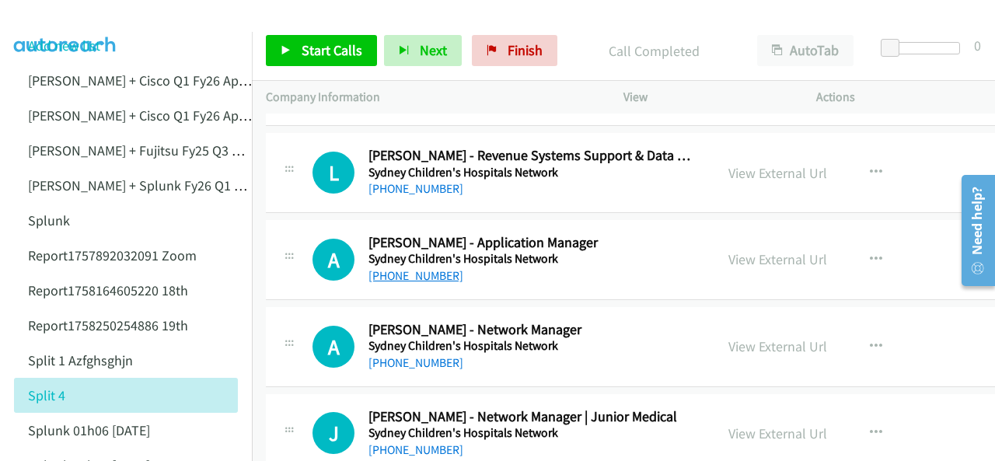
scroll to position [2953, 0]
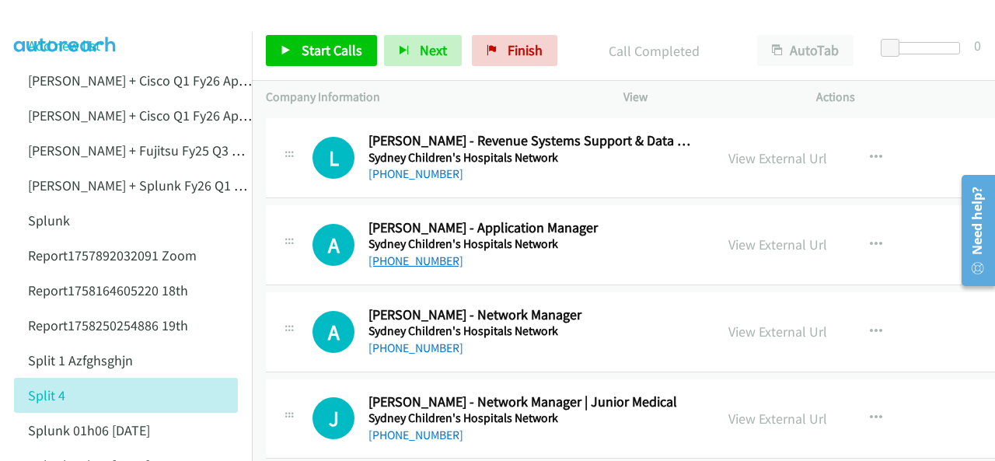
click at [387, 253] on link "[PHONE_NUMBER]" at bounding box center [415, 260] width 95 height 15
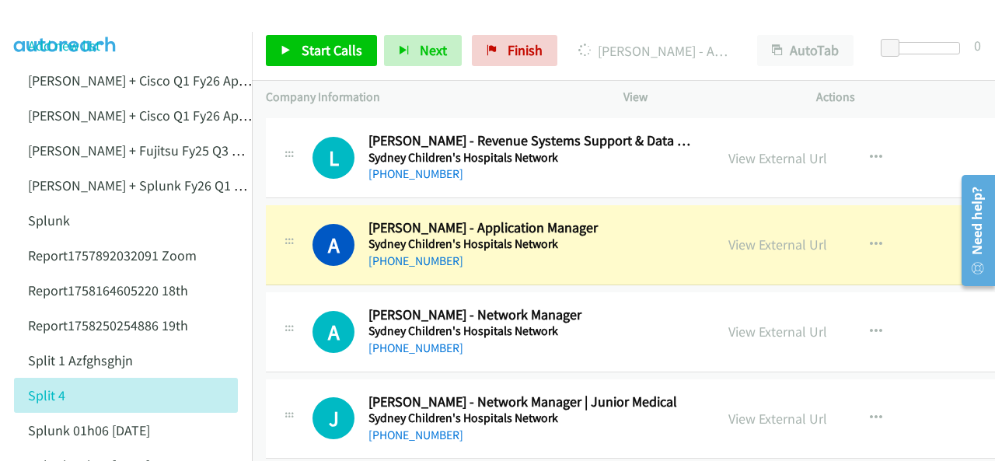
click at [45, 24] on img at bounding box center [65, 27] width 117 height 54
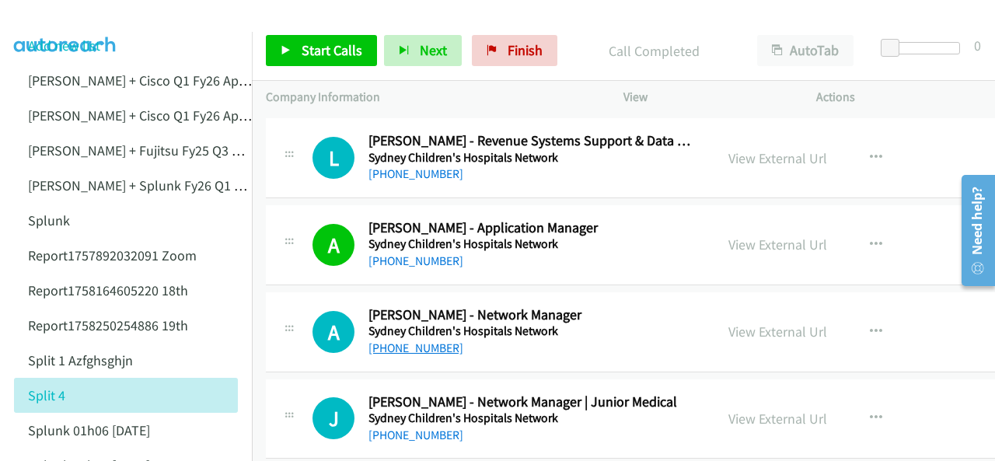
click at [396, 340] on link "[PHONE_NUMBER]" at bounding box center [415, 347] width 95 height 15
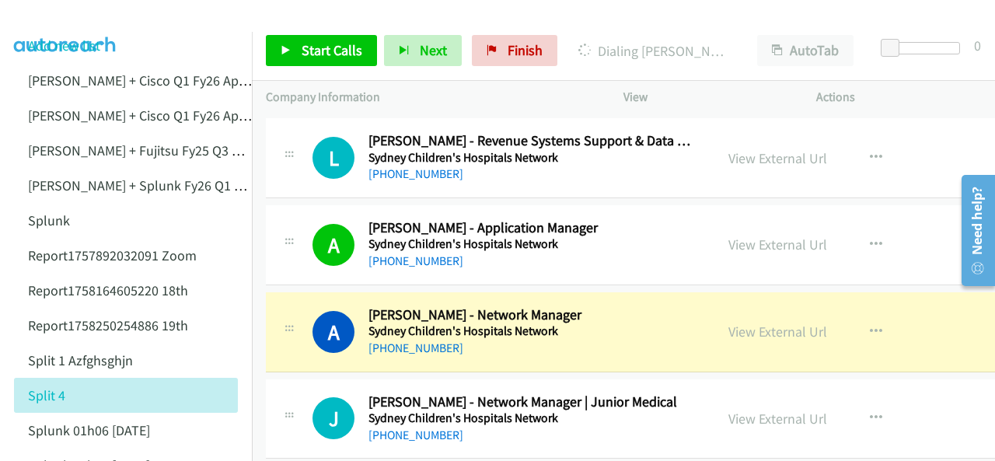
click at [70, 23] on img at bounding box center [65, 27] width 117 height 54
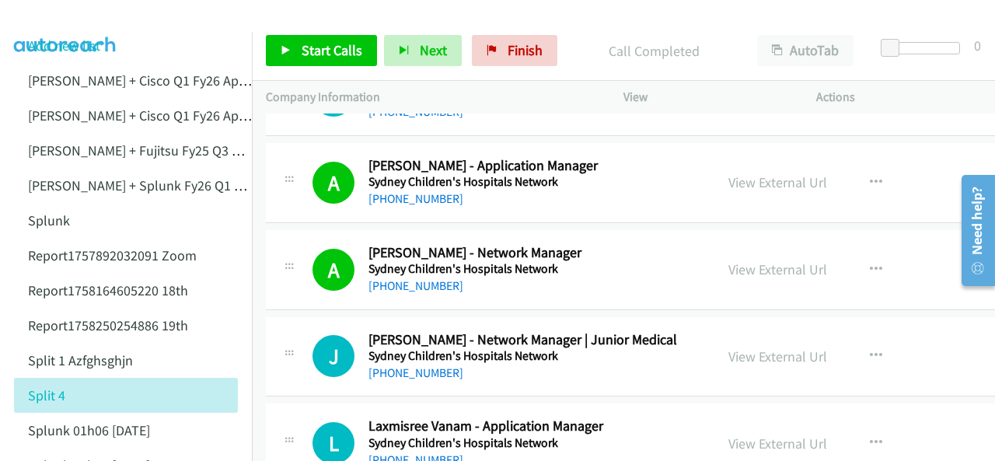
scroll to position [3031, 0]
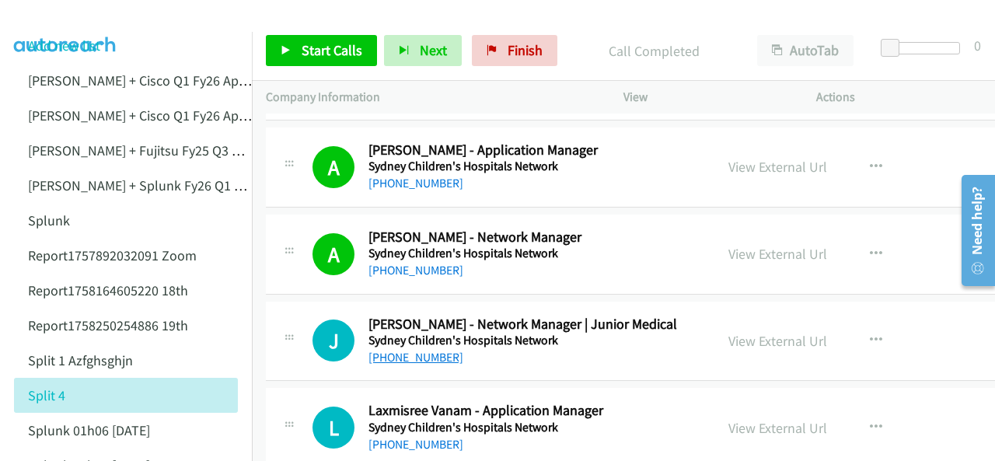
click at [396, 350] on link "[PHONE_NUMBER]" at bounding box center [415, 357] width 95 height 15
drag, startPoint x: 106, startPoint y: 15, endPoint x: 109, endPoint y: 7, distance: 8.4
click at [106, 14] on img at bounding box center [65, 27] width 117 height 54
click at [404, 350] on link "[PHONE_NUMBER]" at bounding box center [415, 357] width 95 height 15
click at [44, 12] on img at bounding box center [65, 27] width 117 height 54
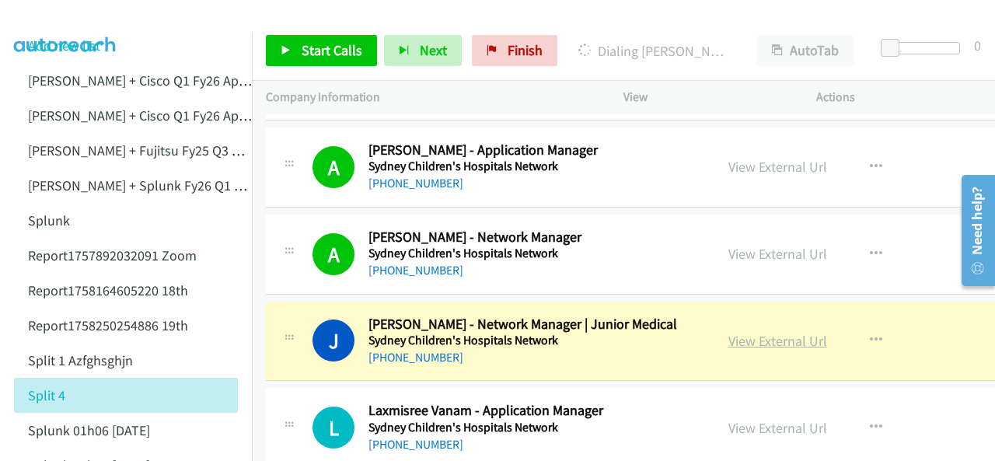
click at [740, 333] on link "View External Url" at bounding box center [777, 341] width 99 height 18
